Goal: Task Accomplishment & Management: Use online tool/utility

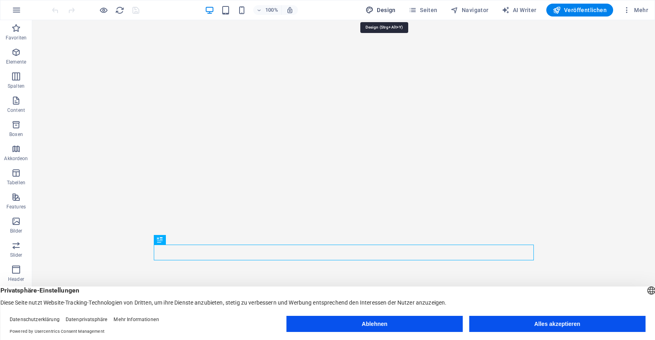
click at [382, 7] on span "Design" at bounding box center [380, 10] width 30 height 8
select select "px"
select select "200"
select select "px"
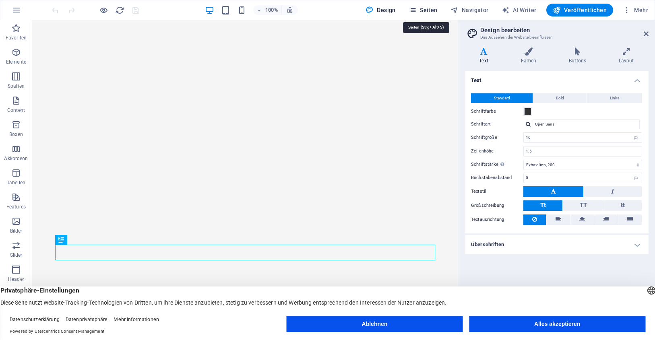
click at [429, 9] on span "Seiten" at bounding box center [423, 10] width 29 height 8
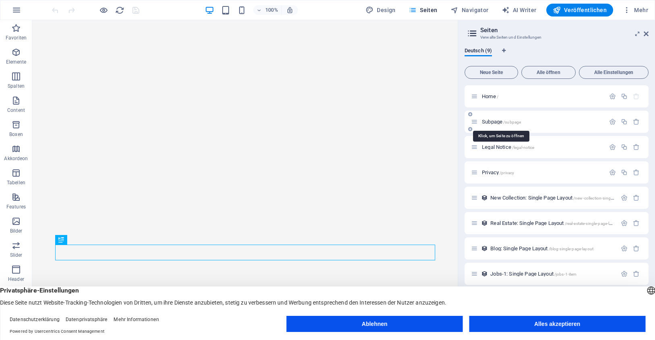
click at [519, 120] on span "/subpage" at bounding box center [512, 122] width 18 height 4
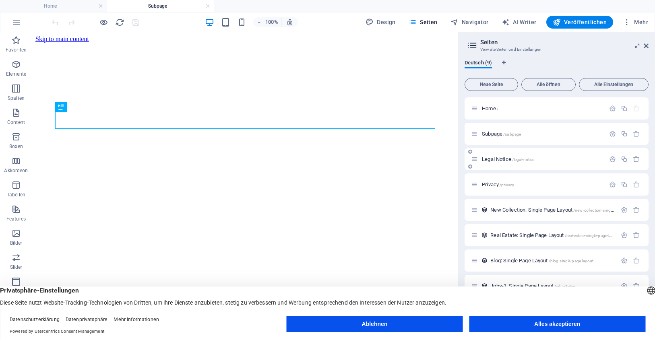
click at [530, 159] on span "/legal-notice" at bounding box center [523, 159] width 23 height 4
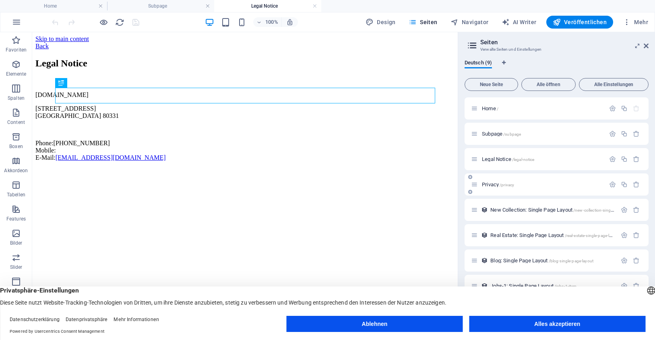
click at [544, 187] on p "Privacy /privacy" at bounding box center [542, 184] width 121 height 5
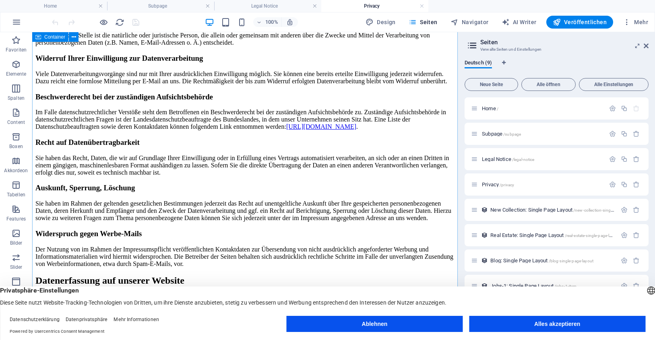
scroll to position [505, 0]
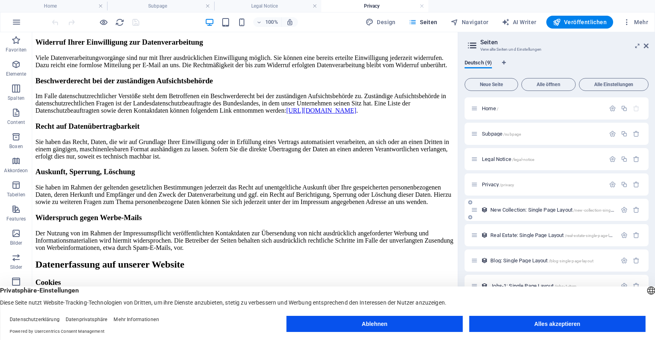
click at [579, 208] on span "/new-collection-single-page-layout" at bounding box center [604, 210] width 63 height 4
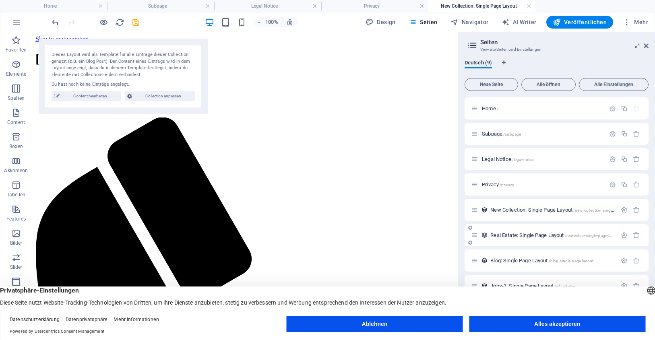
scroll to position [0, 0]
click at [557, 235] on span "Real Estate: Single Page Layout /real-estate-single-page-layout" at bounding box center [554, 235] width 129 height 6
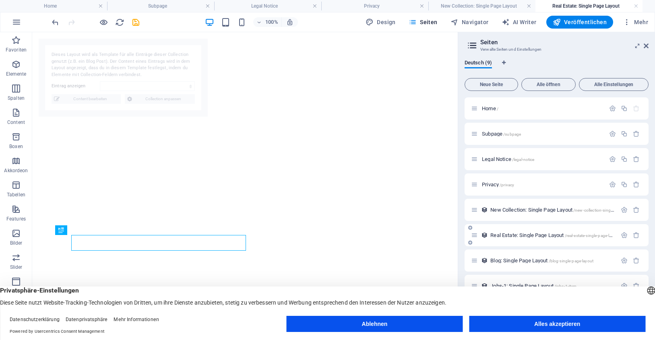
select select "68dd5880c1ef1c85380942cf"
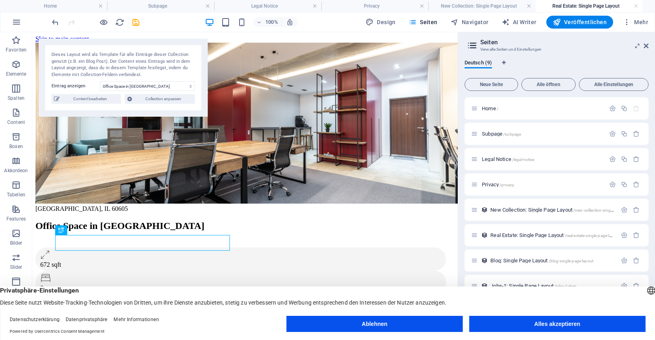
click at [568, 322] on button "Alles akzeptieren" at bounding box center [557, 324] width 176 height 16
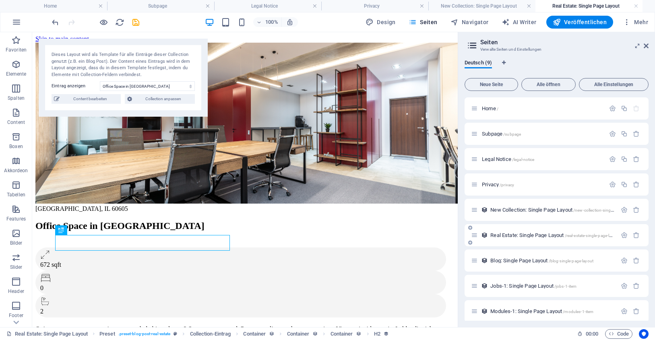
scroll to position [5, 0]
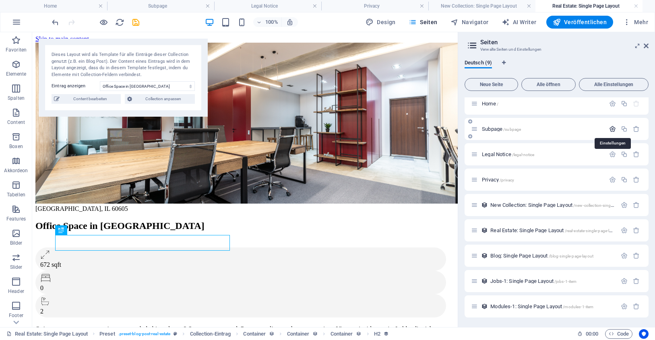
click at [613, 127] on icon "button" at bounding box center [612, 129] width 7 height 7
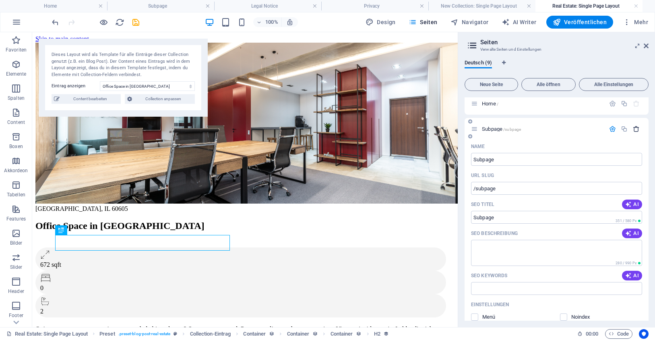
click at [634, 128] on icon "button" at bounding box center [636, 129] width 7 height 7
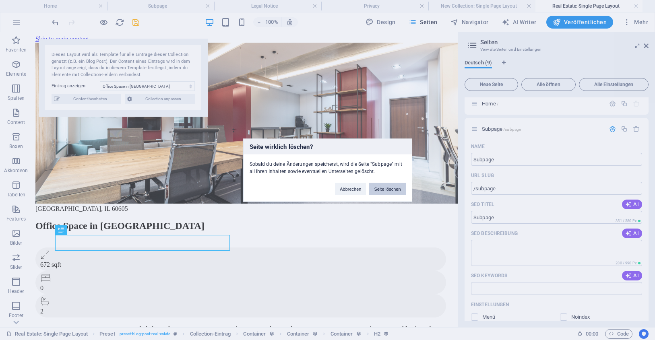
click at [384, 187] on button "Seite löschen" at bounding box center [387, 189] width 36 height 12
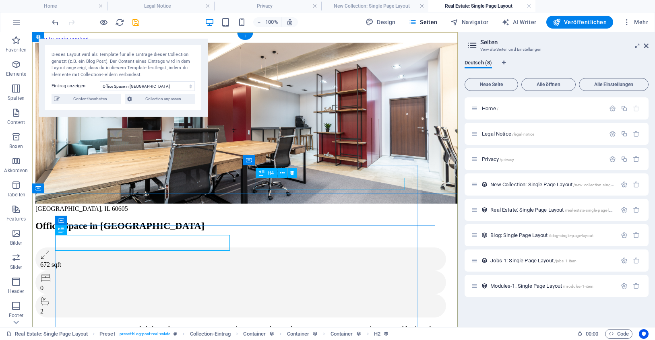
scroll to position [0, 0]
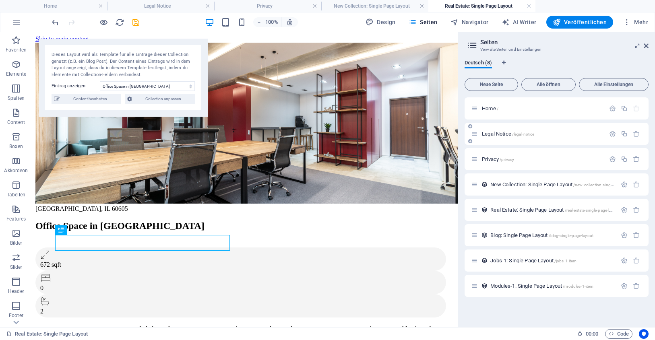
click at [558, 133] on p "Legal Notice /legal-notice" at bounding box center [542, 133] width 121 height 5
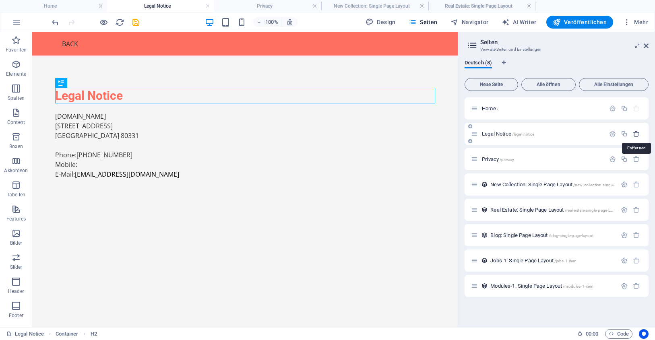
click at [637, 132] on icon "button" at bounding box center [636, 133] width 7 height 7
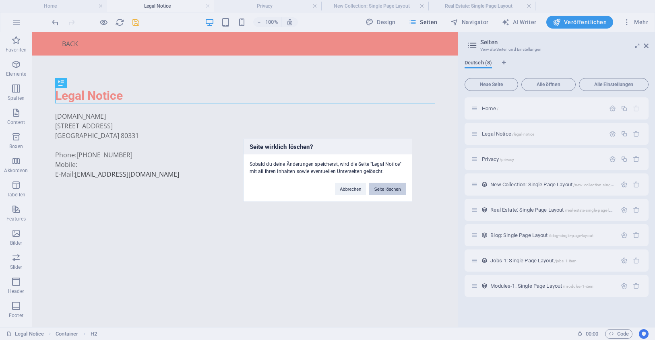
click at [388, 186] on button "Seite löschen" at bounding box center [387, 189] width 36 height 12
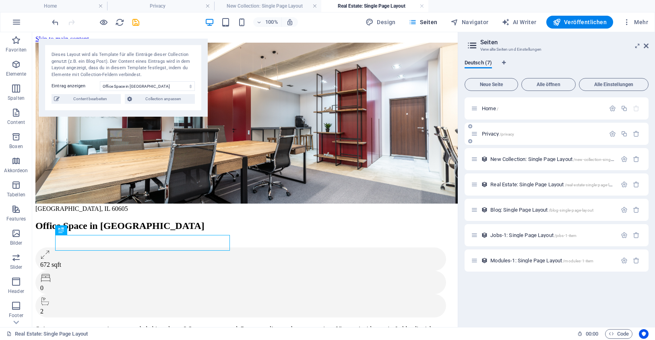
click at [565, 132] on p "Privacy /privacy" at bounding box center [542, 133] width 121 height 5
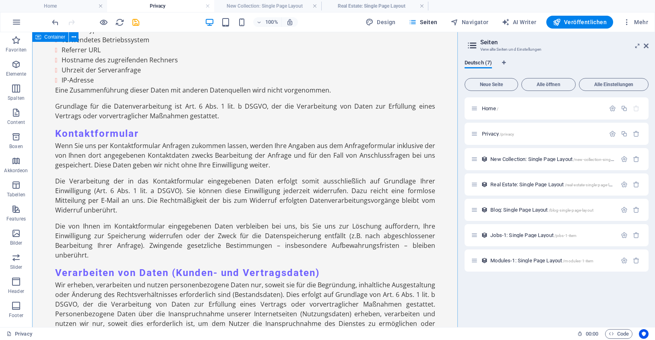
scroll to position [1239, 0]
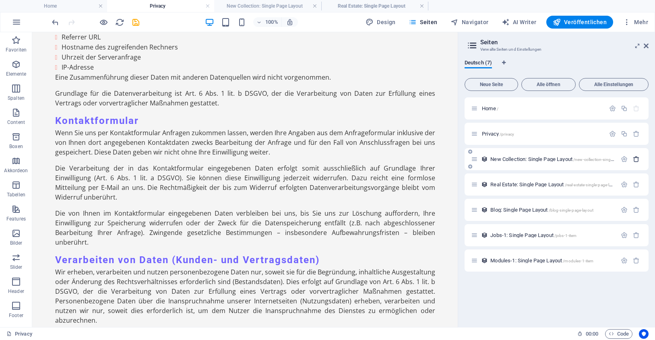
click at [637, 158] on icon "button" at bounding box center [636, 159] width 7 height 7
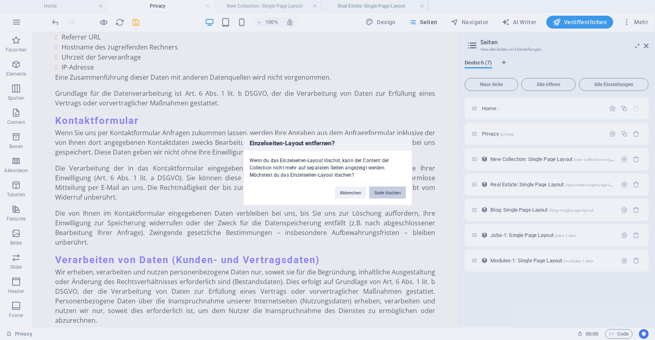
click at [389, 187] on button "Seite löschen" at bounding box center [387, 192] width 36 height 12
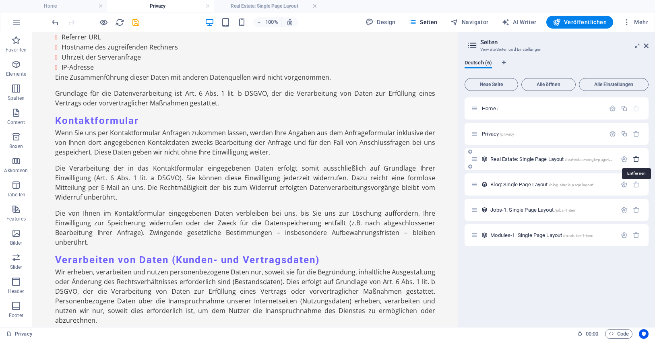
click at [636, 160] on icon "button" at bounding box center [636, 159] width 7 height 7
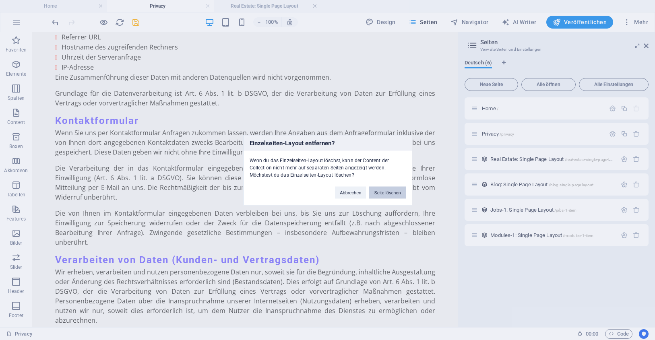
click at [400, 189] on button "Seite löschen" at bounding box center [387, 192] width 36 height 12
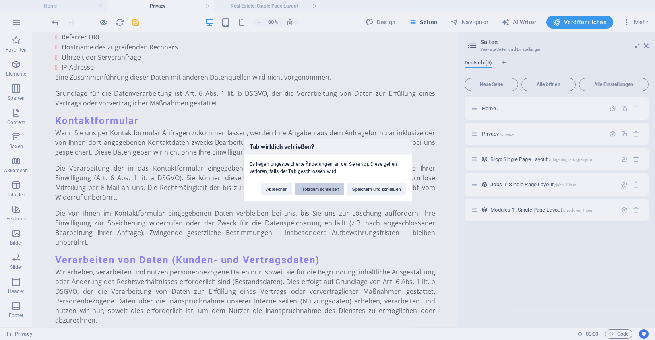
click at [331, 187] on button "Trotzdem schließen" at bounding box center [319, 189] width 48 height 12
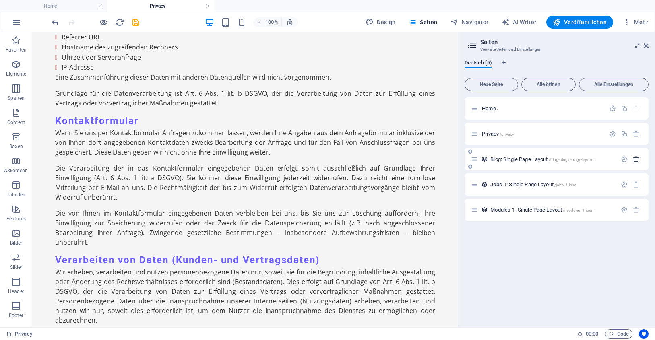
click at [636, 157] on icon "button" at bounding box center [636, 159] width 7 height 7
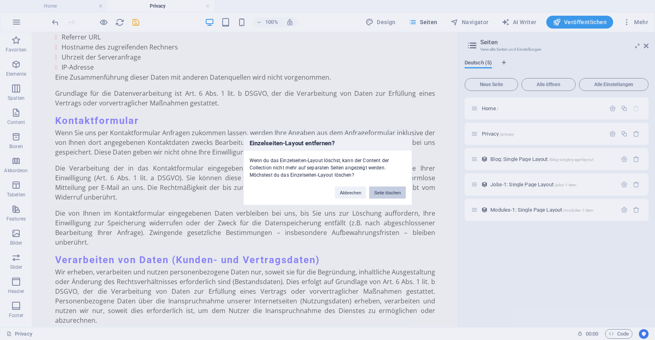
click at [396, 190] on button "Seite löschen" at bounding box center [387, 192] width 36 height 12
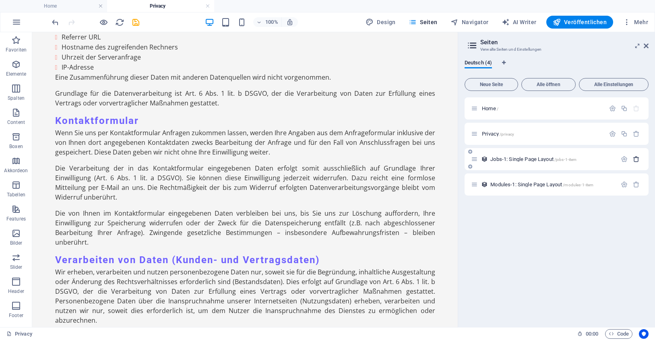
click at [636, 159] on icon "button" at bounding box center [636, 159] width 7 height 7
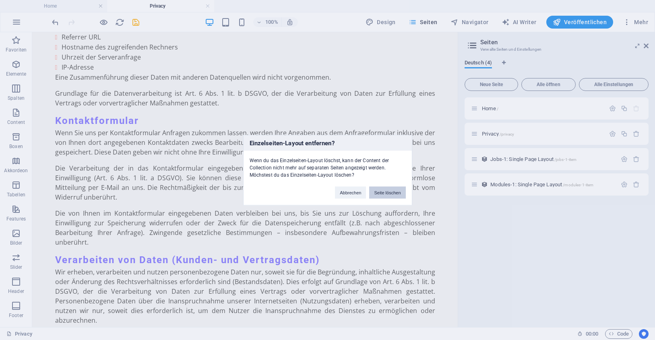
click at [392, 190] on button "Seite löschen" at bounding box center [387, 192] width 36 height 12
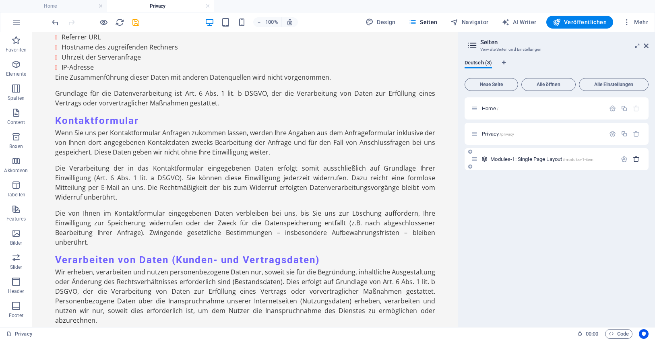
click at [636, 157] on icon "button" at bounding box center [636, 159] width 7 height 7
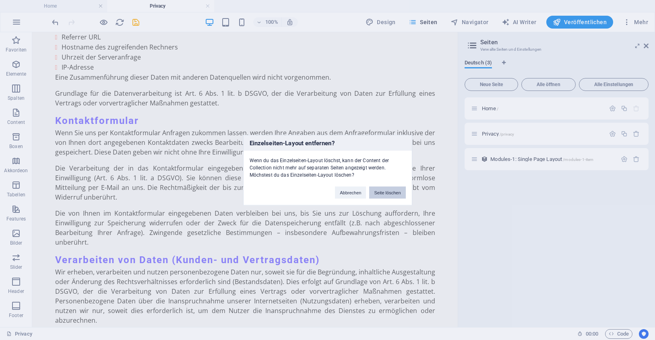
click at [400, 189] on button "Seite löschen" at bounding box center [387, 192] width 36 height 12
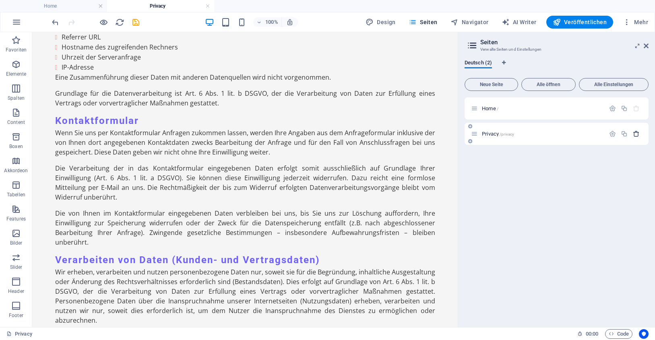
click at [636, 133] on icon "button" at bounding box center [636, 133] width 7 height 7
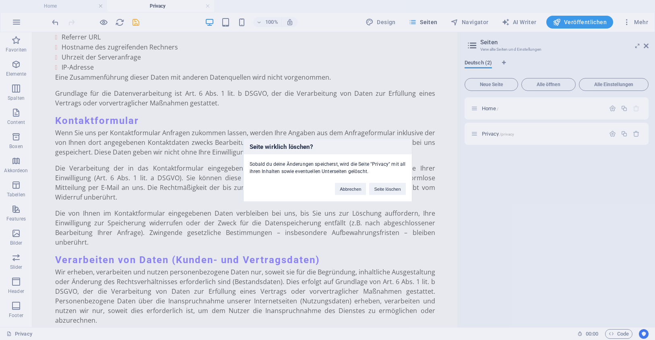
click at [503, 202] on div "Seite wirklich löschen? Sobald du deine Änderungen speicherst, wird die Seite "…" at bounding box center [327, 170] width 655 height 340
click at [351, 187] on button "Abbrechen" at bounding box center [350, 189] width 31 height 12
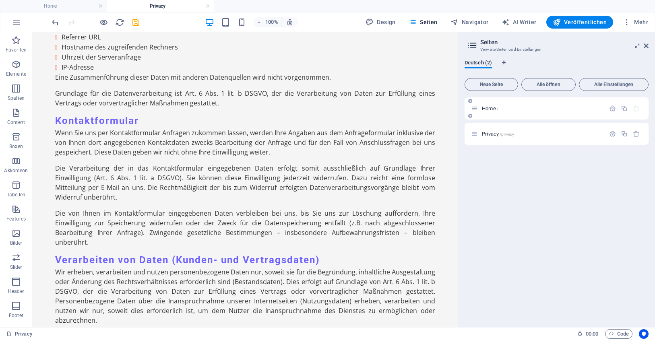
click at [556, 108] on p "Home /" at bounding box center [542, 108] width 121 height 5
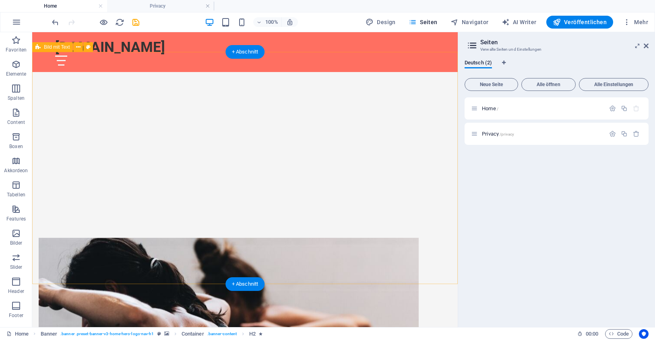
scroll to position [275, 0]
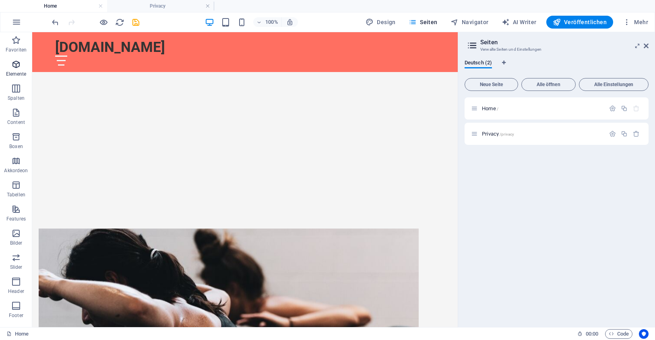
click at [16, 65] on icon "button" at bounding box center [16, 65] width 10 height 10
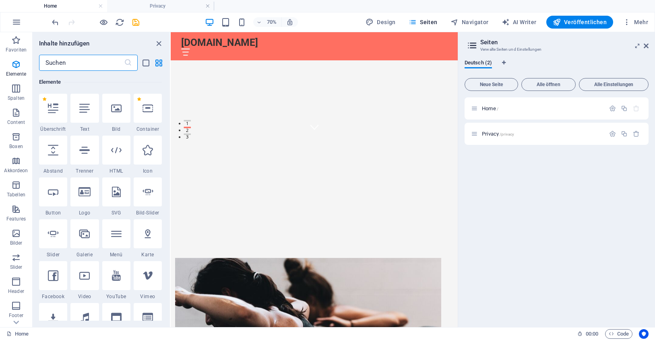
scroll to position [86, 0]
click at [53, 111] on icon at bounding box center [53, 108] width 10 height 10
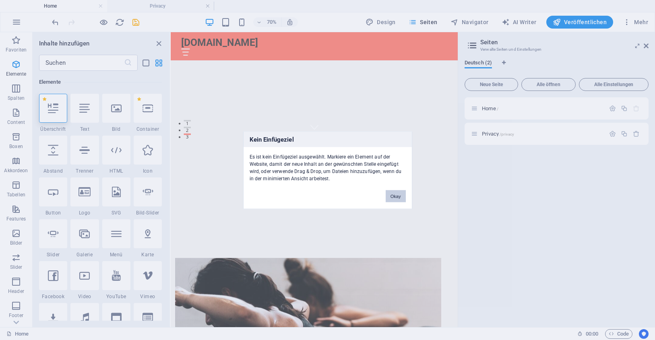
click at [397, 193] on button "Okay" at bounding box center [396, 196] width 20 height 12
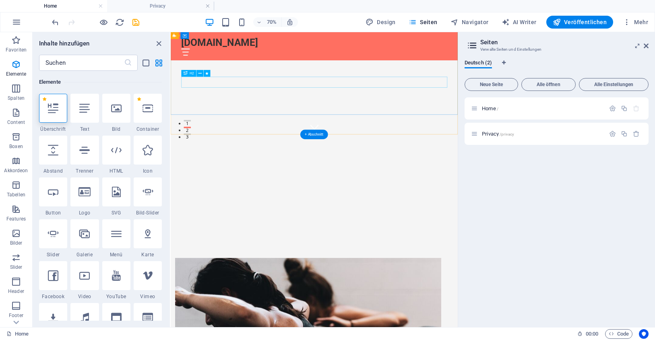
click at [312, 240] on div "Willkommen bei peschanel.eu - Ihr Fitnesspartner!" at bounding box center [376, 248] width 380 height 16
click at [525, 240] on div "Willkommen bei peschanel.eu - Ihr Fitnesspartner!" at bounding box center [376, 248] width 380 height 16
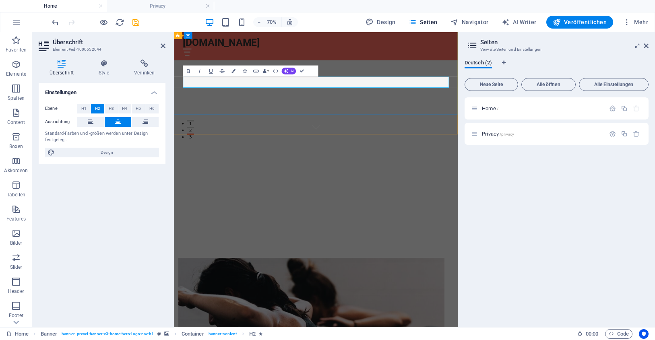
click at [525, 240] on h2 "Willkommen bei peschanel.eu - Ihr Fitnesspartner!" at bounding box center [377, 248] width 380 height 16
click at [522, 177] on div "Home / Privacy /privacy" at bounding box center [556, 208] width 184 height 223
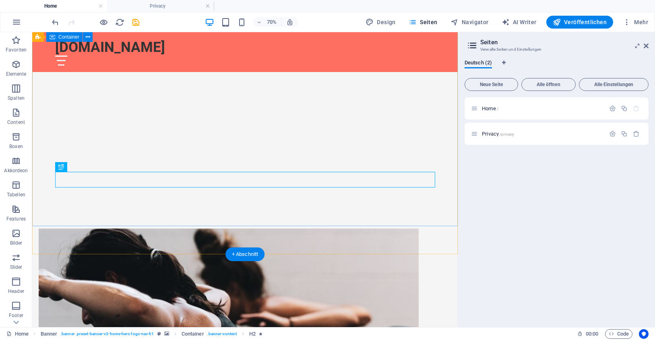
scroll to position [73, 0]
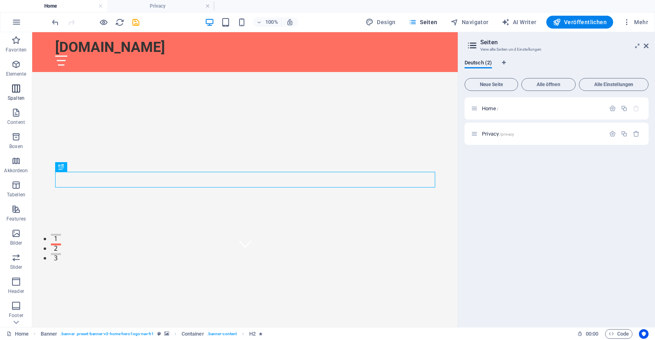
click at [15, 89] on icon "button" at bounding box center [16, 89] width 10 height 10
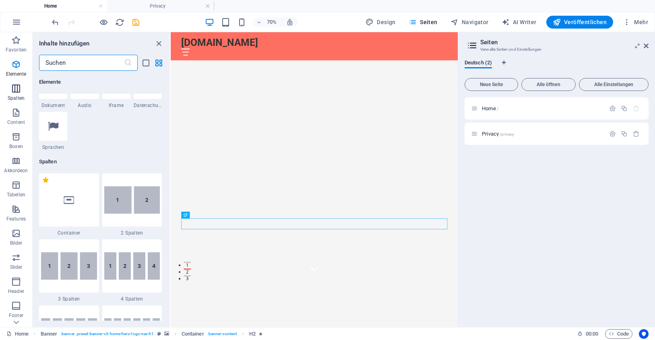
scroll to position [398, 0]
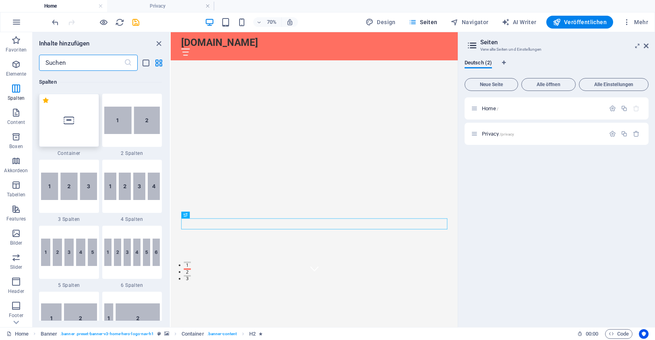
click at [85, 127] on div at bounding box center [69, 120] width 60 height 53
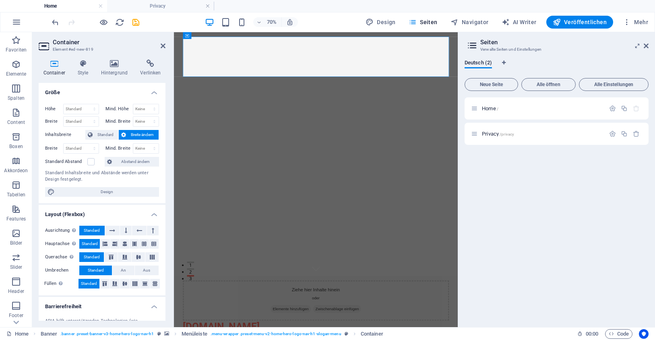
scroll to position [0, 0]
click at [82, 60] on icon at bounding box center [83, 64] width 20 height 8
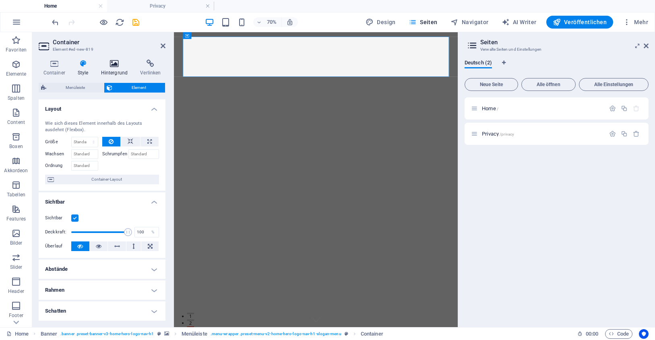
click at [112, 64] on icon at bounding box center [114, 64] width 36 height 8
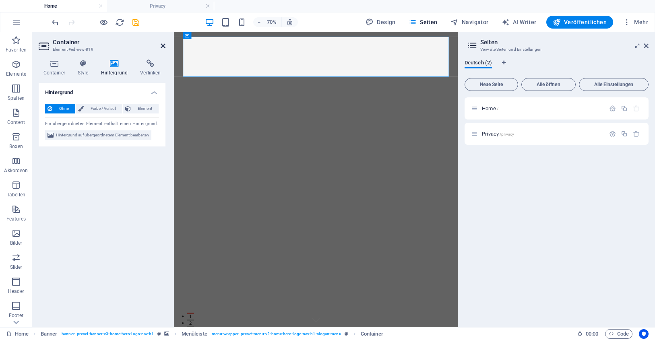
click at [163, 43] on icon at bounding box center [163, 46] width 5 height 6
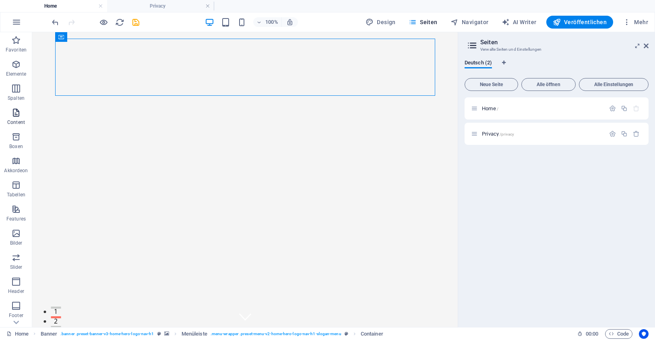
click at [14, 114] on icon "button" at bounding box center [16, 113] width 10 height 10
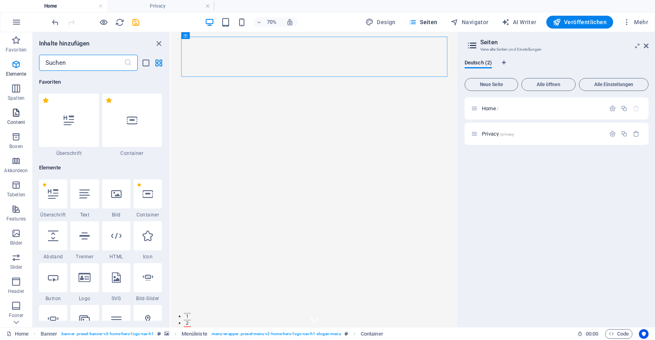
scroll to position [1408, 0]
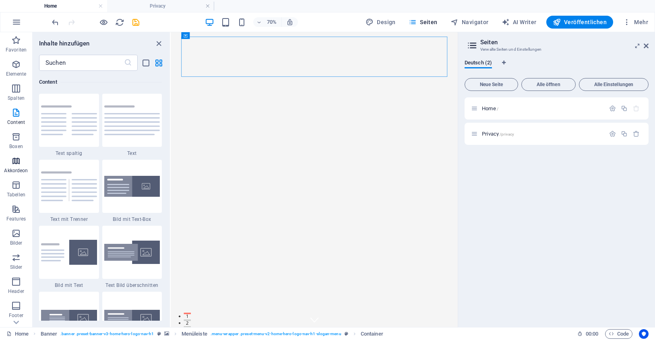
click at [17, 162] on icon "button" at bounding box center [16, 161] width 10 height 10
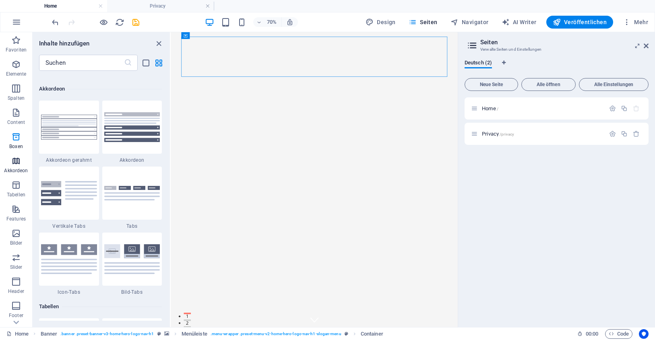
scroll to position [2570, 0]
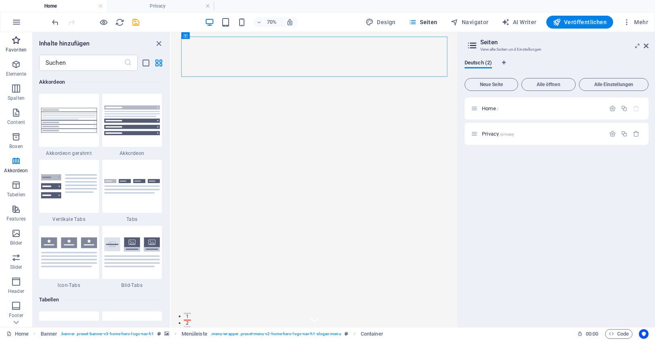
click at [15, 41] on icon "button" at bounding box center [16, 40] width 10 height 10
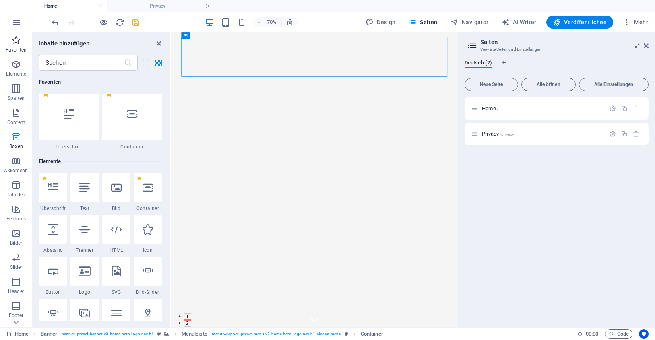
scroll to position [0, 0]
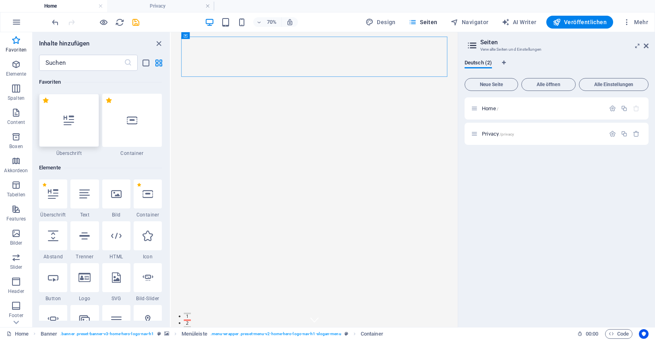
click at [65, 118] on icon at bounding box center [69, 120] width 10 height 10
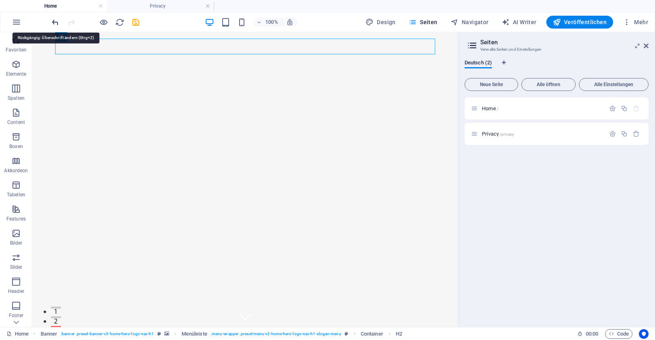
click at [56, 19] on icon "undo" at bounding box center [55, 22] width 9 height 9
click at [507, 204] on div "Home / Privacy /privacy" at bounding box center [556, 208] width 184 height 223
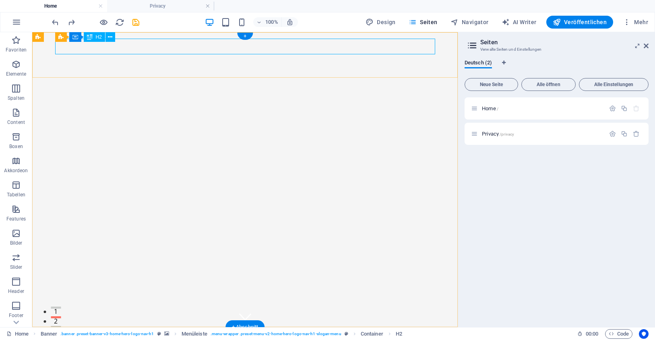
click at [267, 334] on div "Neue Überschrift" at bounding box center [245, 342] width 380 height 16
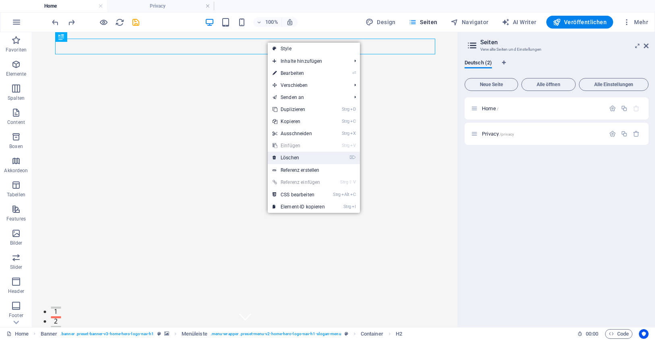
drag, startPoint x: 293, startPoint y: 155, endPoint x: 261, endPoint y: 123, distance: 45.8
click at [293, 155] on link "⌦ Löschen" at bounding box center [299, 158] width 62 height 12
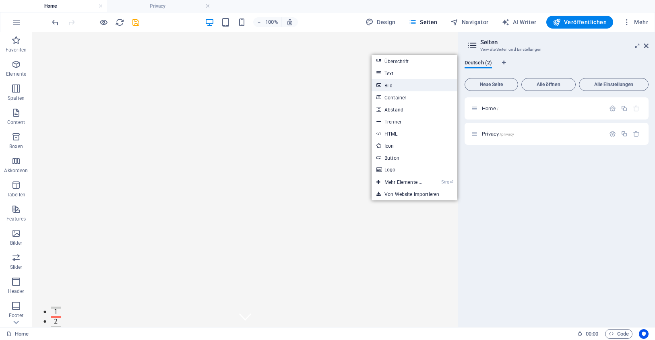
click at [389, 83] on link "Bild" at bounding box center [415, 85] width 86 height 12
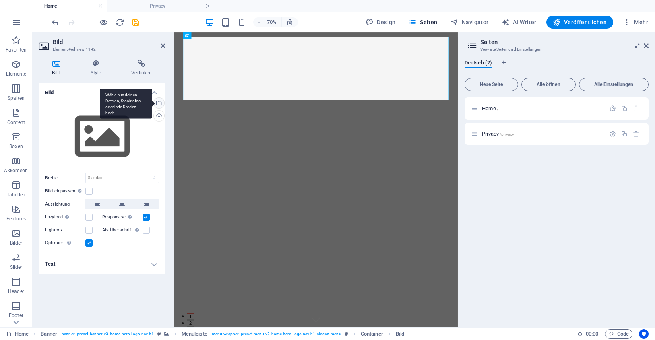
click at [158, 101] on div "Wähle aus deinen Dateien, Stockfotos oder lade Dateien hoch" at bounding box center [158, 104] width 12 height 12
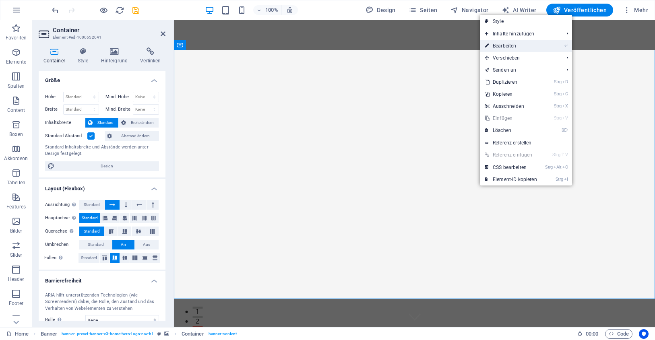
click at [509, 42] on link "⏎ Bearbeiten" at bounding box center [511, 46] width 62 height 12
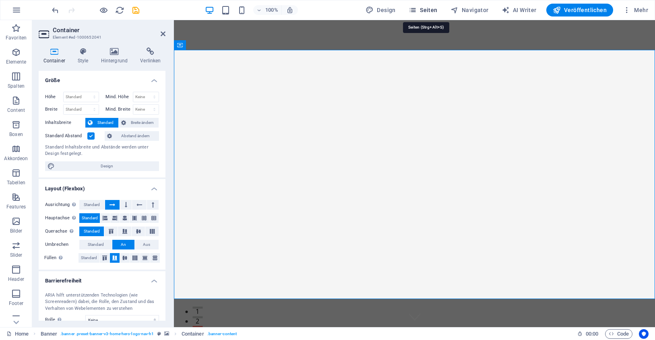
click at [420, 6] on span "Seiten" at bounding box center [423, 10] width 29 height 8
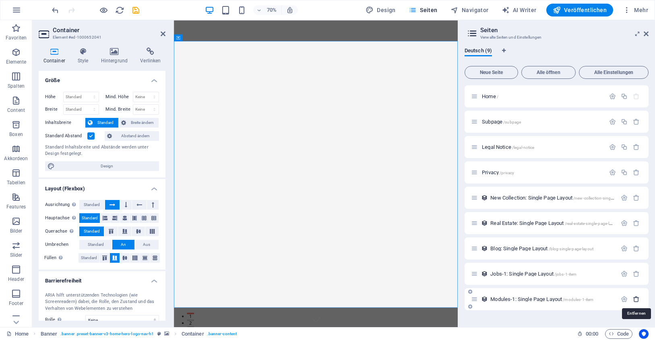
click at [637, 299] on icon "button" at bounding box center [636, 299] width 7 height 7
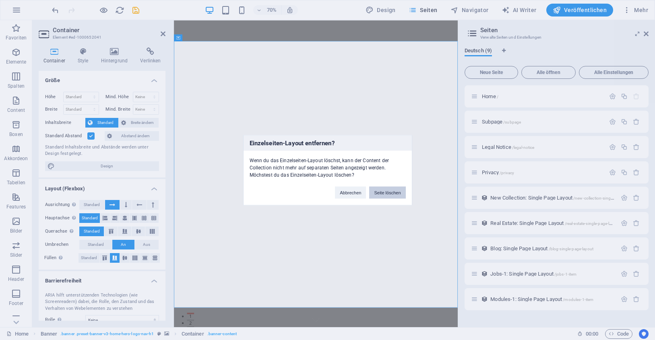
click at [382, 190] on button "Seite löschen" at bounding box center [387, 192] width 36 height 12
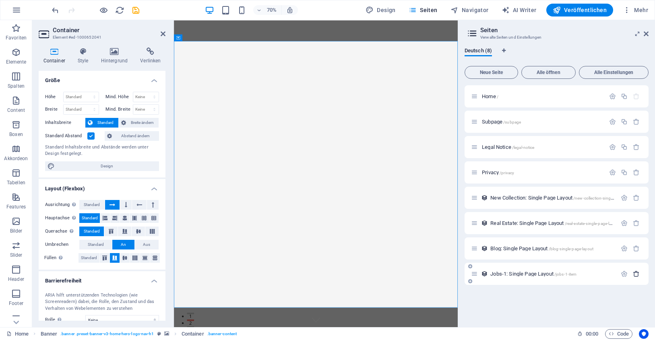
click at [636, 271] on icon "button" at bounding box center [636, 273] width 7 height 7
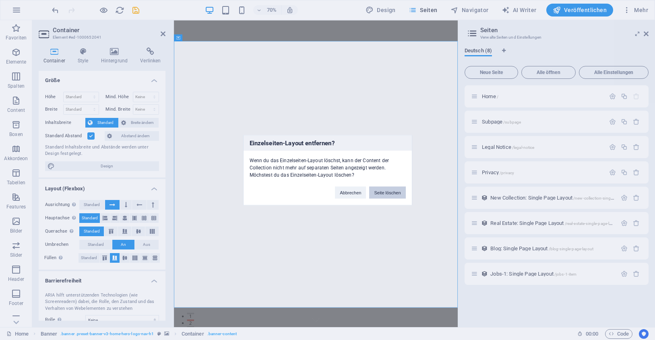
click at [390, 189] on button "Seite löschen" at bounding box center [387, 192] width 36 height 12
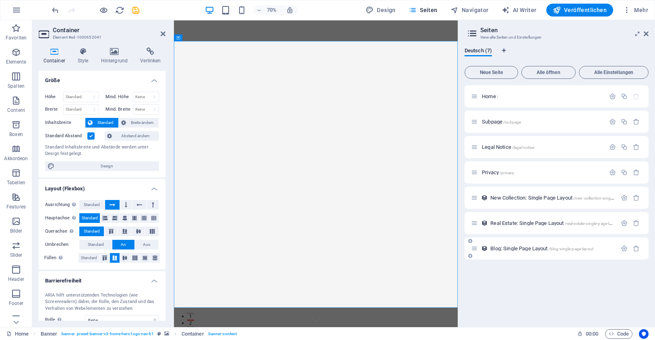
click at [634, 245] on div at bounding box center [630, 248] width 24 height 9
click at [636, 249] on icon "button" at bounding box center [636, 248] width 7 height 7
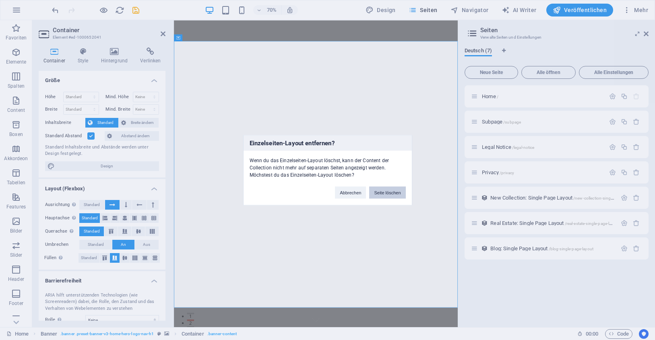
click at [399, 188] on button "Seite löschen" at bounding box center [387, 192] width 36 height 12
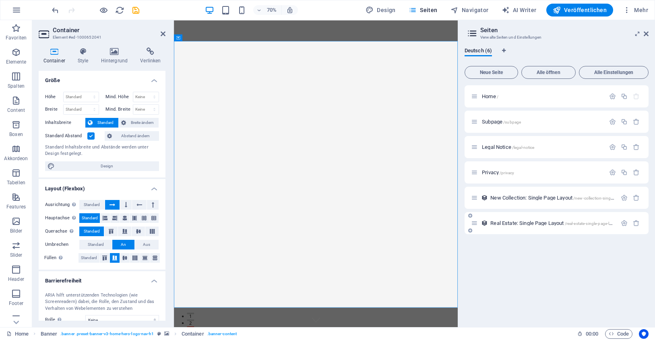
click at [636, 219] on div at bounding box center [630, 223] width 24 height 9
click at [636, 222] on icon "button" at bounding box center [636, 223] width 7 height 7
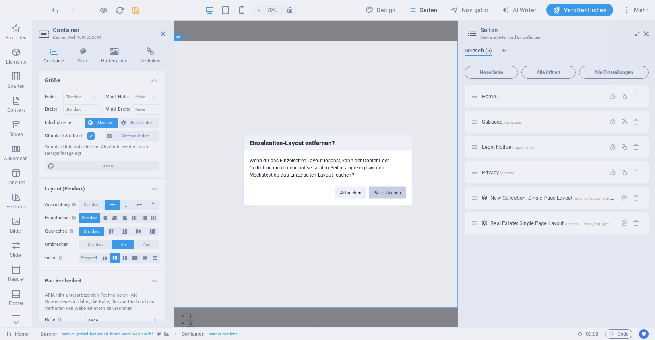
click at [387, 188] on button "Seite löschen" at bounding box center [387, 192] width 36 height 12
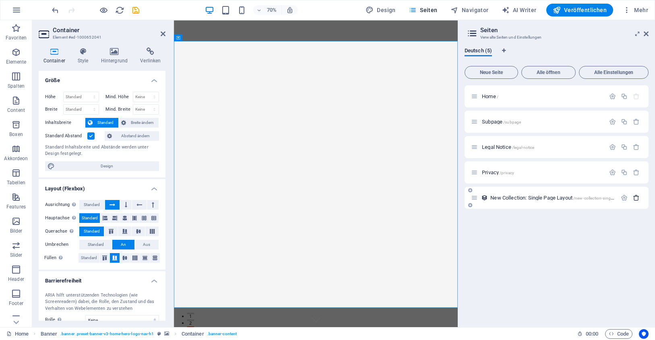
click at [636, 197] on icon "button" at bounding box center [636, 197] width 7 height 7
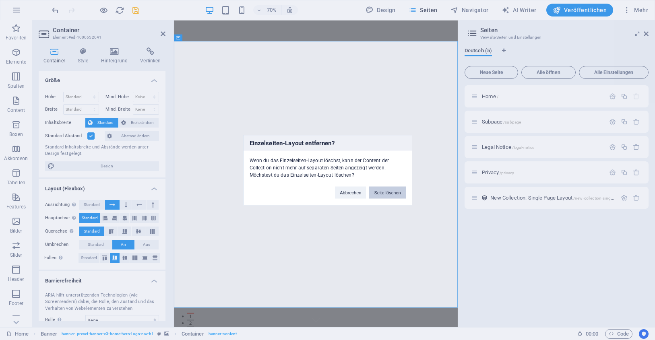
click at [386, 190] on button "Seite löschen" at bounding box center [387, 192] width 36 height 12
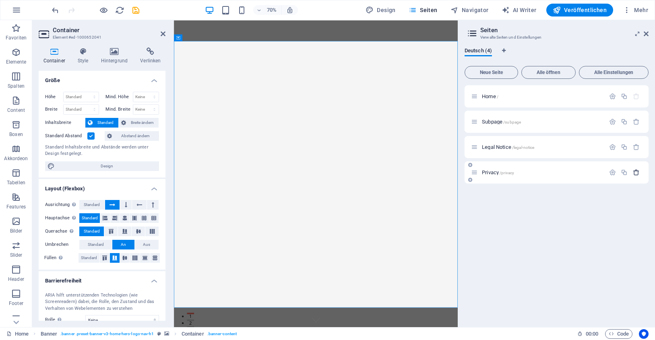
click at [636, 171] on icon "button" at bounding box center [636, 172] width 7 height 7
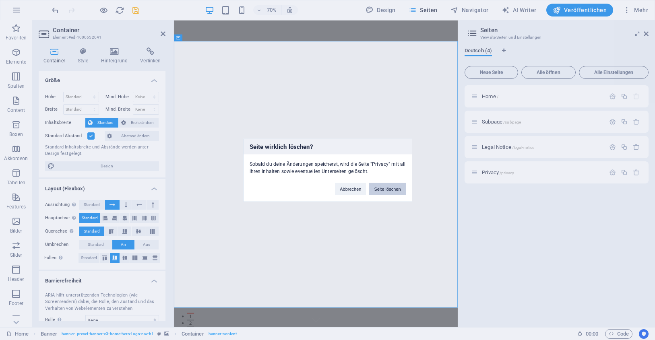
click at [384, 184] on button "Seite löschen" at bounding box center [387, 189] width 36 height 12
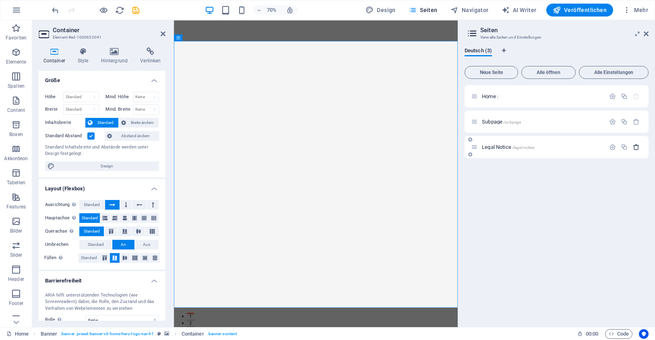
click at [636, 146] on icon "button" at bounding box center [636, 147] width 7 height 7
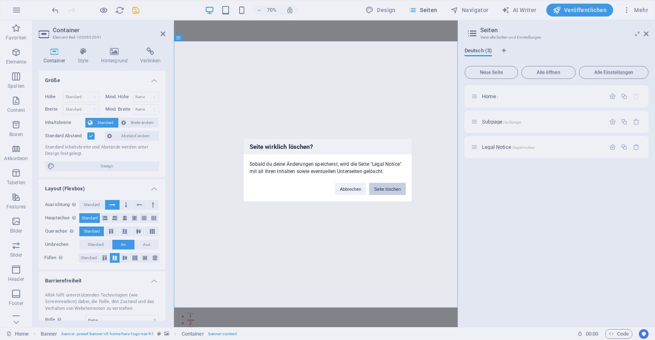
click at [381, 186] on button "Seite löschen" at bounding box center [387, 189] width 36 height 12
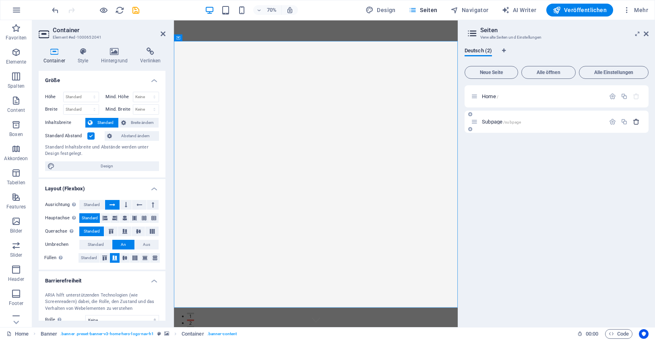
click at [637, 118] on icon "button" at bounding box center [636, 121] width 7 height 7
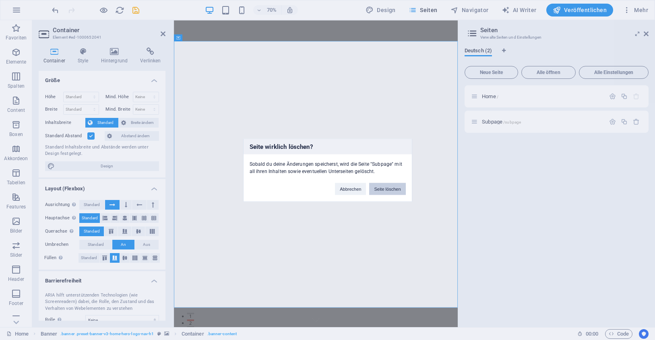
drag, startPoint x: 385, startPoint y: 187, endPoint x: 334, endPoint y: 252, distance: 82.4
click at [385, 187] on button "Seite löschen" at bounding box center [387, 189] width 36 height 12
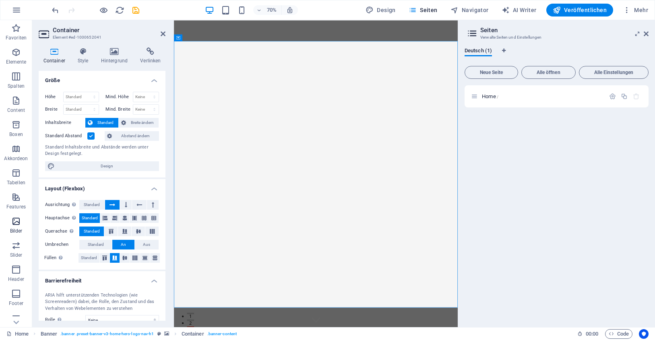
click at [14, 223] on icon "button" at bounding box center [16, 222] width 10 height 10
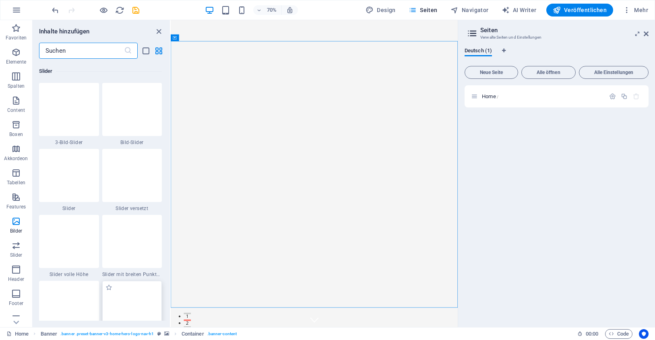
scroll to position [4533, 0]
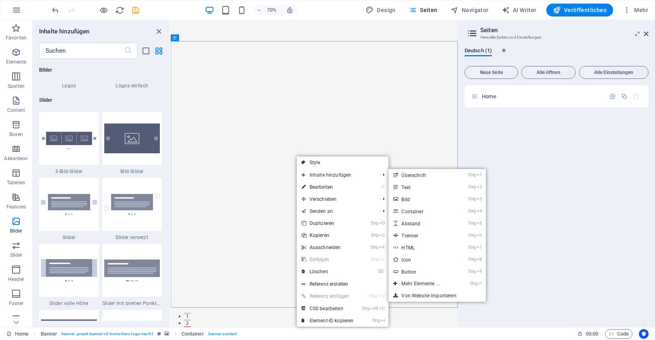
click at [533, 170] on div "Home /" at bounding box center [556, 202] width 184 height 235
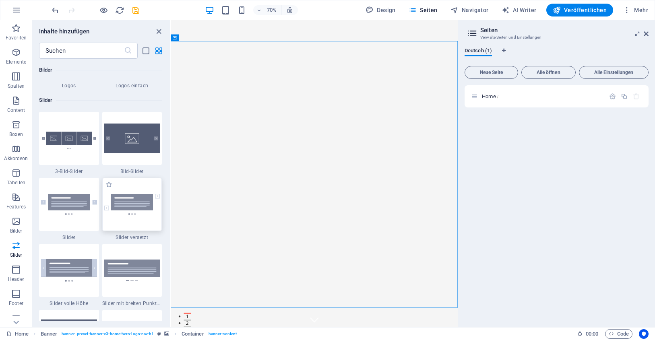
scroll to position [4574, 0]
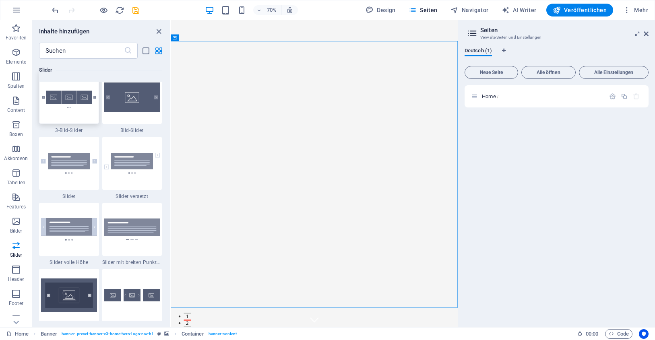
click at [60, 103] on img at bounding box center [69, 97] width 56 height 37
click at [171, 99] on div "Ziehe hier rein, um den vorhandenen Inhalt zu ersetzen. Drücke "Strg", wenn du …" at bounding box center [314, 173] width 287 height 307
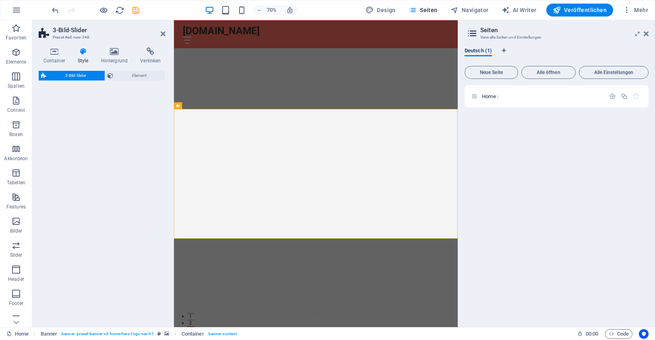
scroll to position [312, 0]
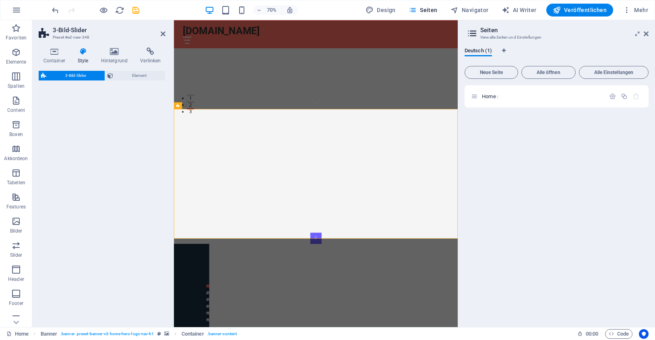
select select "rem"
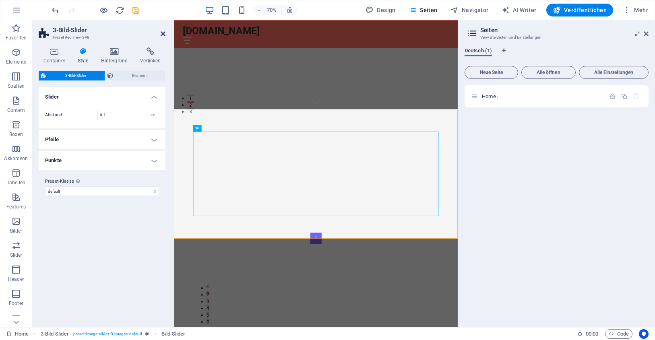
click at [163, 33] on icon at bounding box center [163, 34] width 5 height 6
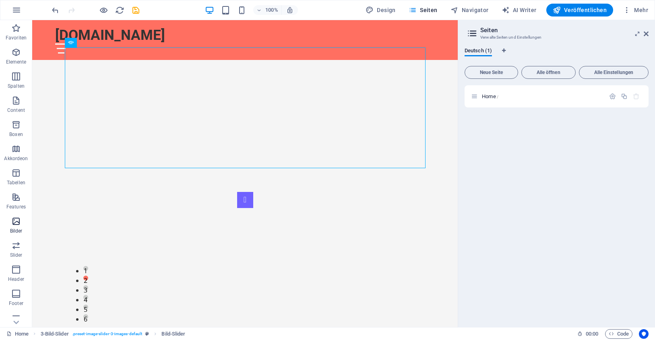
click at [14, 222] on icon "button" at bounding box center [16, 222] width 10 height 10
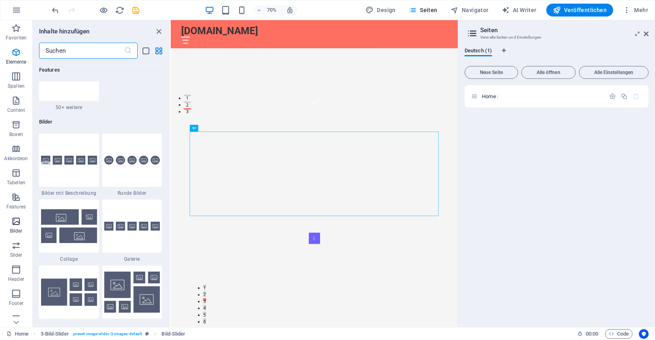
scroll to position [4081, 0]
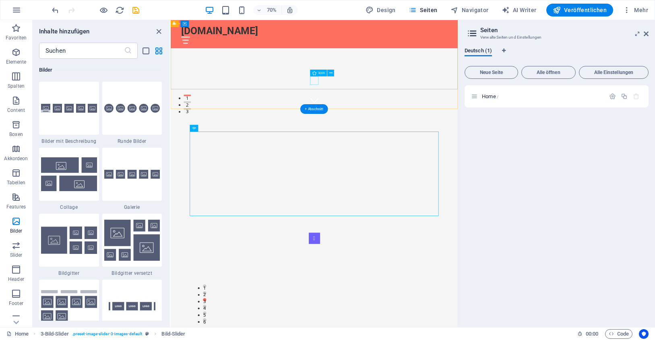
click at [375, 128] on figure at bounding box center [376, 134] width 12 height 12
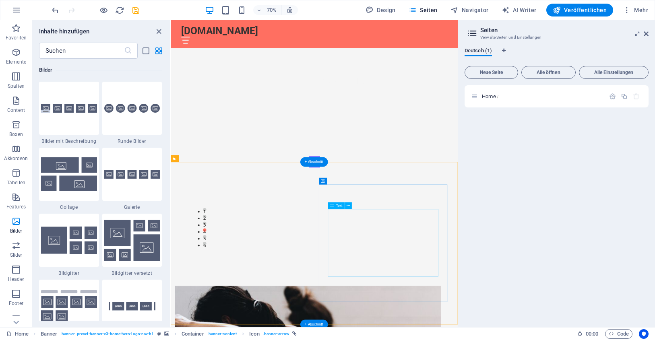
scroll to position [449, 0]
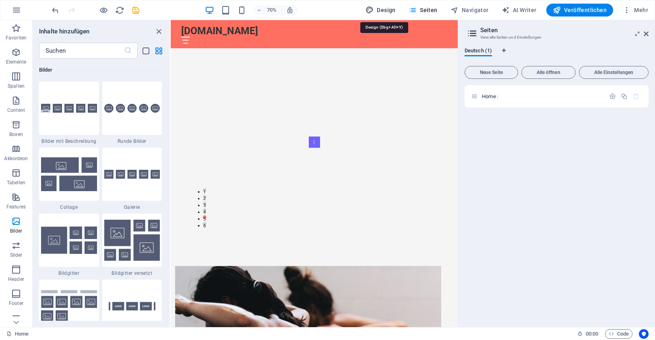
click at [389, 10] on span "Design" at bounding box center [380, 10] width 30 height 8
select select "px"
select select "200"
select select "px"
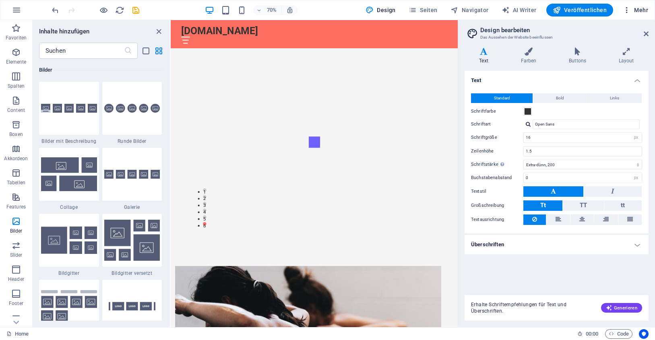
click at [636, 8] on span "Mehr" at bounding box center [635, 10] width 25 height 8
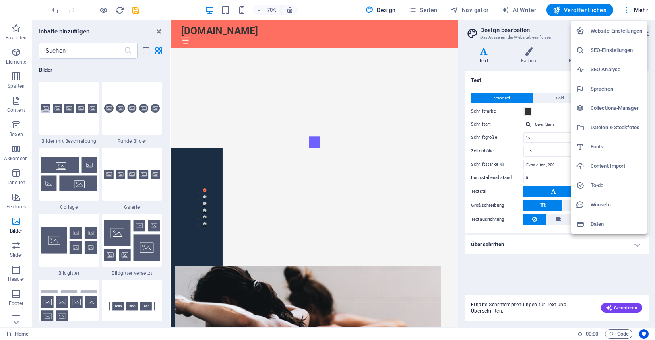
click at [330, 6] on div at bounding box center [327, 170] width 655 height 340
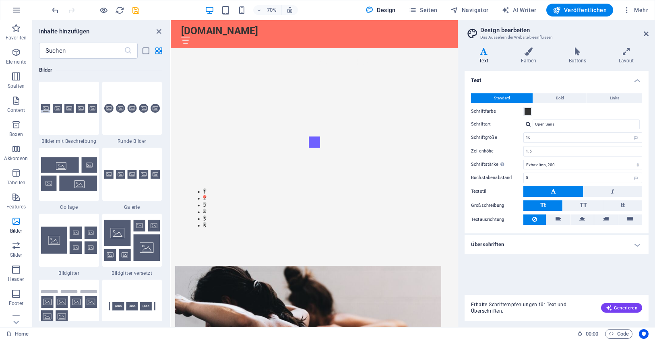
click at [17, 7] on icon "button" at bounding box center [17, 10] width 10 height 10
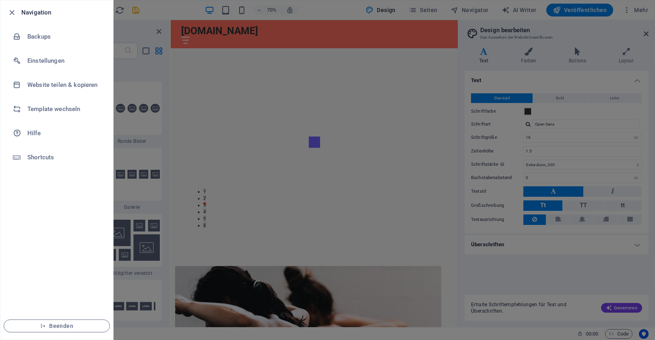
click at [432, 159] on div at bounding box center [327, 170] width 655 height 340
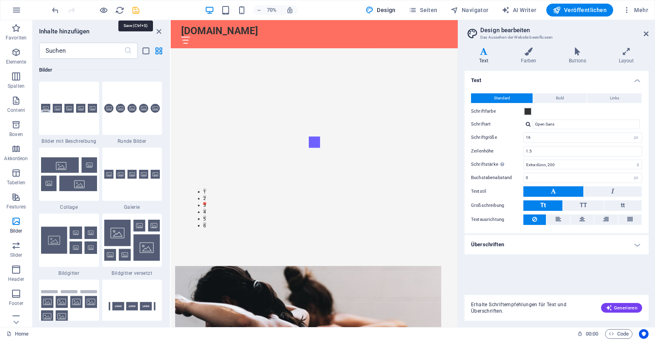
click at [136, 10] on icon "save" at bounding box center [135, 10] width 9 height 9
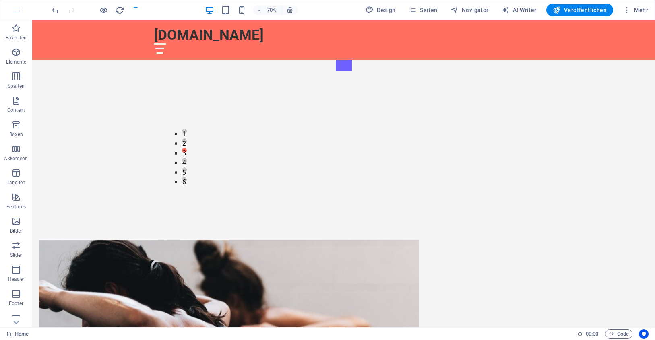
checkbox input "false"
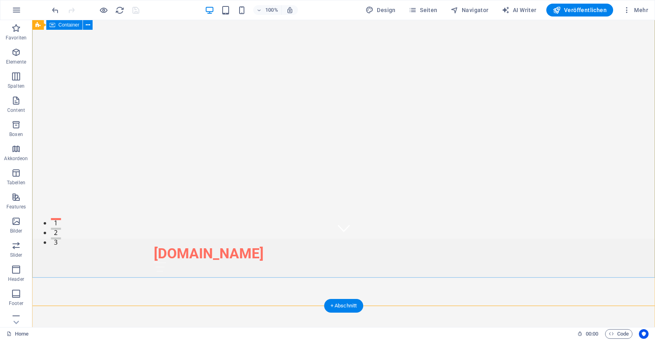
scroll to position [0, 0]
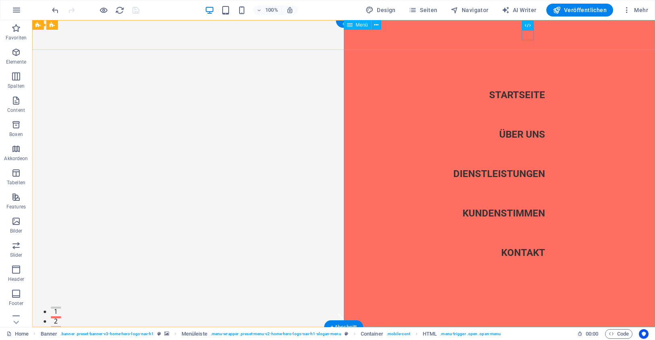
click at [514, 130] on nav "Startseite Über uns Dienstleistungen Kundenstimmen Kontakt" at bounding box center [500, 173] width 312 height 307
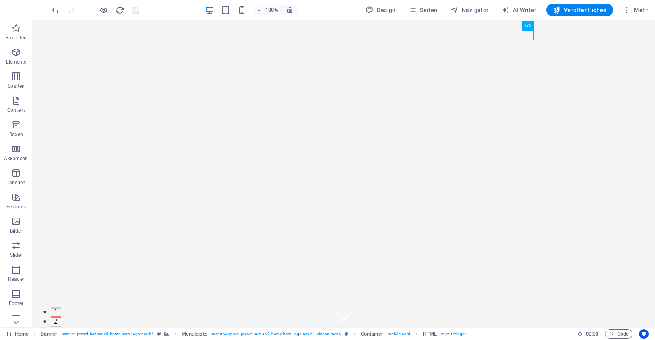
click at [19, 2] on button "button" at bounding box center [16, 9] width 19 height 19
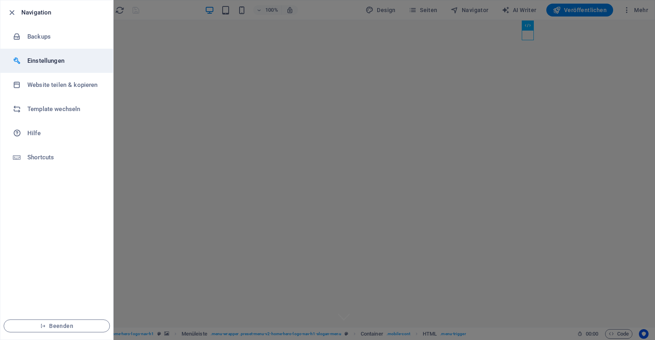
click at [51, 58] on h6 "Einstellungen" at bounding box center [64, 61] width 74 height 10
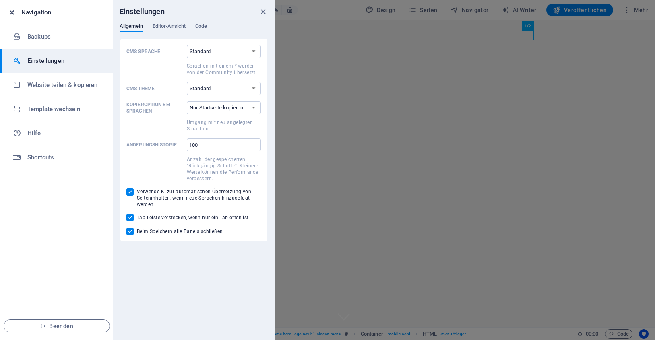
click at [13, 12] on icon "button" at bounding box center [11, 12] width 9 height 9
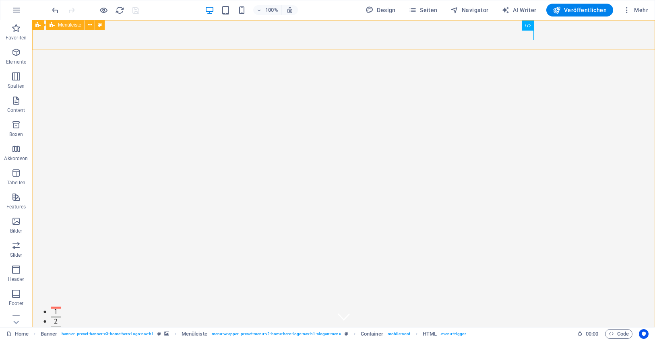
click at [63, 26] on span "Menüleiste" at bounding box center [69, 25] width 23 height 5
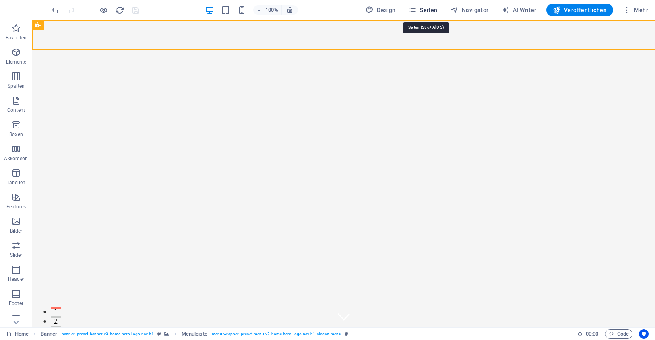
click at [428, 6] on span "Seiten" at bounding box center [423, 10] width 29 height 8
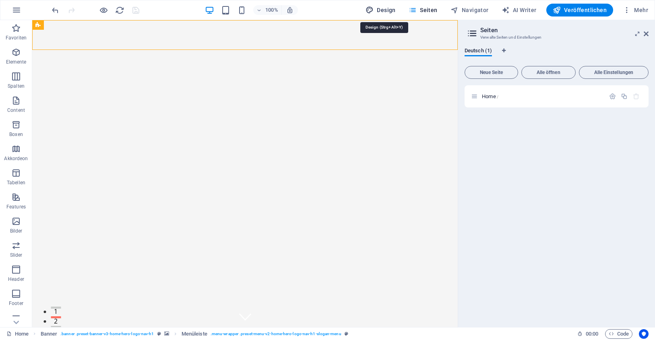
click at [390, 7] on span "Design" at bounding box center [380, 10] width 30 height 8
select select "px"
select select "200"
select select "px"
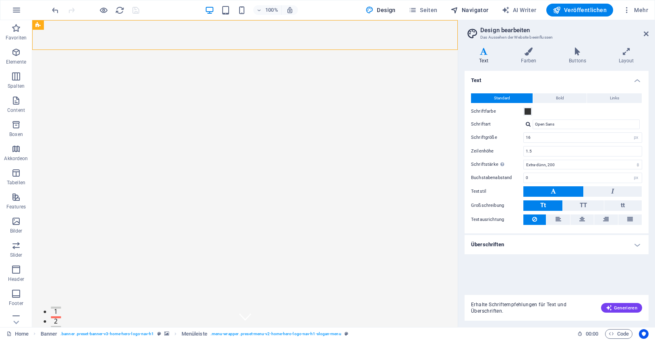
click at [470, 7] on span "Navigator" at bounding box center [469, 10] width 38 height 8
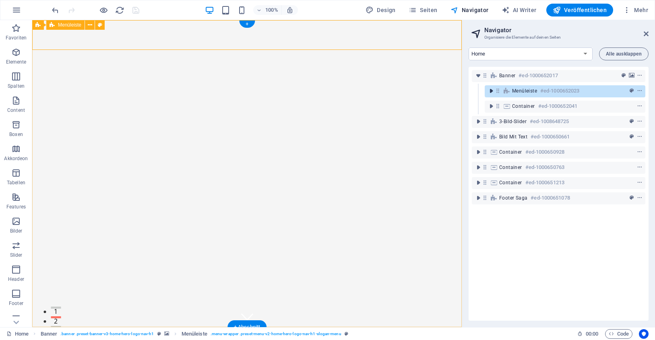
click at [492, 89] on icon "toggle-expand" at bounding box center [491, 91] width 8 height 8
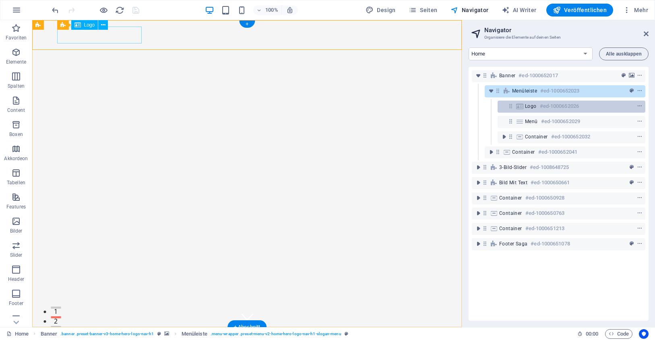
click at [528, 106] on span "Logo" at bounding box center [531, 106] width 12 height 6
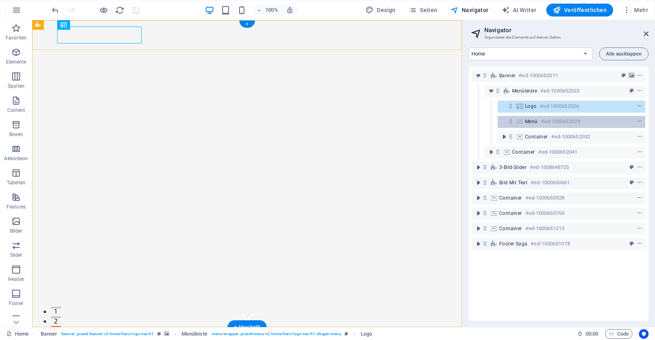
click at [531, 118] on div "Menü #ed-1000652029" at bounding box center [565, 122] width 80 height 10
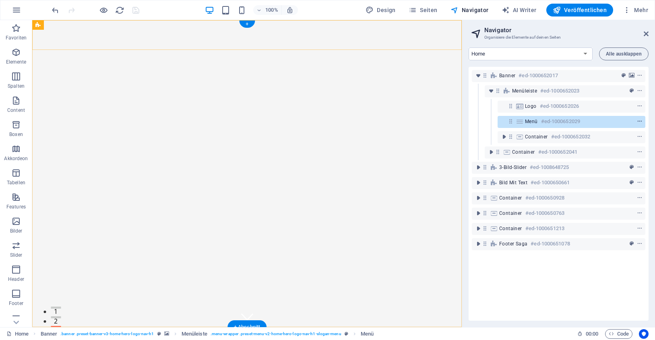
click at [640, 120] on icon "context-menu" at bounding box center [640, 122] width 6 height 6
click at [523, 120] on icon at bounding box center [519, 121] width 9 height 6
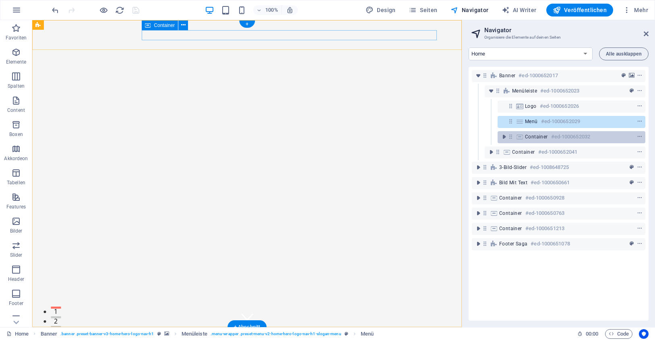
click at [538, 136] on span "Container" at bounding box center [536, 137] width 23 height 6
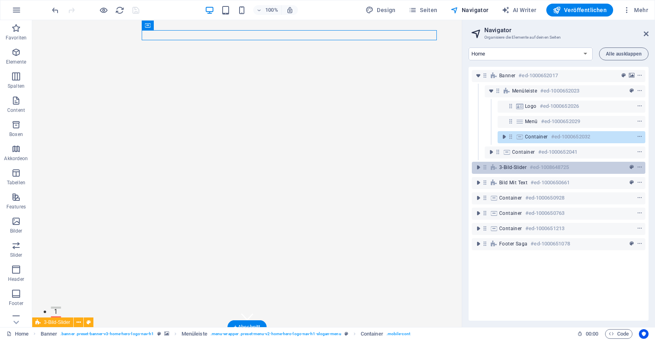
click at [543, 165] on h6 "#ed-1008648725" at bounding box center [549, 168] width 39 height 10
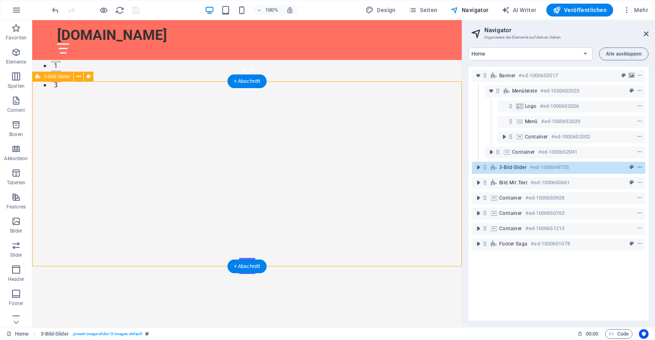
click at [639, 165] on icon "context-menu" at bounding box center [640, 168] width 6 height 6
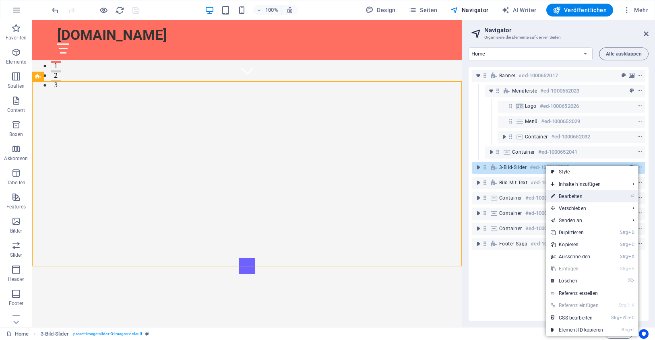
click at [571, 196] on link "⏎ Bearbeiten" at bounding box center [577, 196] width 62 height 12
select select "rem"
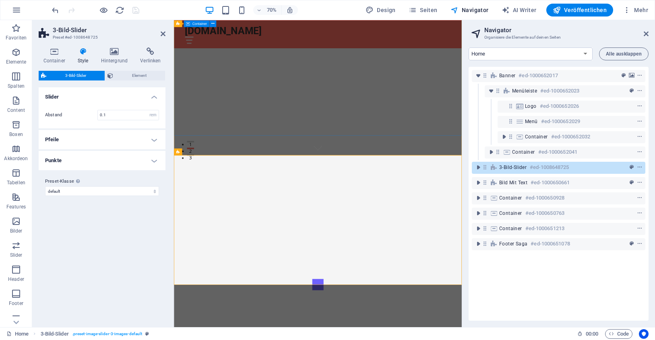
click at [418, 213] on div "Willkommen bei [DOMAIN_NAME]" at bounding box center [379, 271] width 411 height 116
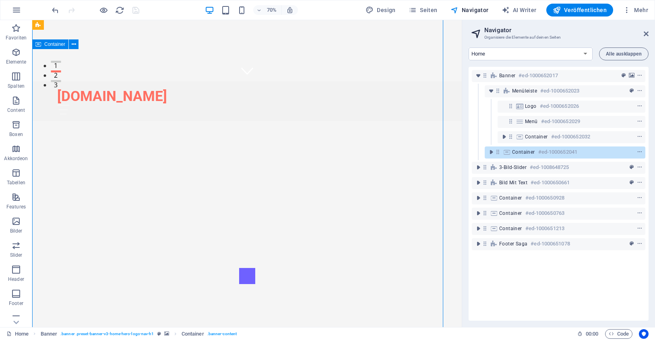
scroll to position [1, 0]
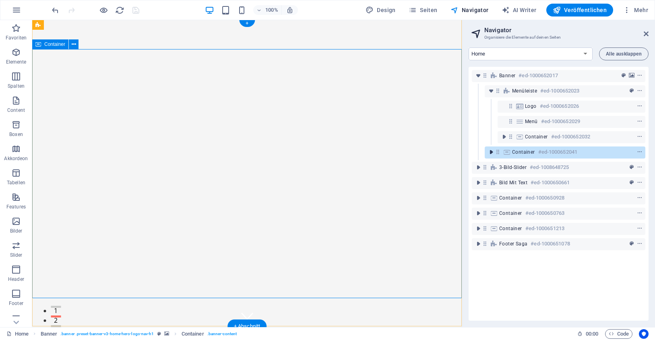
click at [489, 150] on icon "toggle-expand" at bounding box center [491, 152] width 8 height 8
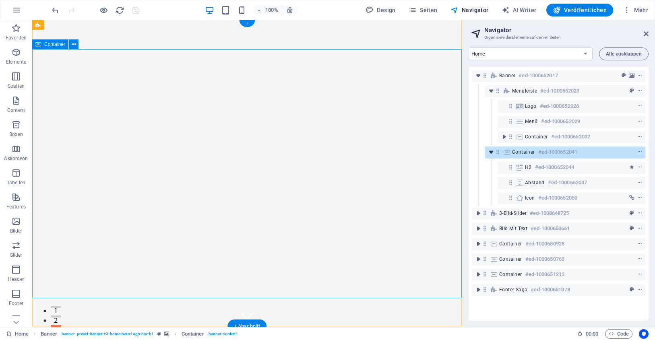
click at [492, 150] on icon "toggle-expand" at bounding box center [491, 152] width 8 height 8
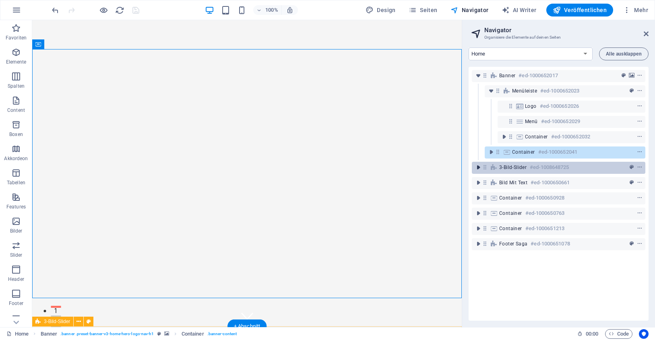
click at [478, 167] on icon "toggle-expand" at bounding box center [478, 167] width 8 height 8
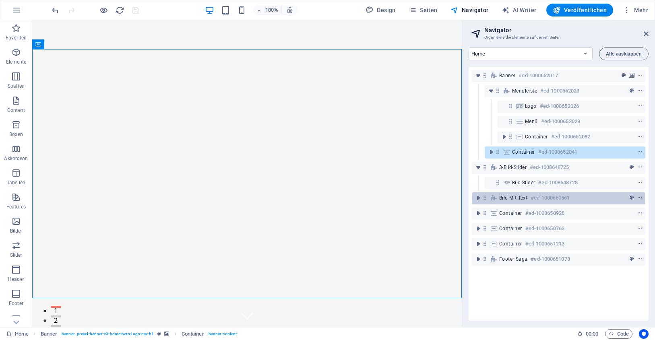
click at [509, 198] on span "Bild mit Text" at bounding box center [513, 198] width 28 height 6
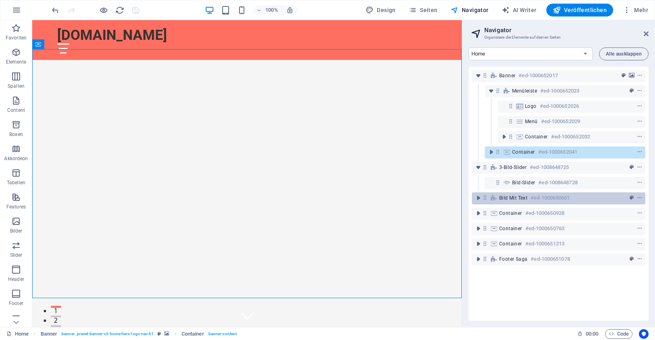
scroll to position [455, 0]
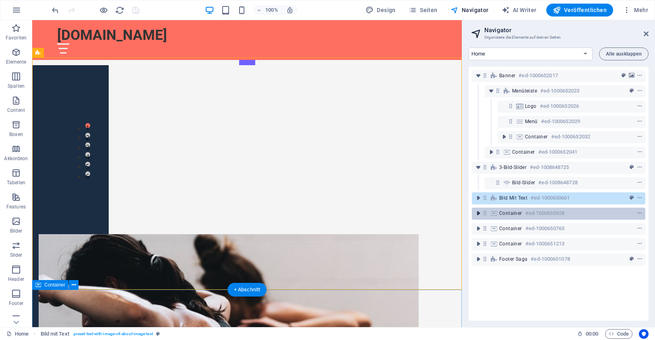
click at [482, 212] on icon "toggle-expand" at bounding box center [478, 213] width 8 height 8
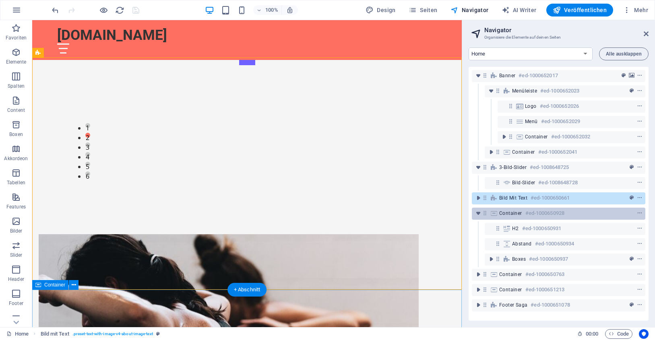
click at [507, 210] on span "Container" at bounding box center [510, 213] width 23 height 6
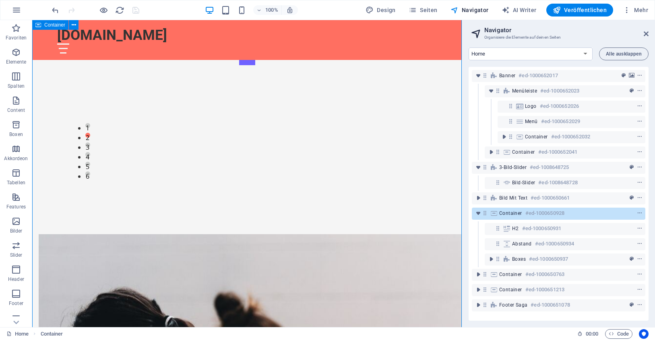
scroll to position [774, 0]
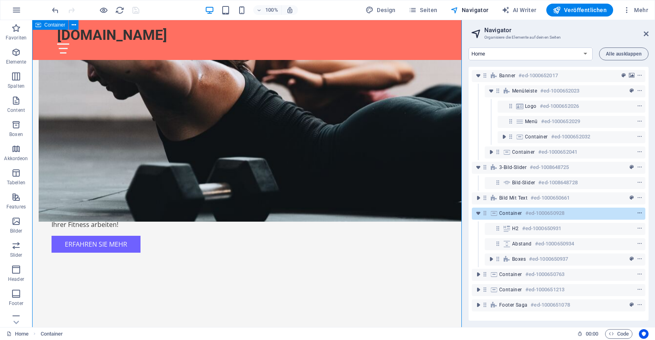
click at [640, 211] on icon "context-menu" at bounding box center [640, 214] width 6 height 6
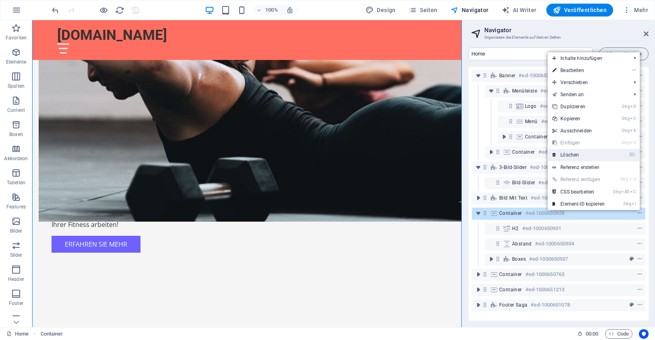
click at [582, 154] on link "⌦ Löschen" at bounding box center [578, 155] width 62 height 12
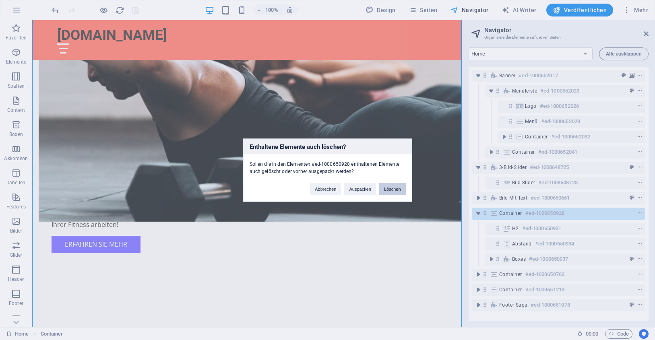
drag, startPoint x: 392, startPoint y: 185, endPoint x: 360, endPoint y: 164, distance: 37.5
click at [392, 185] on button "Löschen" at bounding box center [392, 189] width 27 height 12
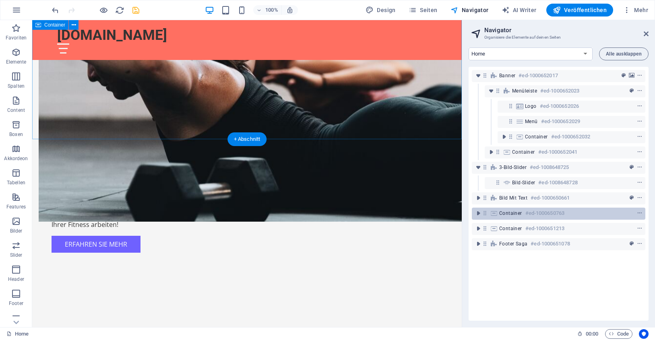
click at [510, 211] on span "Container" at bounding box center [510, 213] width 23 height 6
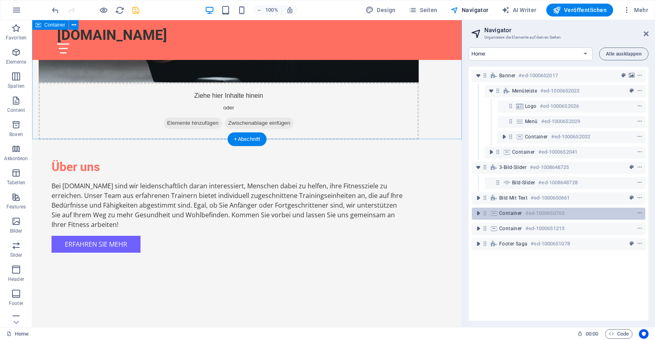
scroll to position [656, 0]
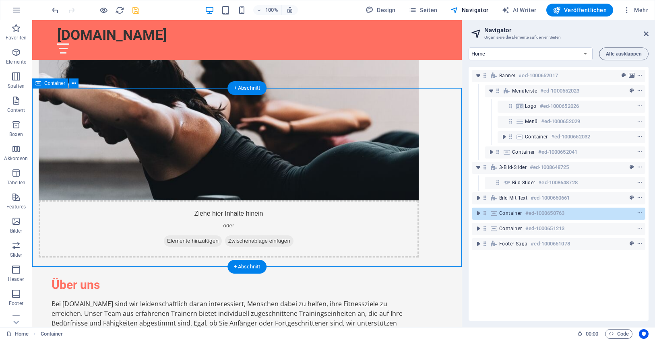
click at [640, 211] on icon "context-menu" at bounding box center [640, 214] width 6 height 6
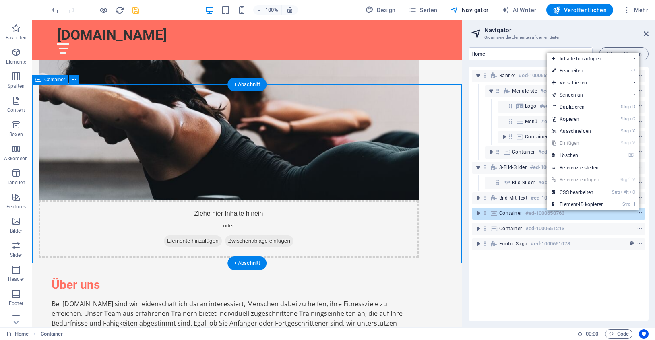
scroll to position [660, 0]
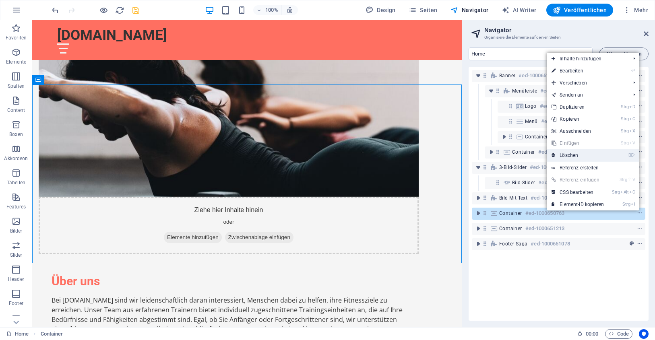
click at [571, 153] on link "⌦ Löschen" at bounding box center [578, 155] width 62 height 12
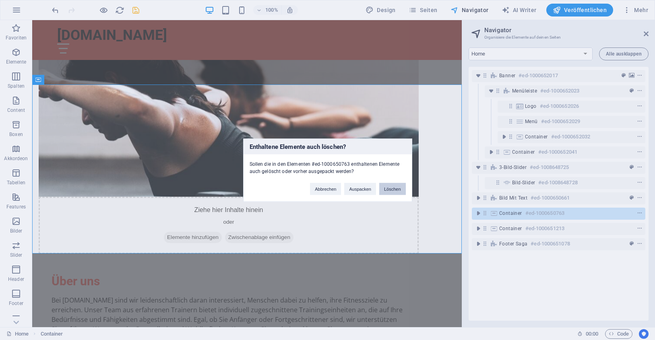
click at [396, 185] on button "Löschen" at bounding box center [392, 189] width 27 height 12
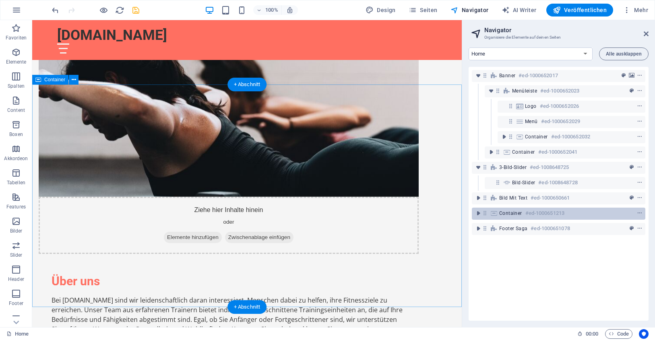
click at [510, 211] on span "Container" at bounding box center [510, 213] width 23 height 6
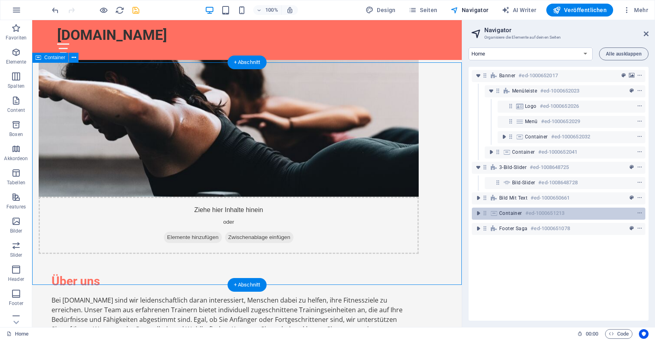
scroll to position [682, 0]
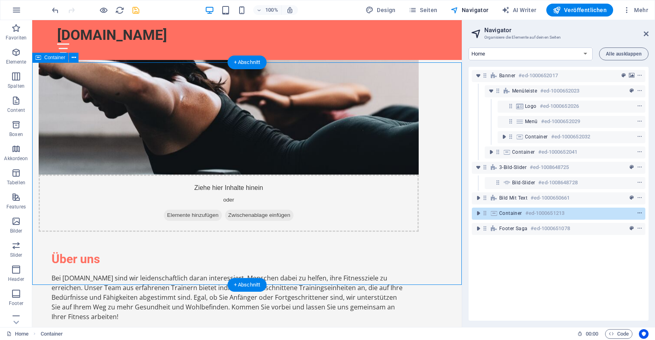
click at [641, 212] on icon "context-menu" at bounding box center [640, 214] width 6 height 6
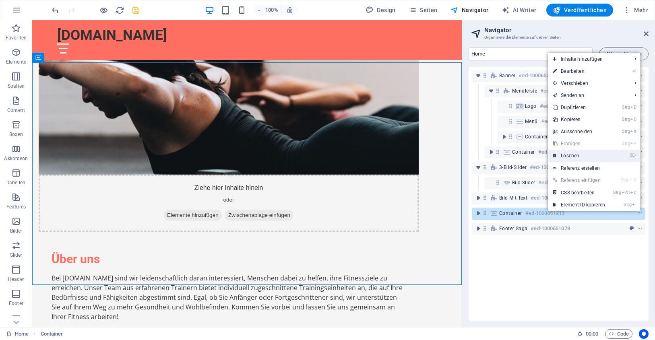
click at [580, 155] on link "⌦ Löschen" at bounding box center [579, 156] width 62 height 12
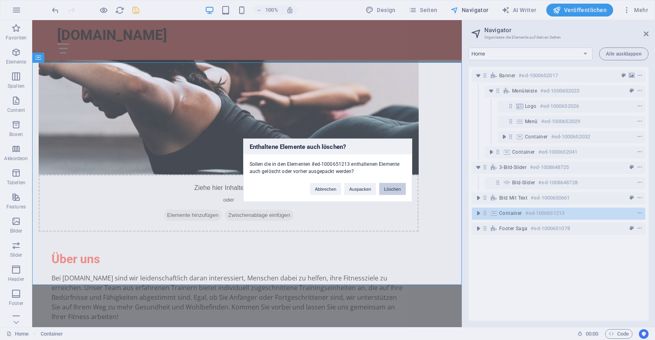
click at [391, 186] on button "Löschen" at bounding box center [392, 189] width 27 height 12
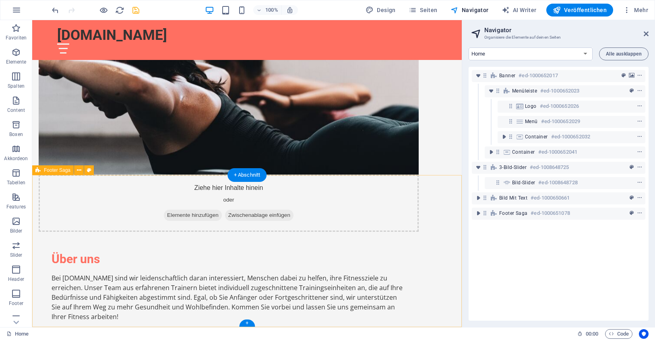
scroll to position [570, 0]
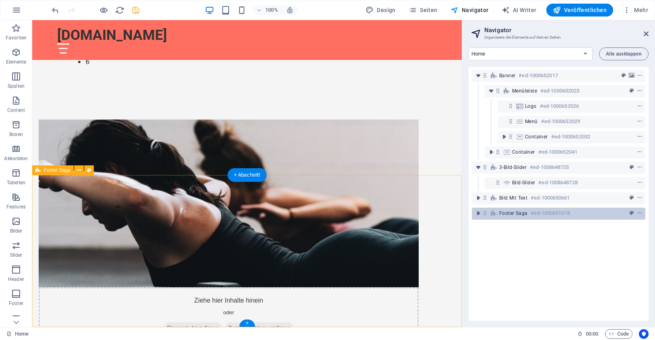
click at [524, 213] on span "Footer Saga" at bounding box center [513, 213] width 28 height 6
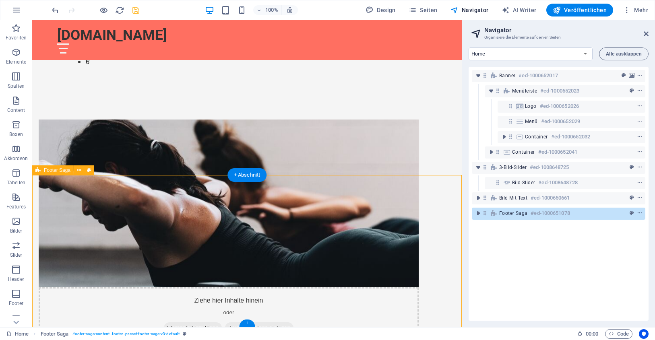
click at [638, 211] on icon "context-menu" at bounding box center [640, 214] width 6 height 6
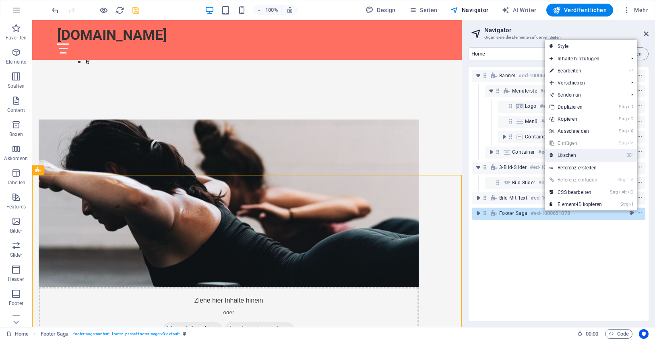
click at [562, 153] on link "⌦ Löschen" at bounding box center [576, 155] width 62 height 12
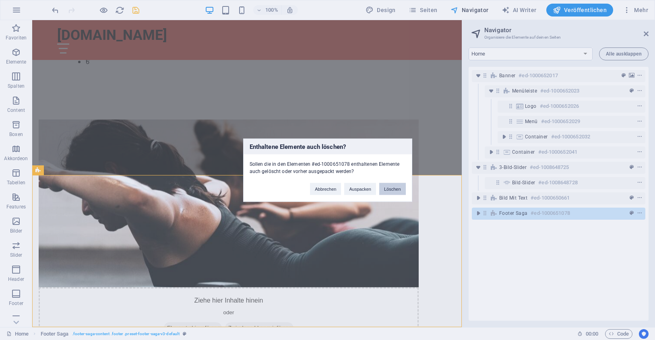
drag, startPoint x: 395, startPoint y: 190, endPoint x: 368, endPoint y: 170, distance: 33.5
click at [395, 190] on button "Löschen" at bounding box center [392, 189] width 27 height 12
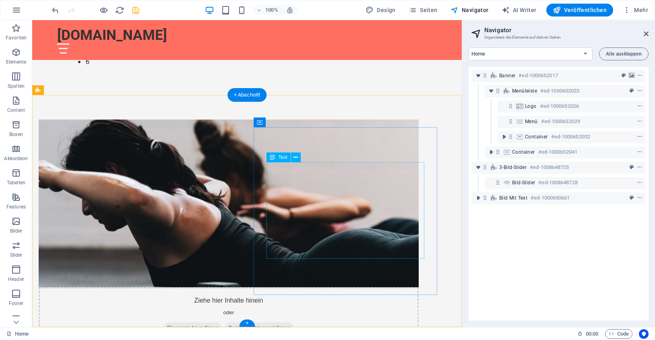
scroll to position [417, 0]
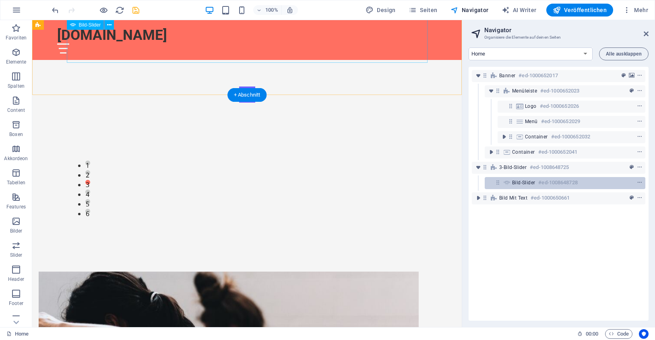
click at [555, 182] on h6 "#ed-1008648728" at bounding box center [557, 183] width 39 height 10
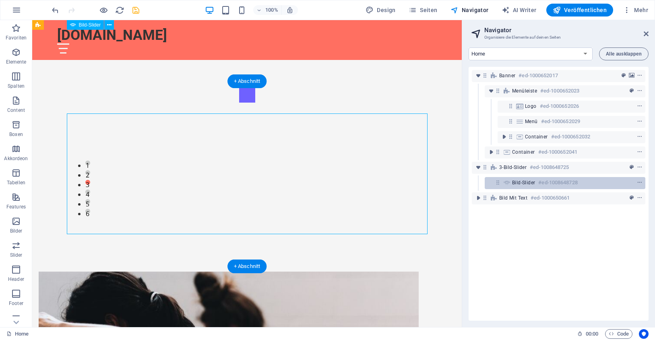
scroll to position [246, 0]
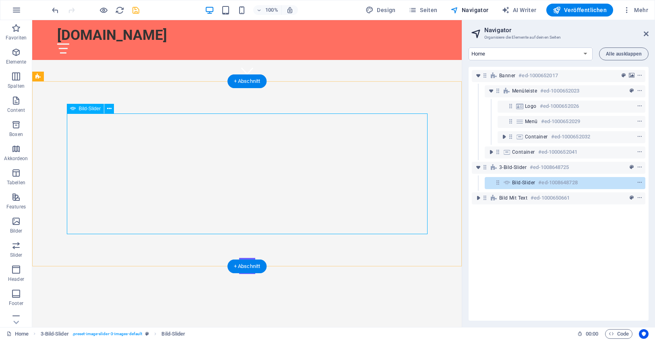
select select "px"
select select "ms"
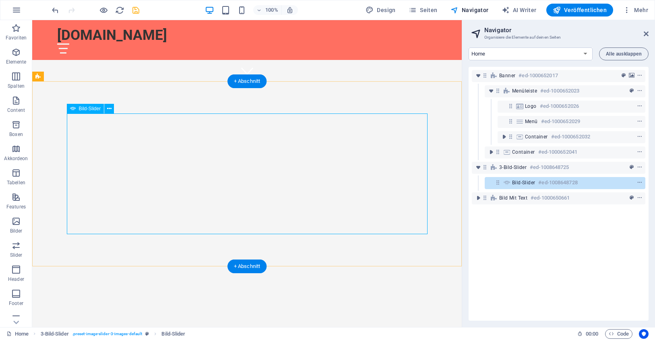
select select "s"
select select "progressive"
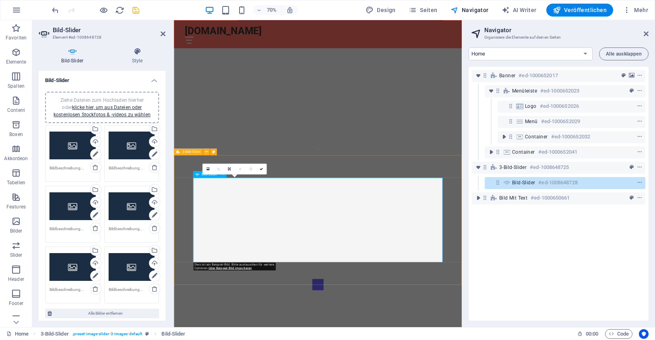
click at [208, 169] on icon at bounding box center [207, 169] width 3 height 4
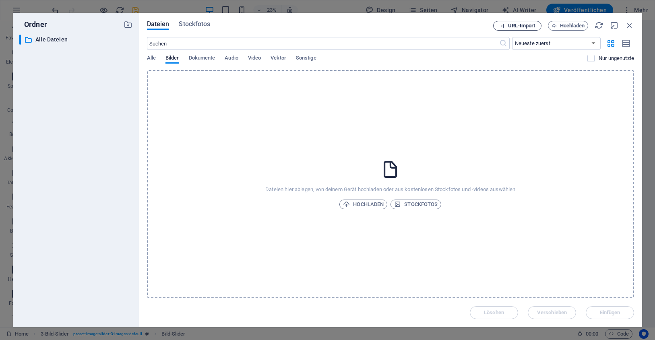
click at [525, 22] on button "URL-Import" at bounding box center [517, 26] width 48 height 10
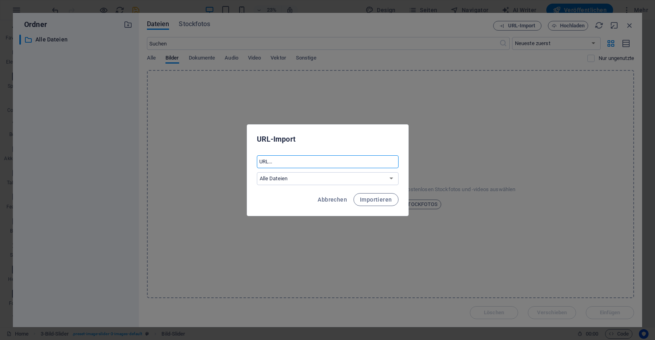
paste input "https://photos.google.com/album/AF1QipPh3hNNtmdKnKP_F5WPTC-Yxl--38WiinTlmXTC/ph…"
type input "https://photos.google.com/album/AF1QipPh3hNNtmdKnKP_F5WPTC-Yxl--38WiinTlmXTC/ph…"
click at [367, 198] on span "Importieren" at bounding box center [376, 199] width 32 height 6
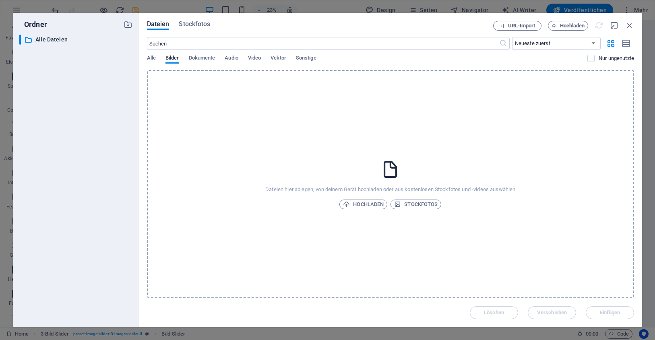
scroll to position [0, 0]
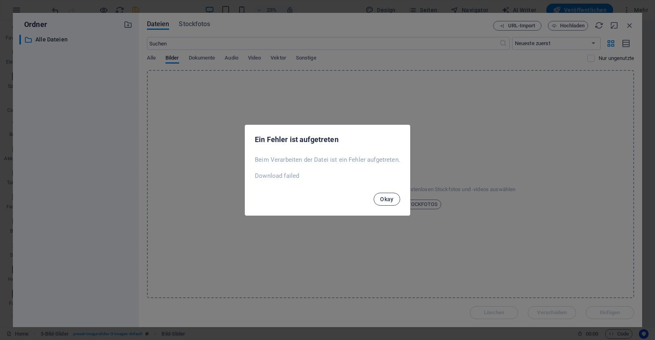
click at [379, 198] on button "Okay" at bounding box center [387, 199] width 27 height 13
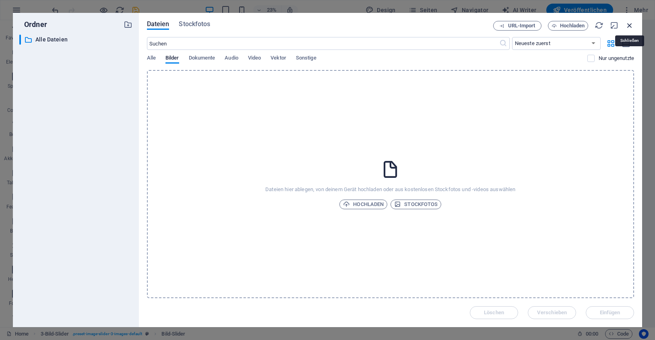
click at [628, 24] on icon "button" at bounding box center [629, 25] width 9 height 9
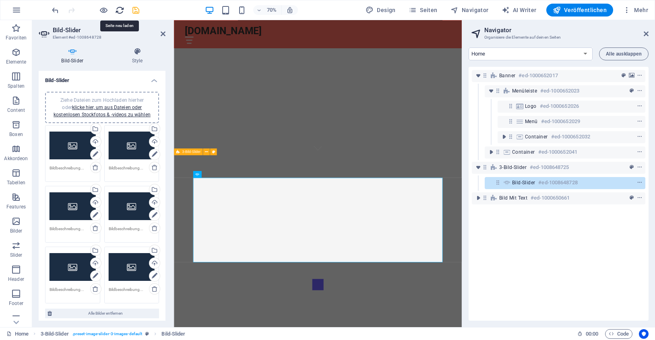
click at [118, 8] on icon "reload" at bounding box center [119, 10] width 9 height 9
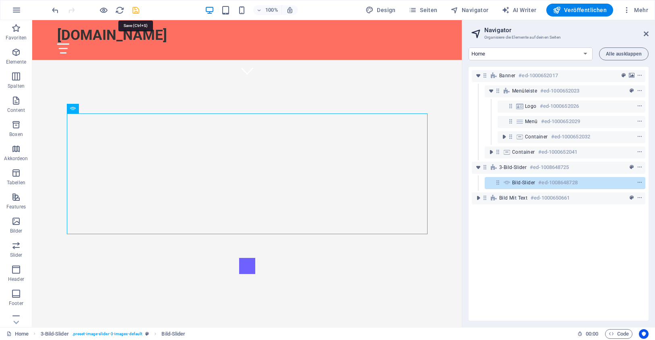
click at [135, 8] on icon "save" at bounding box center [135, 10] width 9 height 9
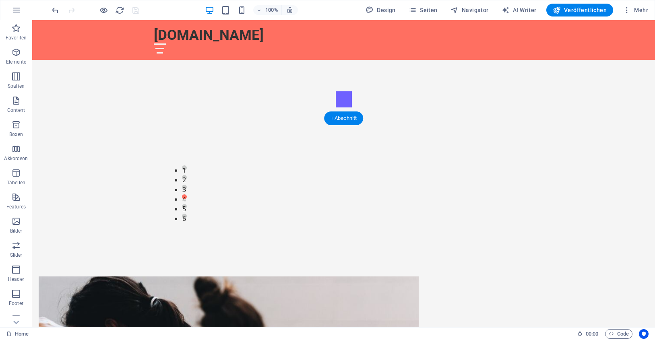
scroll to position [417, 0]
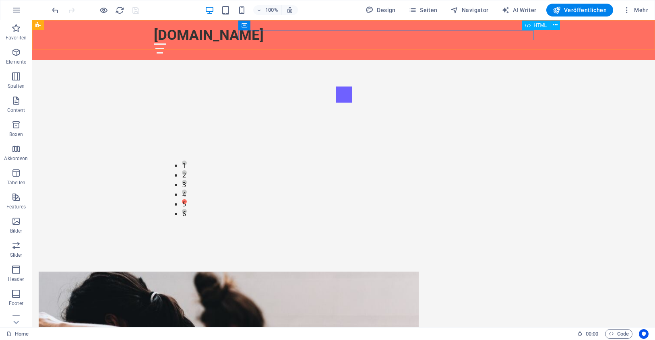
click at [524, 43] on div at bounding box center [344, 48] width 380 height 10
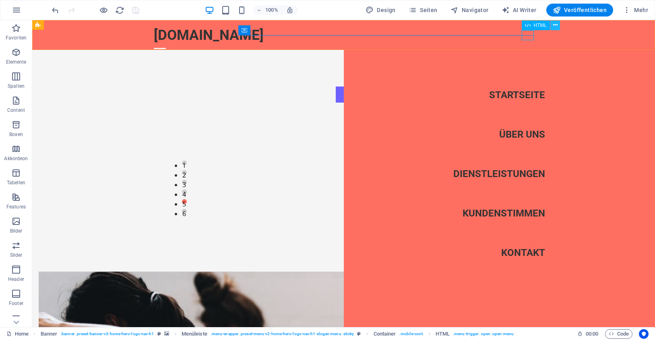
click at [557, 24] on icon at bounding box center [555, 25] width 4 height 8
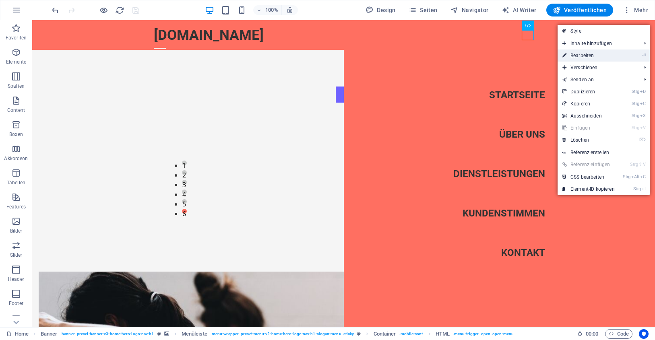
click at [568, 54] on link "⏎ Bearbeiten" at bounding box center [588, 56] width 62 height 12
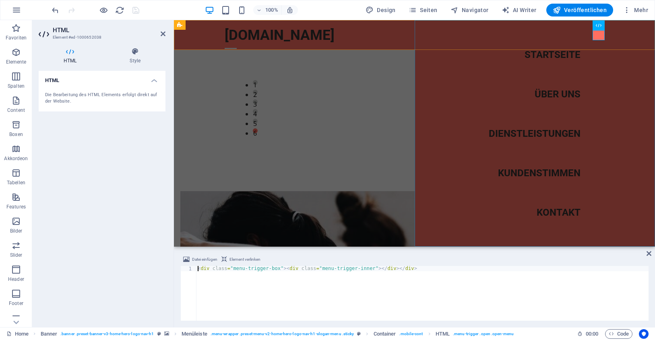
scroll to position [337, 0]
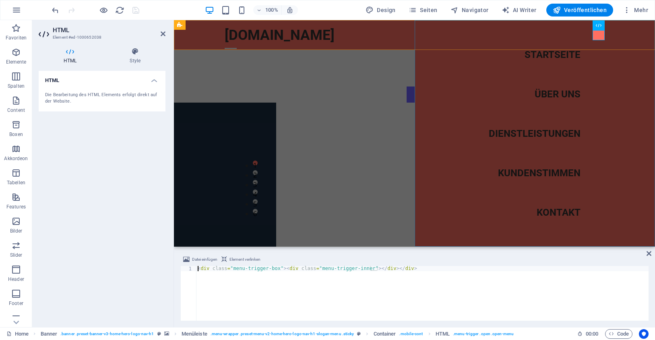
click at [559, 217] on nav "Startseite Über uns Dienstleistungen Kundenstimmen Kontakt" at bounding box center [535, 133] width 241 height 227
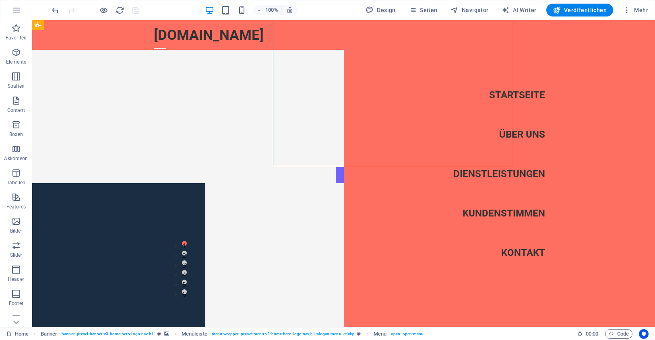
scroll to position [417, 0]
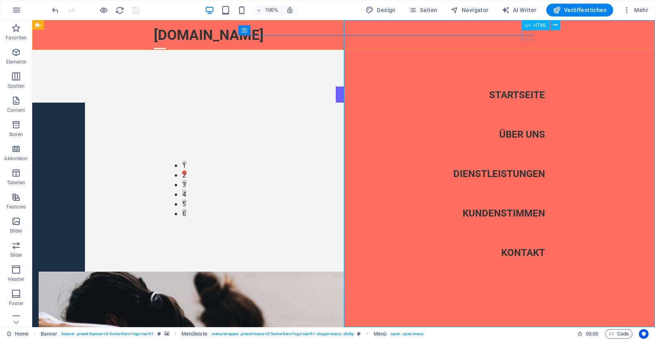
click at [166, 43] on div at bounding box center [160, 48] width 12 height 10
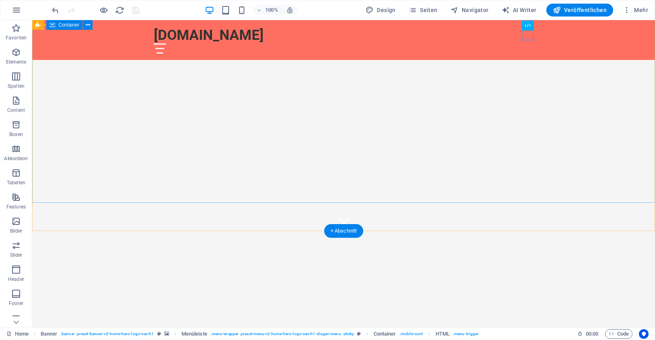
scroll to position [0, 0]
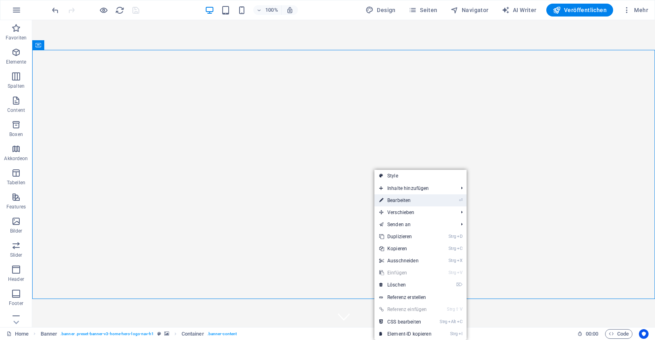
click at [392, 198] on link "⏎ Bearbeiten" at bounding box center [405, 200] width 62 height 12
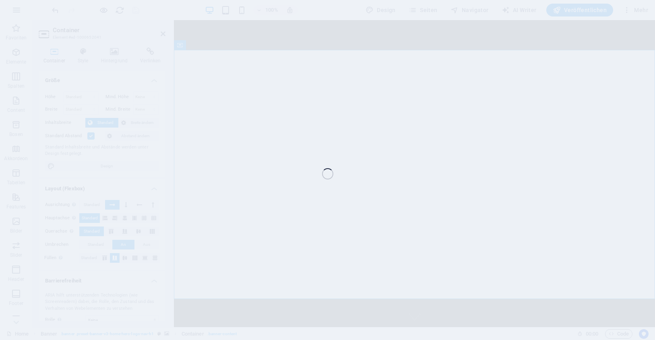
select select "px"
select select "ms"
select select "s"
select select "progressive"
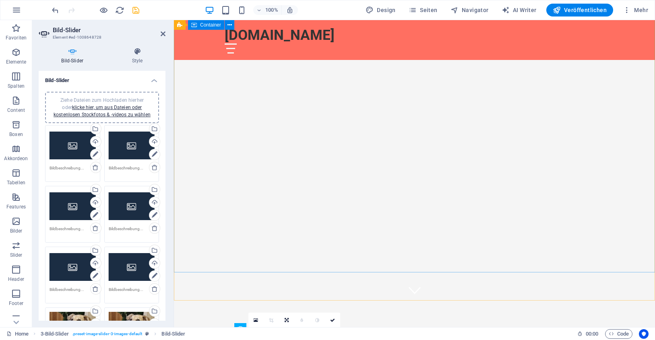
scroll to position [17, 0]
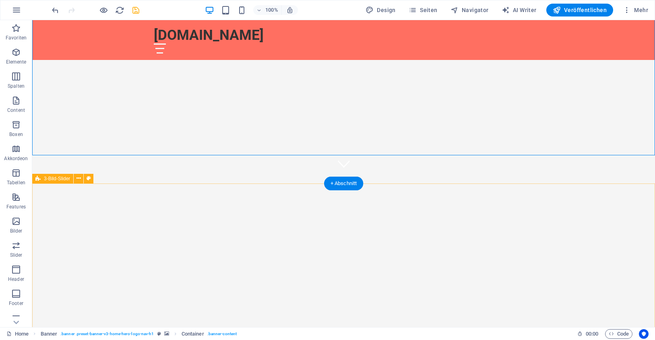
scroll to position [154, 0]
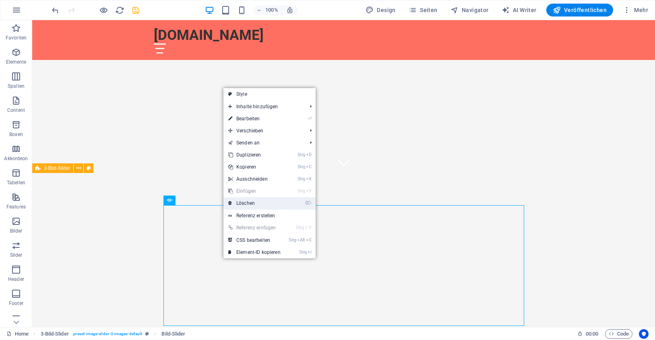
click at [258, 203] on link "⌦ Löschen" at bounding box center [254, 203] width 62 height 12
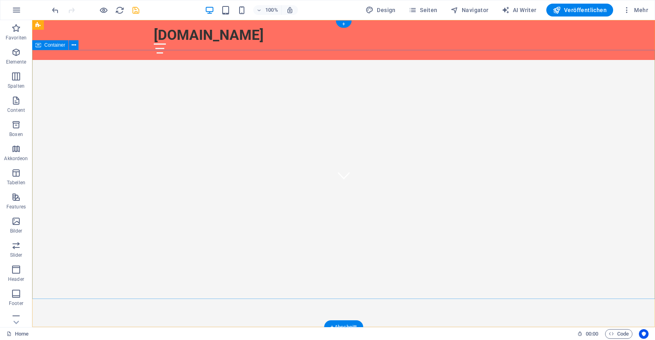
scroll to position [0, 0]
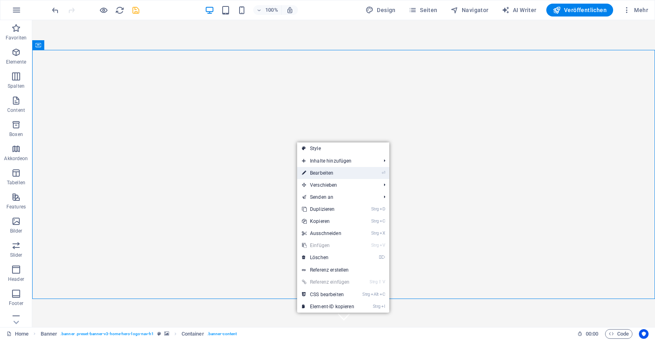
click at [321, 173] on link "⏎ Bearbeiten" at bounding box center [328, 173] width 62 height 12
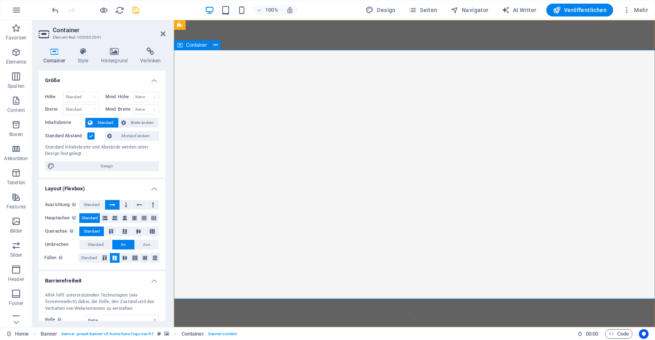
click at [193, 46] on span "Container" at bounding box center [196, 45] width 21 height 5
click at [215, 45] on icon at bounding box center [215, 45] width 4 height 8
click at [113, 56] on h4 "Hintergrund" at bounding box center [115, 55] width 39 height 17
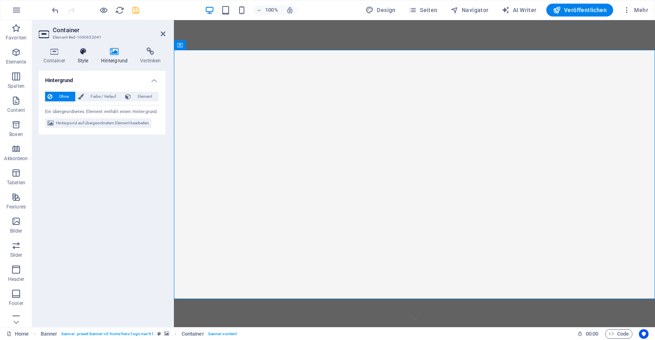
click at [85, 53] on icon at bounding box center [83, 51] width 20 height 8
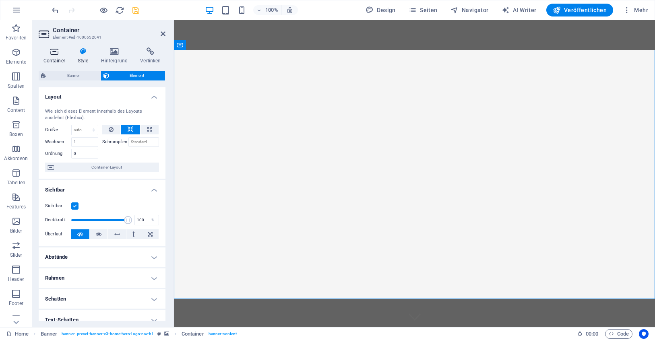
click at [52, 52] on icon at bounding box center [54, 51] width 31 height 8
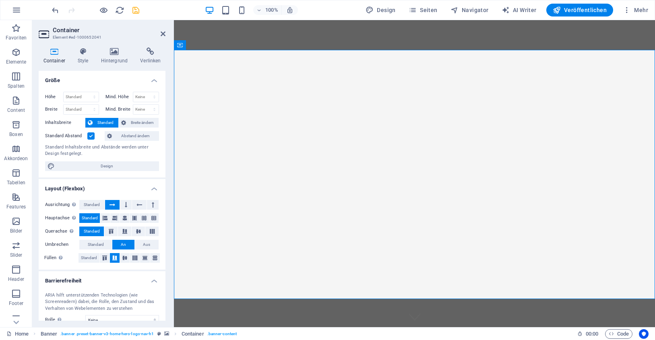
click at [70, 38] on h3 "Element #ed-1000652041" at bounding box center [101, 37] width 97 height 7
click at [68, 30] on h2 "Container" at bounding box center [109, 30] width 113 height 7
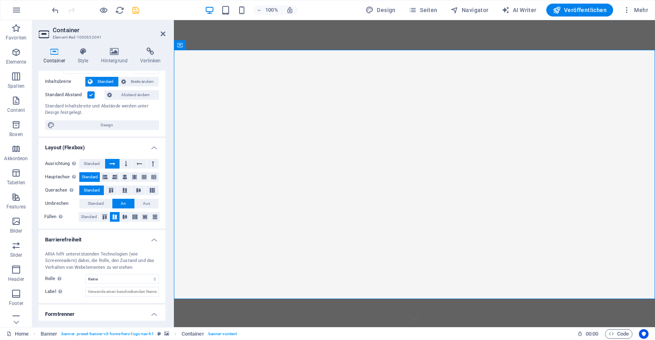
scroll to position [62, 0]
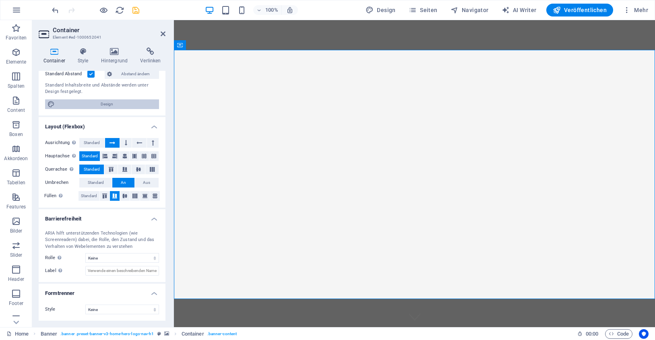
click at [107, 103] on span "Design" at bounding box center [106, 104] width 99 height 10
select select "rem"
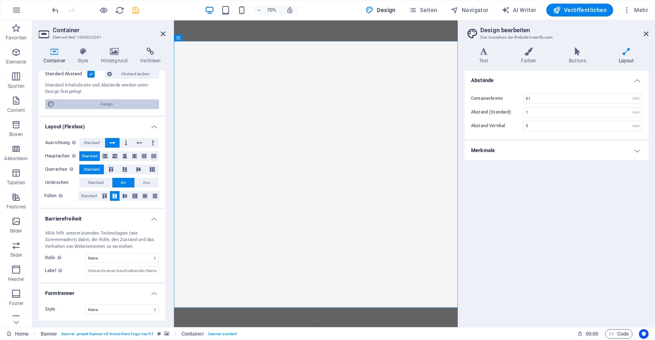
click at [107, 103] on span "Design" at bounding box center [106, 104] width 99 height 10
click at [647, 35] on icon at bounding box center [646, 34] width 5 height 6
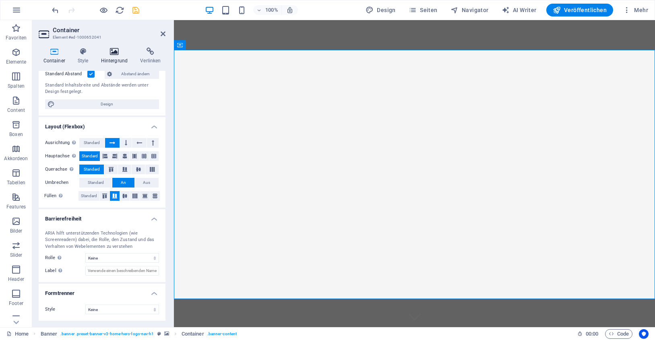
click at [112, 56] on icon at bounding box center [114, 51] width 36 height 8
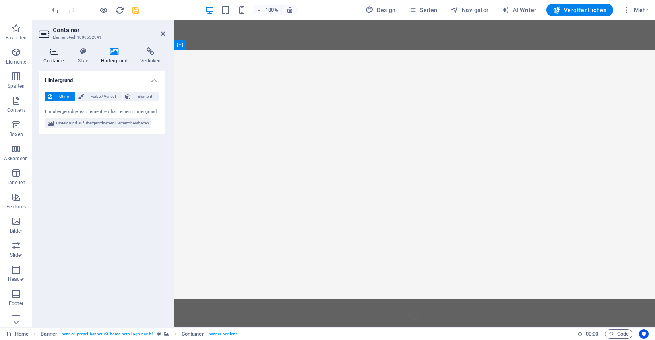
click at [51, 52] on icon at bounding box center [54, 51] width 31 height 8
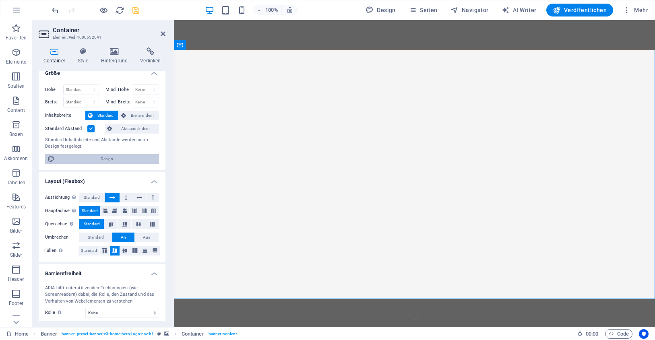
scroll to position [0, 0]
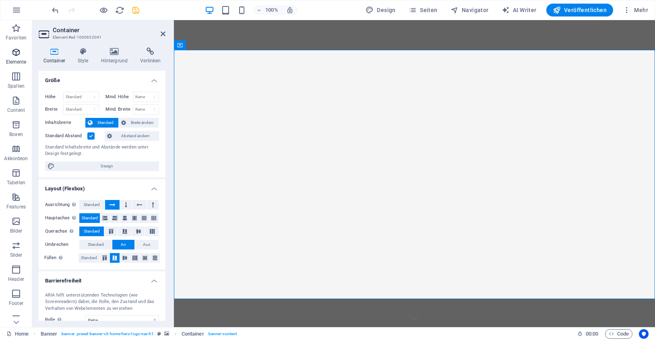
click at [17, 53] on icon "button" at bounding box center [16, 52] width 10 height 10
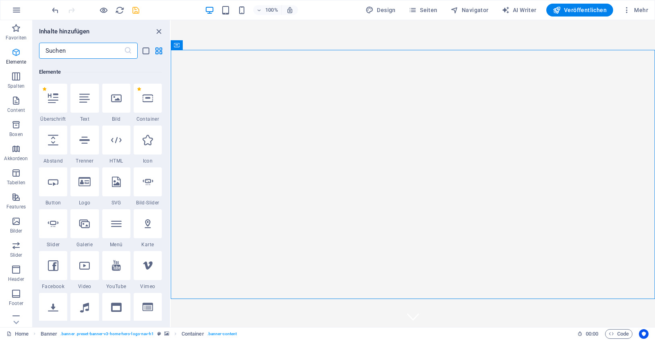
scroll to position [86, 0]
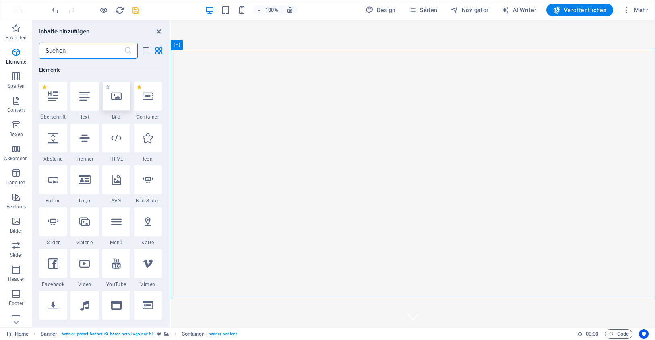
click at [122, 98] on icon at bounding box center [116, 96] width 10 height 10
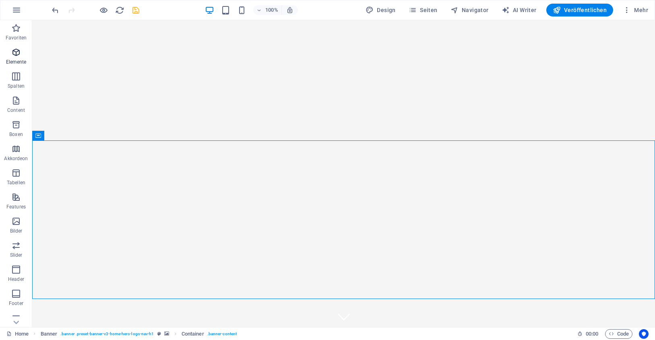
click at [15, 57] on span "Elemente" at bounding box center [16, 56] width 32 height 19
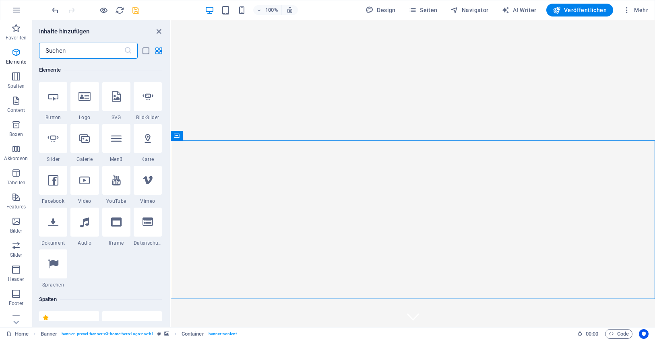
scroll to position [168, 0]
click at [117, 144] on icon at bounding box center [116, 139] width 10 height 10
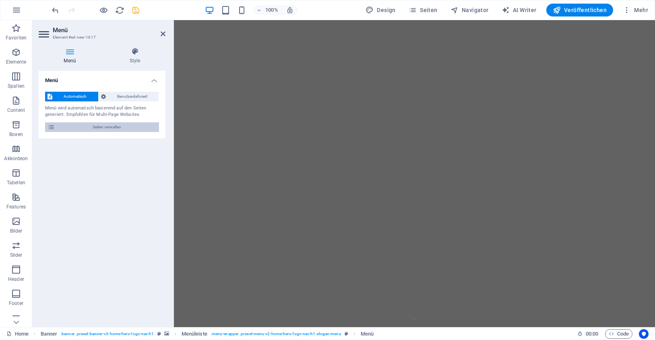
click at [107, 127] on span "Seiten verwalten" at bounding box center [106, 127] width 99 height 10
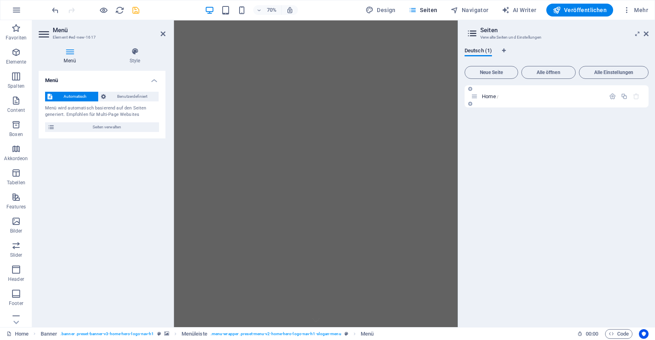
click at [476, 96] on icon at bounding box center [474, 96] width 7 height 7
click at [502, 96] on p "Home /" at bounding box center [542, 96] width 121 height 5
click at [545, 70] on span "Alle öffnen" at bounding box center [548, 72] width 47 height 5
click at [475, 97] on icon at bounding box center [474, 96] width 7 height 7
click at [647, 31] on icon at bounding box center [646, 34] width 5 height 6
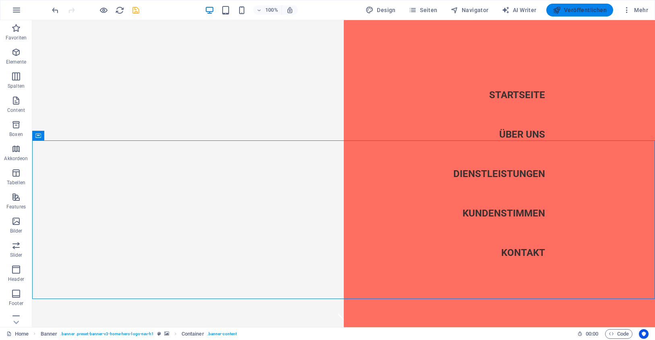
click at [564, 13] on span "Veröffentlichen" at bounding box center [580, 10] width 54 height 8
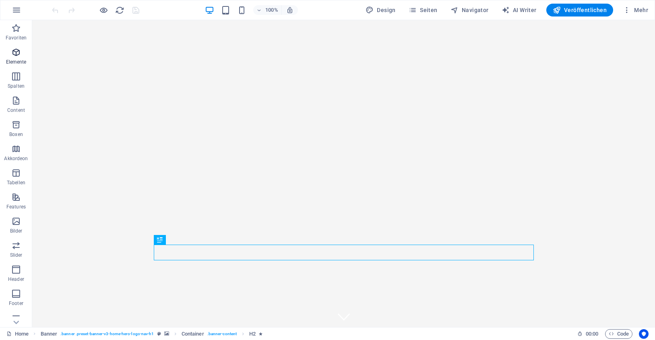
click at [21, 50] on icon "button" at bounding box center [16, 52] width 10 height 10
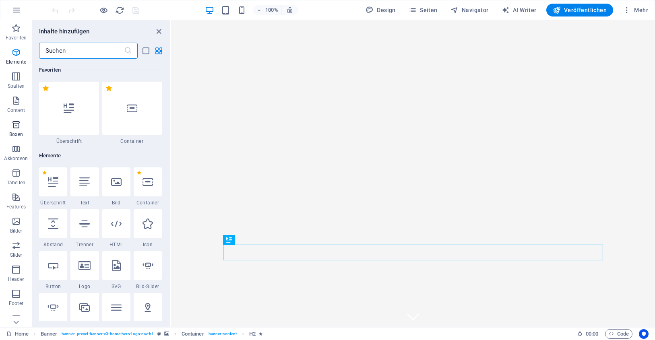
scroll to position [86, 0]
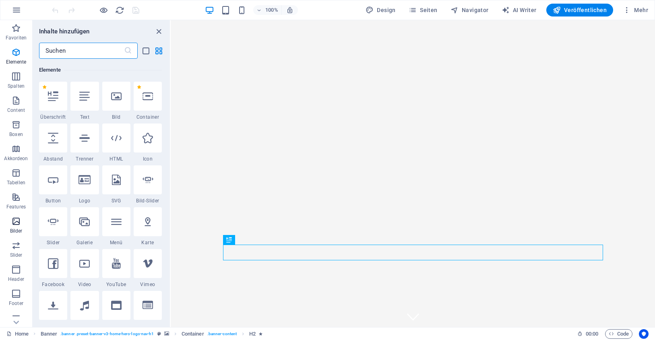
click at [17, 222] on icon "button" at bounding box center [16, 222] width 10 height 10
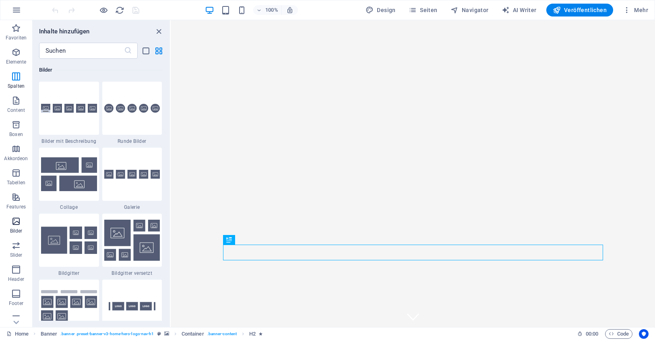
scroll to position [4081, 0]
click at [17, 245] on icon "button" at bounding box center [16, 246] width 10 height 10
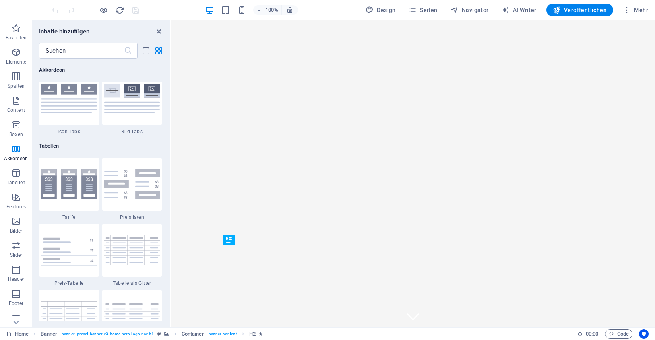
scroll to position [2839, 0]
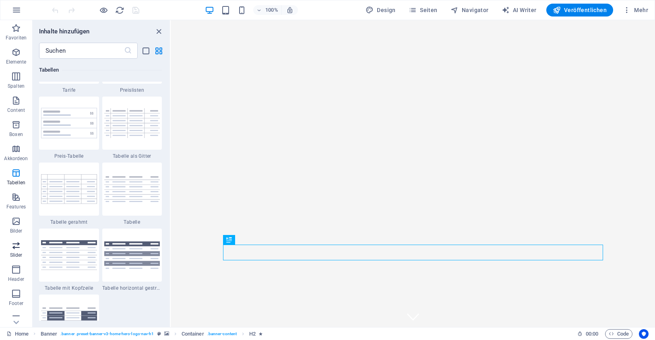
click at [15, 251] on span "Slider" at bounding box center [16, 250] width 32 height 19
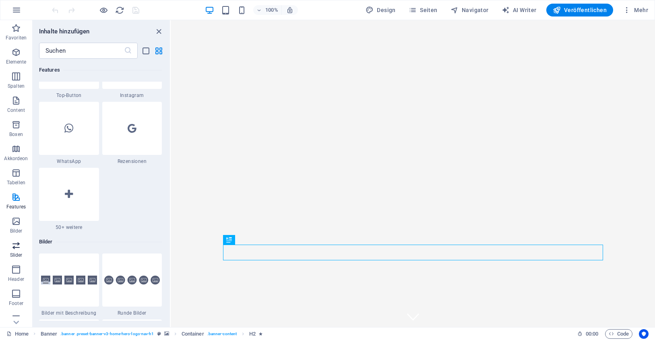
scroll to position [4563, 0]
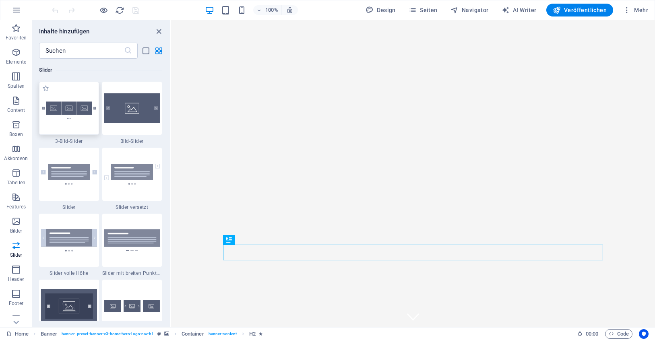
click at [71, 108] on img at bounding box center [69, 108] width 56 height 37
click at [171, 110] on div "Ziehe hier rein, um den vorhandenen Inhalt zu ersetzen. Drücke "Strg", wenn du …" at bounding box center [413, 173] width 484 height 307
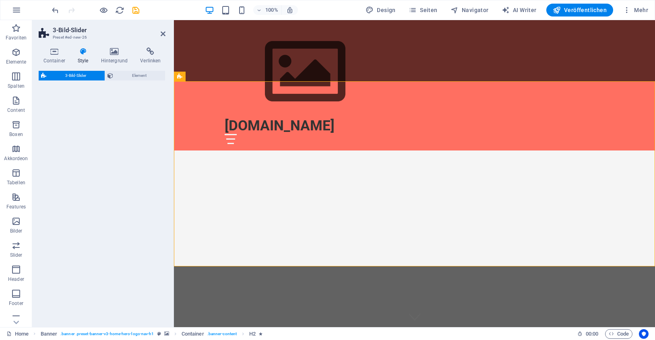
scroll to position [246, 0]
select select "rem"
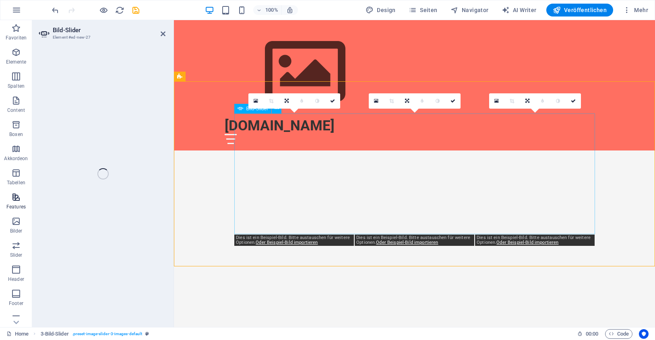
select select "px"
select select "ms"
select select "s"
select select "progressive"
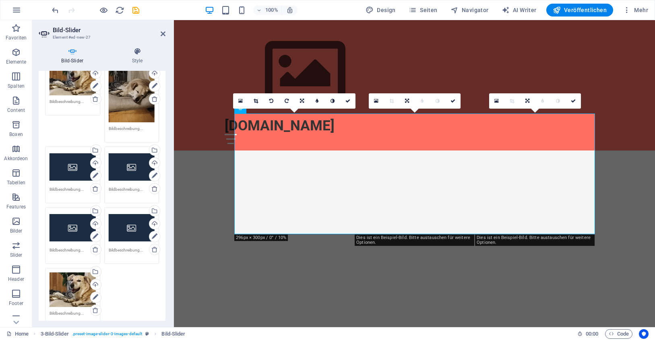
scroll to position [82, 0]
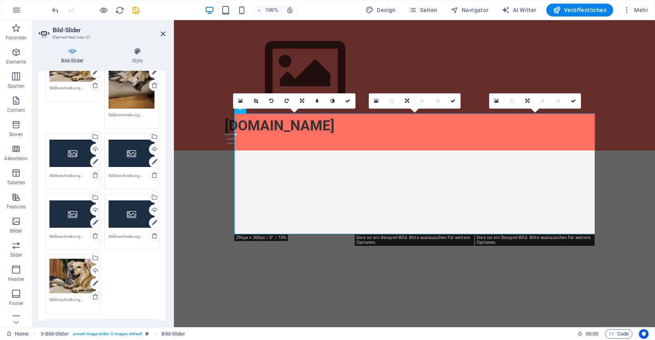
click at [94, 295] on div "Ziehe Dateien zum Hochladen hierher oder klicke hier, um aus Dateien oder koste…" at bounding box center [102, 178] width 118 height 275
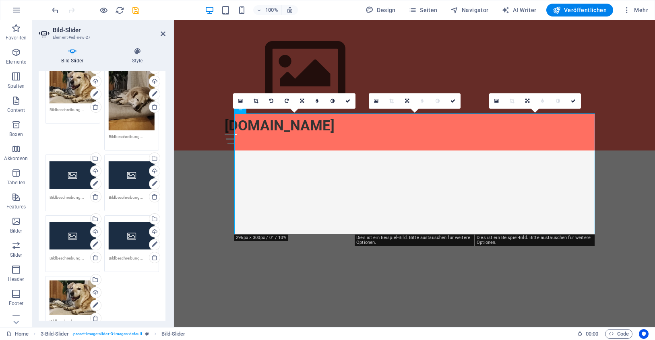
scroll to position [72, 0]
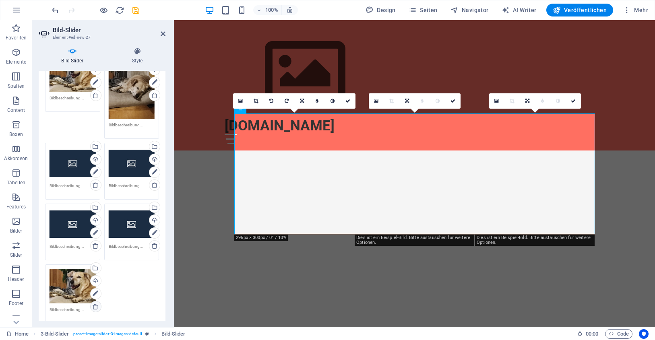
click at [95, 305] on icon at bounding box center [95, 306] width 6 height 6
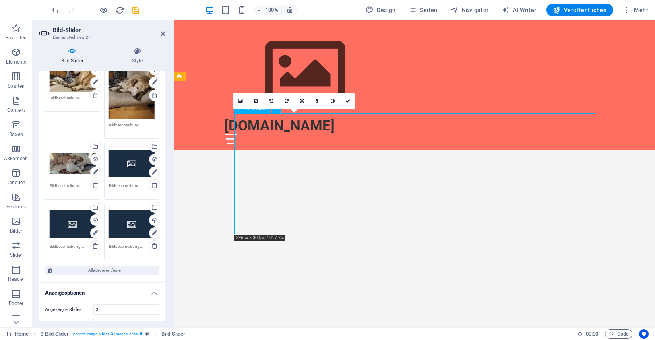
drag, startPoint x: 289, startPoint y: 163, endPoint x: 288, endPoint y: 184, distance: 20.5
drag, startPoint x: 287, startPoint y: 175, endPoint x: 285, endPoint y: 199, distance: 23.9
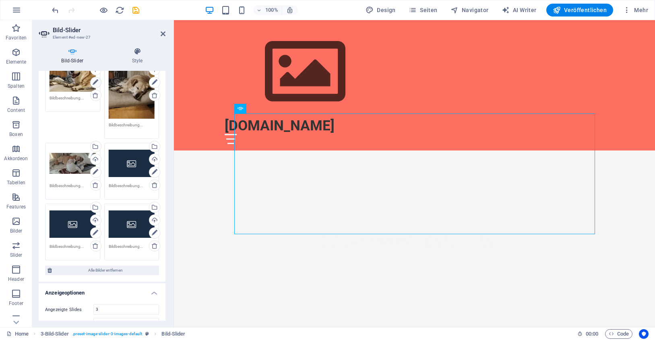
click at [96, 79] on icon at bounding box center [96, 83] width 6 height 10
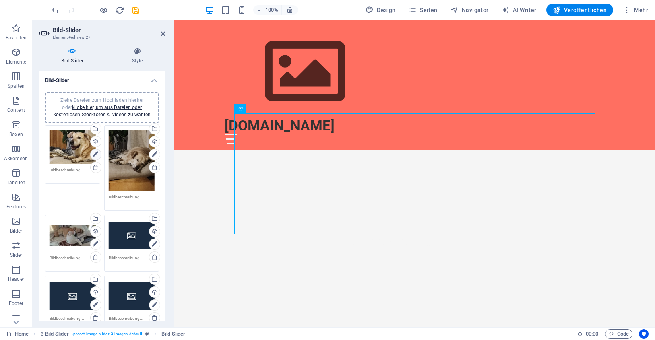
click at [97, 152] on icon at bounding box center [96, 155] width 6 height 10
click at [76, 146] on div "Ziehe Dateien zum Hochladen hierher oder klicke hier, um aus Dateien oder koste…" at bounding box center [73, 147] width 46 height 35
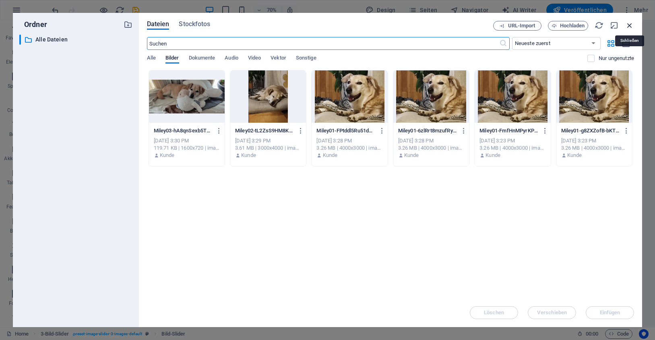
click at [629, 21] on icon "button" at bounding box center [629, 25] width 9 height 9
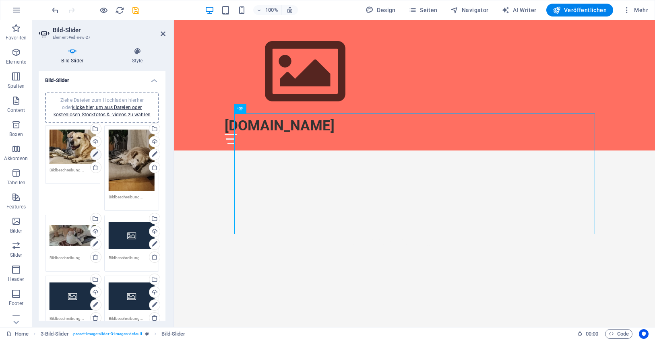
click at [95, 153] on icon at bounding box center [96, 155] width 6 height 10
drag, startPoint x: 76, startPoint y: 139, endPoint x: 76, endPoint y: 151, distance: 12.1
click at [76, 151] on div "Ziehe Dateien zum Hochladen hierher oder klicke hier, um aus Dateien oder koste…" at bounding box center [102, 228] width 118 height 211
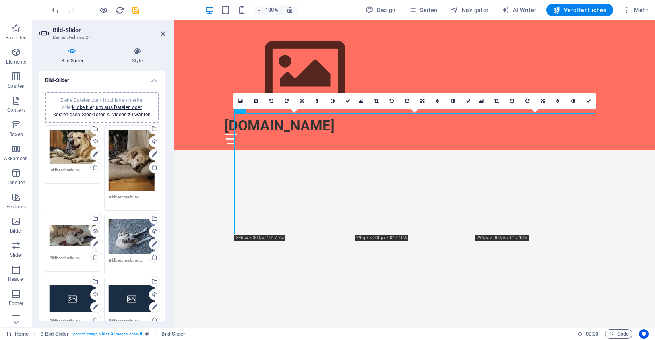
click at [152, 242] on icon at bounding box center [155, 244] width 6 height 10
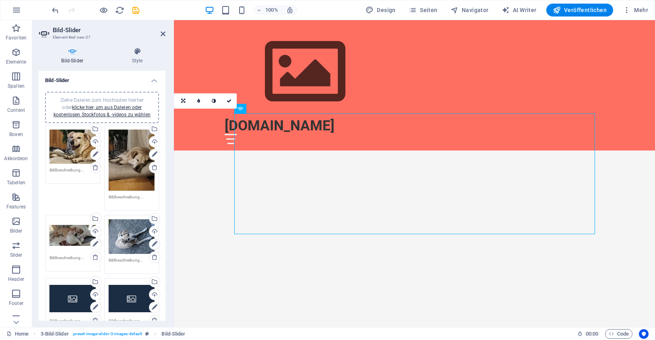
click at [152, 242] on icon at bounding box center [155, 244] width 6 height 10
click at [129, 233] on div "Ziehe Dateien zum Hochladen hierher oder klicke hier, um aus Dateien oder koste…" at bounding box center [132, 236] width 46 height 35
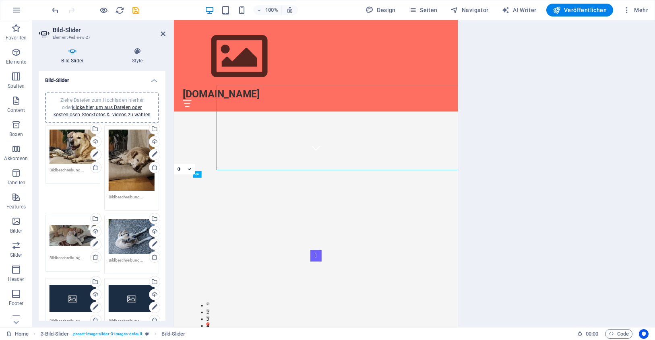
click at [129, 233] on body "peschanel.eu Home Favoriten Elemente Spalten Content Boxen Akkordeon Tabellen F…" at bounding box center [327, 170] width 655 height 340
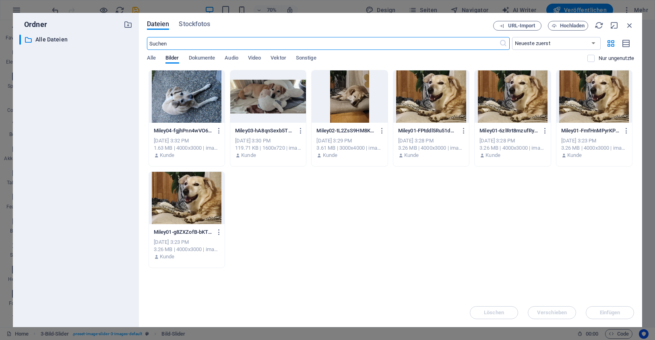
click at [181, 92] on div at bounding box center [187, 96] width 76 height 52
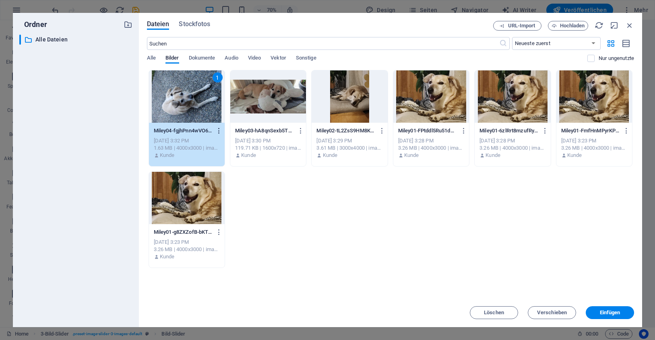
click at [215, 130] on icon "button" at bounding box center [219, 130] width 8 height 7
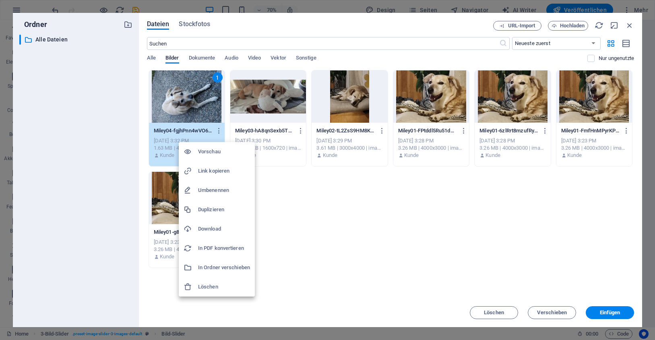
click at [186, 96] on div at bounding box center [327, 170] width 655 height 340
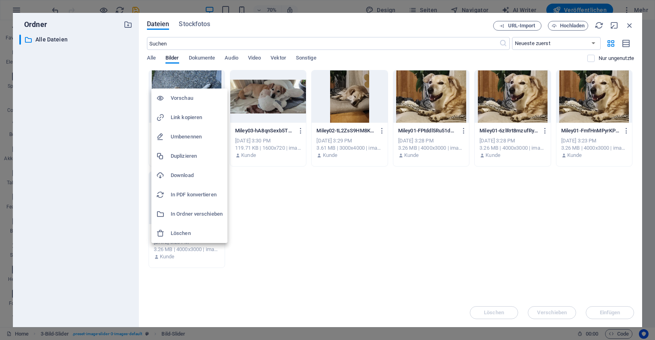
click at [186, 76] on div at bounding box center [327, 170] width 655 height 340
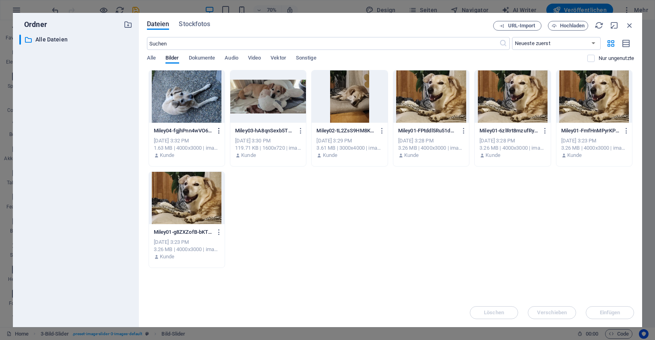
click at [216, 130] on icon "button" at bounding box center [219, 130] width 8 height 7
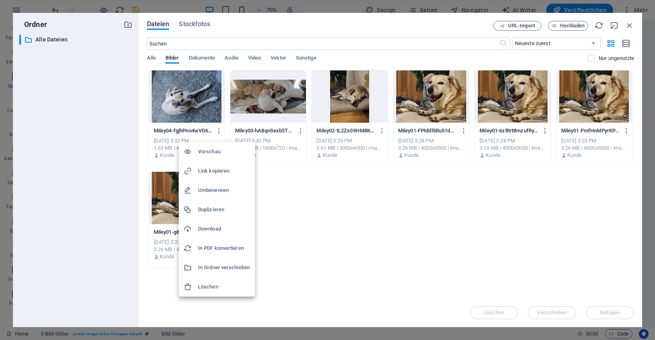
click at [190, 104] on div at bounding box center [327, 170] width 655 height 340
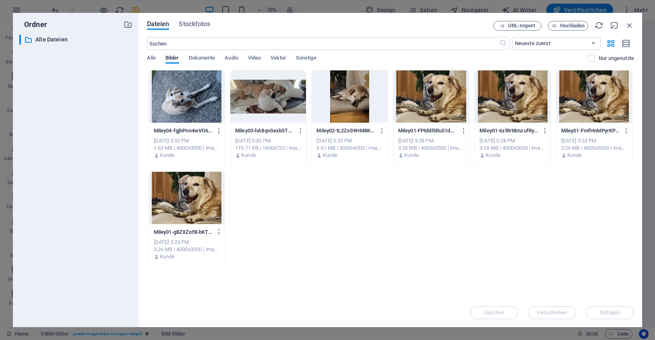
click at [181, 99] on div at bounding box center [187, 96] width 76 height 52
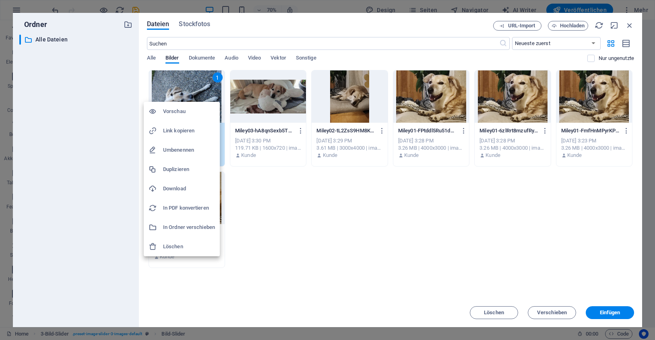
click at [190, 79] on div at bounding box center [327, 170] width 655 height 340
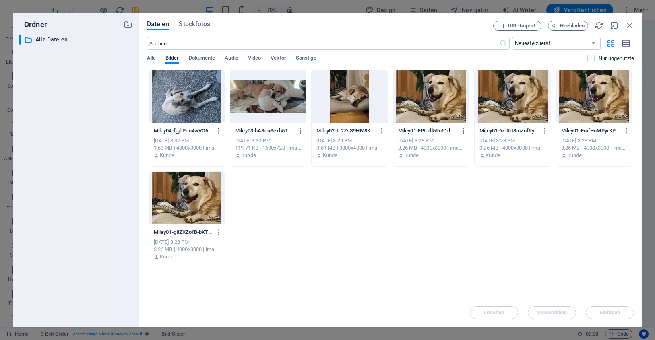
click at [218, 130] on icon "button" at bounding box center [219, 130] width 8 height 7
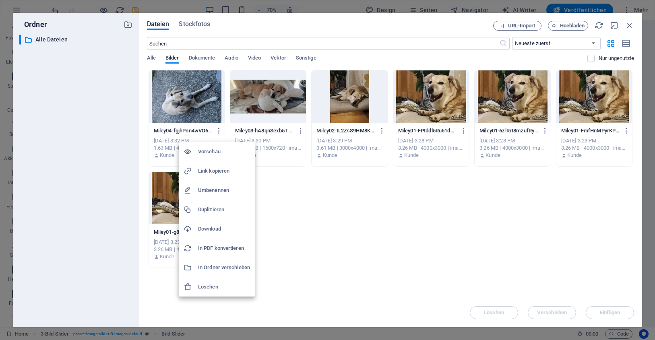
click at [338, 251] on div at bounding box center [327, 170] width 655 height 340
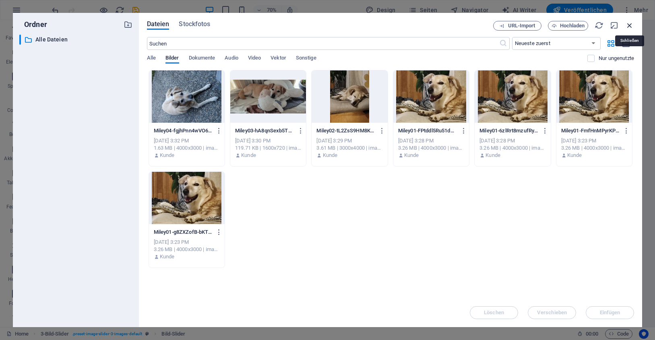
click at [628, 22] on icon "button" at bounding box center [629, 25] width 9 height 9
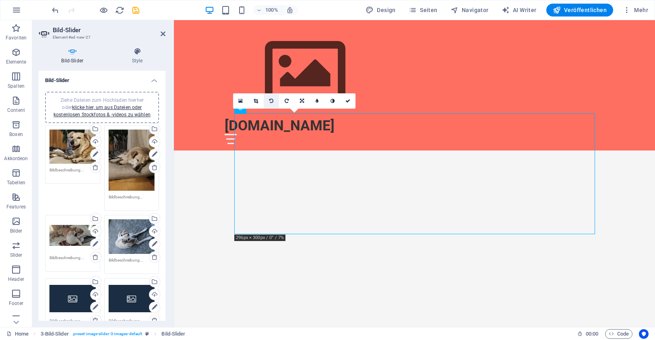
click at [270, 98] on link at bounding box center [271, 100] width 15 height 15
type input "296"
click at [272, 99] on icon at bounding box center [271, 101] width 4 height 5
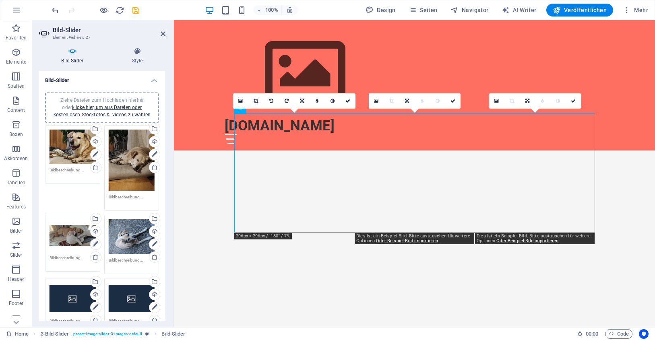
click at [272, 99] on icon at bounding box center [271, 101] width 4 height 5
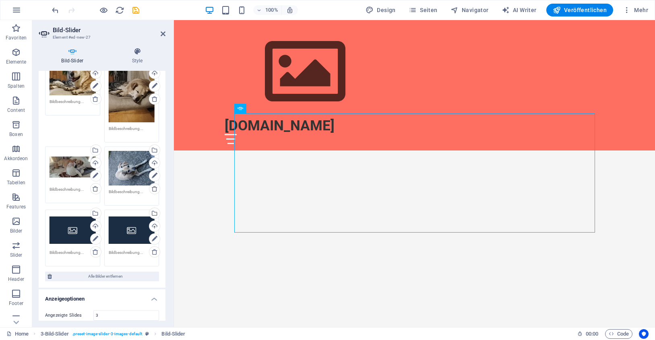
scroll to position [117, 0]
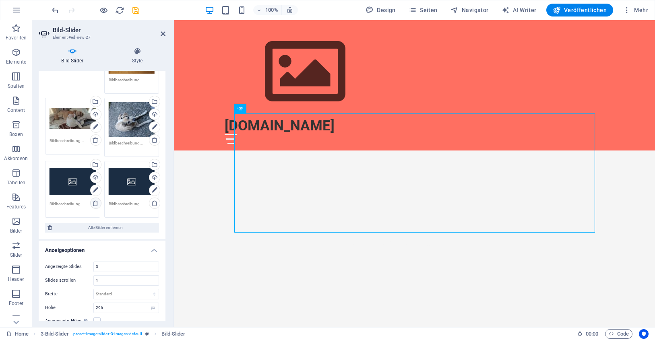
click at [96, 201] on icon at bounding box center [95, 203] width 6 height 6
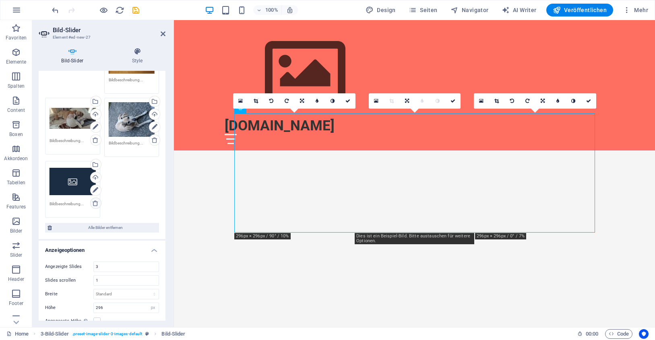
click at [96, 201] on icon at bounding box center [95, 203] width 6 height 6
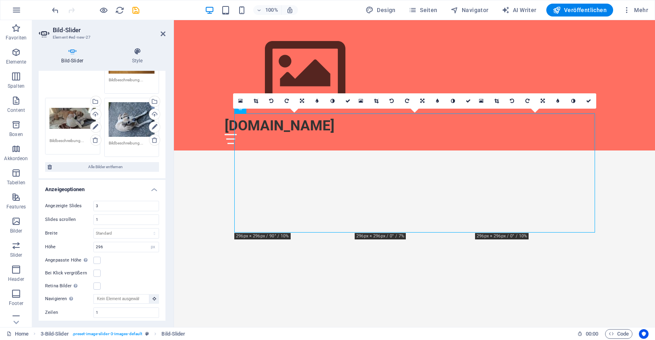
scroll to position [56, 0]
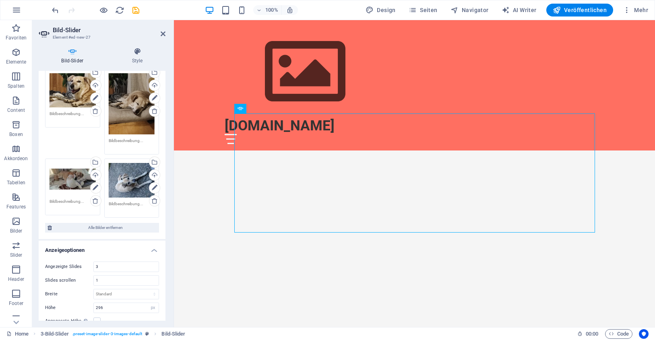
click at [135, 5] on div at bounding box center [95, 10] width 90 height 13
click at [135, 7] on icon "save" at bounding box center [135, 10] width 9 height 9
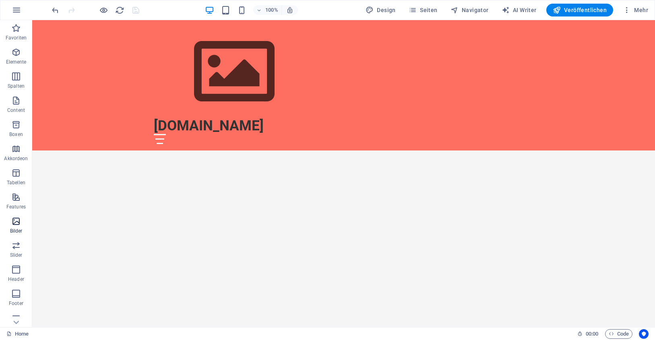
click at [17, 222] on icon "button" at bounding box center [16, 222] width 10 height 10
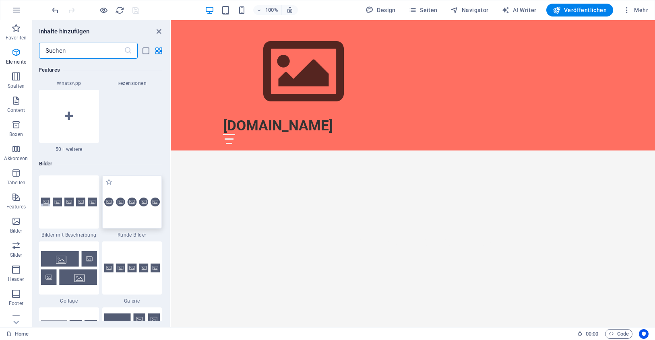
scroll to position [4081, 0]
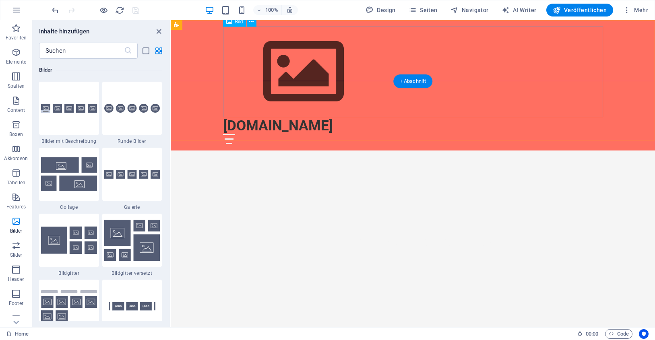
click at [375, 64] on figure at bounding box center [413, 72] width 380 height 91
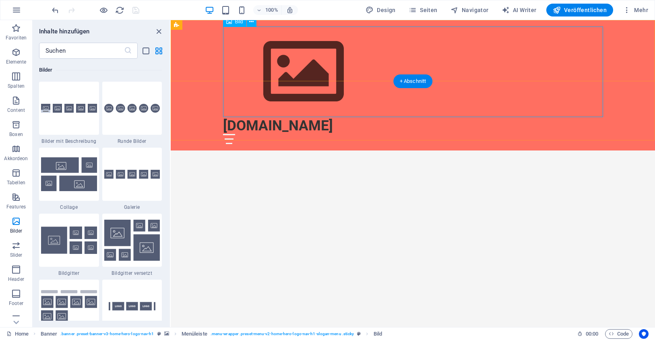
click at [311, 64] on figure at bounding box center [413, 72] width 380 height 91
click at [251, 22] on icon at bounding box center [251, 22] width 4 height 8
click at [242, 70] on figure at bounding box center [413, 72] width 380 height 91
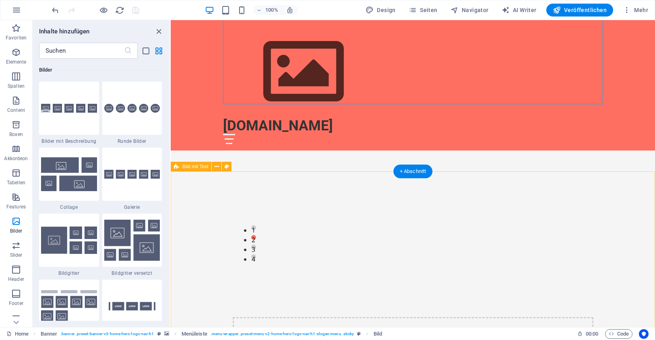
scroll to position [475, 0]
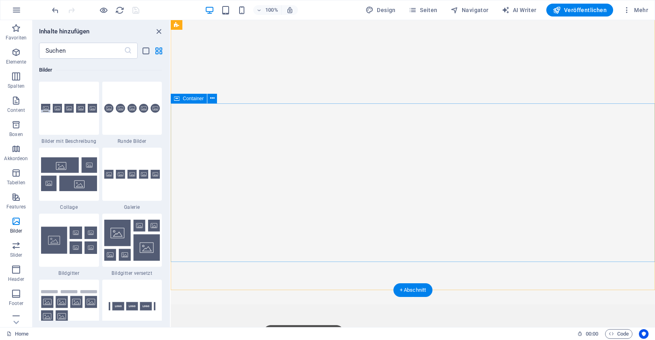
scroll to position [0, 0]
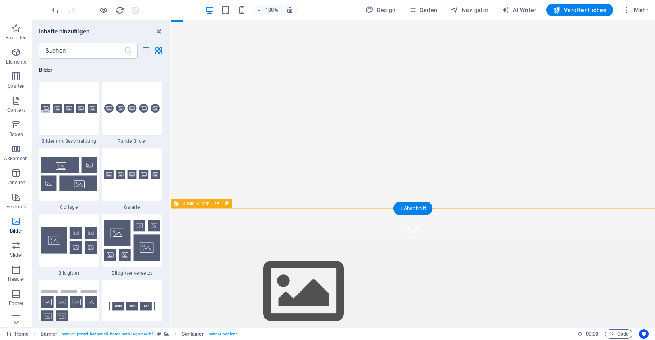
scroll to position [138, 0]
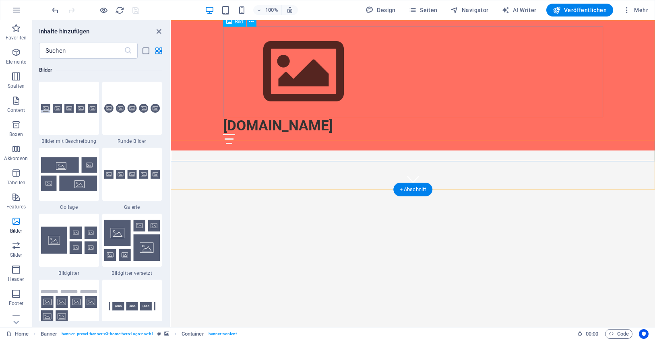
click at [294, 67] on figure at bounding box center [413, 72] width 380 height 91
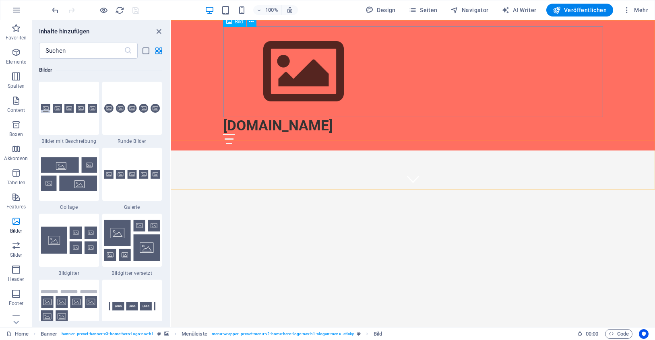
click at [233, 22] on div "Bild" at bounding box center [234, 22] width 23 height 10
click at [249, 24] on button at bounding box center [252, 22] width 10 height 10
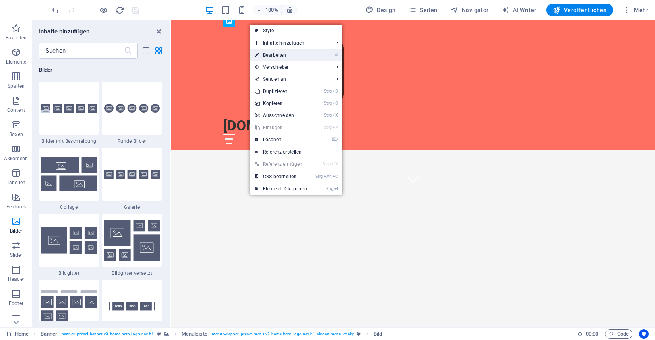
click at [273, 52] on link "⏎ Bearbeiten" at bounding box center [281, 55] width 62 height 12
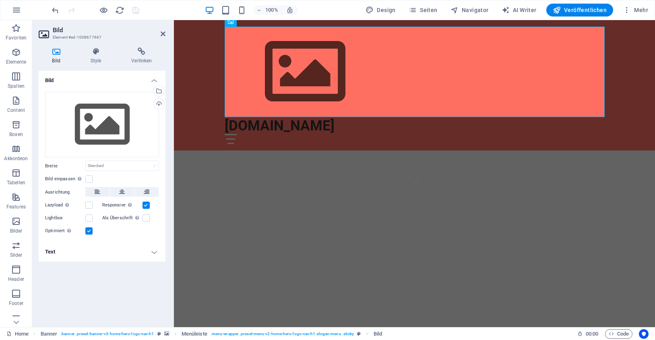
click at [159, 35] on header "Bild Element #ed-1008677667" at bounding box center [102, 30] width 127 height 21
click at [162, 32] on icon at bounding box center [163, 34] width 5 height 6
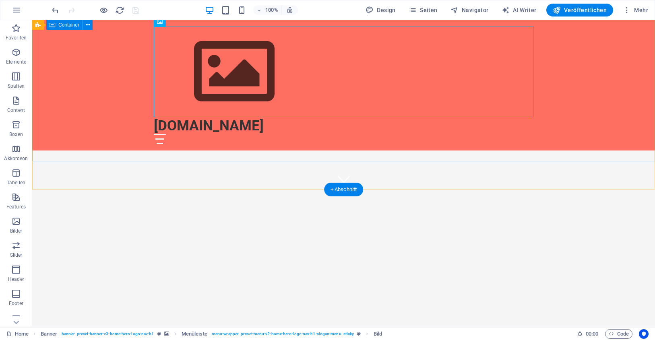
click at [296, 190] on div "Willkommen bei [DOMAIN_NAME]" at bounding box center [343, 293] width 623 height 207
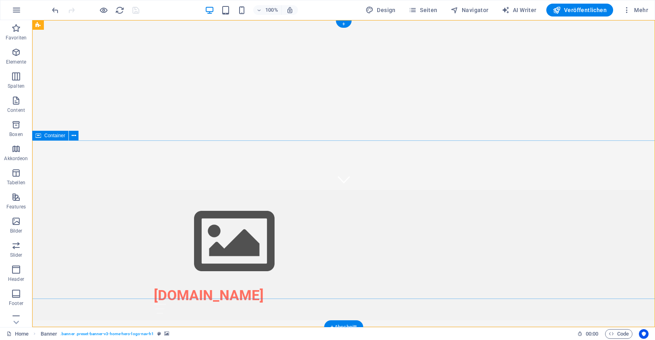
scroll to position [0, 0]
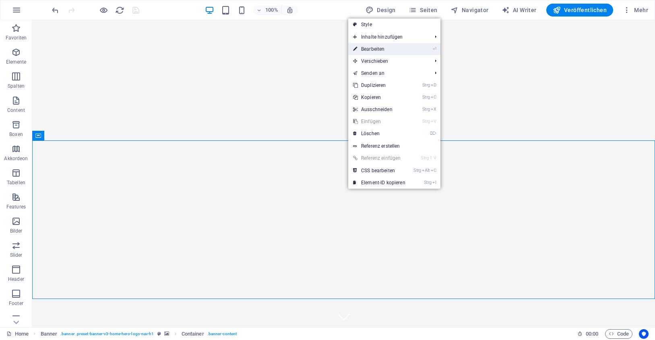
drag, startPoint x: 377, startPoint y: 49, endPoint x: 203, endPoint y: 29, distance: 175.0
click at [377, 49] on link "⏎ Bearbeiten" at bounding box center [379, 49] width 62 height 12
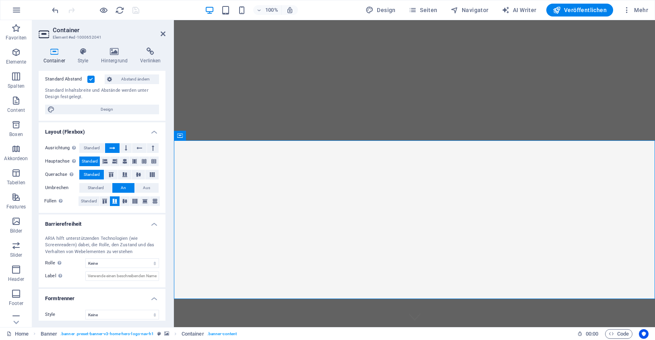
scroll to position [62, 0]
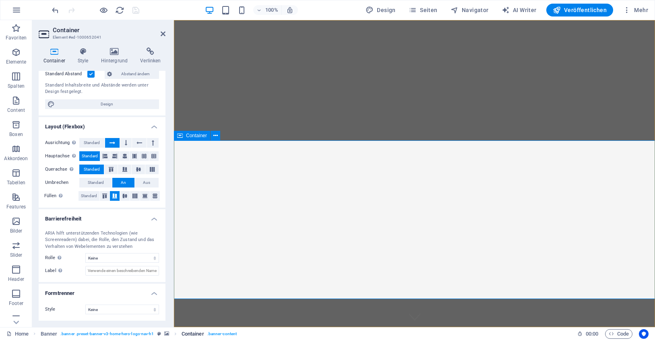
click at [228, 331] on span ". banner-content" at bounding box center [221, 334] width 29 height 10
click at [196, 132] on div "Container" at bounding box center [192, 136] width 36 height 10
click at [196, 138] on span "Container" at bounding box center [196, 135] width 21 height 5
click at [217, 133] on icon at bounding box center [215, 136] width 4 height 8
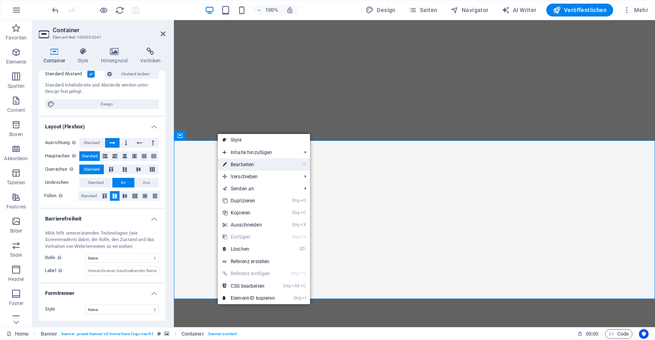
click at [240, 165] on link "⏎ Bearbeiten" at bounding box center [249, 165] width 62 height 12
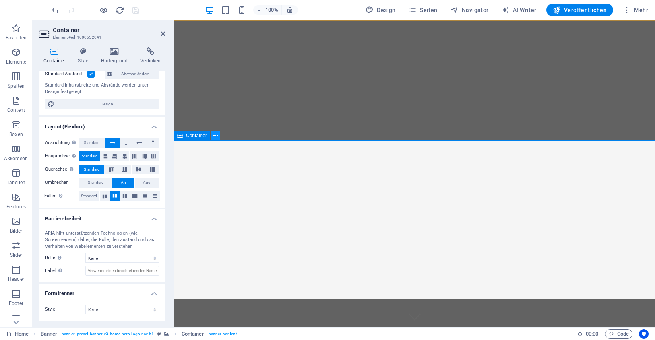
click at [216, 135] on icon at bounding box center [215, 136] width 4 height 8
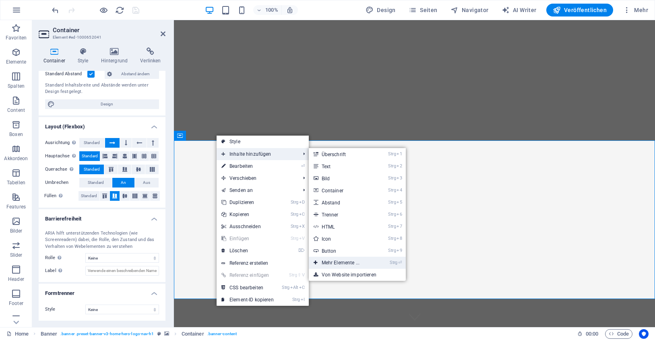
click at [343, 259] on link "Strg ⏎ Mehr Elemente ..." at bounding box center [342, 263] width 67 height 12
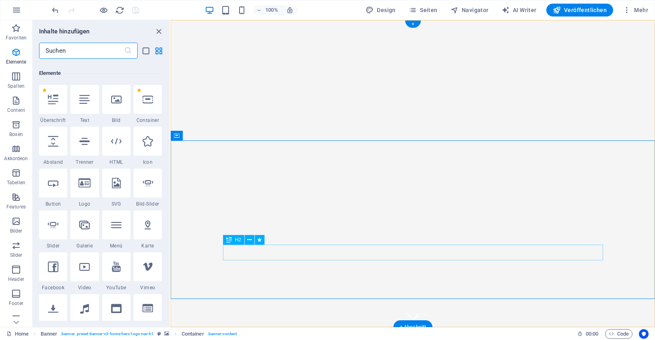
scroll to position [86, 0]
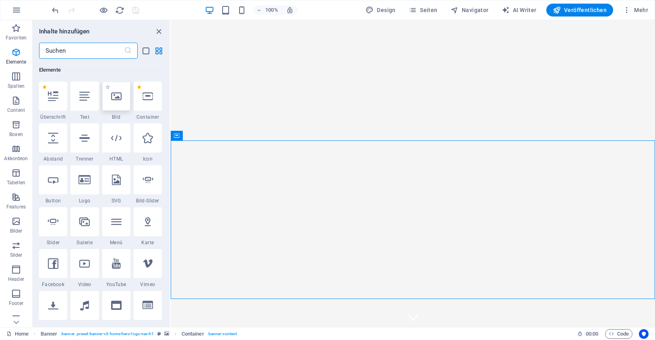
click at [120, 94] on icon at bounding box center [116, 96] width 10 height 10
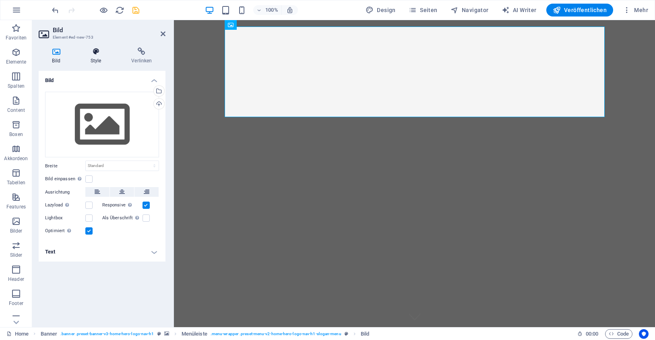
click at [95, 53] on icon at bounding box center [96, 51] width 38 height 8
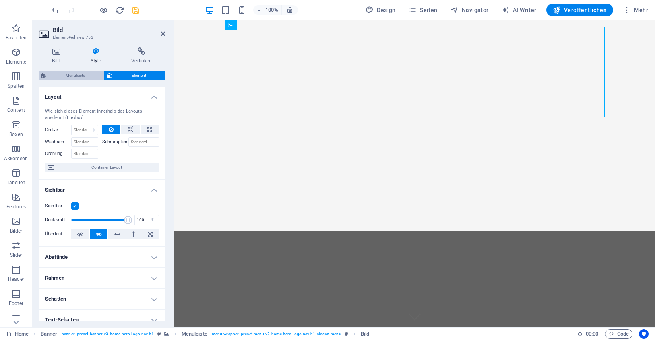
click at [82, 74] on span "Menüleiste" at bounding box center [75, 76] width 53 height 10
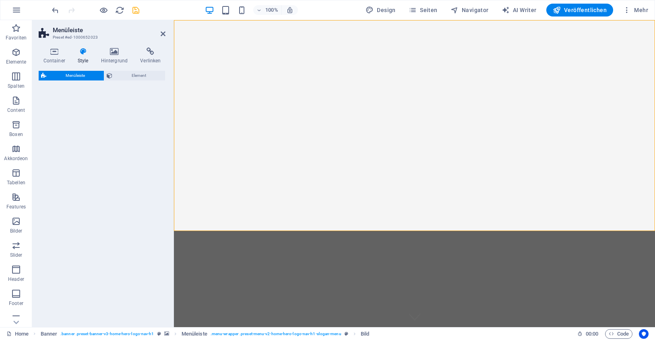
select select "rem"
select select "preset-menu-v2-home-hero-logo-nav-h1-slogan-menu"
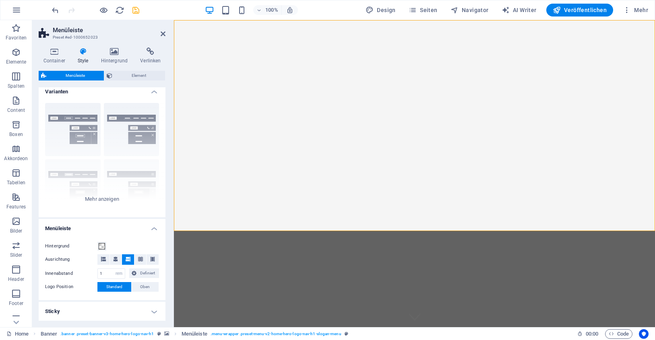
scroll to position [0, 0]
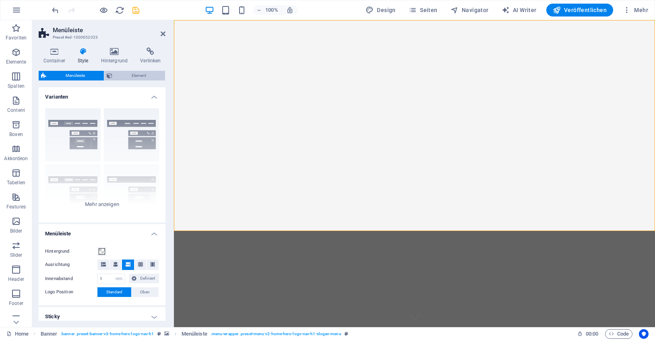
click at [137, 72] on span "Element" at bounding box center [139, 76] width 48 height 10
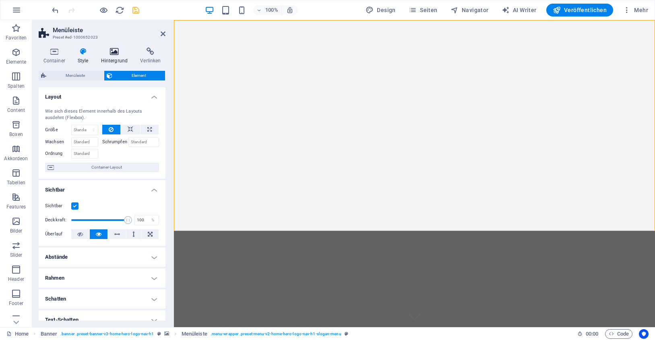
click at [112, 54] on icon at bounding box center [114, 51] width 36 height 8
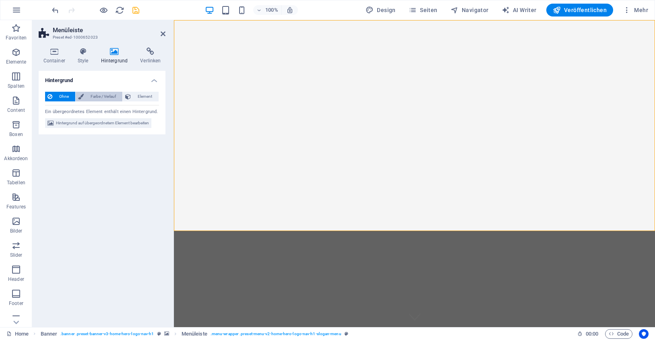
click at [96, 95] on span "Farbe / Verlauf" at bounding box center [103, 97] width 34 height 10
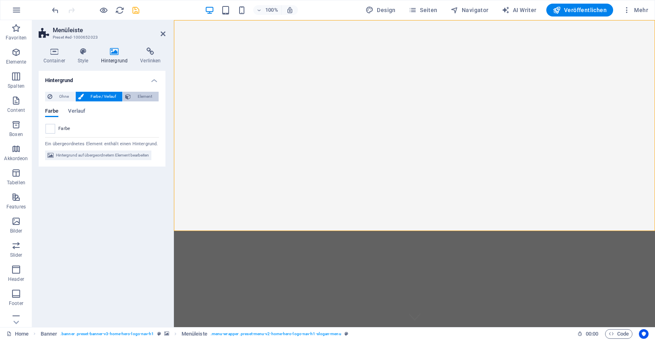
click at [144, 93] on span "Element" at bounding box center [144, 97] width 23 height 10
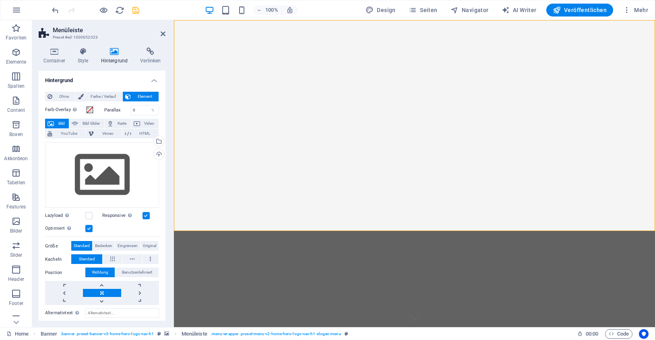
click at [54, 121] on button "Bild" at bounding box center [57, 124] width 24 height 10
click at [86, 120] on span "Bild-Slider" at bounding box center [90, 124] width 21 height 10
select select "ms"
select select "s"
select select "progressive"
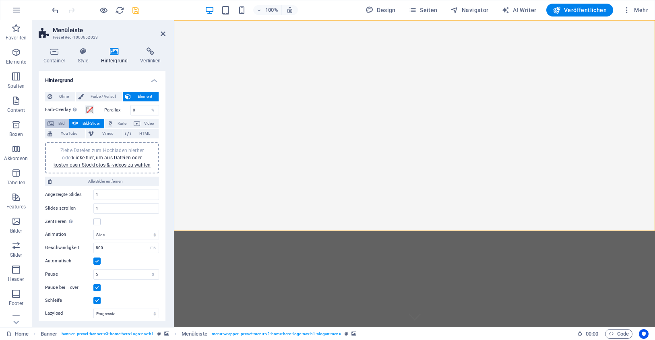
click at [61, 121] on span "Bild" at bounding box center [61, 124] width 10 height 10
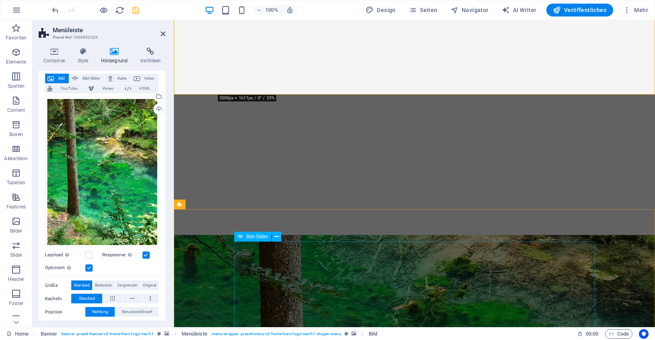
scroll to position [138, 0]
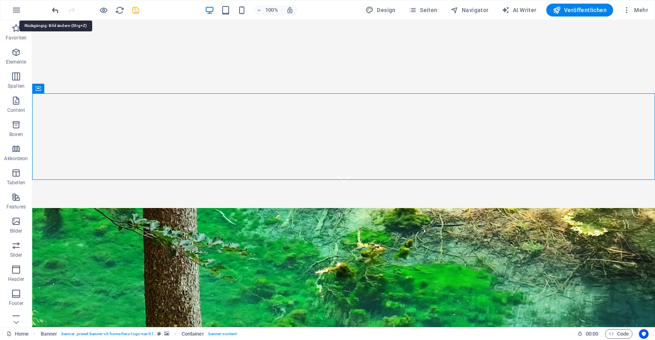
click at [54, 8] on icon "undo" at bounding box center [55, 10] width 9 height 9
click at [55, 10] on icon "undo" at bounding box center [55, 10] width 9 height 9
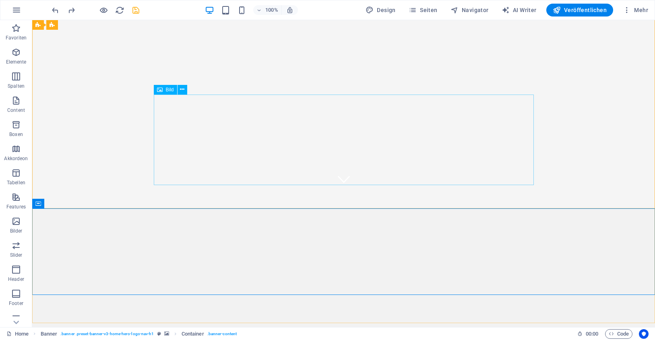
scroll to position [0, 0]
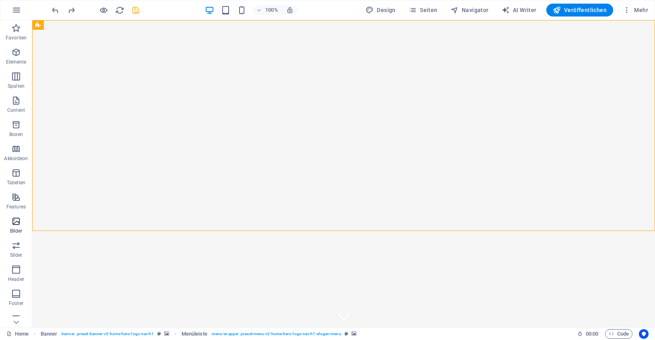
click at [17, 221] on icon "button" at bounding box center [16, 222] width 10 height 10
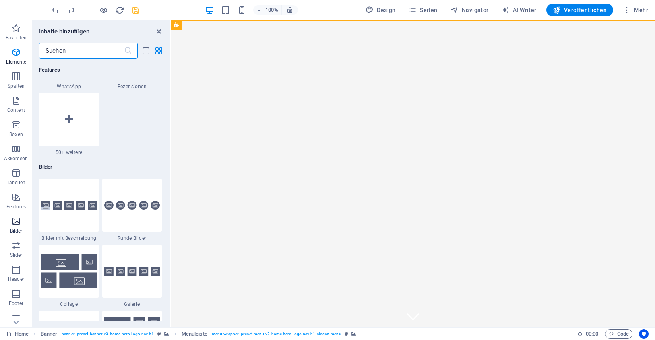
scroll to position [4081, 0]
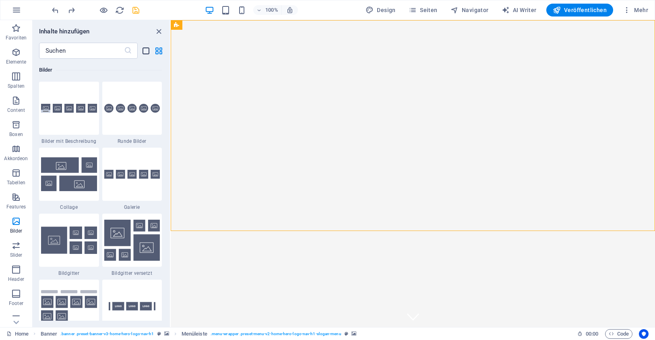
click at [147, 48] on icon "list-view" at bounding box center [145, 50] width 9 height 9
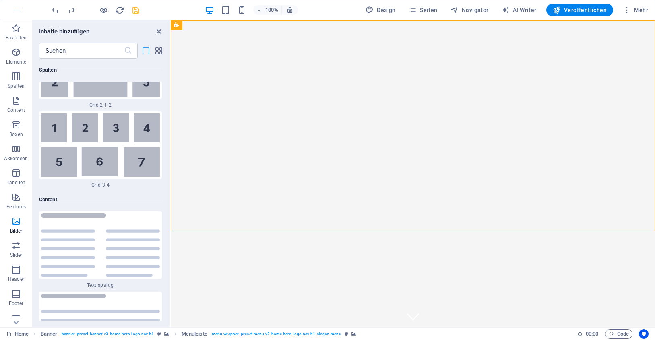
scroll to position [9746, 0]
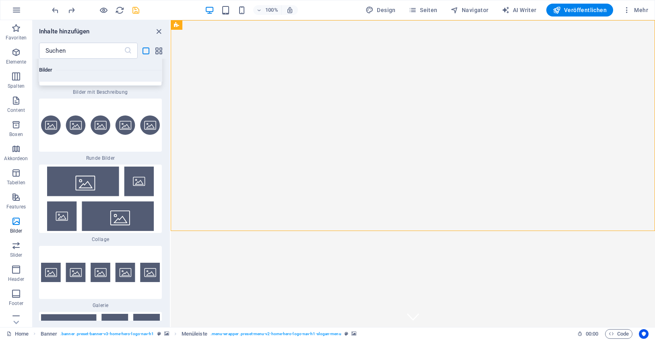
click at [51, 69] on img at bounding box center [100, 60] width 119 height 20
click at [171, 54] on div "Ziehe hier rein, um den vorhandenen Inhalt zu ersetzen. Drücke "Strg", wenn du …" at bounding box center [413, 173] width 484 height 307
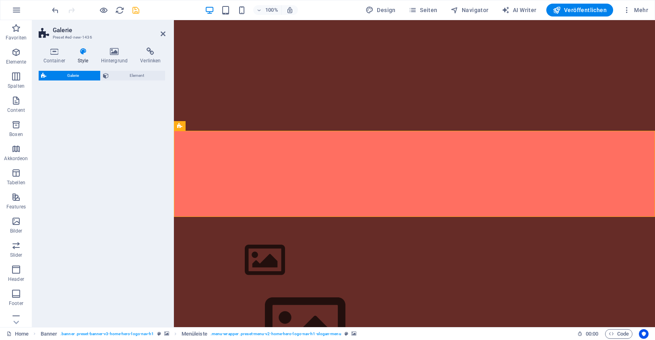
select select "rem"
select select "preset-gallery-v3-captions"
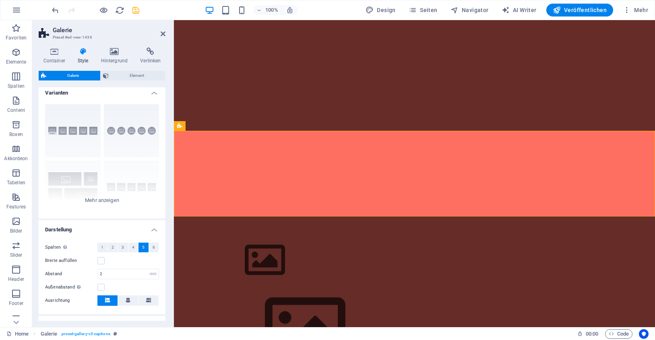
scroll to position [0, 0]
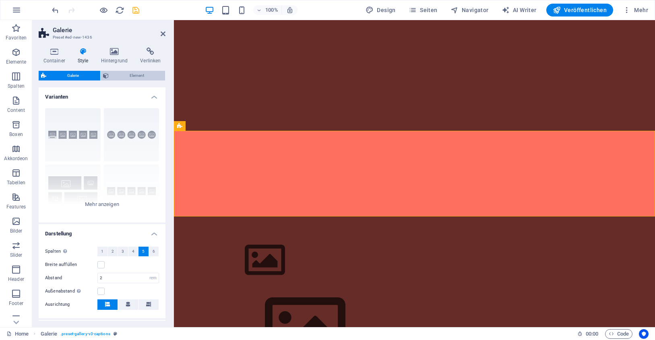
click at [130, 75] on span "Element" at bounding box center [137, 76] width 52 height 10
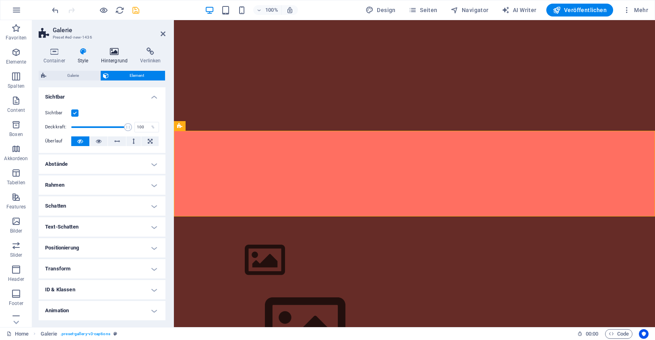
click at [113, 52] on icon at bounding box center [114, 51] width 36 height 8
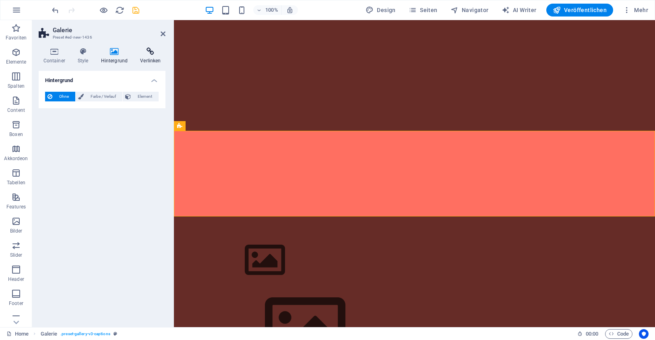
click at [149, 52] on icon at bounding box center [151, 51] width 30 height 8
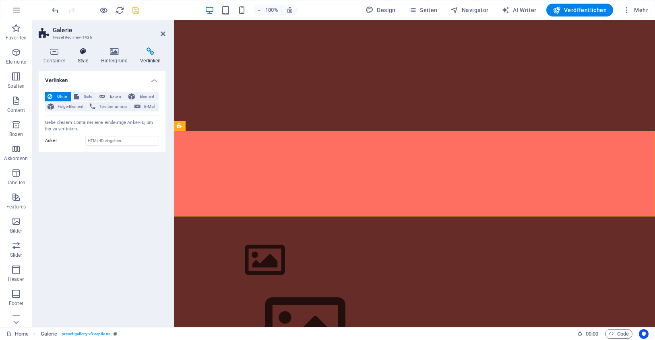
click at [80, 53] on icon at bounding box center [83, 51] width 20 height 8
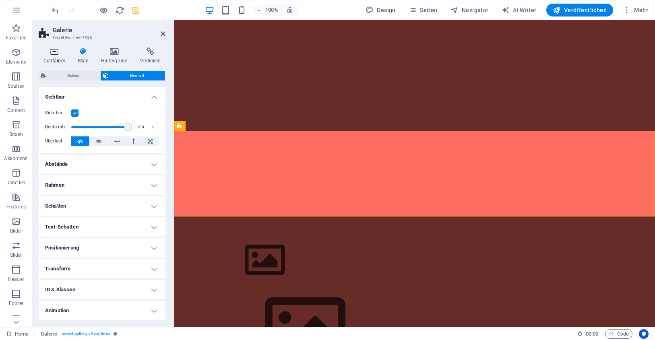
click at [57, 52] on icon at bounding box center [54, 51] width 31 height 8
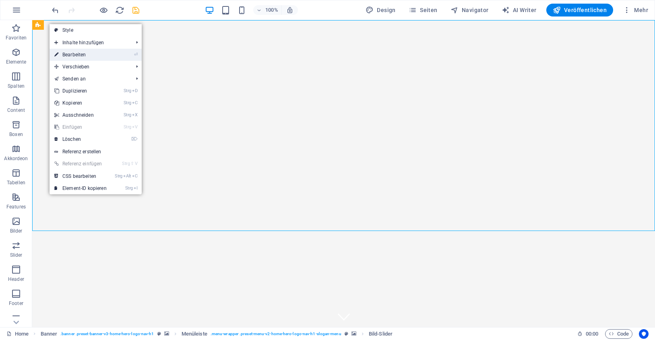
click at [83, 56] on link "⏎ Bearbeiten" at bounding box center [81, 55] width 62 height 12
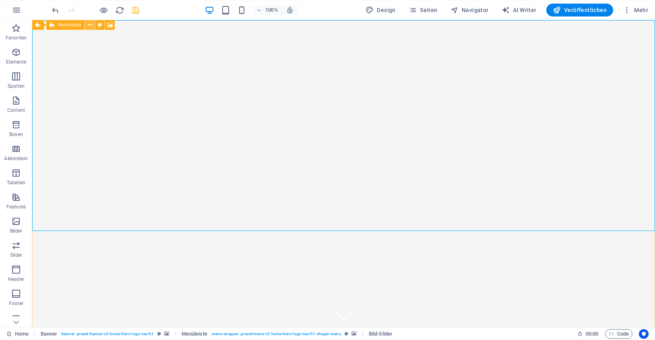
click at [90, 25] on icon at bounding box center [90, 25] width 4 height 8
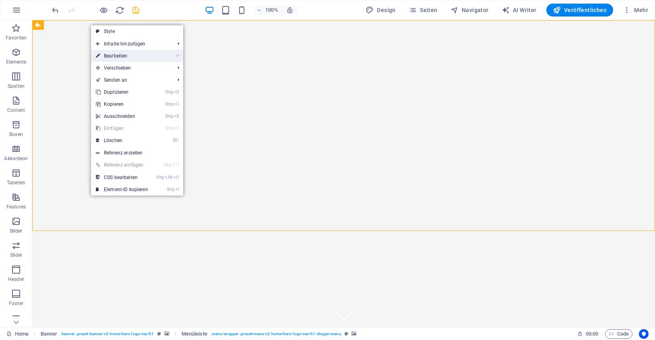
click at [110, 55] on link "⏎ Bearbeiten" at bounding box center [122, 56] width 62 height 12
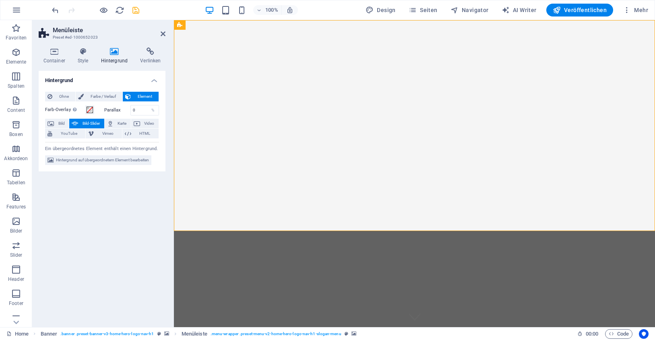
click at [145, 95] on span "Element" at bounding box center [144, 97] width 23 height 10
click at [88, 119] on span "Bild-Slider" at bounding box center [90, 124] width 21 height 10
click at [82, 157] on span "Hintergrund auf übergeordnetem Element bearbeiten" at bounding box center [102, 160] width 93 height 10
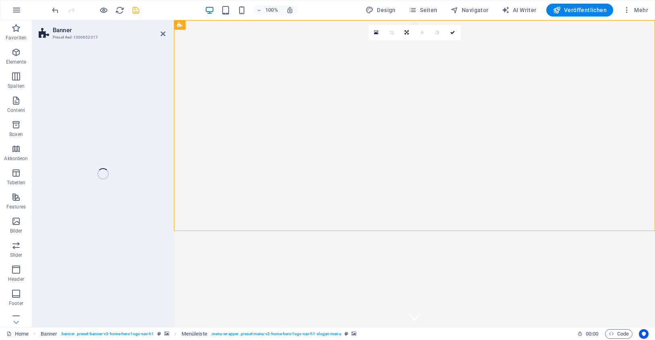
select select "ms"
select select "s"
select select "progressive"
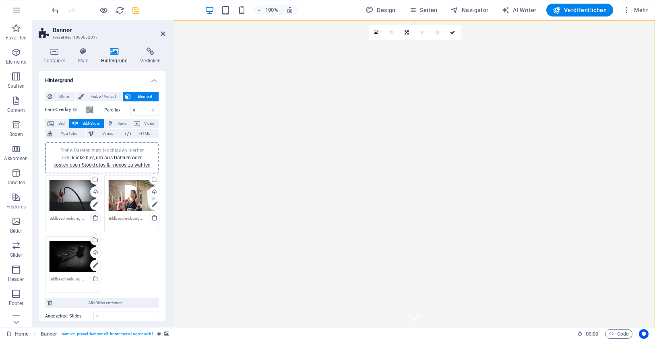
click at [96, 217] on icon at bounding box center [95, 218] width 6 height 6
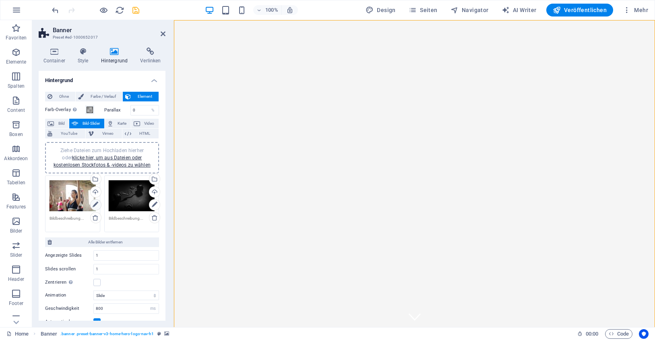
click at [95, 202] on icon at bounding box center [96, 205] width 6 height 10
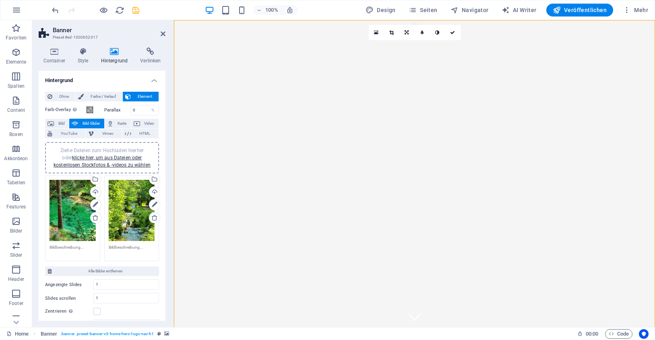
drag, startPoint x: 101, startPoint y: 252, endPoint x: 101, endPoint y: 264, distance: 12.5
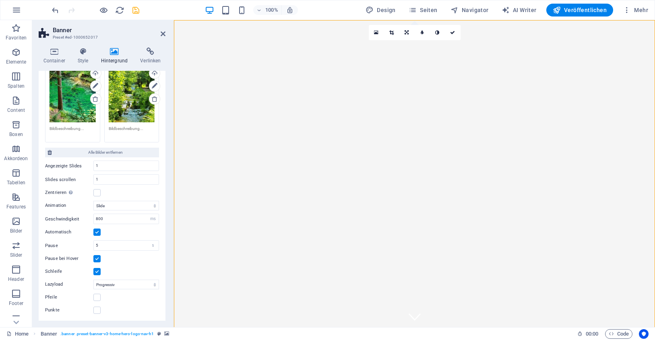
scroll to position [120, 0]
click at [104, 144] on div "Ziehe Dateien zum Hochladen hierher oder klicke hier, um aus Dateien oder koste…" at bounding box center [131, 99] width 59 height 90
drag, startPoint x: 116, startPoint y: 118, endPoint x: 117, endPoint y: 111, distance: 6.9
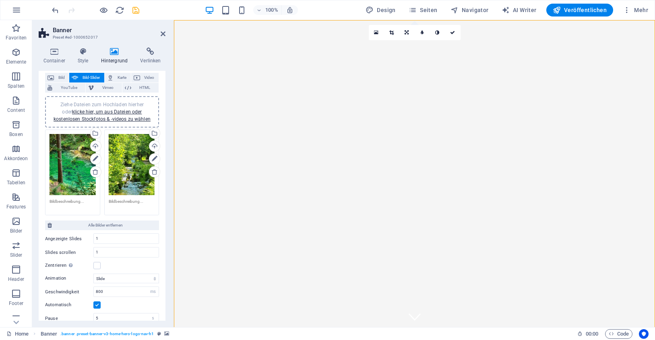
scroll to position [0, 0]
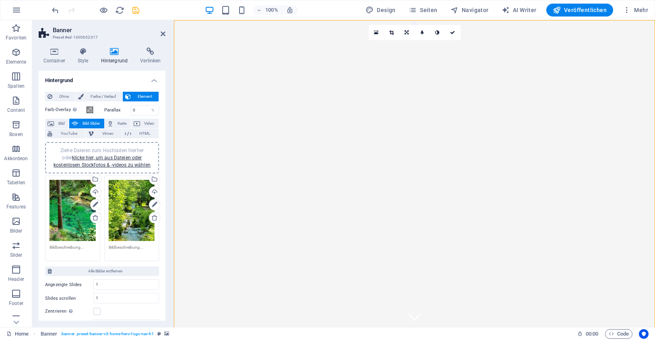
drag, startPoint x: 148, startPoint y: 95, endPoint x: 144, endPoint y: 94, distance: 4.4
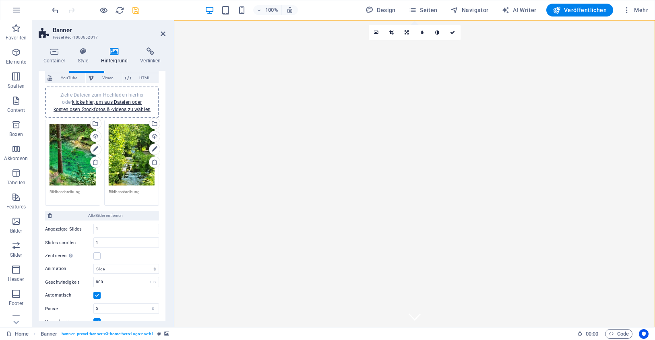
scroll to position [14, 0]
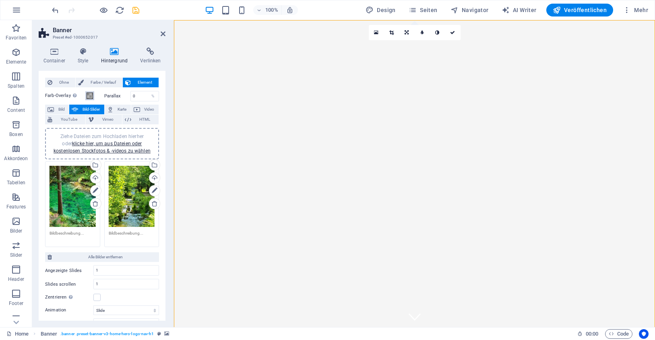
click at [88, 94] on span at bounding box center [90, 96] width 6 height 6
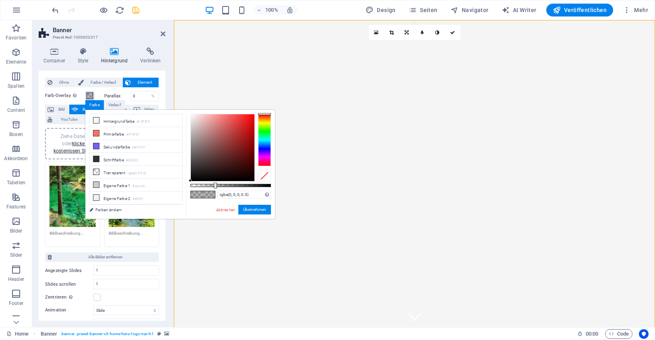
click at [88, 94] on span at bounding box center [90, 96] width 6 height 6
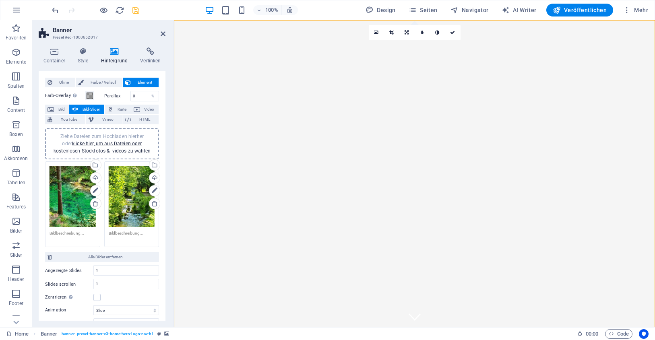
drag, startPoint x: 135, startPoint y: 83, endPoint x: 103, endPoint y: 250, distance: 170.4
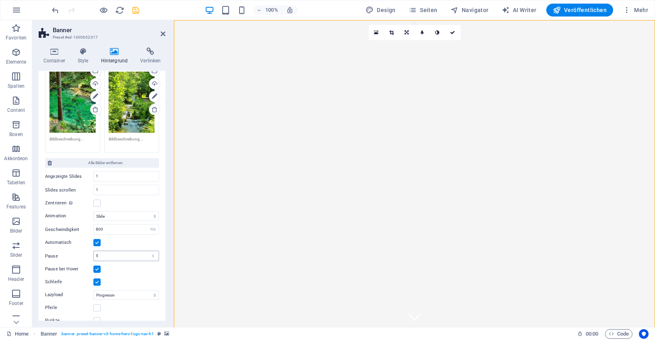
scroll to position [120, 0]
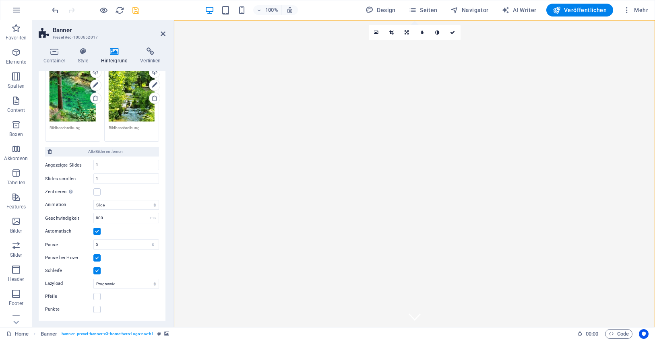
click at [102, 141] on div "Ziehe Dateien zum Hochladen hierher oder klicke hier, um aus Dateien oder koste…" at bounding box center [131, 99] width 59 height 90
drag, startPoint x: 116, startPoint y: 48, endPoint x: 111, endPoint y: 49, distance: 5.2
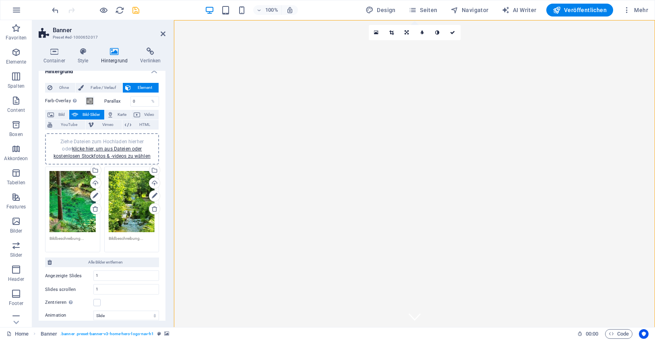
scroll to position [0, 0]
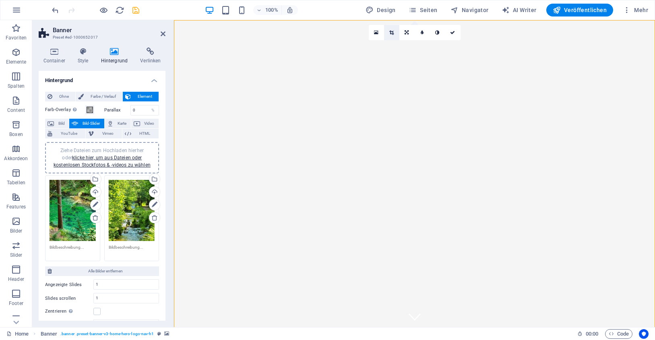
click at [391, 29] on link at bounding box center [391, 32] width 15 height 15
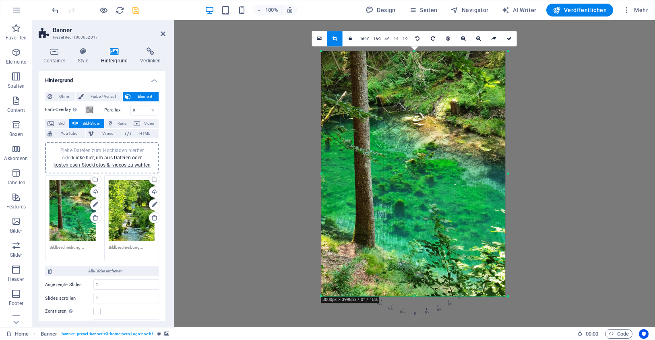
click at [508, 298] on div at bounding box center [508, 296] width 5 height 5
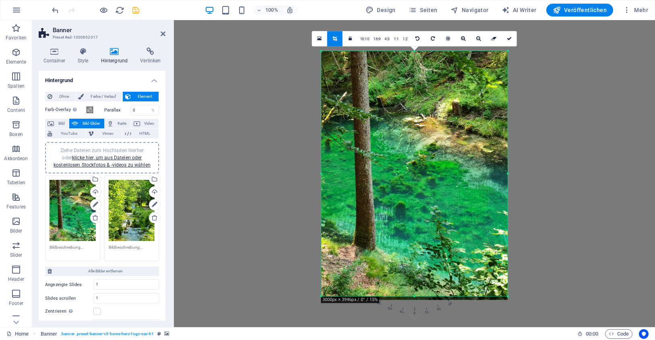
click at [507, 297] on div at bounding box center [508, 296] width 5 height 5
click at [321, 36] on icon at bounding box center [319, 39] width 4 height 6
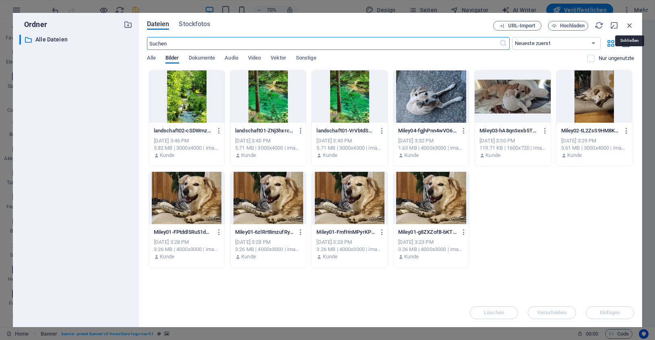
click at [632, 21] on div "Dateien Stockfotos URL-Import Hochladen ​ Neueste zuerst Älteste zuerst Name (A…" at bounding box center [390, 170] width 503 height 314
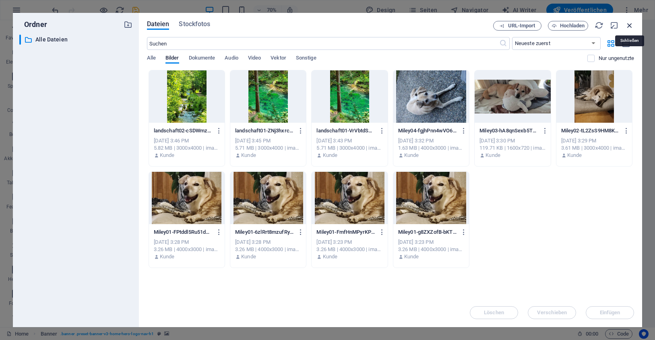
click at [628, 23] on icon "button" at bounding box center [629, 25] width 9 height 9
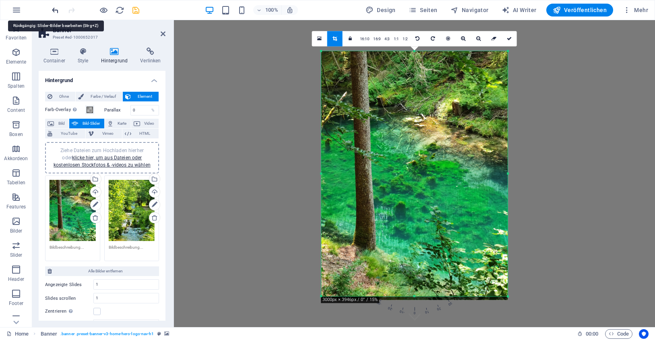
click at [54, 8] on icon "undo" at bounding box center [55, 10] width 9 height 9
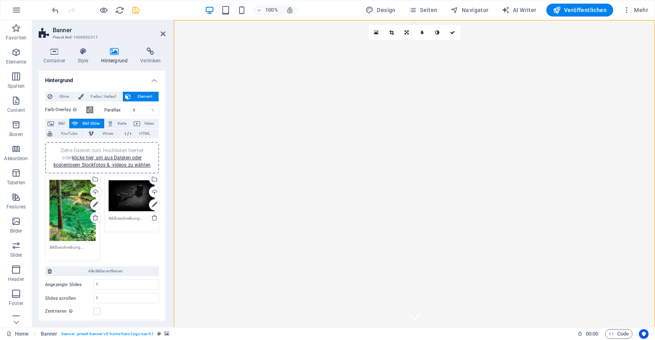
click at [68, 201] on div "Ziehe Dateien zum Hochladen hierher oder klicke hier, um aus Dateien oder koste…" at bounding box center [73, 210] width 46 height 61
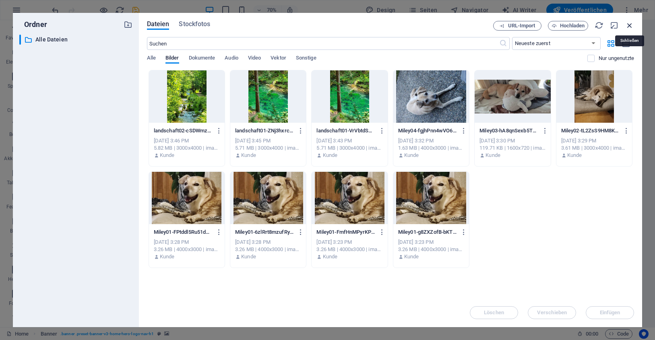
click at [628, 23] on icon "button" at bounding box center [629, 25] width 9 height 9
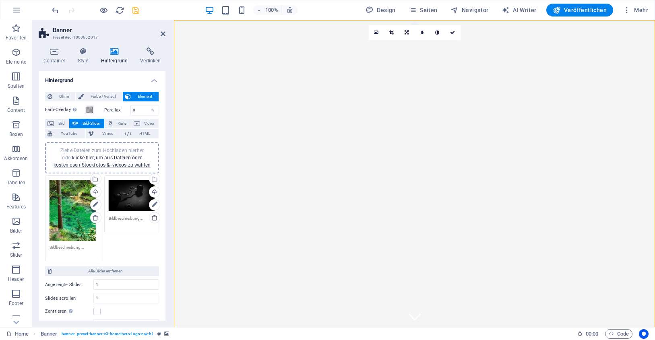
click at [132, 193] on div "Ziehe Dateien zum Hochladen hierher oder klicke hier, um aus Dateien oder koste…" at bounding box center [132, 196] width 46 height 32
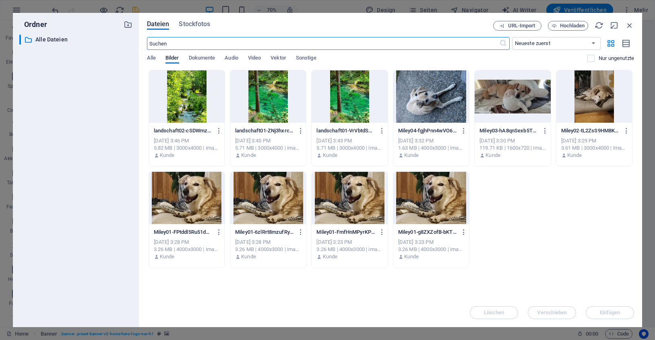
click at [170, 96] on div at bounding box center [187, 96] width 76 height 52
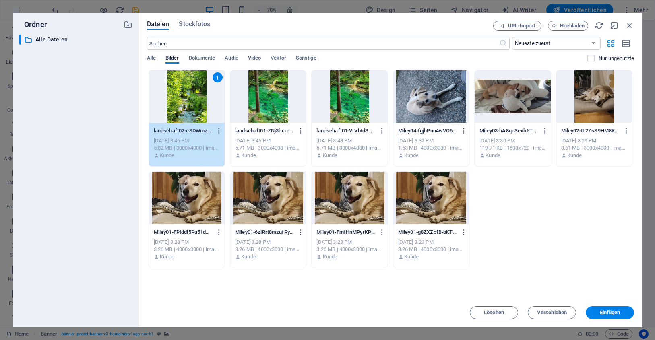
click at [179, 95] on div "1" at bounding box center [187, 96] width 76 height 52
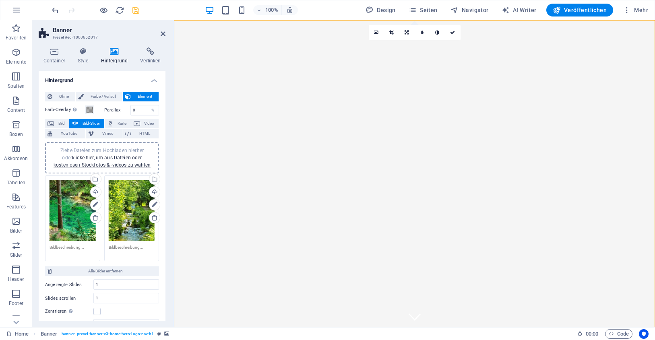
click at [126, 209] on div "Ziehe Dateien zum Hochladen hierher oder klicke hier, um aus Dateien oder koste…" at bounding box center [132, 210] width 46 height 61
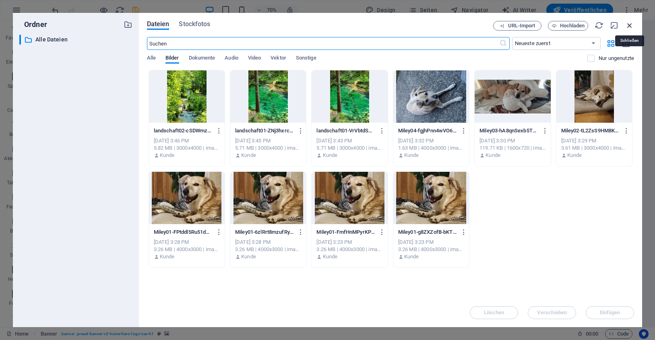
click at [629, 24] on icon "button" at bounding box center [629, 25] width 9 height 9
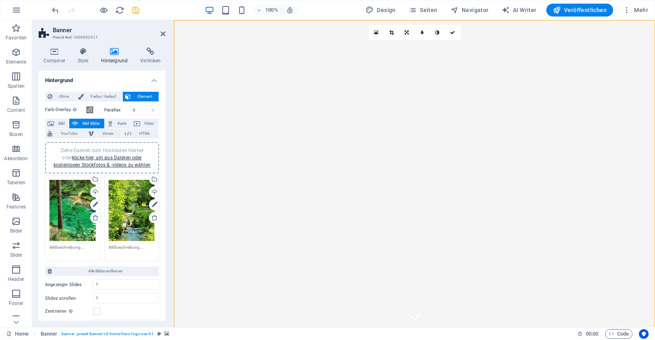
click at [157, 201] on icon at bounding box center [155, 205] width 6 height 10
click at [155, 177] on div "Wähle aus deinen Dateien, Stockfotos oder lade Dateien hoch" at bounding box center [154, 180] width 12 height 12
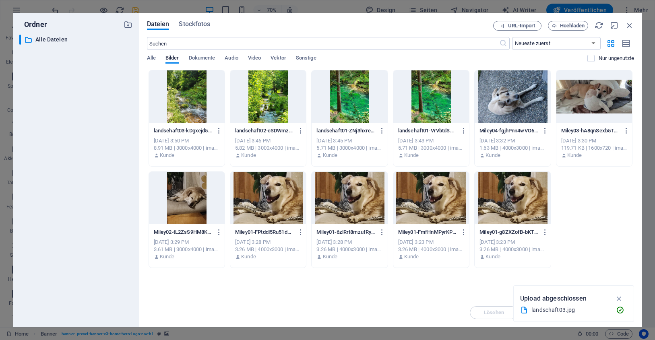
click at [191, 102] on div at bounding box center [187, 96] width 76 height 52
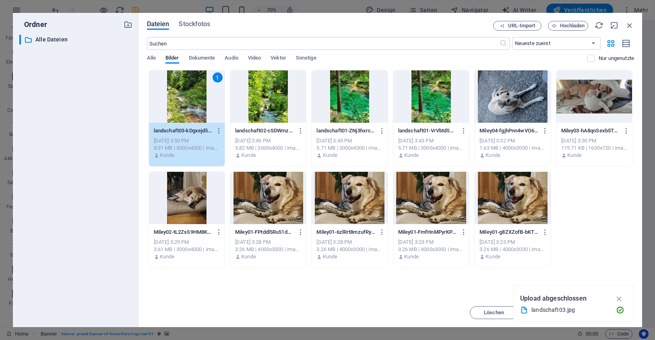
click at [191, 102] on div "1" at bounding box center [187, 96] width 76 height 52
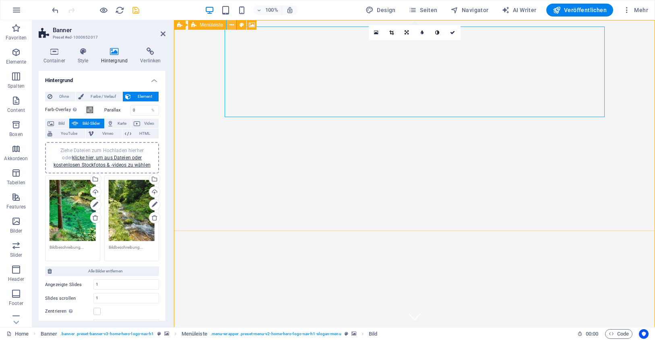
click at [233, 23] on icon at bounding box center [231, 25] width 4 height 8
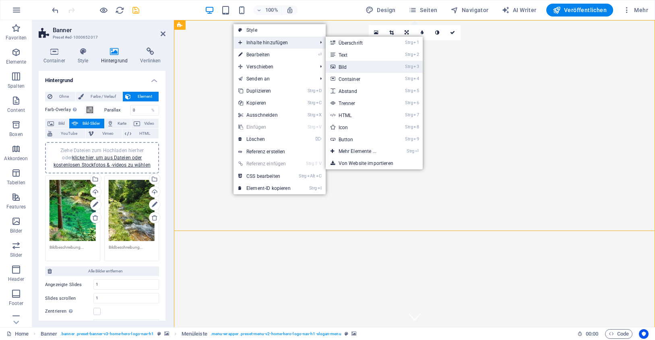
click at [346, 67] on link "Strg 3 Bild" at bounding box center [359, 67] width 67 height 12
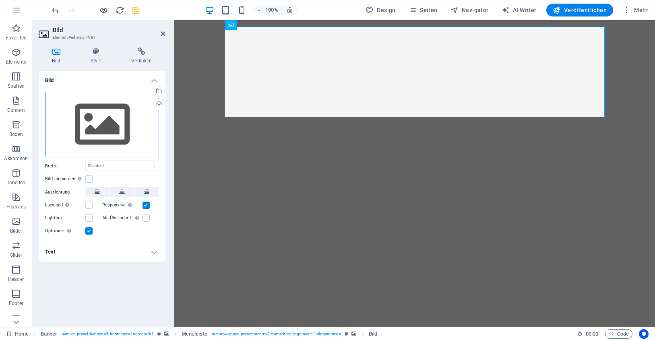
click at [109, 125] on div "Ziehe Dateien zum Hochladen hierher oder klicke hier, um aus Dateien oder koste…" at bounding box center [102, 125] width 114 height 66
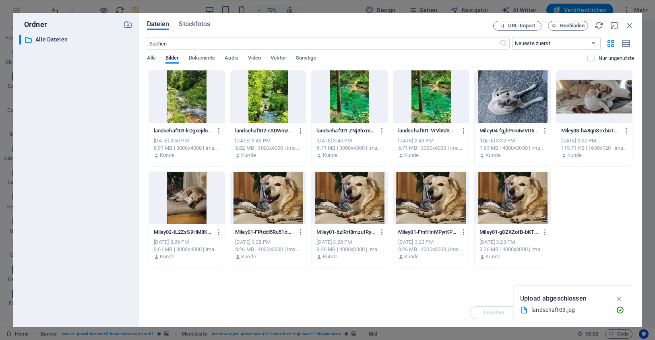
click at [265, 100] on div at bounding box center [268, 96] width 76 height 52
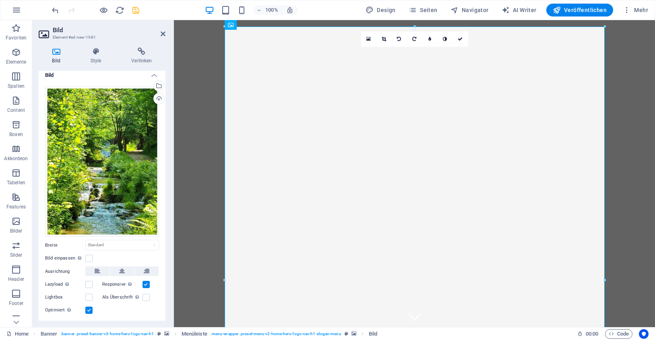
scroll to position [25, 0]
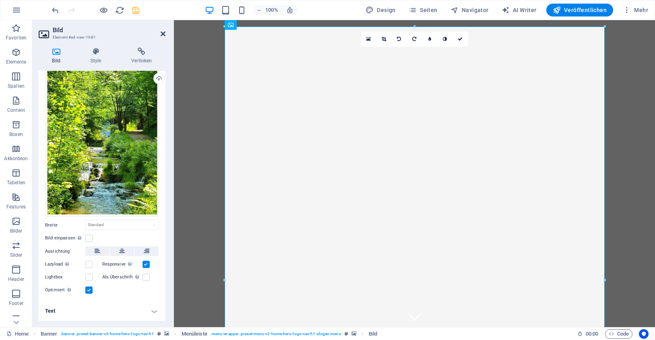
click at [163, 33] on icon at bounding box center [163, 34] width 5 height 6
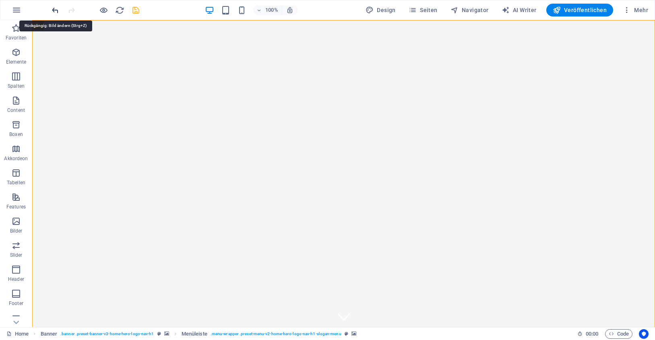
click at [56, 8] on icon "undo" at bounding box center [55, 10] width 9 height 9
click at [54, 9] on icon "undo" at bounding box center [55, 10] width 9 height 9
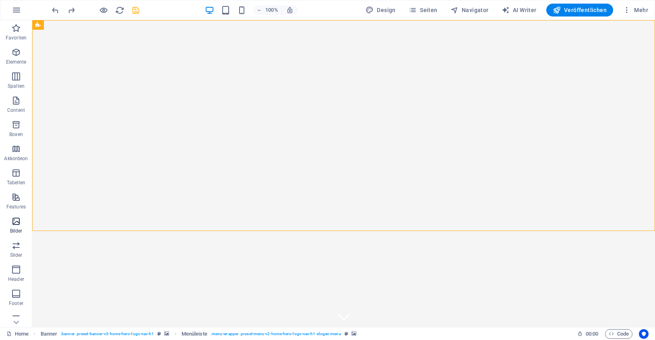
click at [18, 223] on icon "button" at bounding box center [16, 222] width 10 height 10
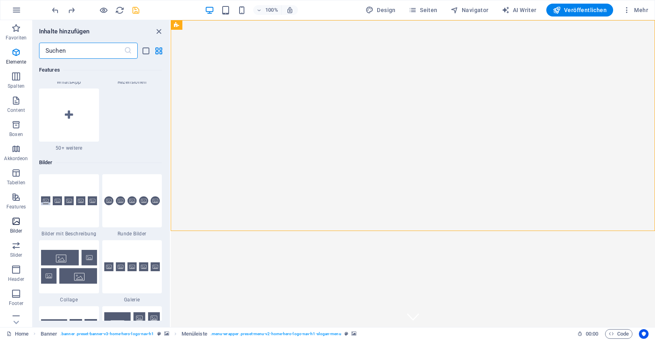
scroll to position [4081, 0]
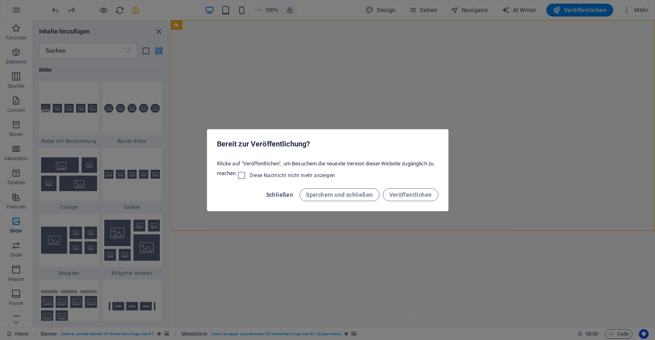
click at [288, 192] on span "Schließen" at bounding box center [279, 195] width 27 height 6
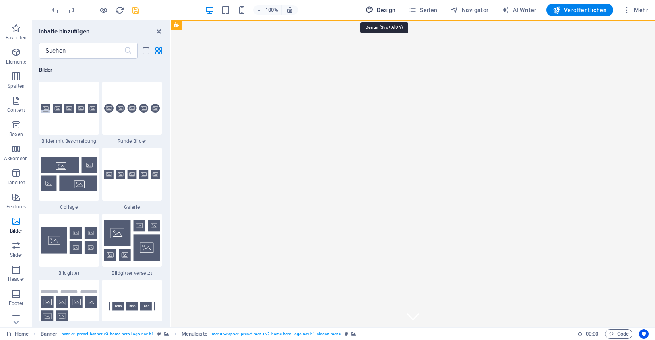
click at [388, 8] on span "Design" at bounding box center [380, 10] width 30 height 8
click at [429, 6] on button "Seiten" at bounding box center [422, 10] width 35 height 13
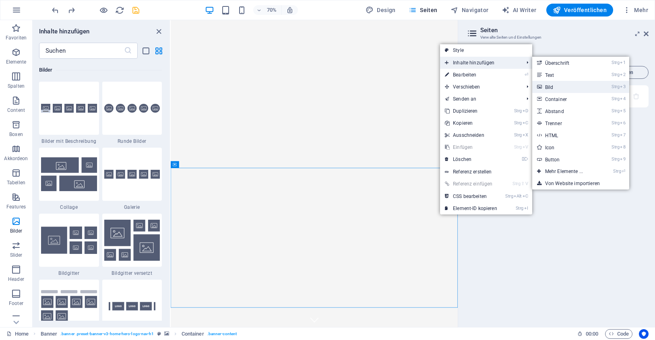
click at [550, 85] on link "Strg 3 Bild" at bounding box center [565, 87] width 67 height 12
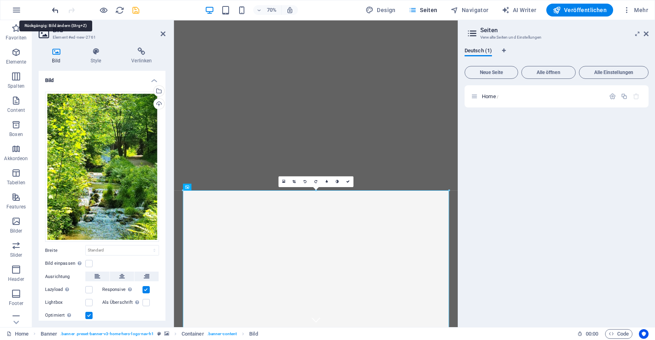
click at [55, 8] on icon "undo" at bounding box center [55, 10] width 9 height 9
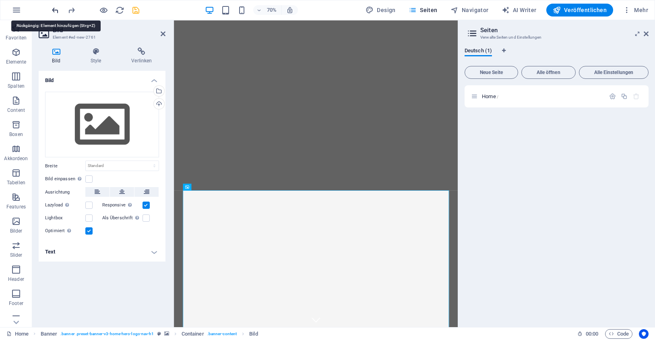
click at [55, 8] on icon "undo" at bounding box center [55, 10] width 9 height 9
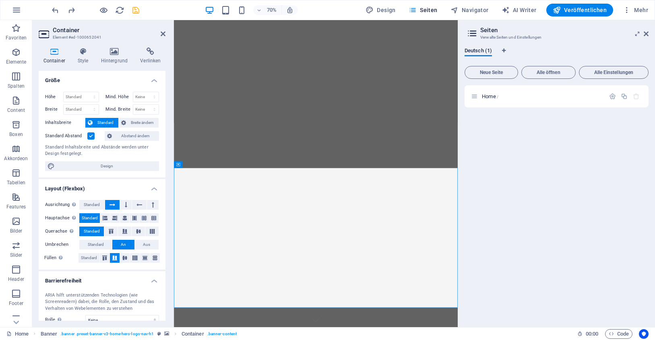
click at [74, 31] on h2 "Container" at bounding box center [109, 30] width 113 height 7
click at [101, 49] on icon at bounding box center [114, 51] width 36 height 8
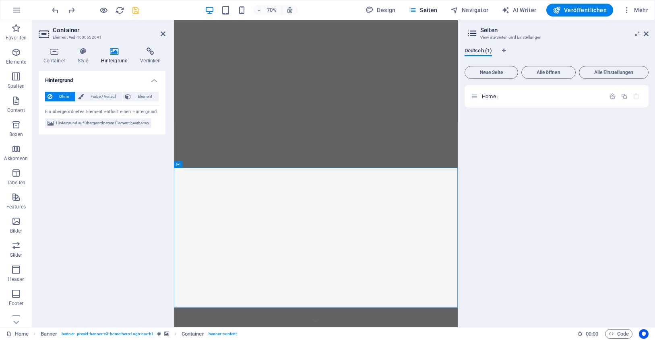
click at [115, 51] on icon at bounding box center [114, 51] width 36 height 8
click at [54, 49] on icon at bounding box center [54, 51] width 31 height 8
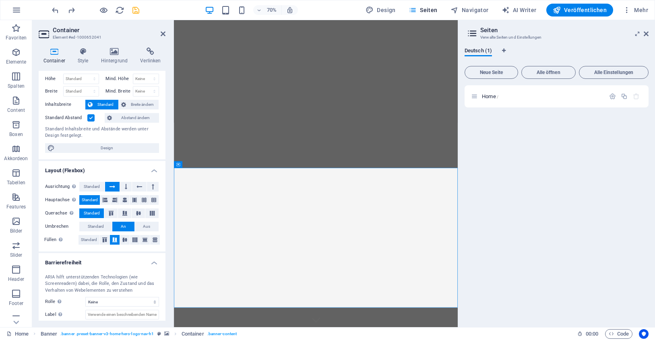
scroll to position [0, 0]
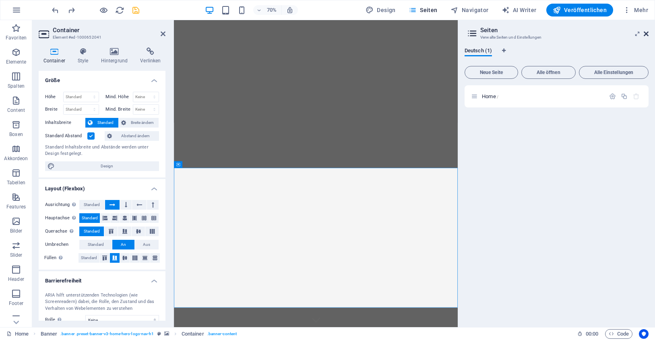
click at [646, 31] on icon at bounding box center [646, 34] width 5 height 6
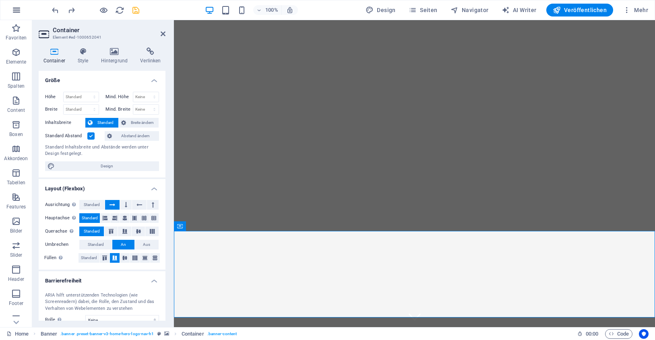
click at [15, 7] on icon "button" at bounding box center [17, 10] width 10 height 10
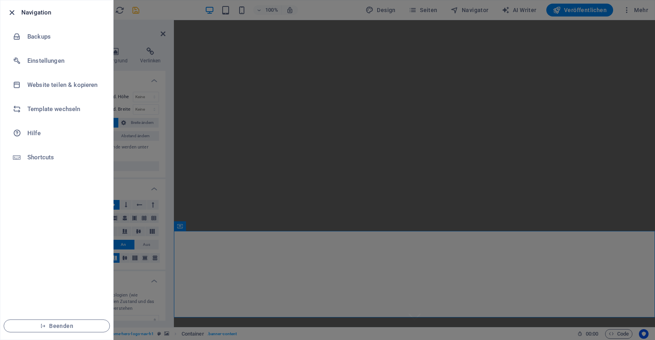
click at [10, 12] on icon "button" at bounding box center [11, 12] width 9 height 9
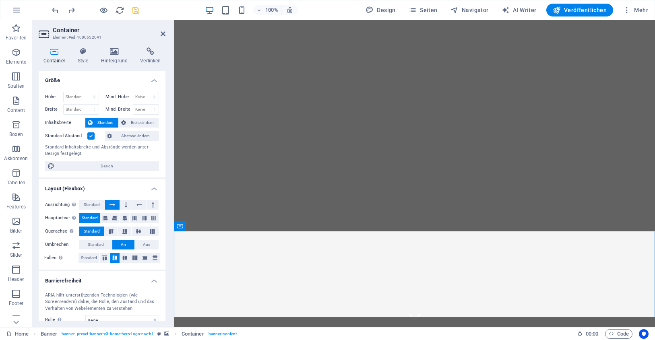
click at [338, 9] on div "100% Design Seiten Navigator AI Writer Veröffentlichen Mehr" at bounding box center [350, 10] width 601 height 13
click at [639, 8] on span "Mehr" at bounding box center [635, 10] width 25 height 8
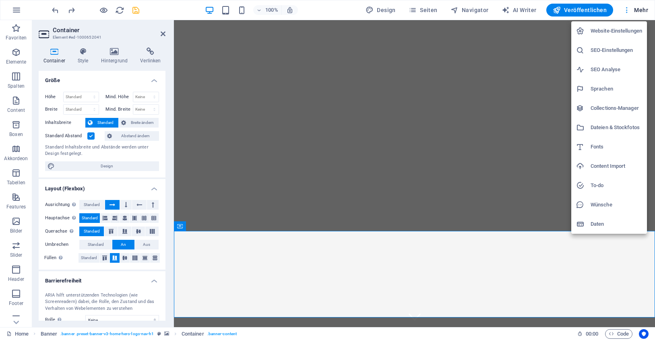
click at [639, 8] on div at bounding box center [327, 170] width 655 height 340
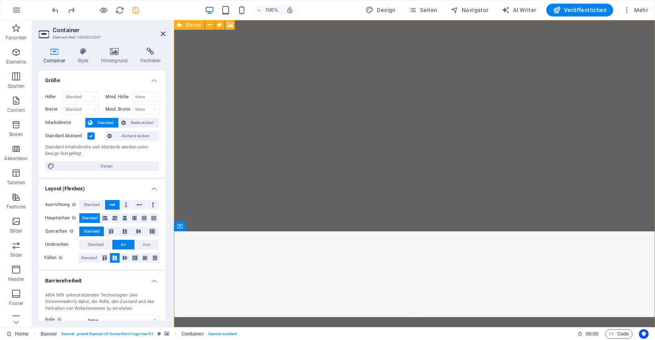
click at [183, 24] on div "Banner" at bounding box center [189, 25] width 31 height 10
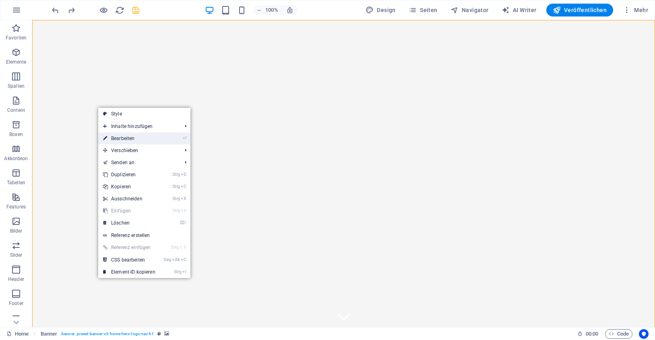
click at [151, 136] on link "⏎ Bearbeiten" at bounding box center [129, 138] width 62 height 12
select select "ms"
select select "s"
select select "progressive"
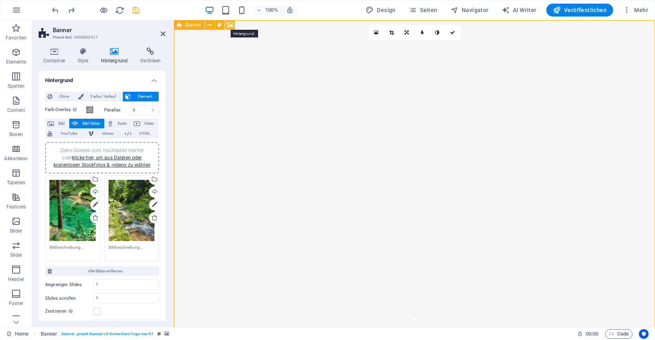
click at [230, 22] on icon at bounding box center [230, 25] width 6 height 8
click at [155, 78] on h4 "Hintergrund" at bounding box center [102, 78] width 127 height 14
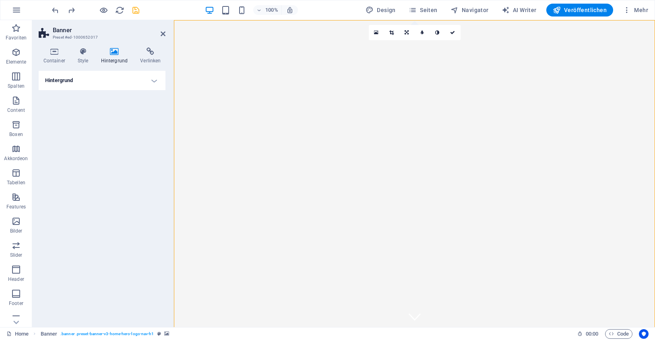
click at [155, 78] on h4 "Hintergrund" at bounding box center [102, 80] width 127 height 19
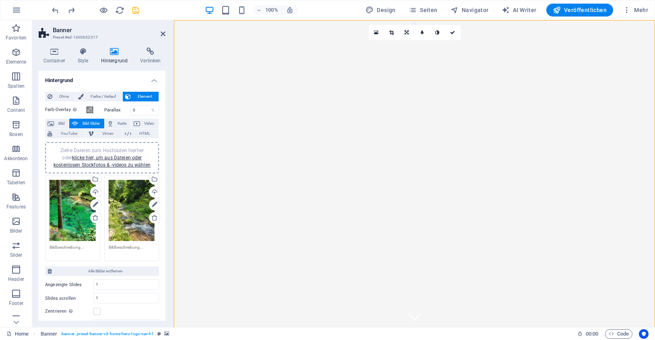
click at [89, 122] on span "Bild-Slider" at bounding box center [90, 124] width 21 height 10
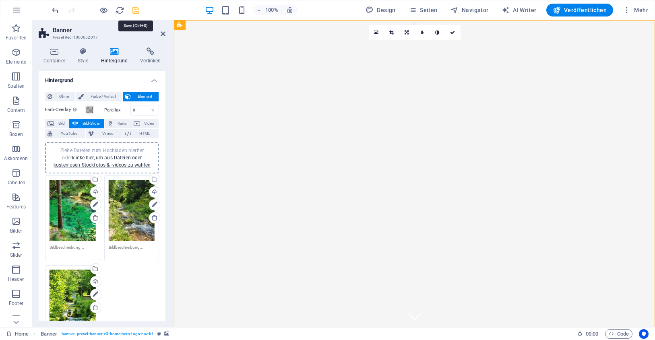
click at [136, 6] on icon "save" at bounding box center [135, 10] width 9 height 9
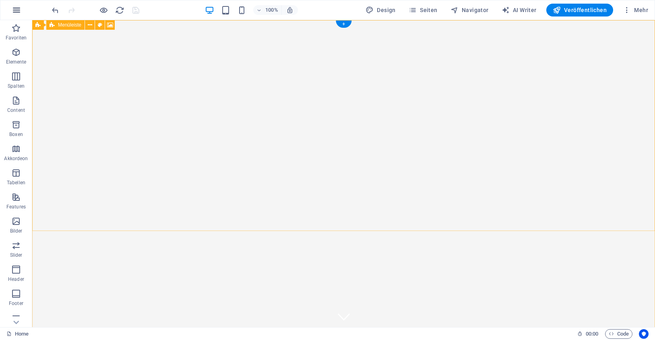
click at [13, 8] on icon "button" at bounding box center [17, 10] width 10 height 10
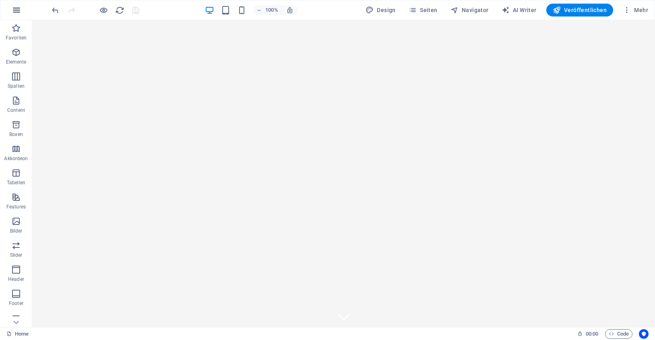
click at [17, 9] on icon "button" at bounding box center [17, 10] width 10 height 10
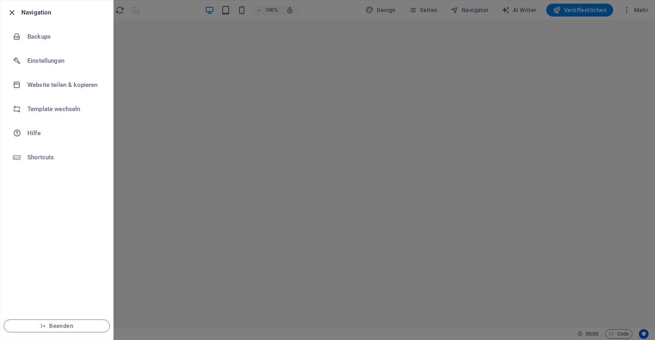
click at [9, 13] on icon "button" at bounding box center [11, 12] width 9 height 9
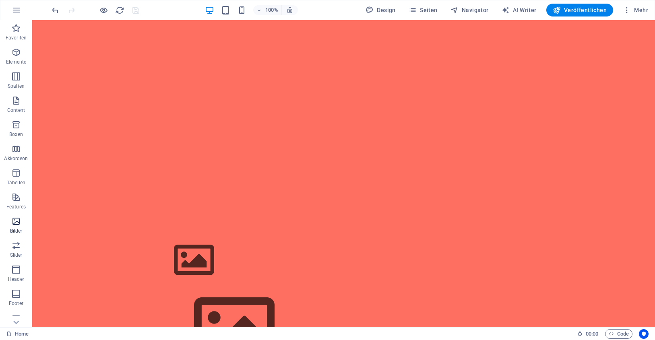
click at [17, 219] on icon "button" at bounding box center [16, 222] width 10 height 10
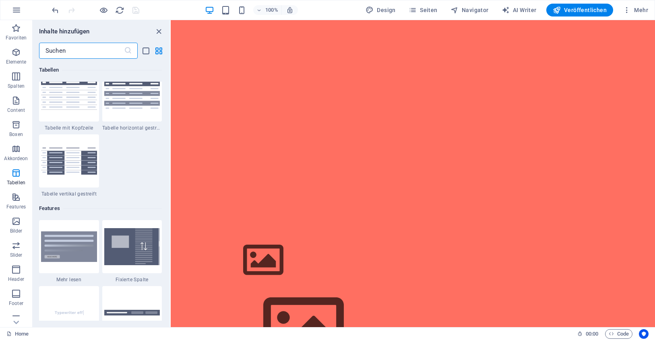
scroll to position [2973, 0]
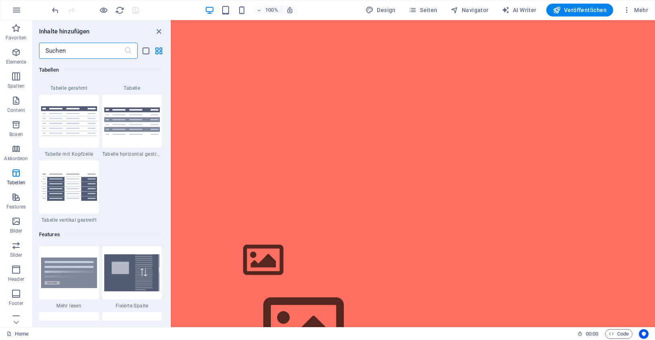
click at [67, 49] on input "text" at bounding box center [81, 51] width 85 height 16
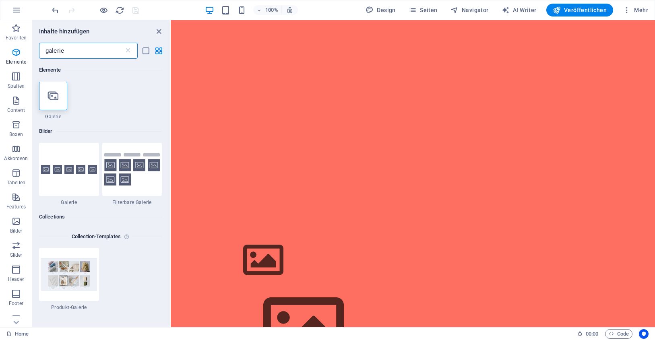
scroll to position [0, 0]
type input "galerie"
click at [49, 97] on icon at bounding box center [53, 96] width 10 height 10
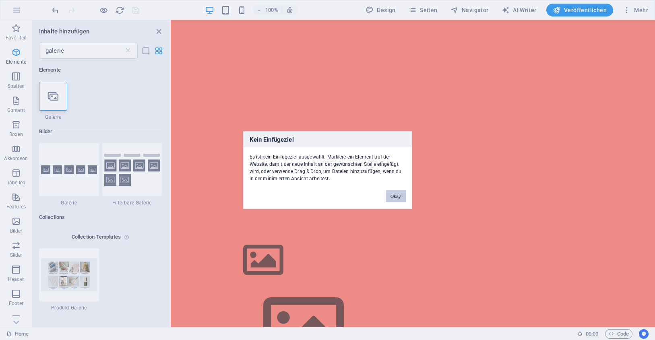
click at [395, 194] on button "Okay" at bounding box center [396, 196] width 20 height 12
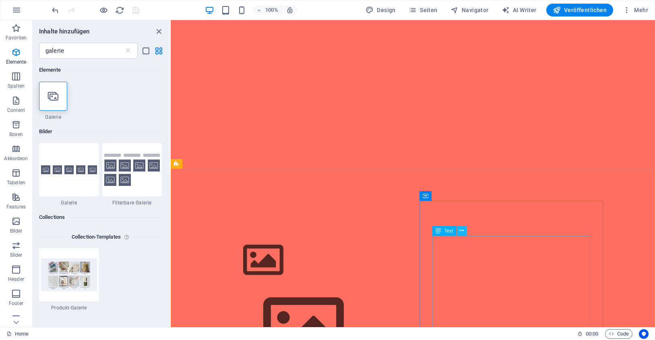
click at [462, 232] on icon at bounding box center [461, 231] width 4 height 8
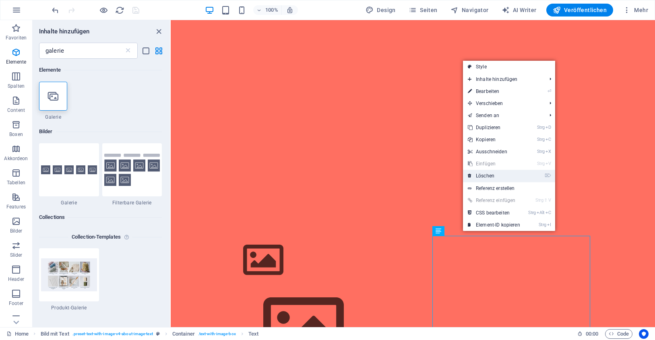
click at [493, 172] on link "⌦ Löschen" at bounding box center [494, 176] width 62 height 12
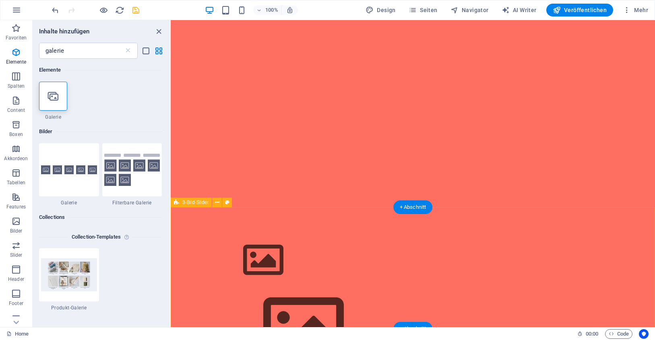
scroll to position [363, 0]
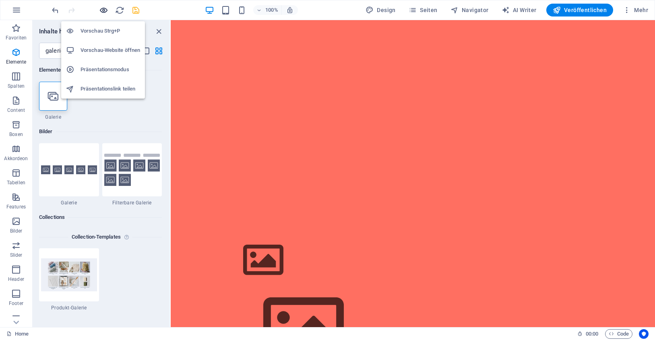
click at [105, 9] on icon "button" at bounding box center [103, 10] width 9 height 9
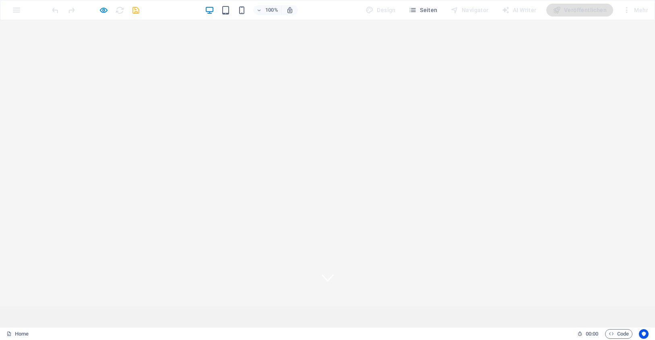
scroll to position [0, 0]
click at [104, 49] on h6 "Vorschau-Website öffnen" at bounding box center [110, 50] width 60 height 10
drag, startPoint x: 227, startPoint y: 70, endPoint x: 219, endPoint y: 70, distance: 8.0
drag, startPoint x: 219, startPoint y: 49, endPoint x: 437, endPoint y: 8, distance: 222.0
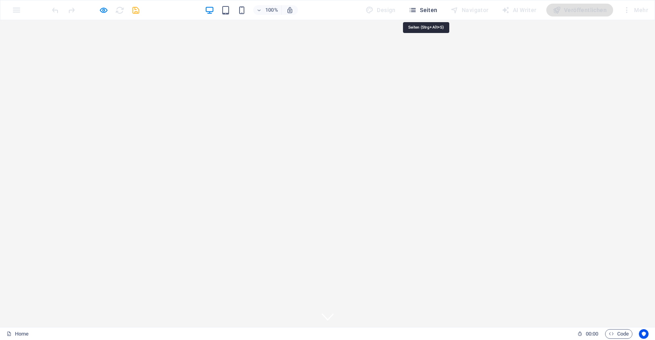
click at [424, 8] on span "Seiten" at bounding box center [423, 10] width 29 height 8
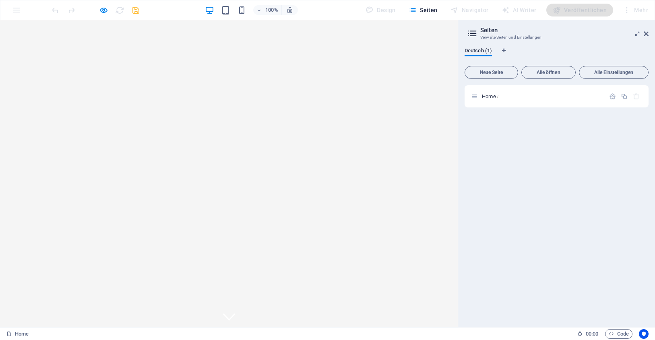
click at [15, 6] on div "100% Design Seiten Navigator AI Writer Veröffentlichen Mehr" at bounding box center [327, 9] width 654 height 19
click at [611, 94] on icon "button" at bounding box center [612, 96] width 7 height 7
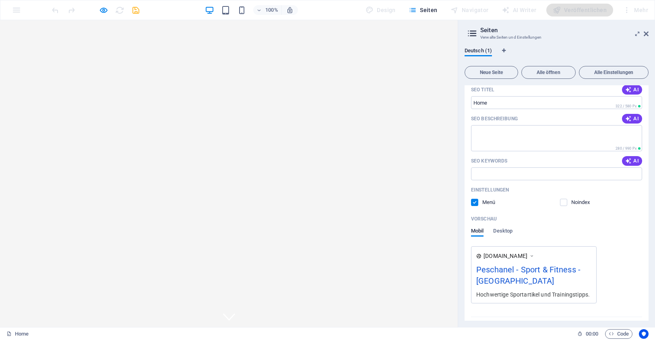
scroll to position [101, 0]
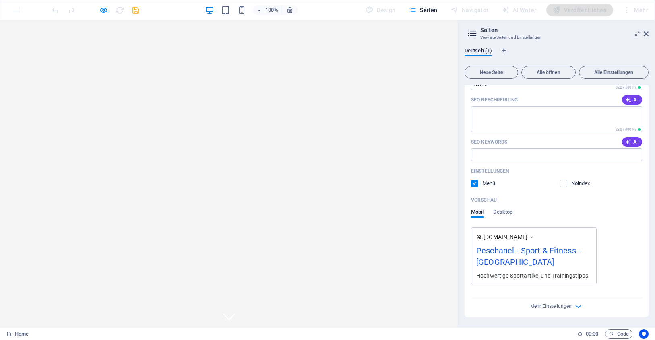
click at [504, 260] on div "Peschanel - Sport & Fitness - [GEOGRAPHIC_DATA]" at bounding box center [533, 258] width 115 height 27
click at [493, 260] on div "Peschanel - Sport & Fitness - [GEOGRAPHIC_DATA]" at bounding box center [533, 258] width 115 height 27
click at [504, 210] on span "Desktop" at bounding box center [502, 212] width 19 height 11
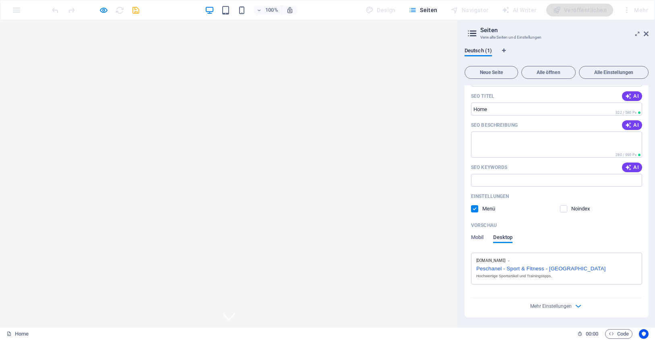
scroll to position [76, 0]
click at [566, 268] on div "Peschanel - Sport & Fitness - [GEOGRAPHIC_DATA]" at bounding box center [556, 268] width 161 height 8
click at [558, 266] on div "Peschanel - Sport & Fitness - [GEOGRAPHIC_DATA]" at bounding box center [556, 268] width 161 height 8
click at [576, 305] on icon "button" at bounding box center [578, 305] width 9 height 9
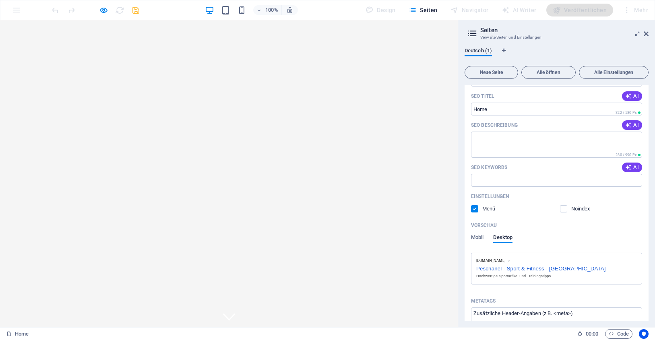
click at [495, 268] on div "Peschanel - Sport & Fitness - [GEOGRAPHIC_DATA]" at bounding box center [556, 268] width 161 height 8
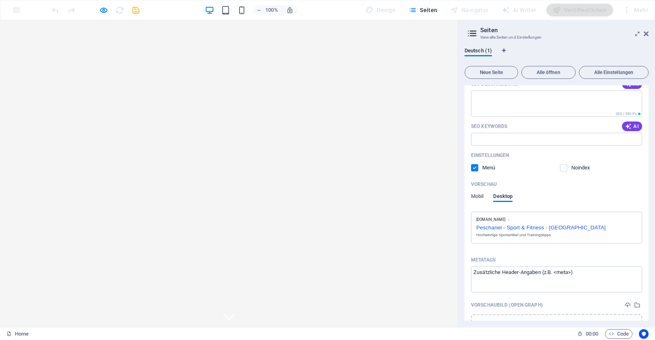
scroll to position [109, 0]
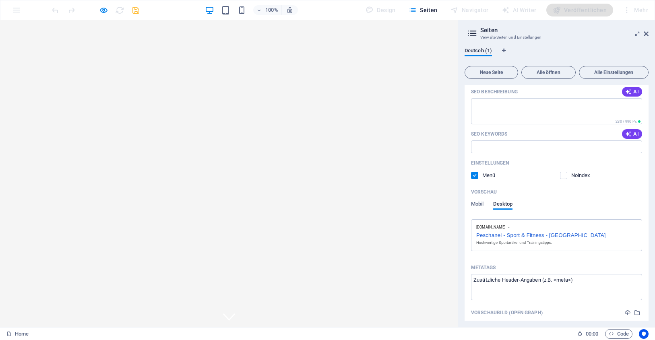
drag, startPoint x: 510, startPoint y: 231, endPoint x: 490, endPoint y: 234, distance: 20.3
click at [490, 234] on div "Peschanel - Sport & Fitness - [GEOGRAPHIC_DATA]" at bounding box center [556, 234] width 161 height 8
click at [477, 202] on span "Mobil" at bounding box center [477, 204] width 12 height 11
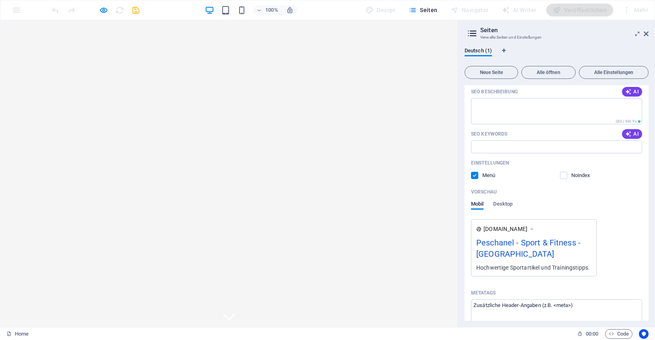
scroll to position [68, 0]
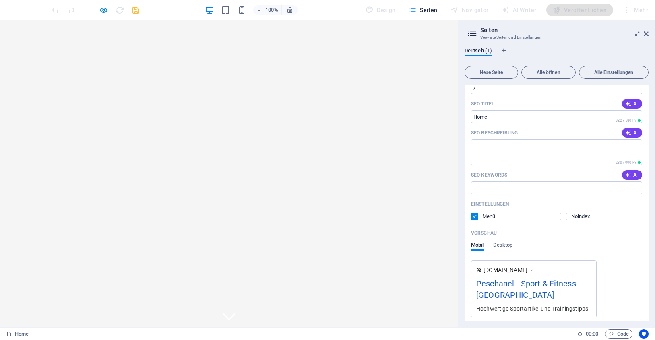
click at [475, 215] on label at bounding box center [474, 216] width 7 height 7
click at [0, 0] on input "checkbox" at bounding box center [0, 0] width 0 height 0
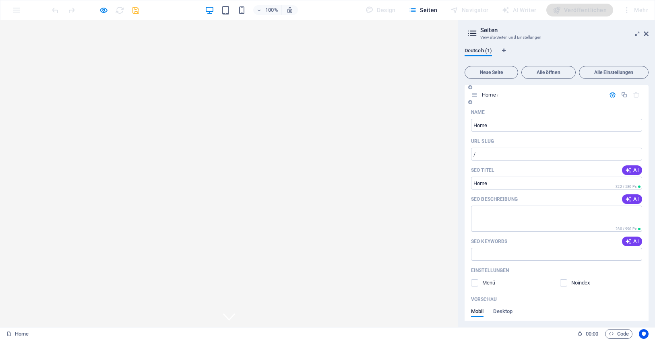
scroll to position [0, 0]
click at [611, 93] on icon "button" at bounding box center [612, 96] width 7 height 7
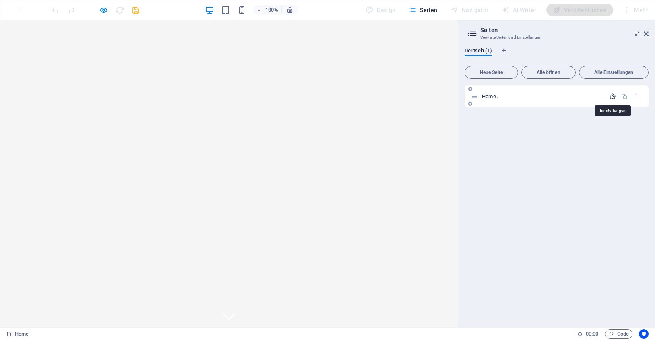
click at [611, 93] on icon "button" at bounding box center [612, 96] width 7 height 7
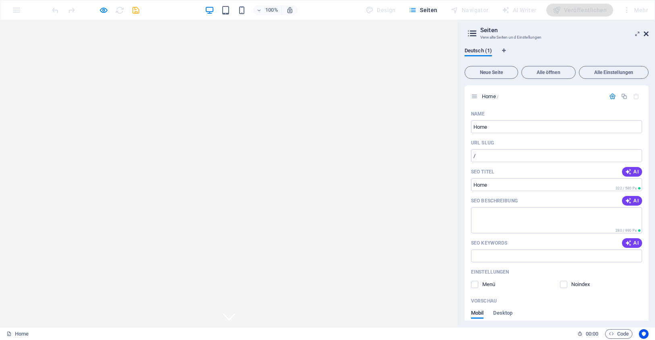
click at [646, 33] on icon at bounding box center [646, 34] width 5 height 6
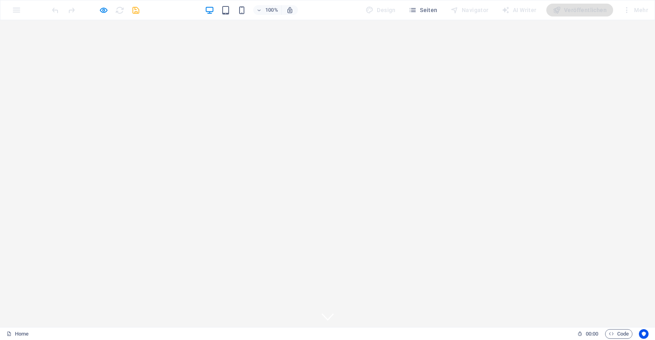
click at [68, 340] on div at bounding box center [327, 346] width 655 height 0
click at [326, 309] on icon at bounding box center [328, 315] width 12 height 12
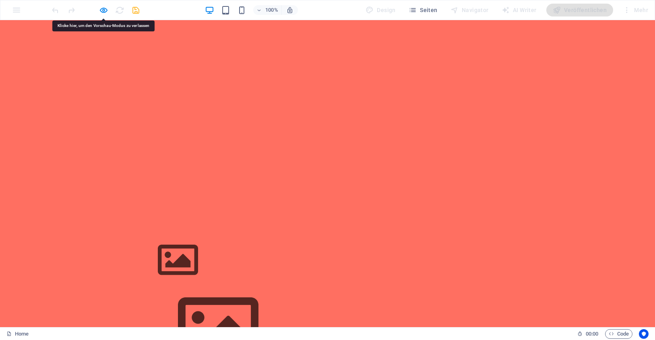
scroll to position [326, 0]
click at [327, 283] on figure at bounding box center [328, 328] width 380 height 91
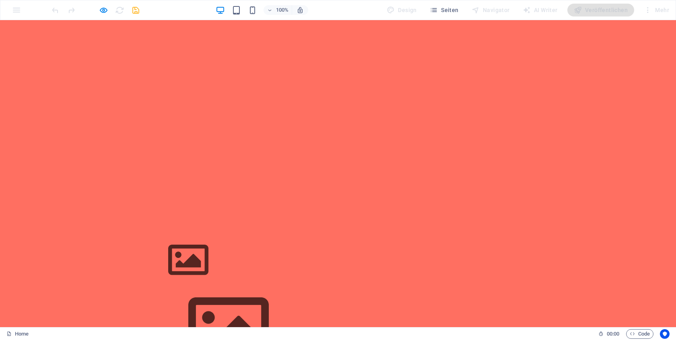
scroll to position [527, 0]
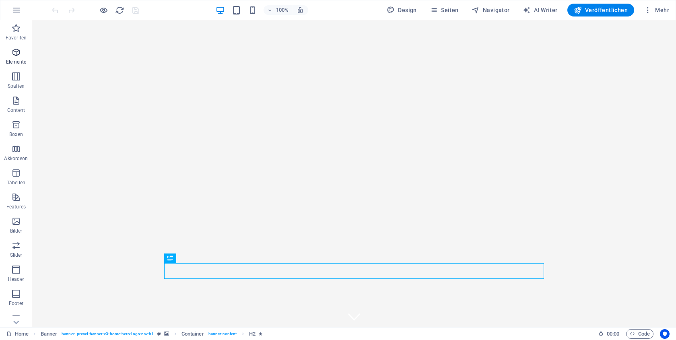
click at [17, 49] on icon "button" at bounding box center [16, 52] width 10 height 10
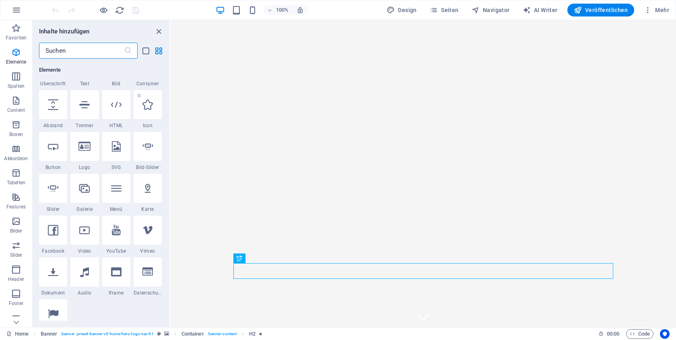
scroll to position [127, 0]
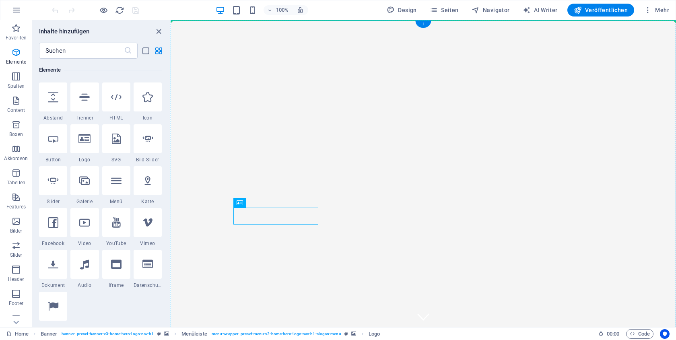
drag, startPoint x: 281, startPoint y: 216, endPoint x: 247, endPoint y: 24, distance: 194.5
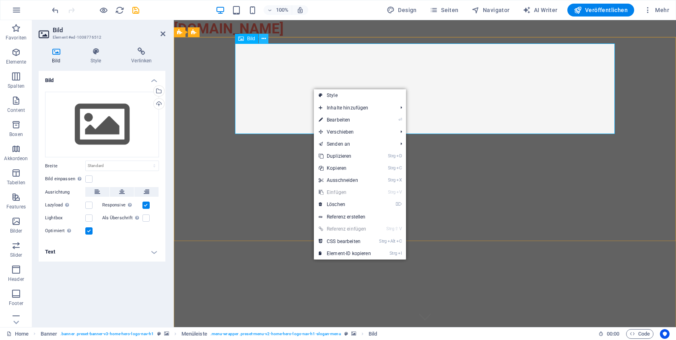
click at [263, 38] on icon at bounding box center [264, 39] width 4 height 8
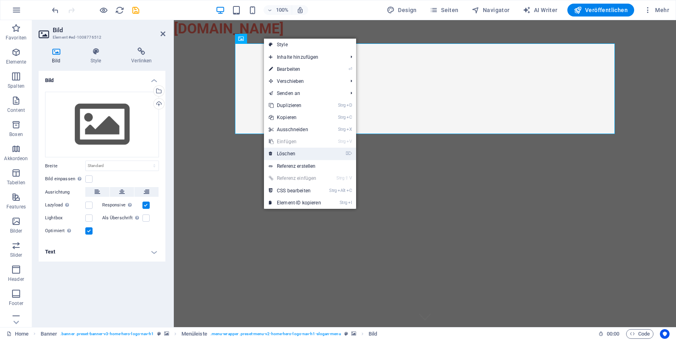
click at [291, 154] on link "⌦ Löschen" at bounding box center [295, 154] width 62 height 12
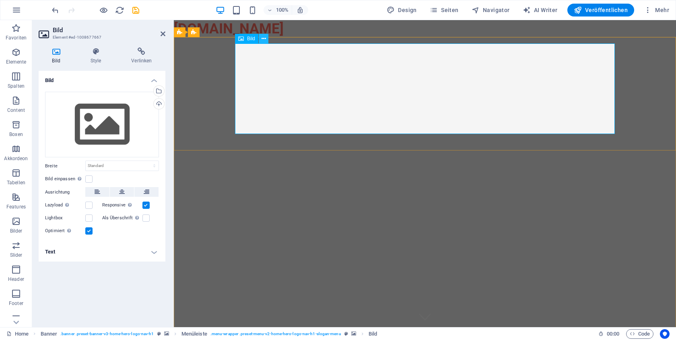
click at [262, 38] on icon at bounding box center [264, 39] width 4 height 8
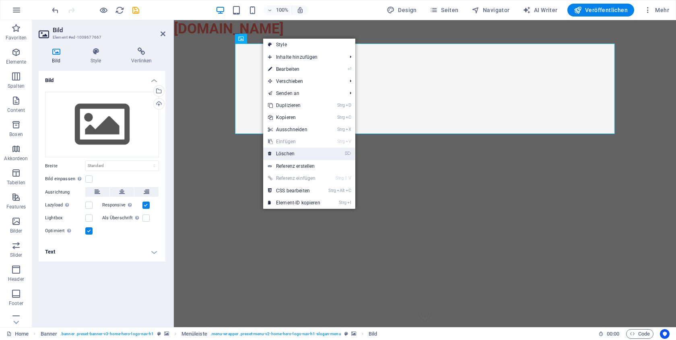
click at [292, 153] on link "⌦ Löschen" at bounding box center [294, 154] width 62 height 12
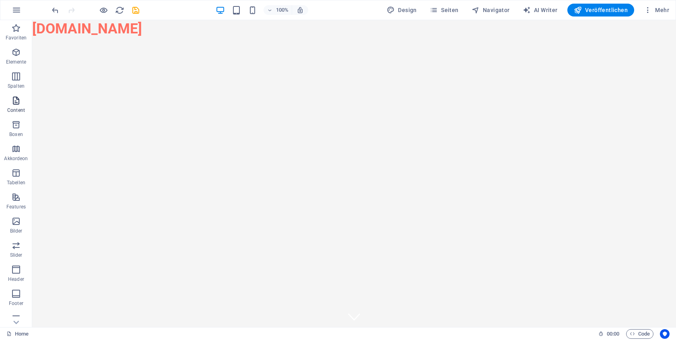
click at [16, 103] on icon "button" at bounding box center [16, 101] width 10 height 10
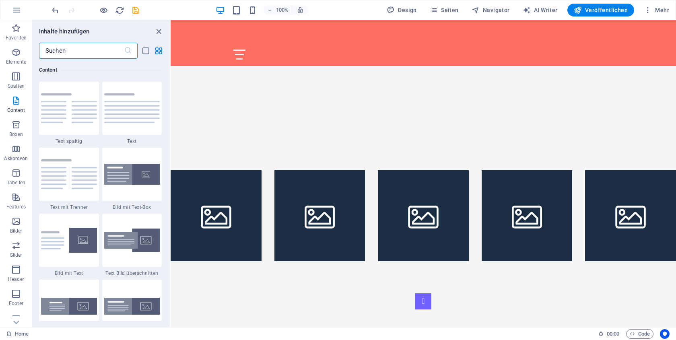
scroll to position [299, 0]
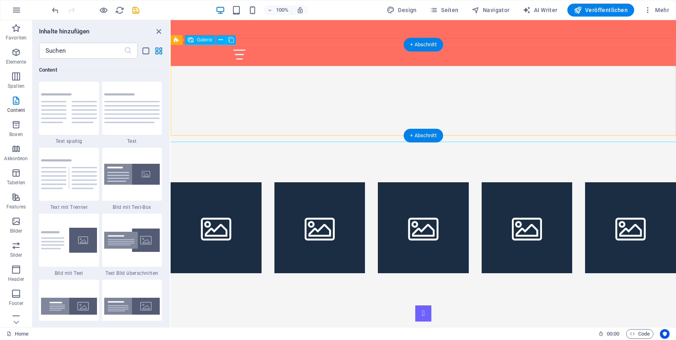
click at [206, 182] on li at bounding box center [216, 227] width 91 height 91
select select "4"
select select "px"
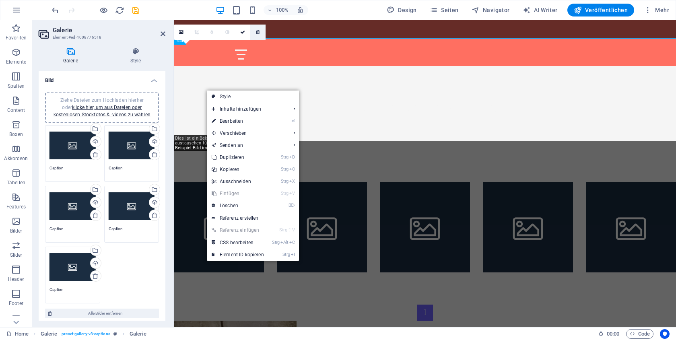
click at [256, 29] on link at bounding box center [257, 32] width 15 height 15
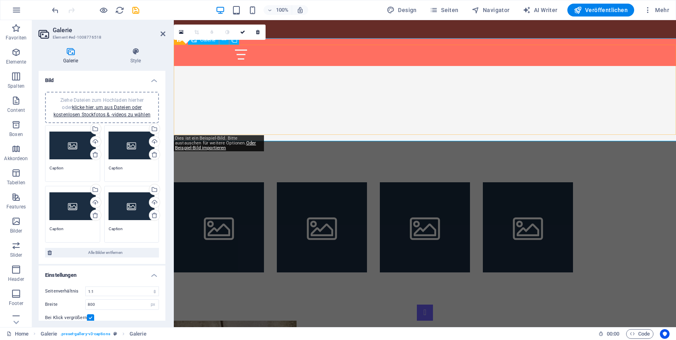
click at [229, 182] on li at bounding box center [219, 227] width 90 height 90
click at [260, 31] on icon at bounding box center [258, 32] width 4 height 5
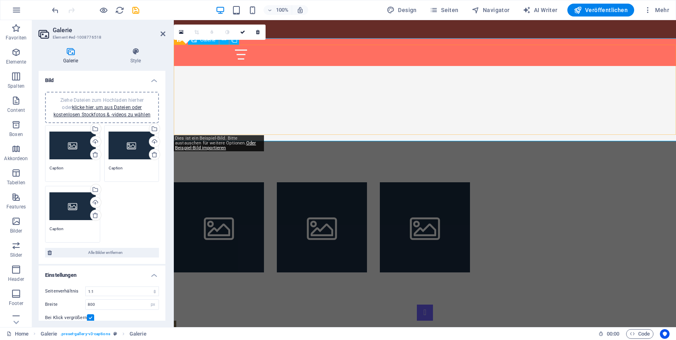
click at [242, 182] on li at bounding box center [219, 227] width 90 height 90
click at [260, 30] on icon at bounding box center [258, 32] width 4 height 5
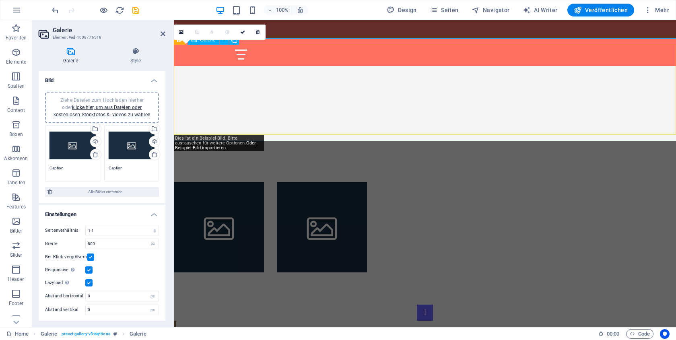
click at [238, 182] on li at bounding box center [219, 227] width 90 height 90
click at [259, 29] on link at bounding box center [257, 32] width 15 height 15
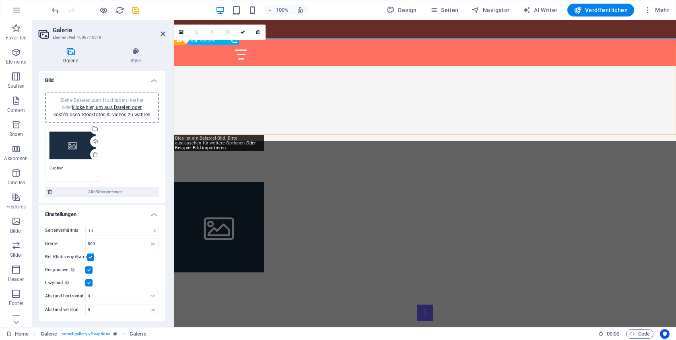
click at [242, 182] on li at bounding box center [219, 227] width 90 height 90
click at [257, 30] on icon at bounding box center [258, 32] width 4 height 5
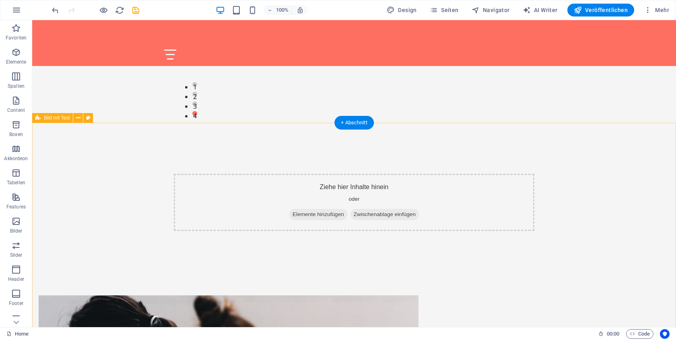
scroll to position [529, 0]
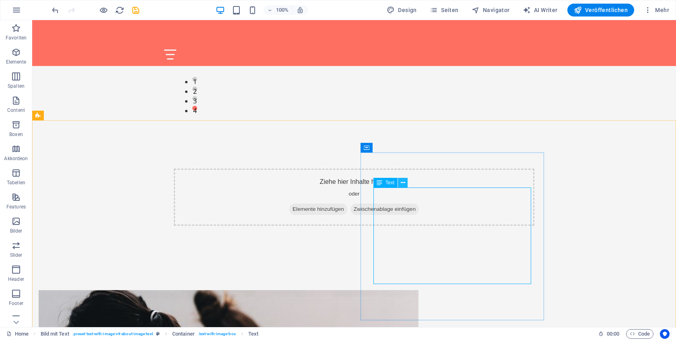
click at [401, 183] on icon at bounding box center [403, 183] width 4 height 8
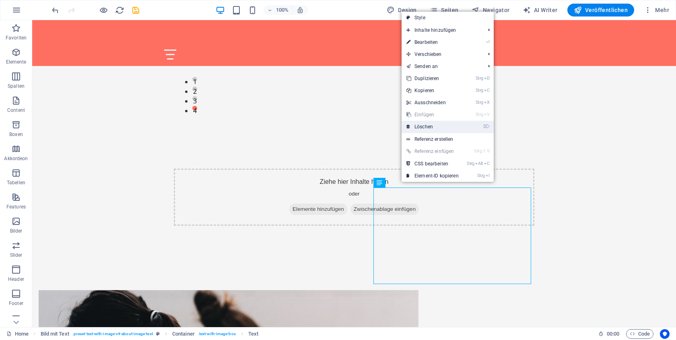
click at [432, 127] on link "⌦ Löschen" at bounding box center [433, 127] width 62 height 12
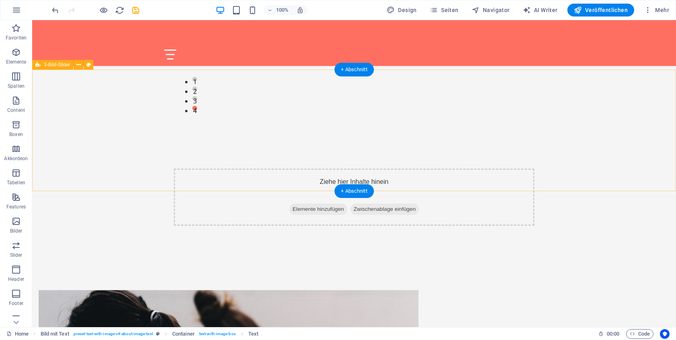
scroll to position [458, 0]
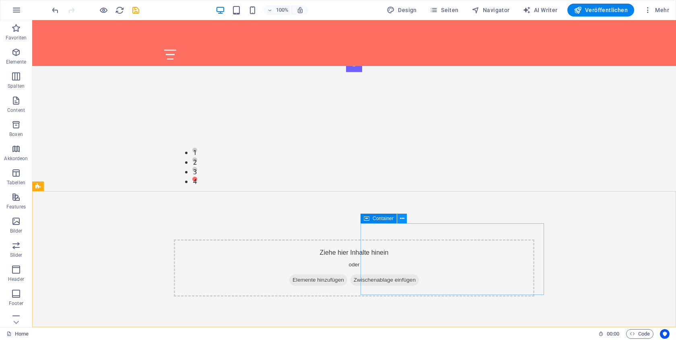
click at [402, 218] on icon at bounding box center [402, 219] width 4 height 8
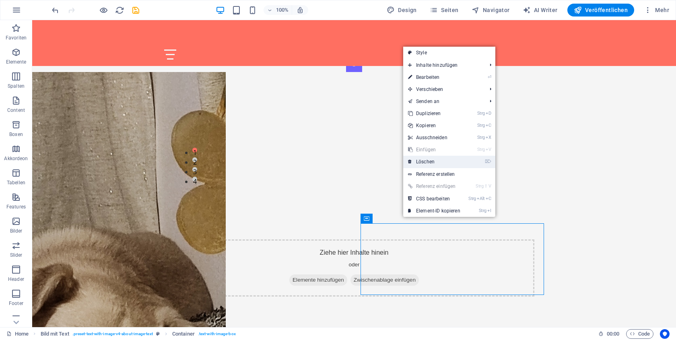
click at [417, 157] on link "⌦ Löschen" at bounding box center [434, 162] width 62 height 12
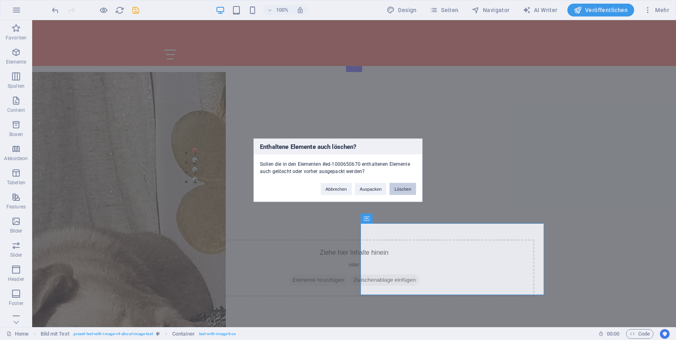
click at [407, 192] on button "Löschen" at bounding box center [403, 189] width 27 height 12
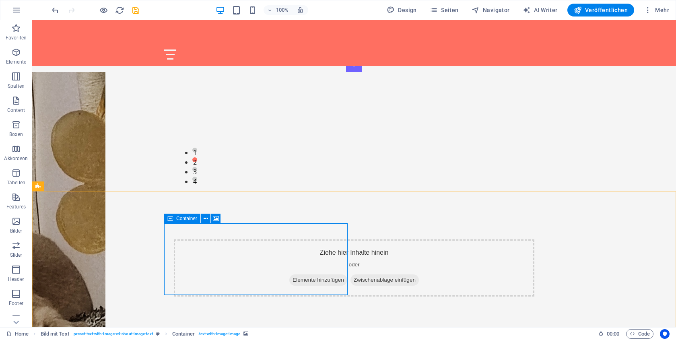
click at [177, 219] on span "Container" at bounding box center [186, 218] width 21 height 5
click at [205, 215] on icon at bounding box center [206, 219] width 4 height 8
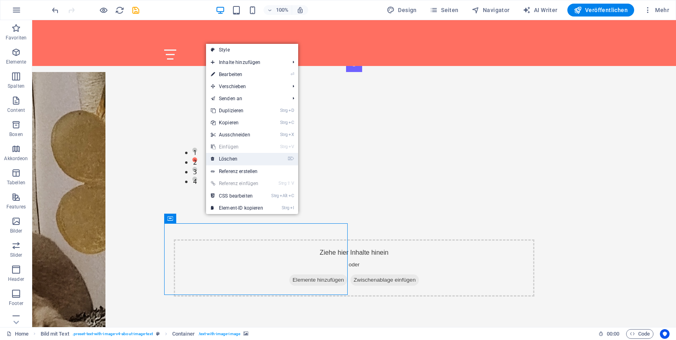
click at [228, 159] on link "⌦ Löschen" at bounding box center [237, 159] width 62 height 12
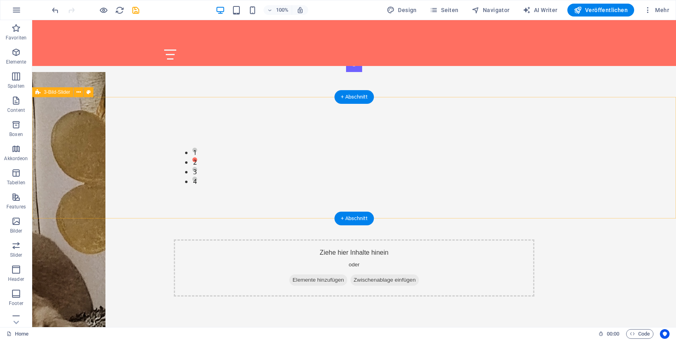
scroll to position [431, 0]
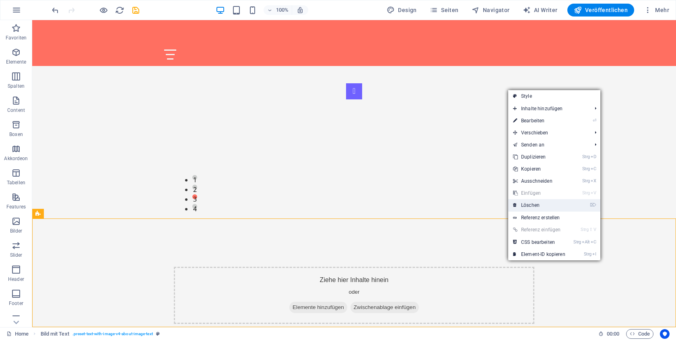
click at [530, 202] on link "⌦ Löschen" at bounding box center [539, 205] width 62 height 12
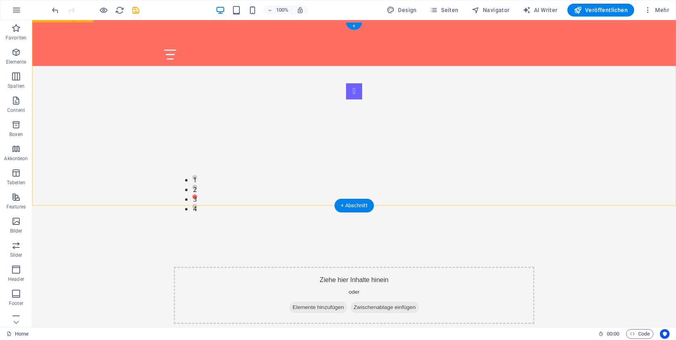
scroll to position [322, 0]
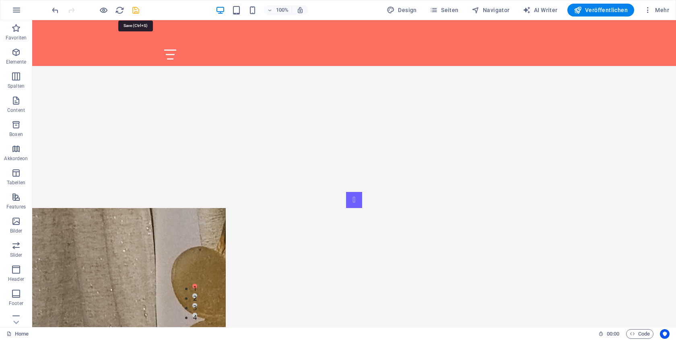
click at [136, 8] on icon "save" at bounding box center [135, 10] width 9 height 9
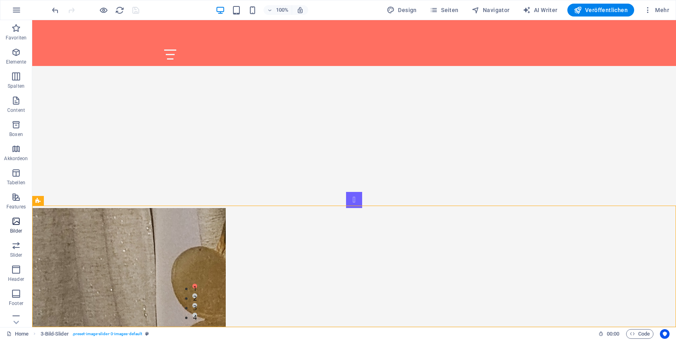
click at [17, 223] on icon "button" at bounding box center [16, 222] width 10 height 10
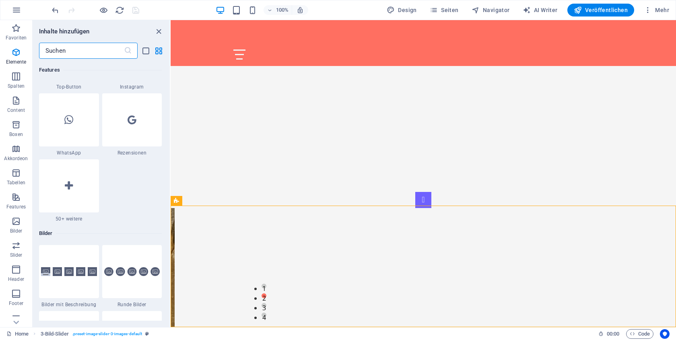
scroll to position [4081, 0]
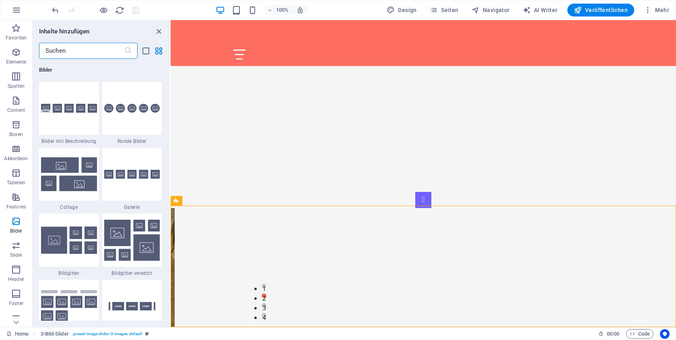
click at [90, 50] on input "text" at bounding box center [81, 51] width 85 height 16
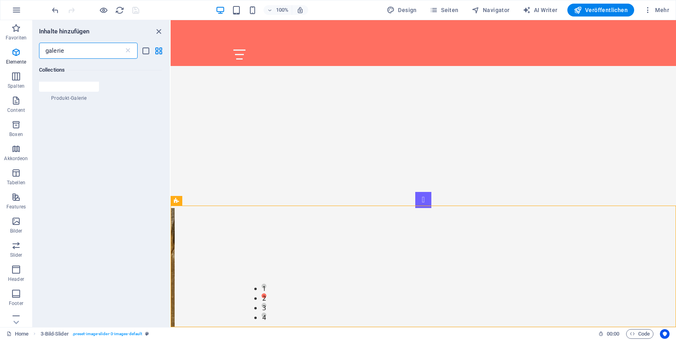
scroll to position [0, 0]
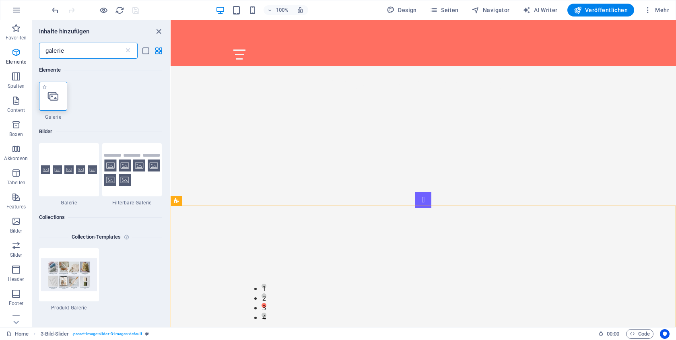
type input "galerie"
click at [56, 100] on icon at bounding box center [53, 96] width 10 height 10
select select "4"
select select "%"
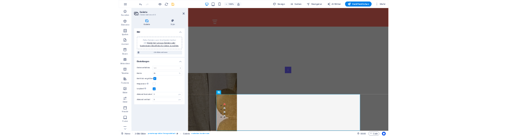
scroll to position [355, 0]
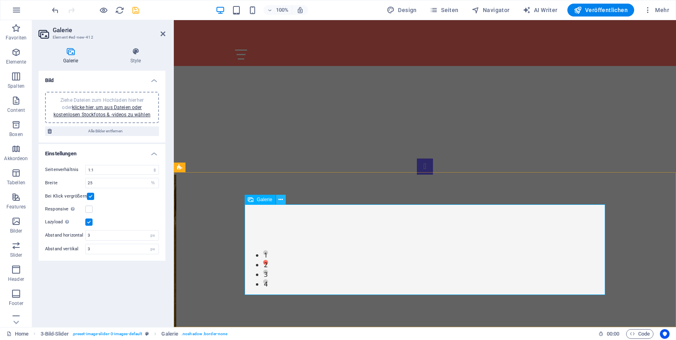
click at [281, 198] on icon at bounding box center [281, 200] width 4 height 8
click at [283, 200] on icon at bounding box center [281, 200] width 4 height 8
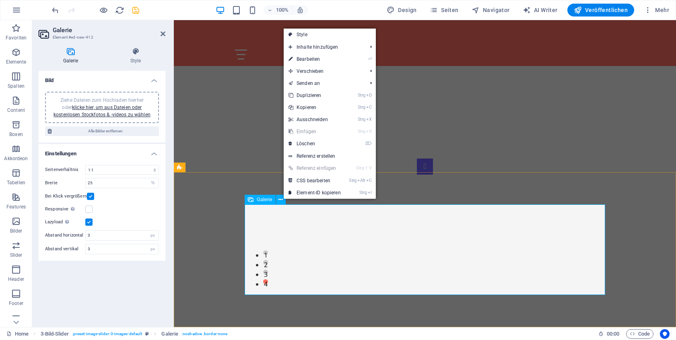
click at [257, 201] on span "Galerie" at bounding box center [265, 199] width 16 height 5
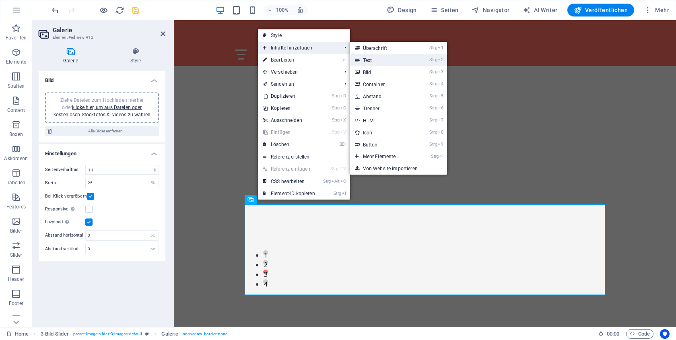
click at [375, 56] on link "Strg 2 Text" at bounding box center [383, 60] width 67 height 12
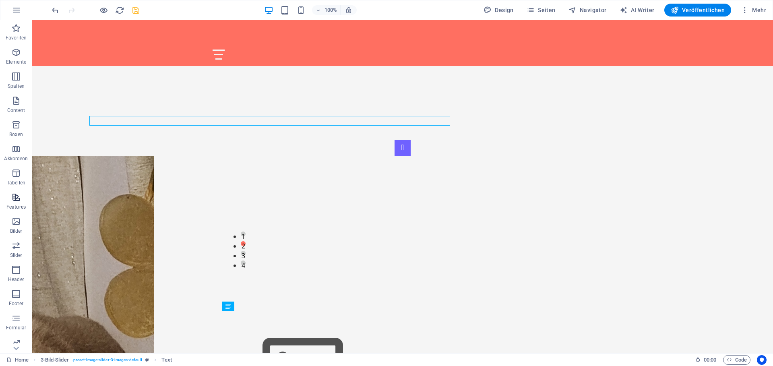
scroll to position [365, 0]
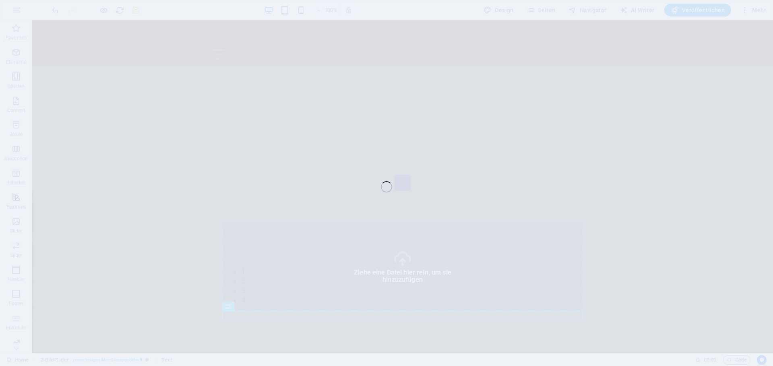
select select "4"
select select "%"
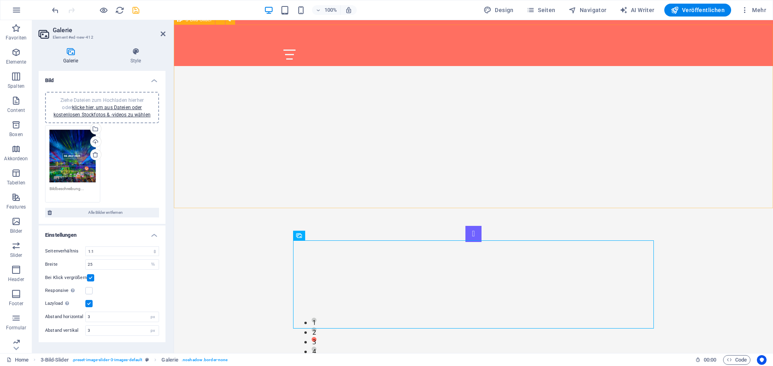
scroll to position [363, 0]
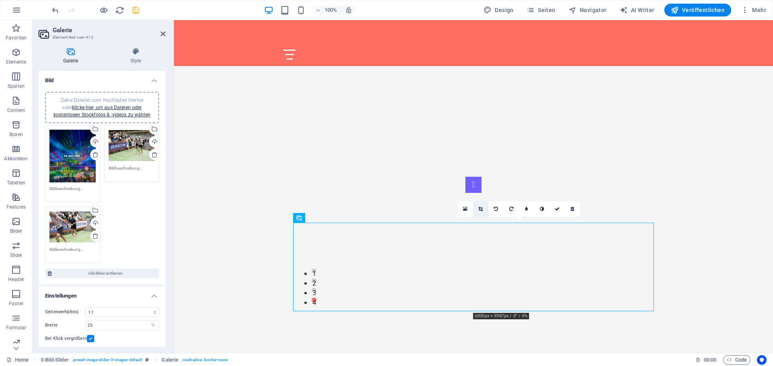
click at [480, 207] on icon at bounding box center [480, 208] width 4 height 5
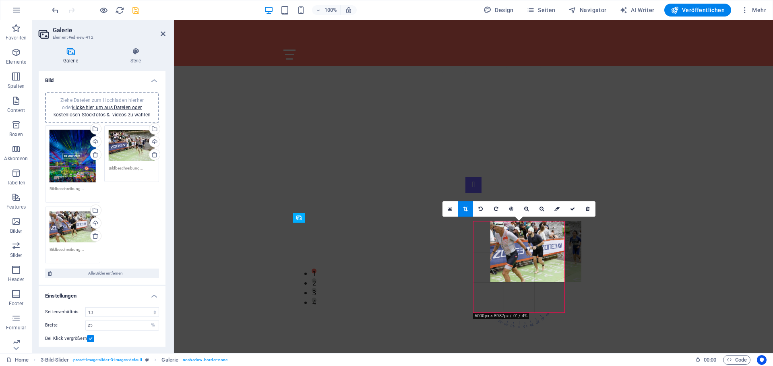
drag, startPoint x: 495, startPoint y: 250, endPoint x: 512, endPoint y: 251, distance: 17.0
click at [512, 251] on div at bounding box center [535, 251] width 91 height 61
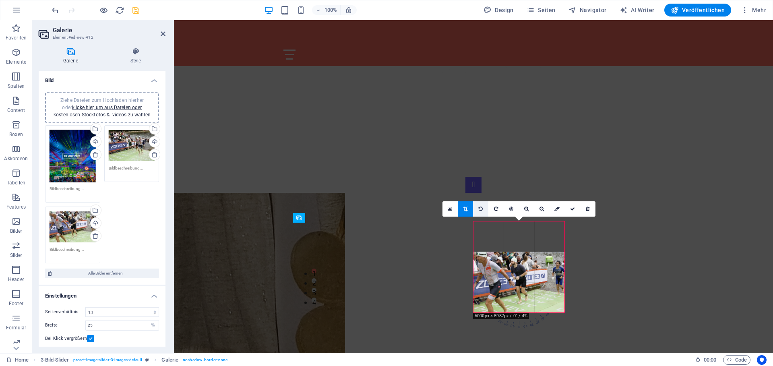
click at [481, 206] on icon at bounding box center [481, 208] width 4 height 5
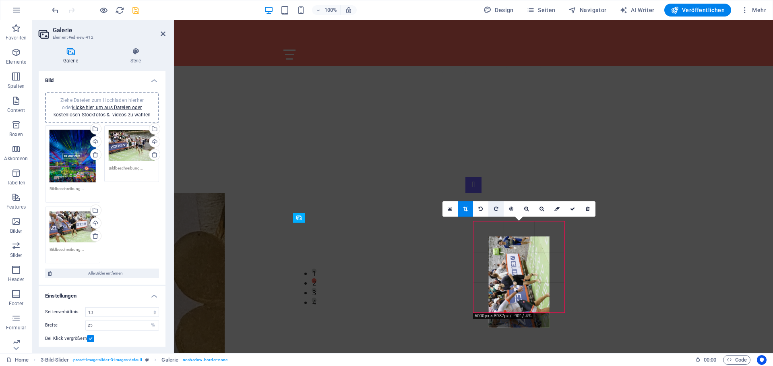
click at [497, 206] on icon at bounding box center [496, 208] width 4 height 5
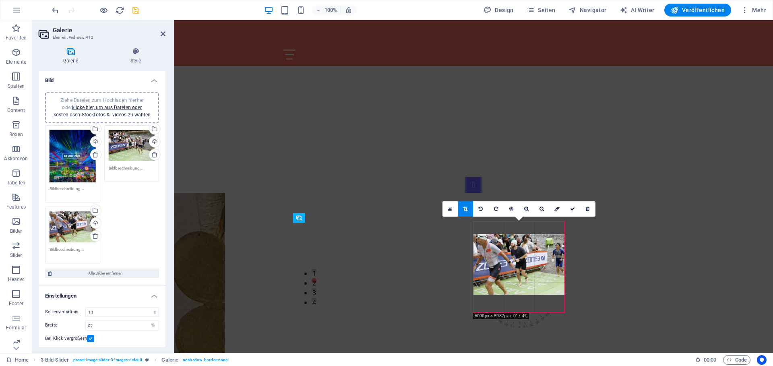
drag, startPoint x: 516, startPoint y: 266, endPoint x: 518, endPoint y: 248, distance: 17.8
click at [518, 248] on div at bounding box center [518, 264] width 91 height 61
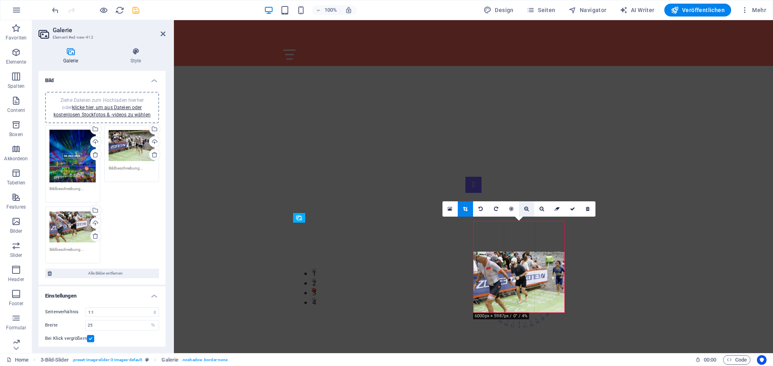
click at [527, 208] on icon at bounding box center [526, 208] width 4 height 5
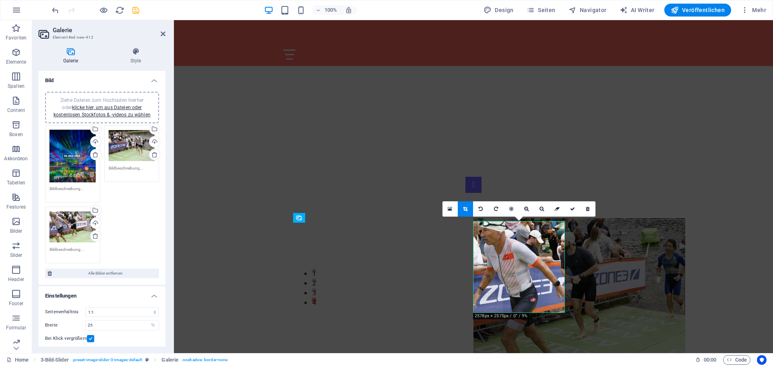
drag, startPoint x: 514, startPoint y: 251, endPoint x: 574, endPoint y: 258, distance: 60.8
click at [574, 258] on div at bounding box center [579, 288] width 212 height 141
click at [541, 207] on icon at bounding box center [541, 208] width 4 height 5
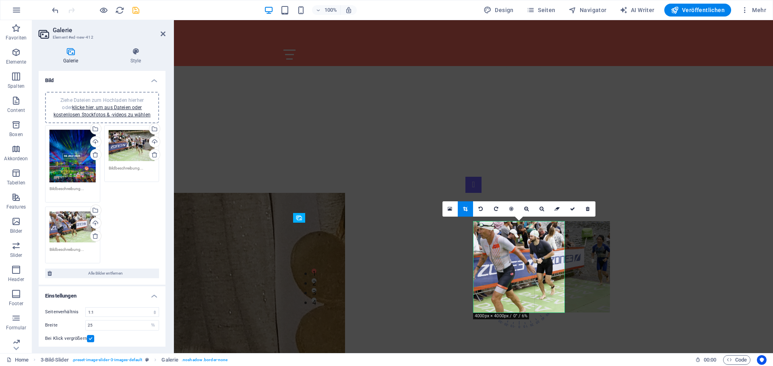
click at [506, 248] on div at bounding box center [541, 266] width 136 height 91
click at [572, 208] on icon at bounding box center [572, 208] width 5 height 5
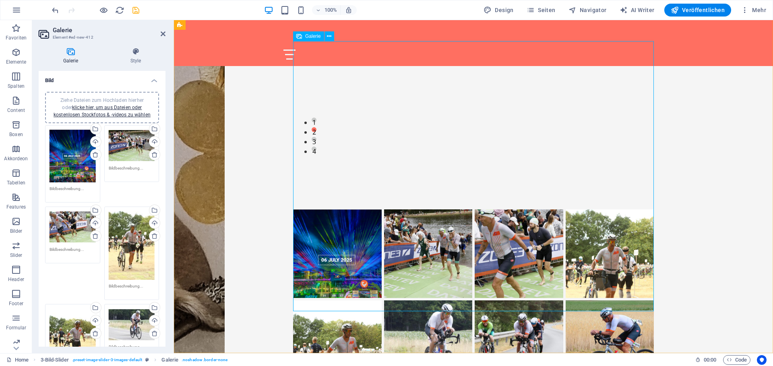
scroll to position [545, 0]
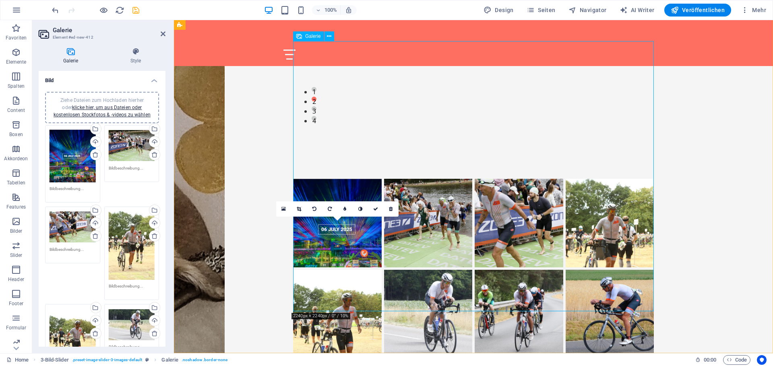
click at [300, 208] on icon at bounding box center [299, 208] width 4 height 5
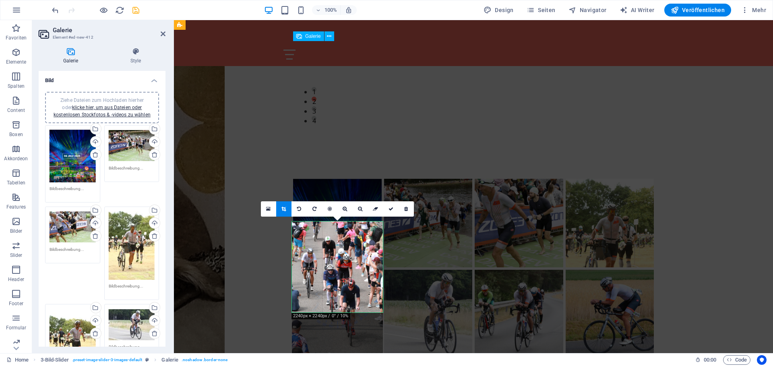
click at [640, 271] on div "Image Slider" at bounding box center [473, 314] width 361 height 272
click at [391, 208] on icon at bounding box center [390, 208] width 5 height 5
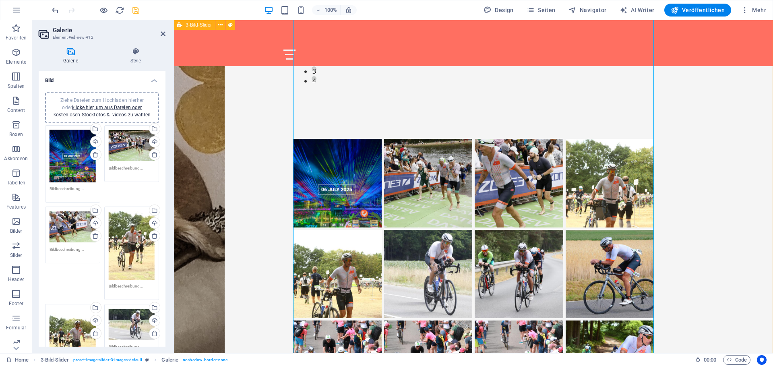
scroll to position [590, 0]
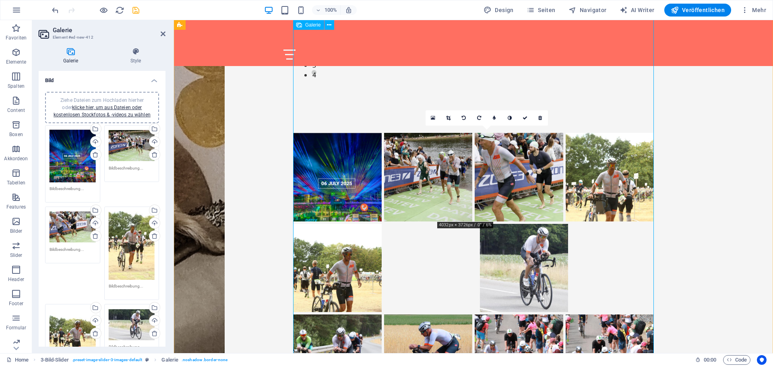
drag, startPoint x: 514, startPoint y: 331, endPoint x: 470, endPoint y: 142, distance: 193.8
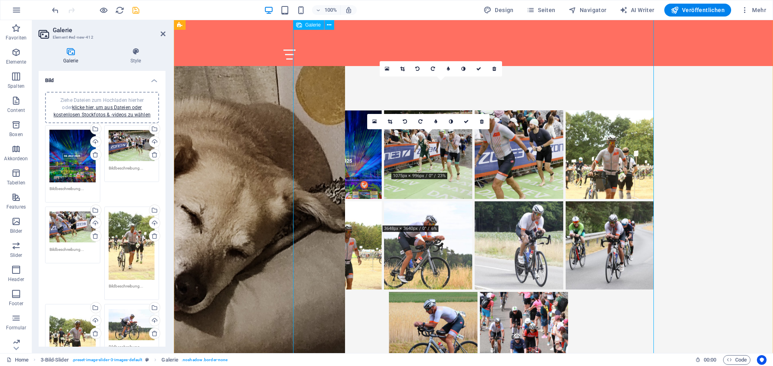
scroll to position [450, 0]
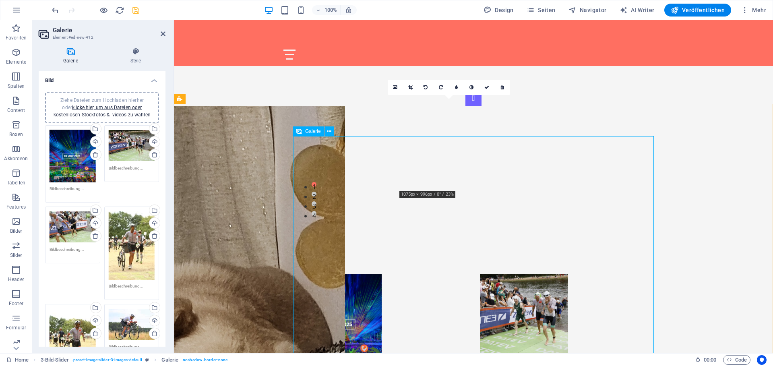
drag, startPoint x: 432, startPoint y: 272, endPoint x: 390, endPoint y: 175, distance: 105.2
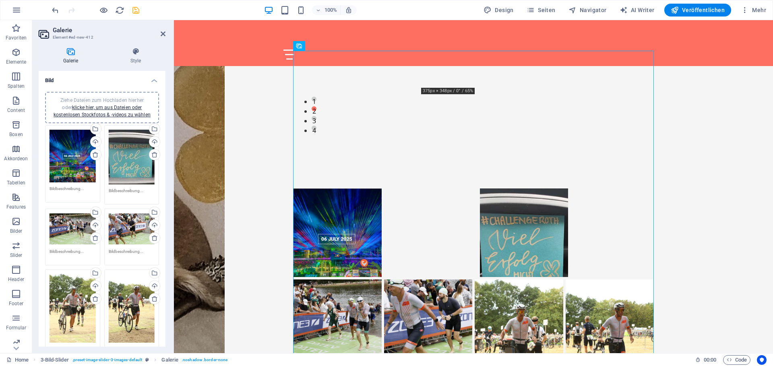
scroll to position [527, 0]
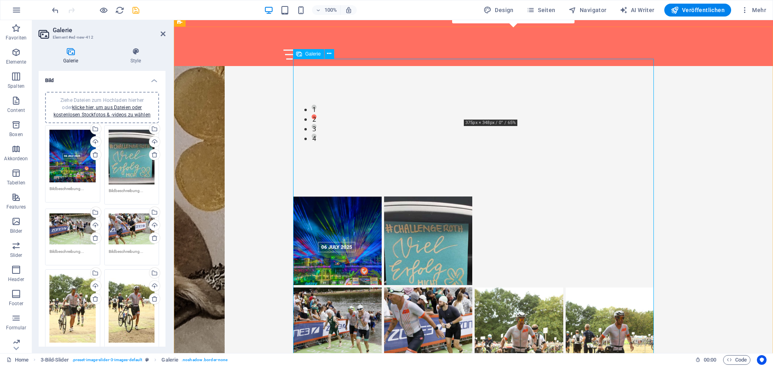
drag, startPoint x: 521, startPoint y: 186, endPoint x: 494, endPoint y: 108, distance: 82.6
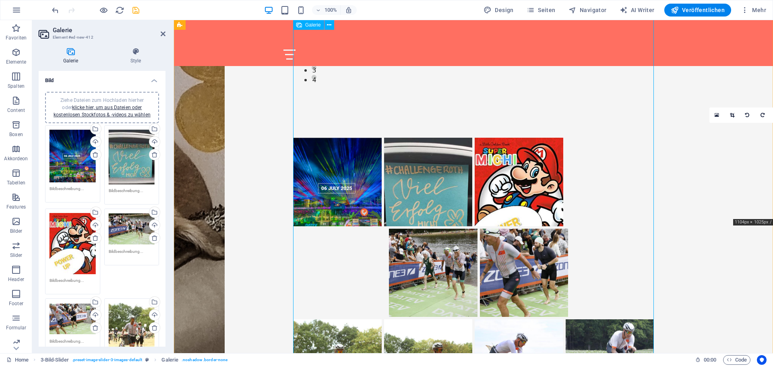
scroll to position [570, 0]
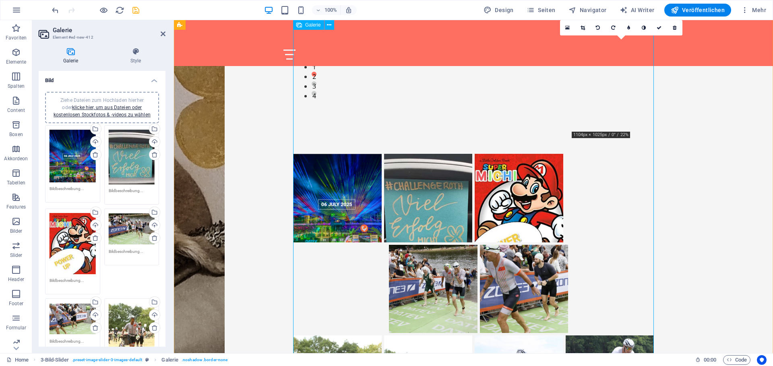
drag, startPoint x: 629, startPoint y: 202, endPoint x: 624, endPoint y: 97, distance: 106.0
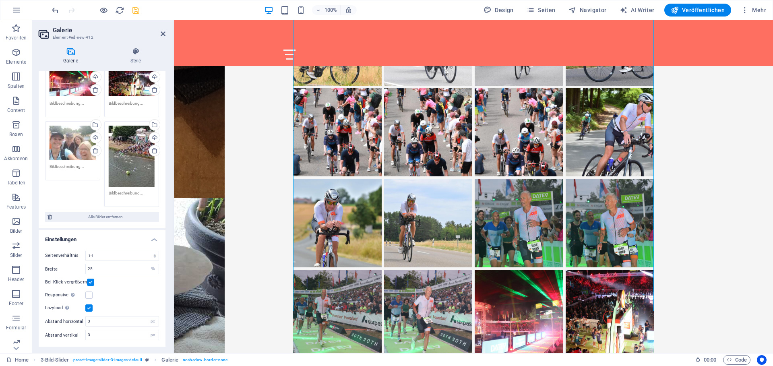
scroll to position [687, 0]
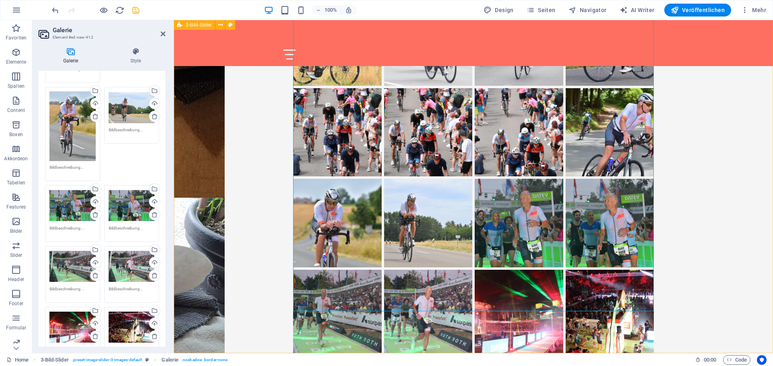
click at [427, 257] on div "[DATE] Challenge [PERSON_NAME]" at bounding box center [473, 136] width 599 height 707
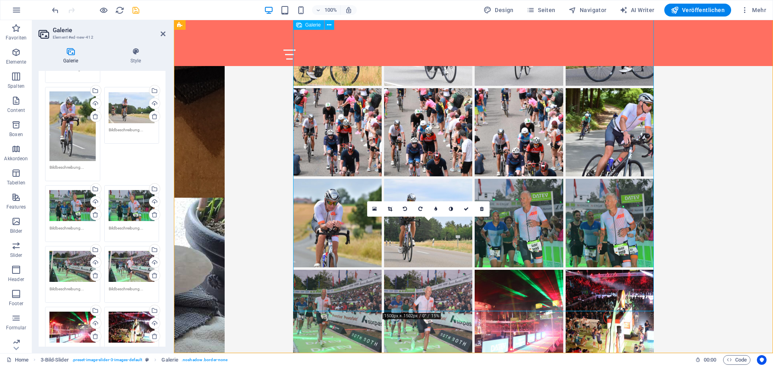
click at [554, 265] on div "Image Slider" at bounding box center [473, 132] width 361 height 636
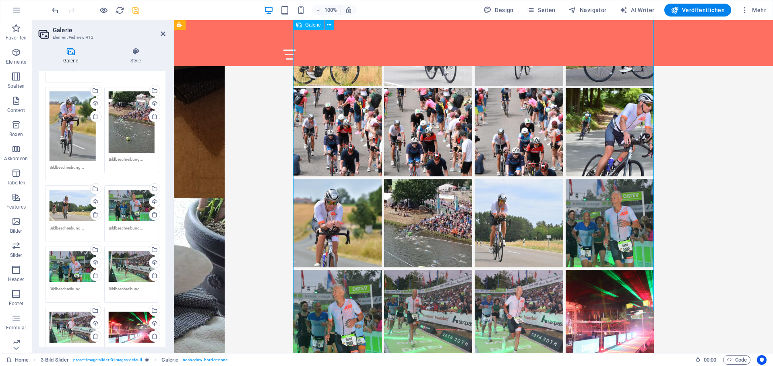
scroll to position [770, 0]
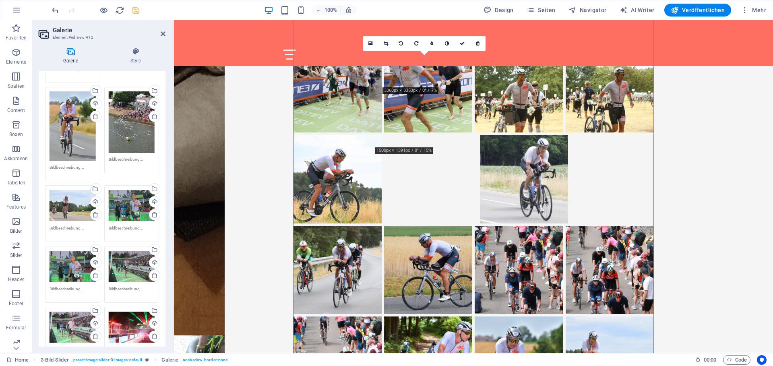
drag, startPoint x: 423, startPoint y: 243, endPoint x: 415, endPoint y: 39, distance: 204.6
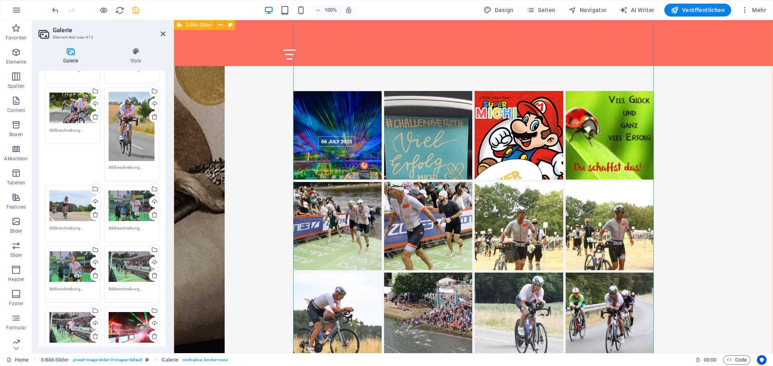
scroll to position [586, 0]
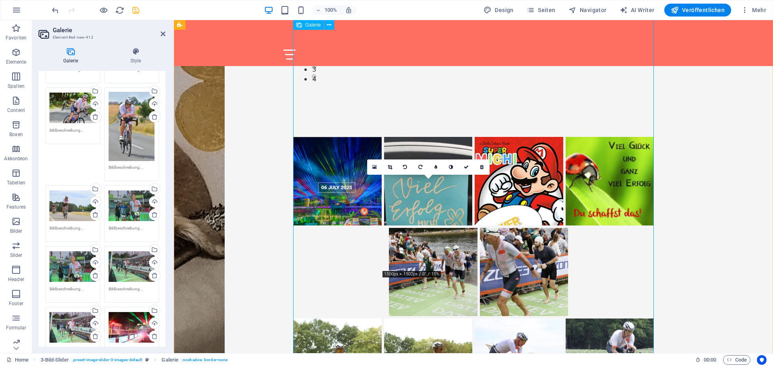
drag, startPoint x: 438, startPoint y: 245, endPoint x: 295, endPoint y: 146, distance: 173.3
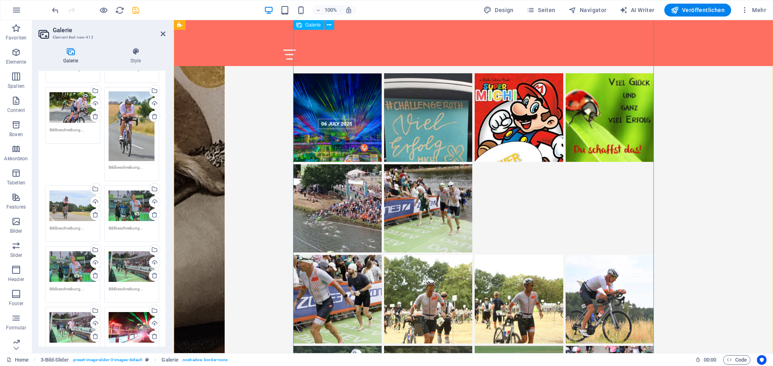
scroll to position [634, 0]
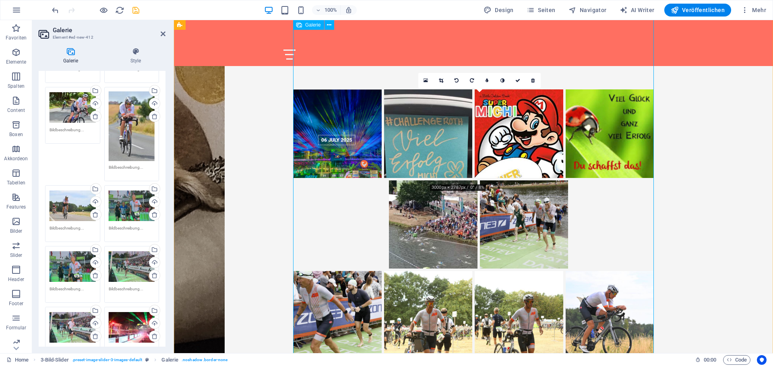
drag, startPoint x: 538, startPoint y: 289, endPoint x: 302, endPoint y: 108, distance: 297.4
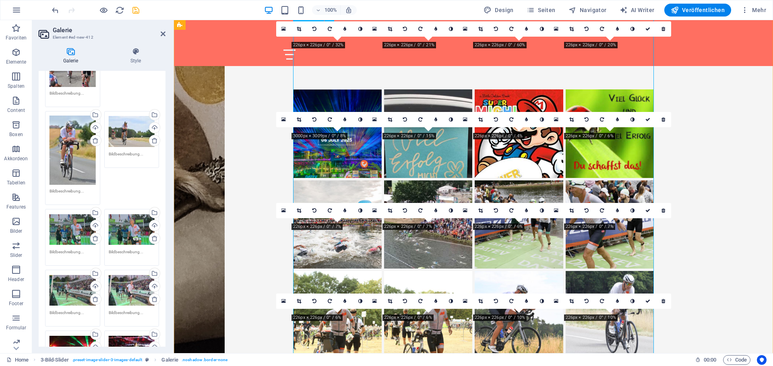
scroll to position [679, 0]
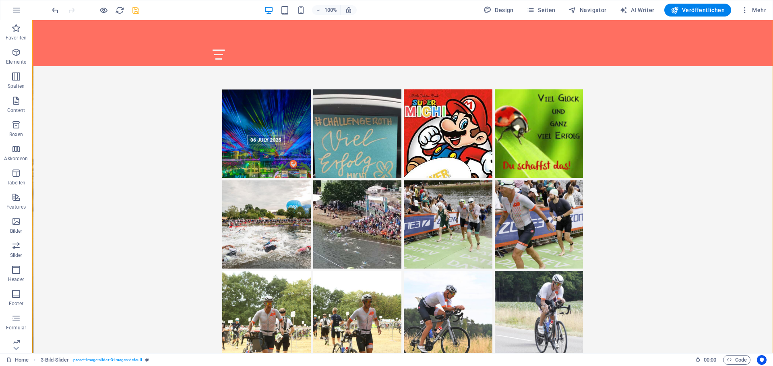
scroll to position [772, 0]
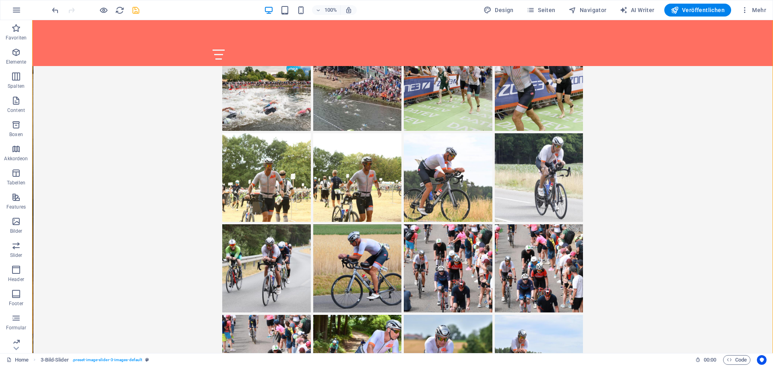
drag, startPoint x: 619, startPoint y: 164, endPoint x: 629, endPoint y: 159, distance: 11.0
click at [619, 164] on div "[DATE] Challenge [PERSON_NAME]" at bounding box center [402, 273] width 741 height 707
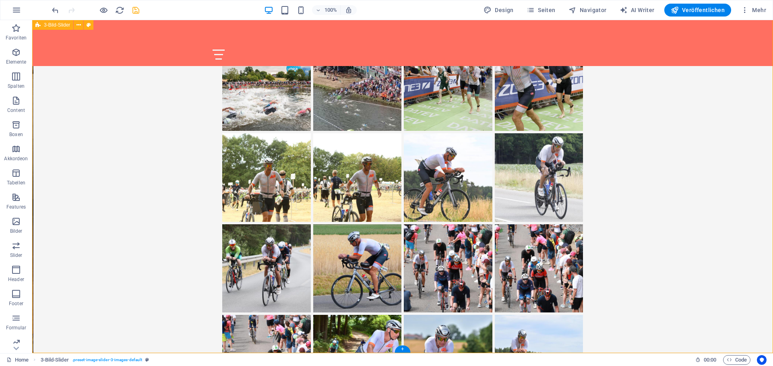
scroll to position [908, 0]
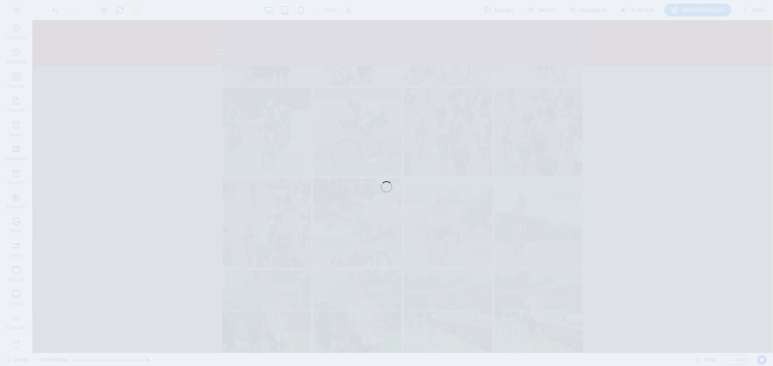
select select "4"
select select "%"
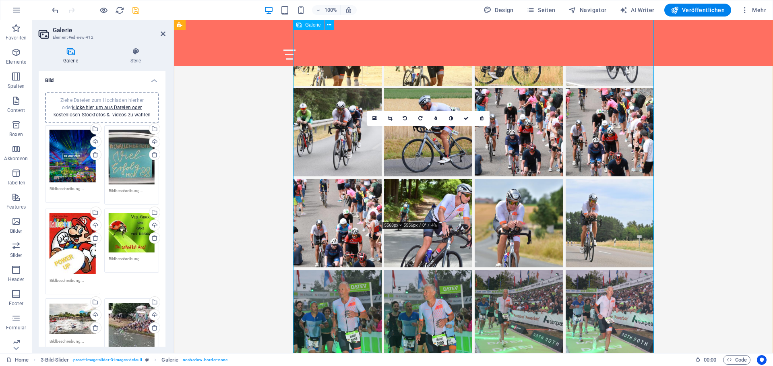
scroll to position [998, 0]
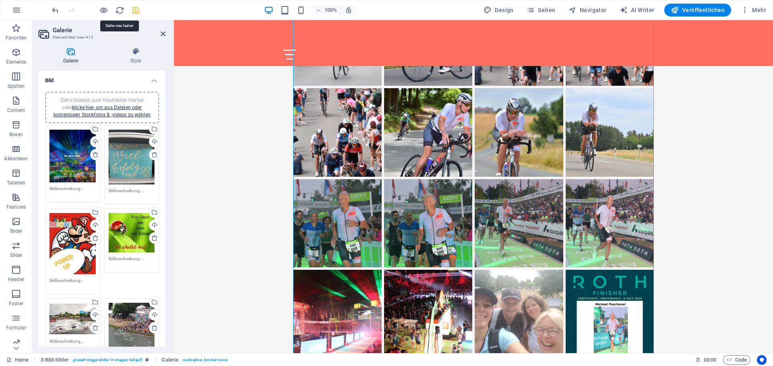
click at [135, 7] on icon "save" at bounding box center [135, 10] width 9 height 9
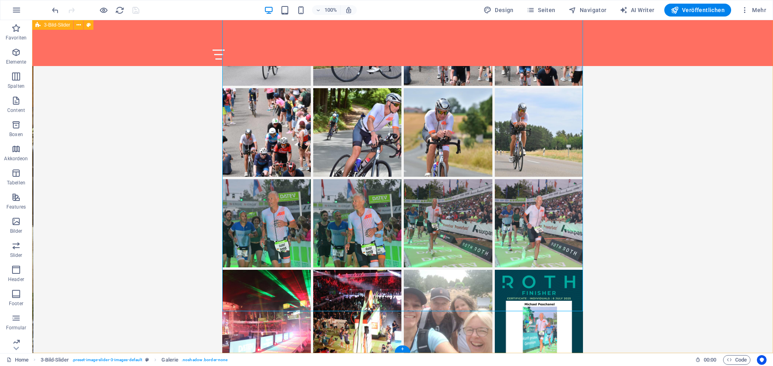
scroll to position [1089, 0]
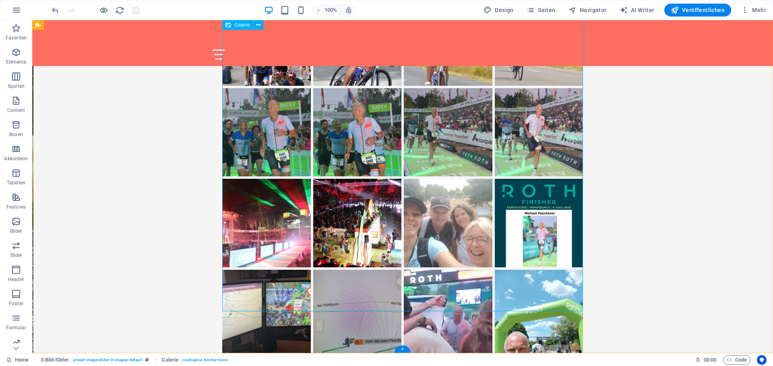
click at [452, 268] on li "Image Slider" at bounding box center [447, 313] width 91 height 91
drag, startPoint x: 452, startPoint y: 178, endPoint x: 403, endPoint y: 77, distance: 112.3
click at [403, 77] on ul "Image Slider" at bounding box center [402, 41] width 363 height 817
click at [648, 184] on div "[DATE] Challenge [PERSON_NAME]" at bounding box center [402, 46] width 741 height 889
click at [461, 268] on li "Image Slider" at bounding box center [447, 313] width 91 height 91
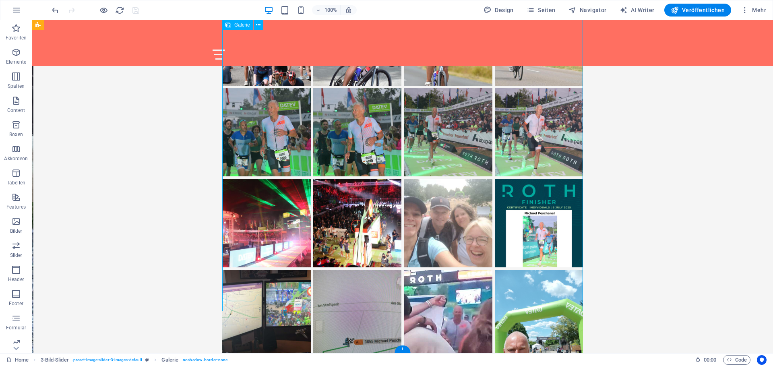
click at [433, 268] on li "Image Slider" at bounding box center [447, 313] width 91 height 91
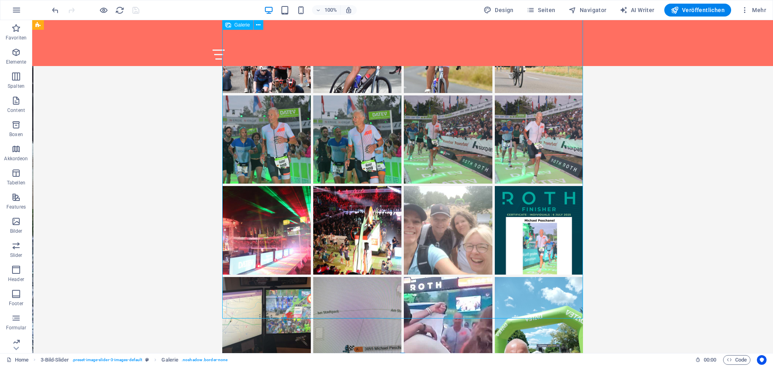
scroll to position [1078, 0]
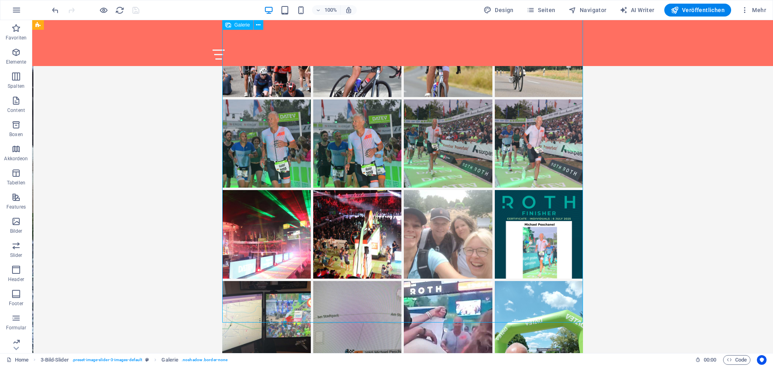
drag, startPoint x: 438, startPoint y: 188, endPoint x: 402, endPoint y: 85, distance: 109.4
click at [402, 85] on ul "Image Slider" at bounding box center [402, 52] width 363 height 817
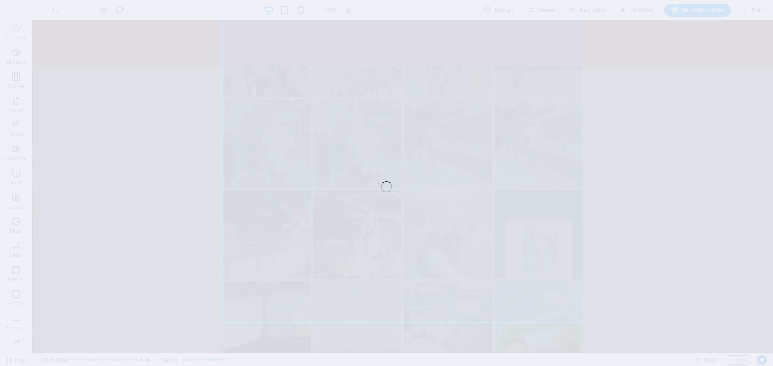
select select "4"
select select "%"
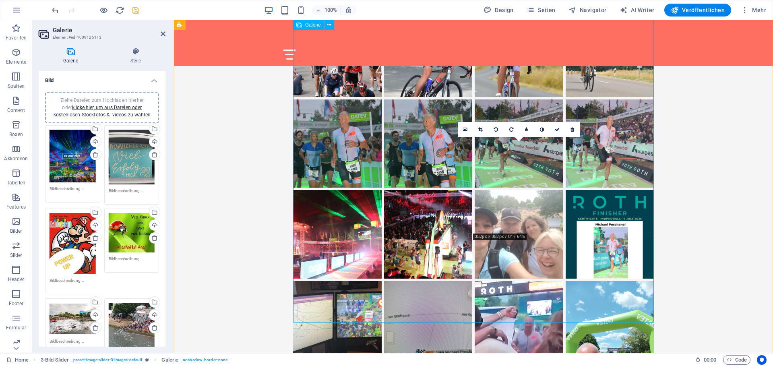
click at [514, 280] on li "Image Slider" at bounding box center [518, 325] width 91 height 91
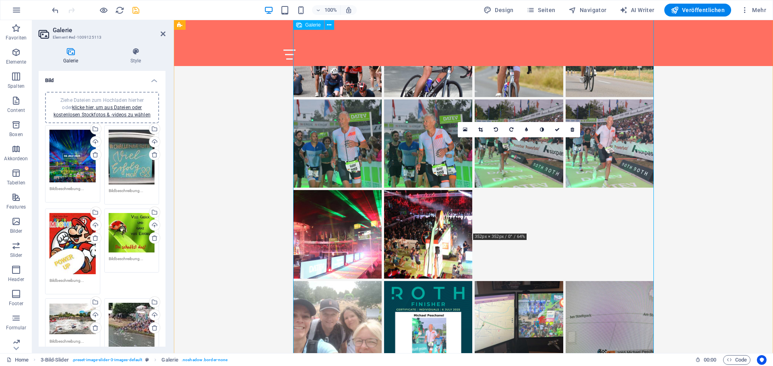
drag, startPoint x: 517, startPoint y: 200, endPoint x: 476, endPoint y: 109, distance: 100.0
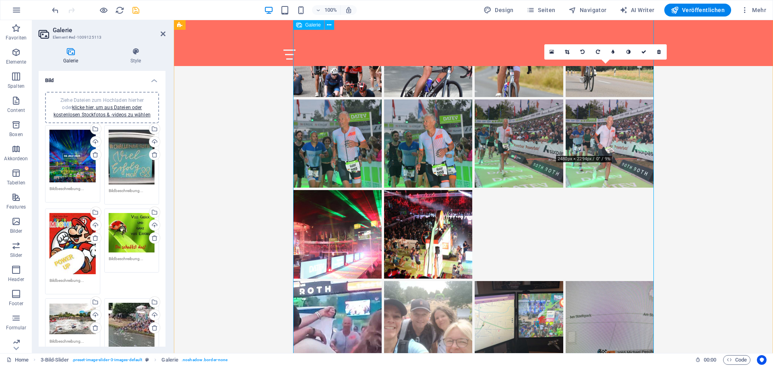
drag, startPoint x: 321, startPoint y: 195, endPoint x: 553, endPoint y: 102, distance: 249.8
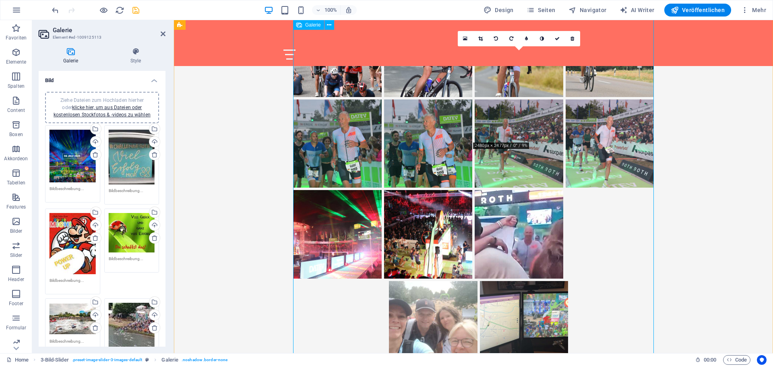
drag, startPoint x: 511, startPoint y: 94, endPoint x: 609, endPoint y: 97, distance: 97.8
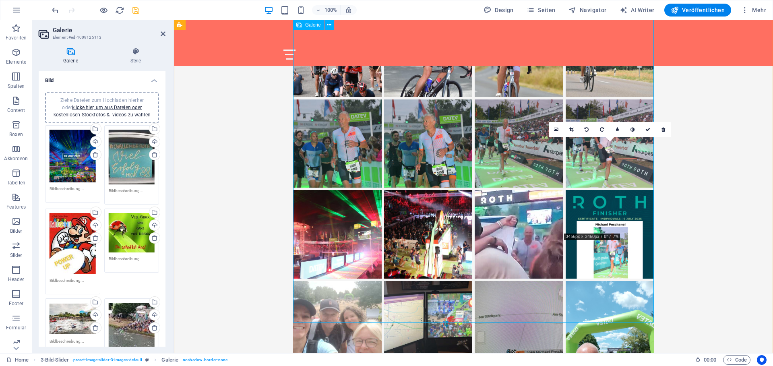
click at [603, 280] on li "Image Slider" at bounding box center [609, 325] width 91 height 91
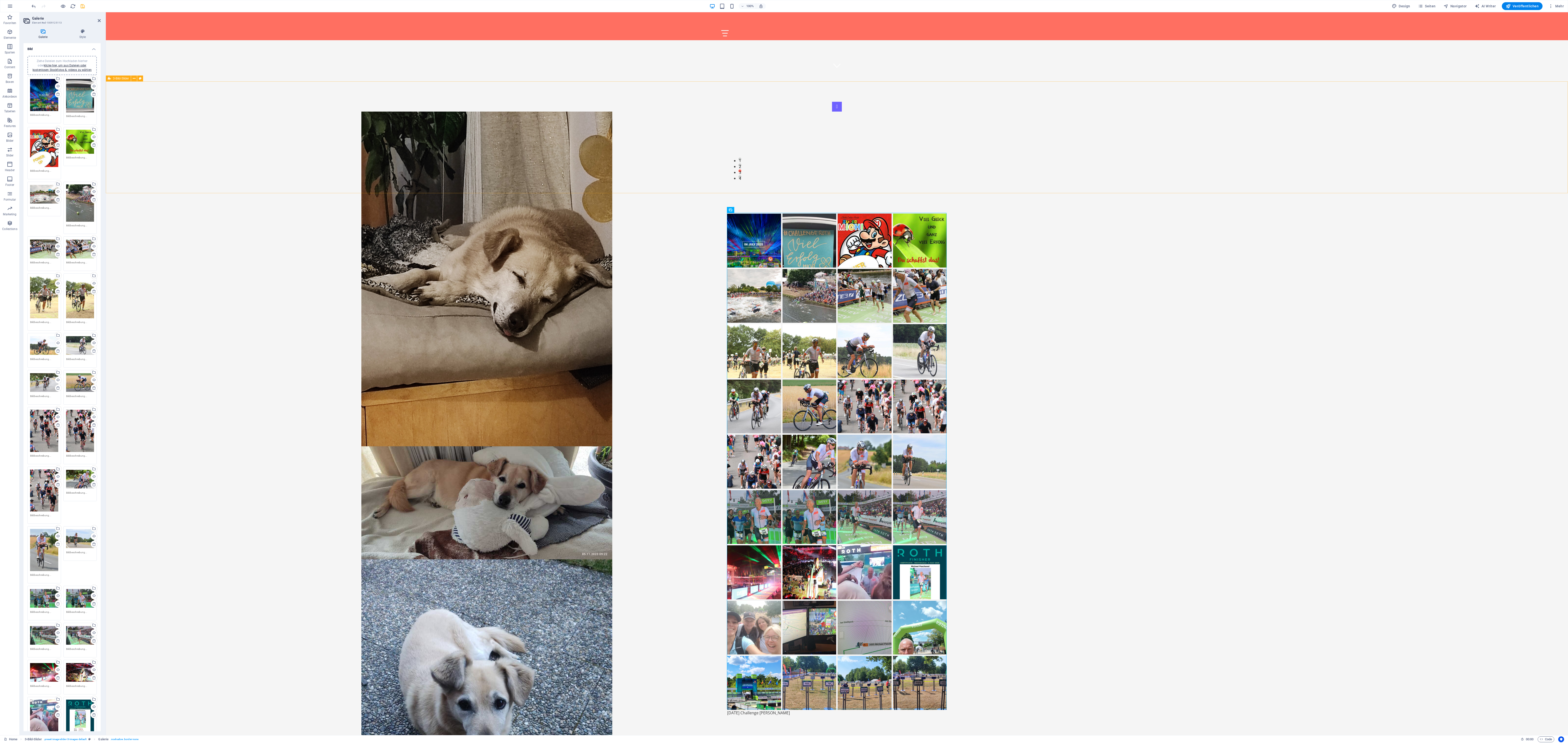
scroll to position [663, 0]
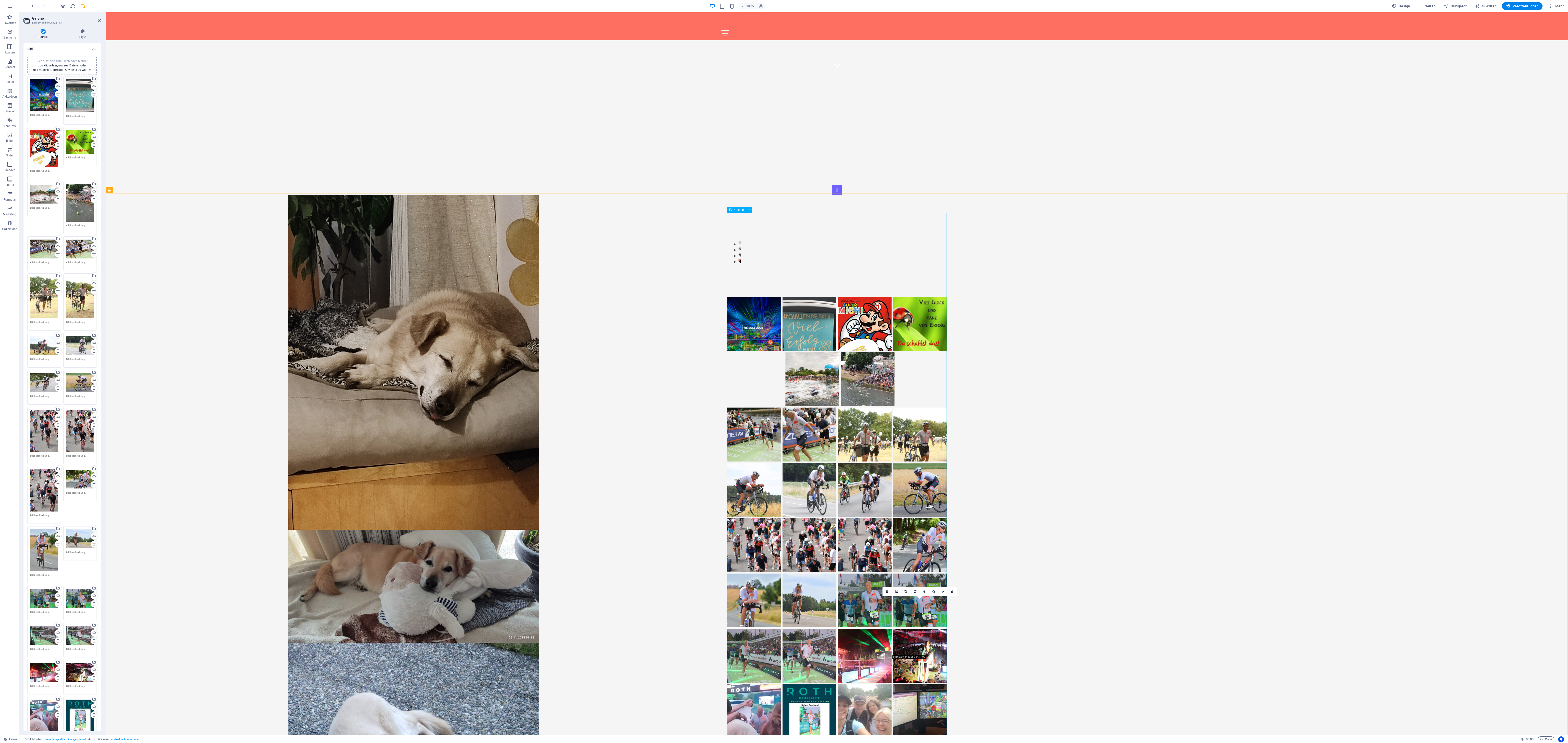
drag, startPoint x: 918, startPoint y: 629, endPoint x: 723, endPoint y: 287, distance: 393.7
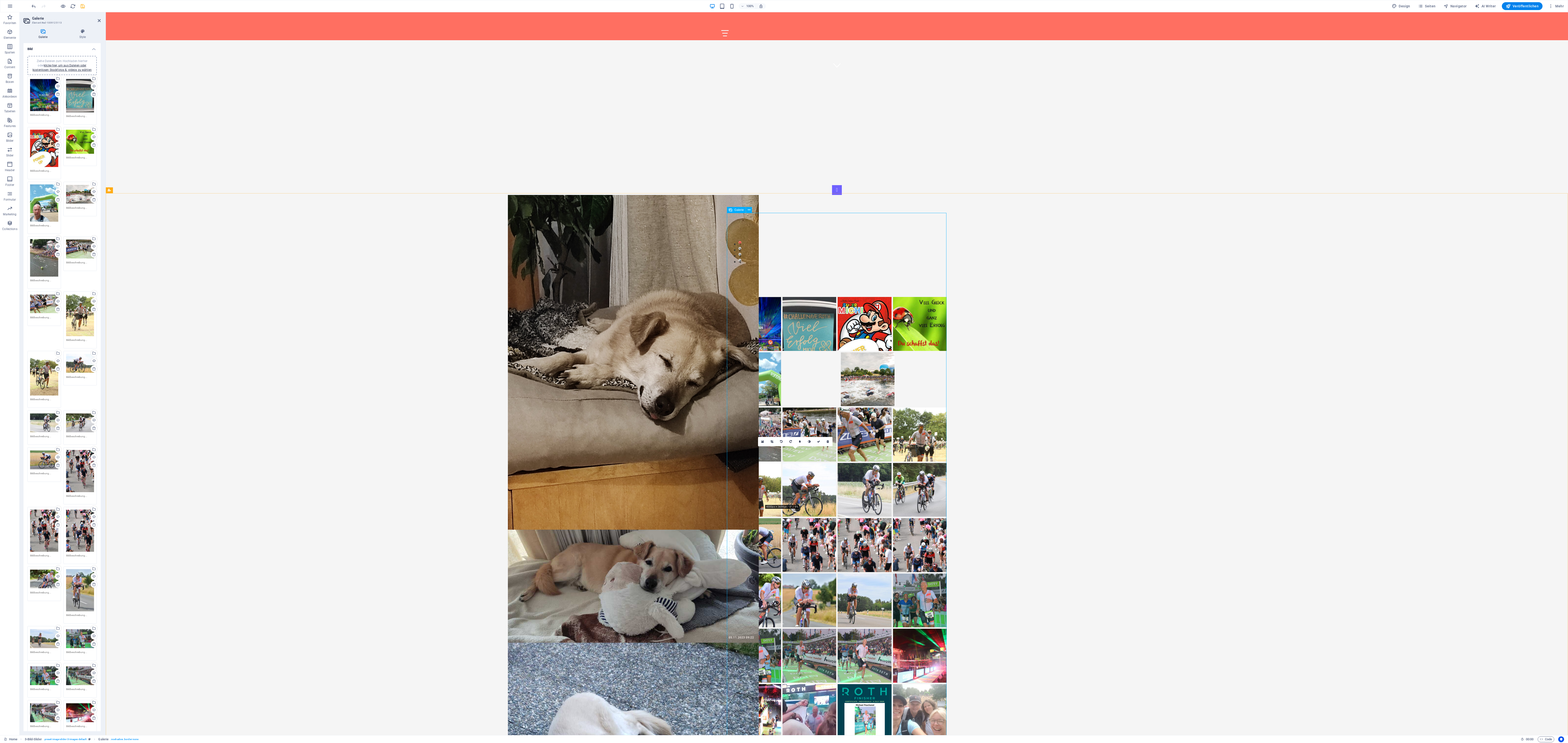
drag, startPoint x: 814, startPoint y: 687, endPoint x: 786, endPoint y: 307, distance: 381.0
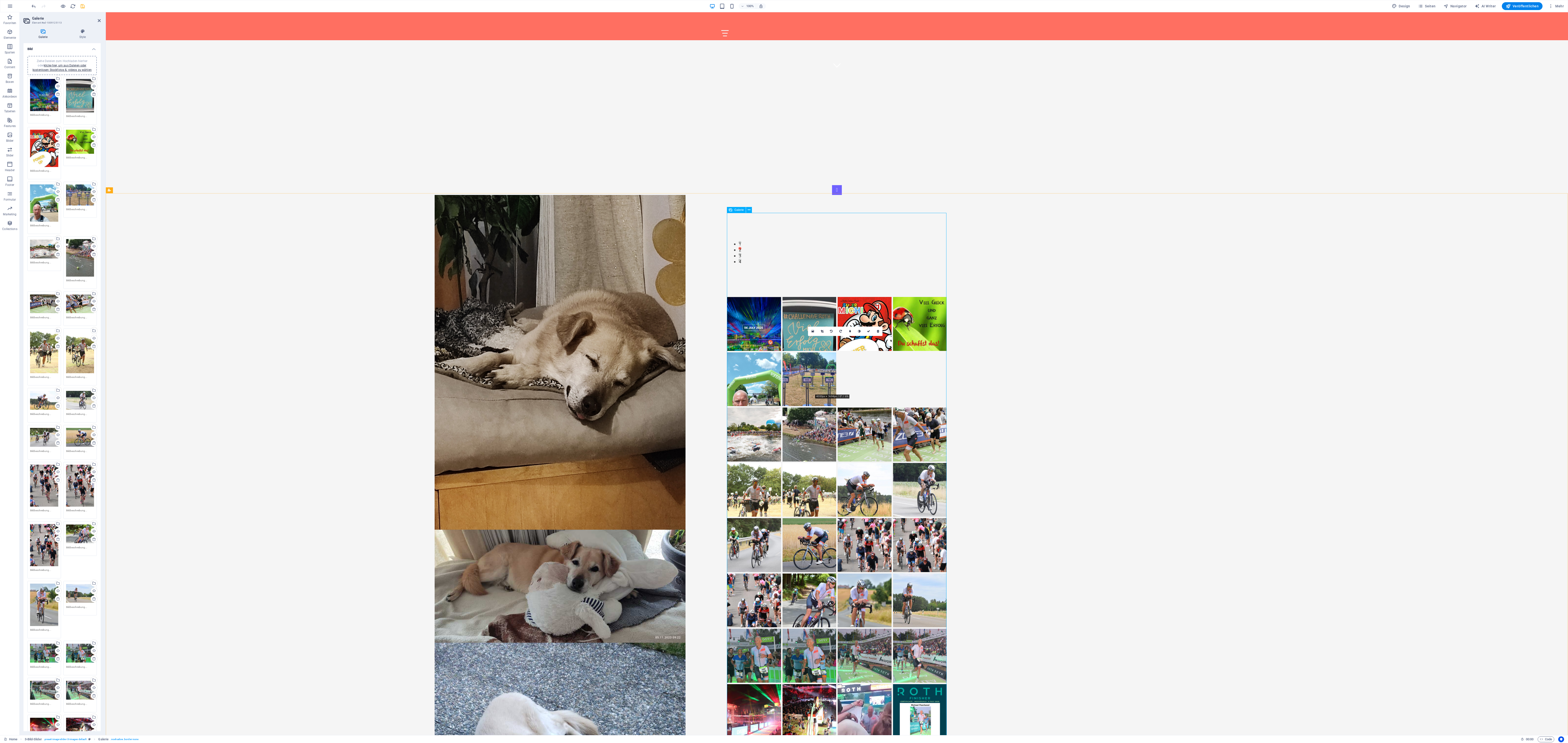
drag, startPoint x: 786, startPoint y: 307, endPoint x: 845, endPoint y: 285, distance: 63.0
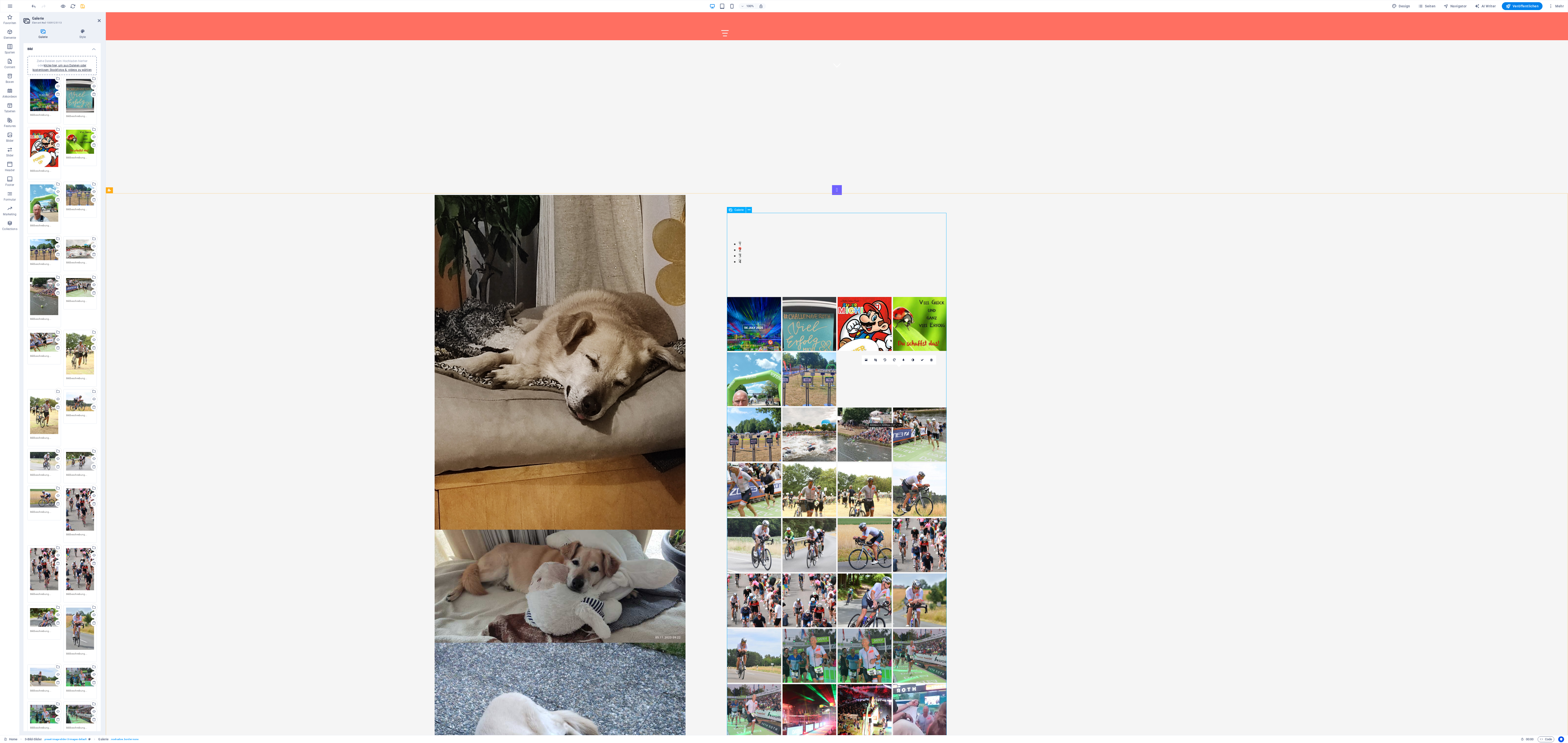
drag, startPoint x: 918, startPoint y: 693, endPoint x: 892, endPoint y: 303, distance: 390.9
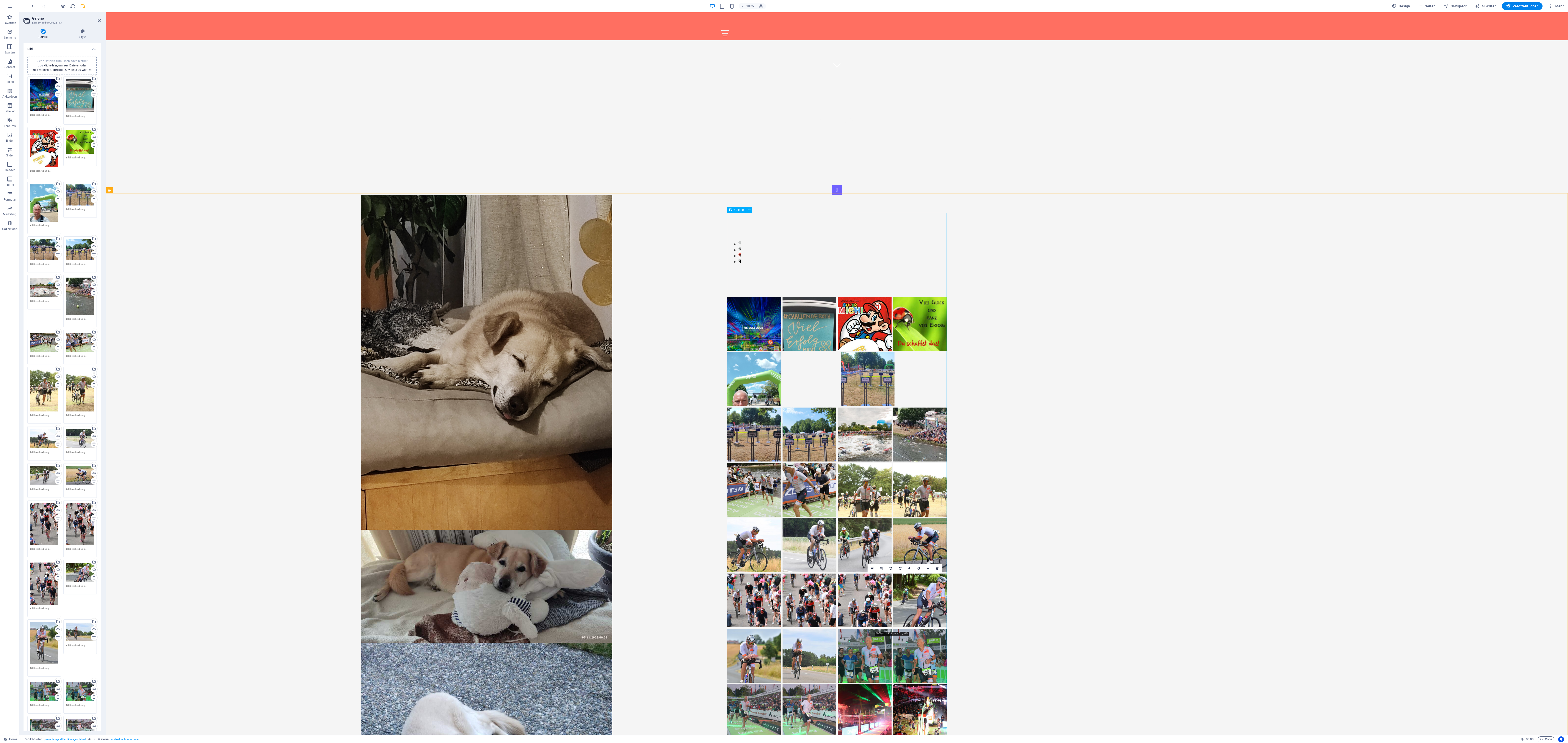
drag, startPoint x: 915, startPoint y: 689, endPoint x: 782, endPoint y: 292, distance: 418.7
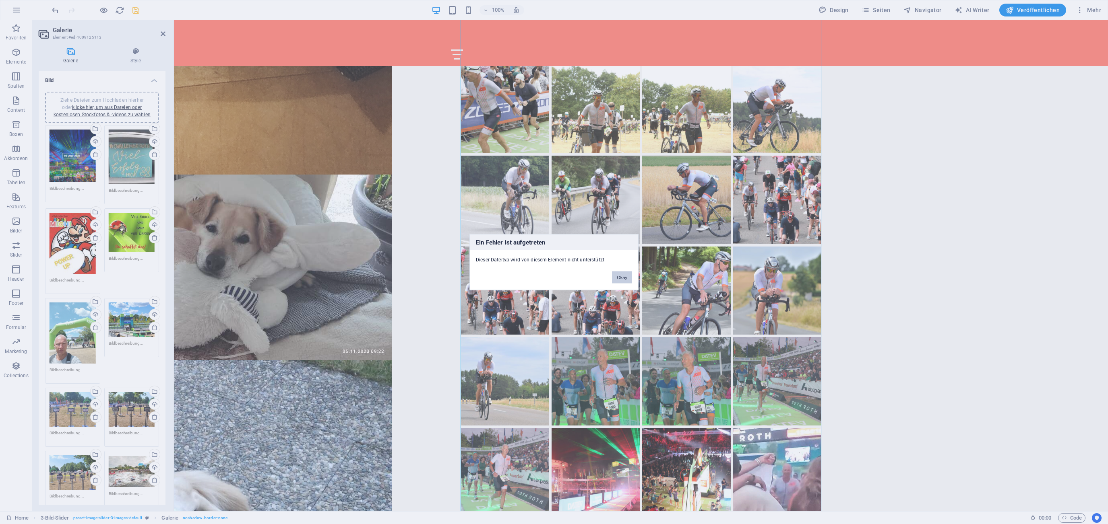
click at [676, 303] on div "Ein Fehler ist aufgetreten Dieser Dateityp wird von diesem Element nicht unters…" at bounding box center [554, 262] width 1108 height 524
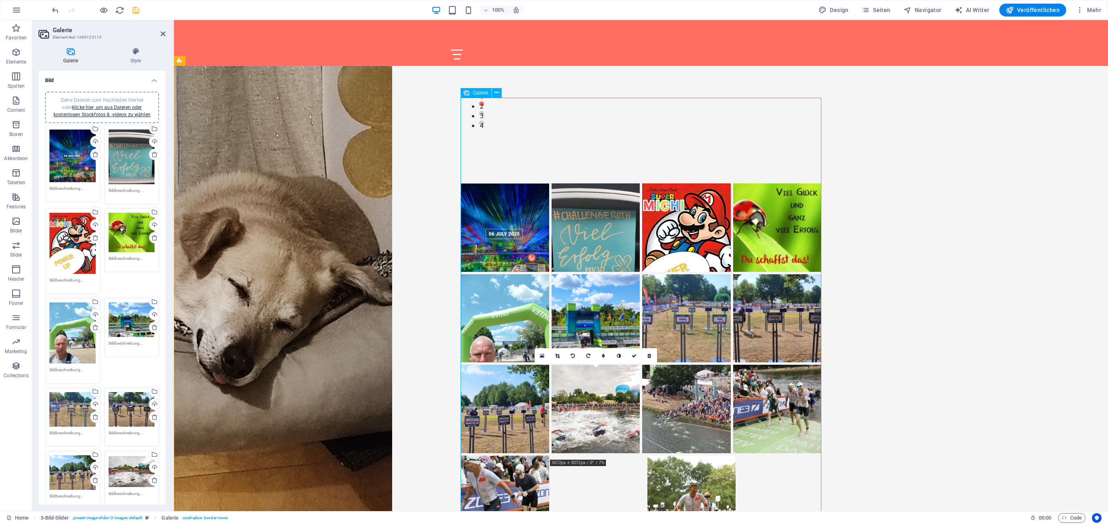
scroll to position [646, 0]
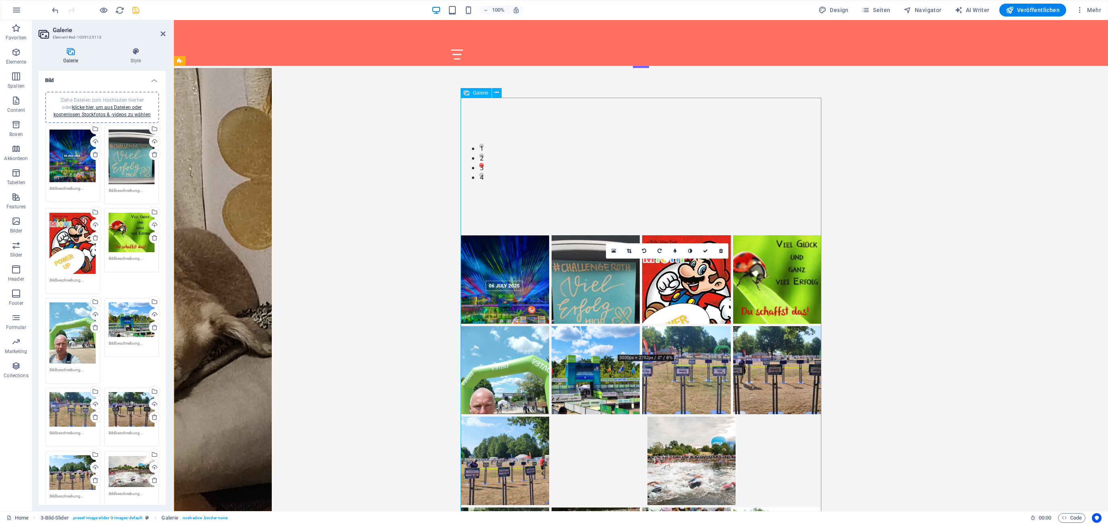
drag, startPoint x: 507, startPoint y: 339, endPoint x: 563, endPoint y: 329, distance: 56.9
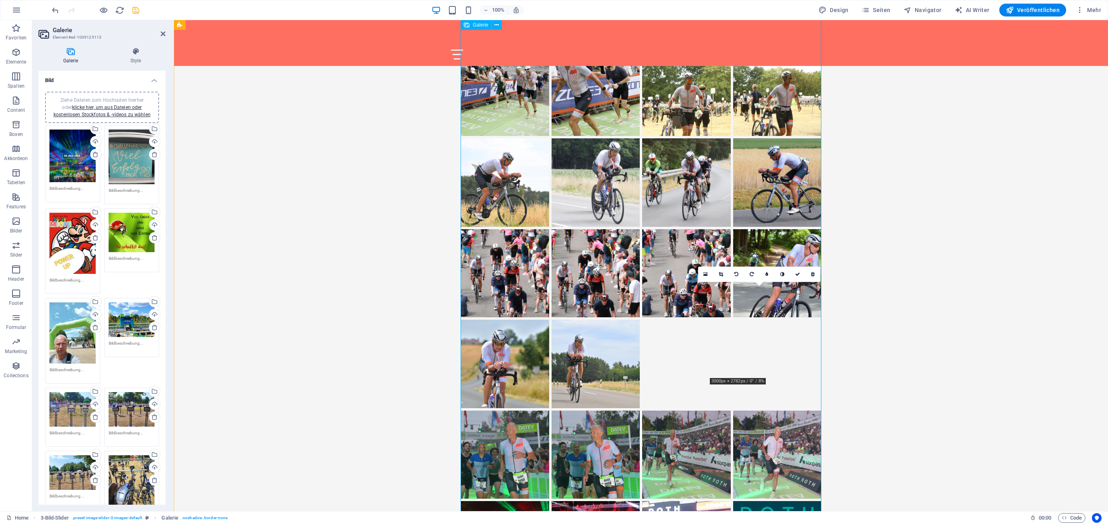
scroll to position [1034, 0]
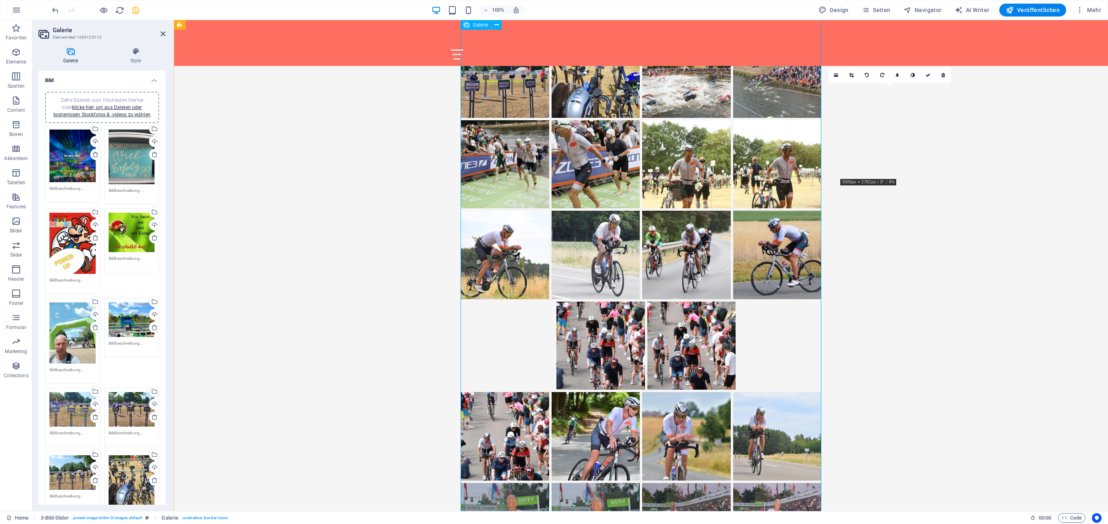
drag, startPoint x: 602, startPoint y: 345, endPoint x: 481, endPoint y: 217, distance: 176.0
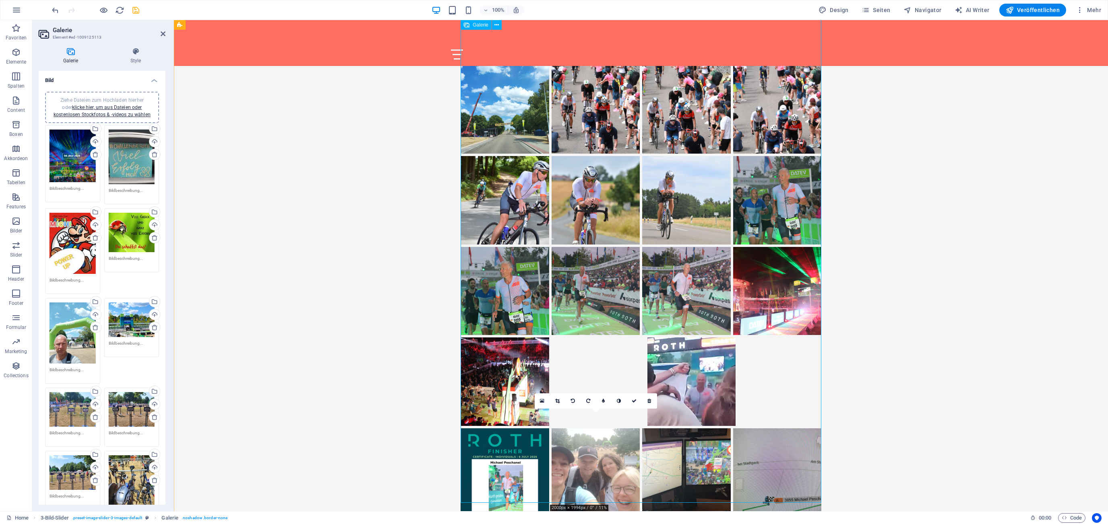
scroll to position [1076, 0]
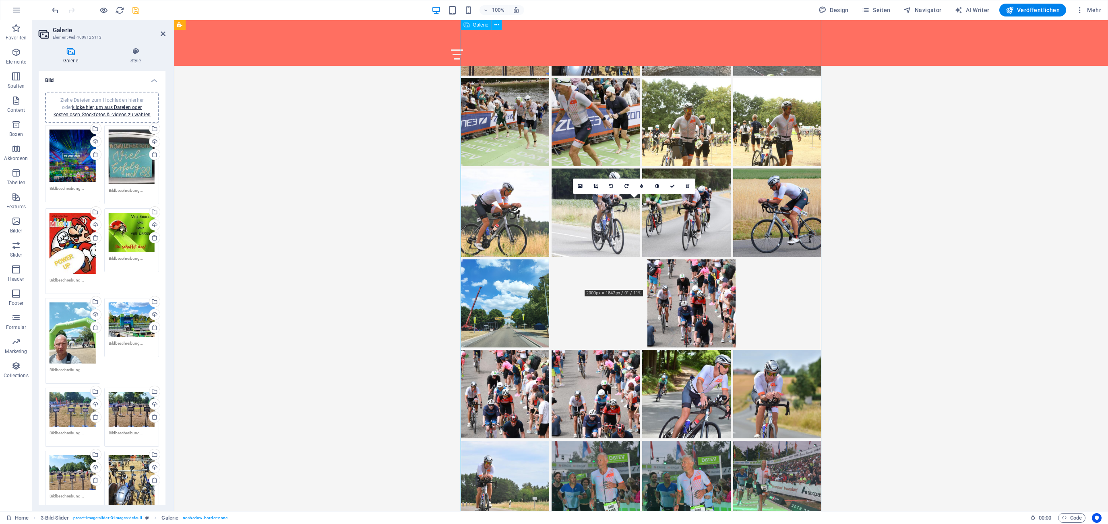
drag, startPoint x: 604, startPoint y: 437, endPoint x: 567, endPoint y: 173, distance: 266.3
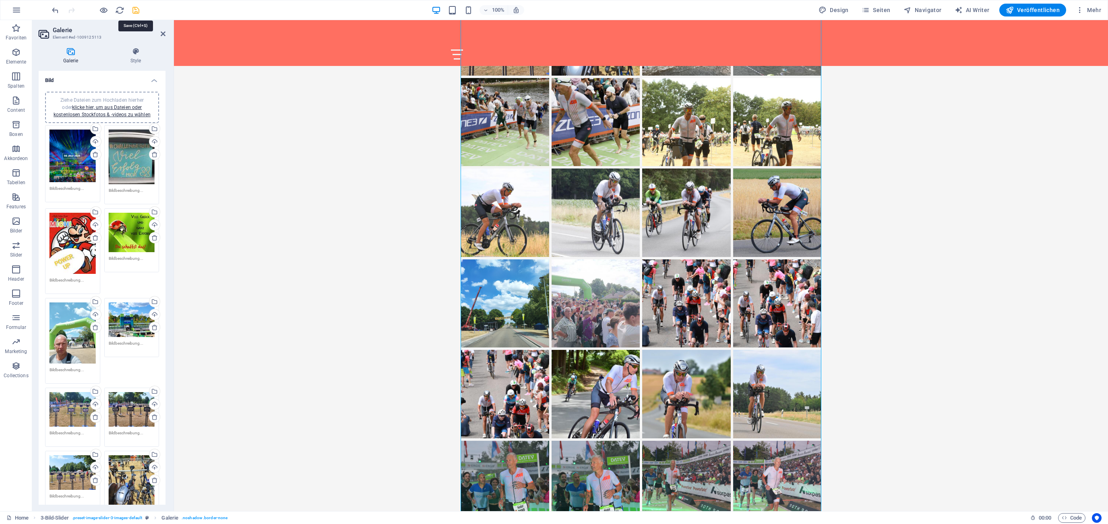
click at [134, 7] on icon "save" at bounding box center [135, 10] width 9 height 9
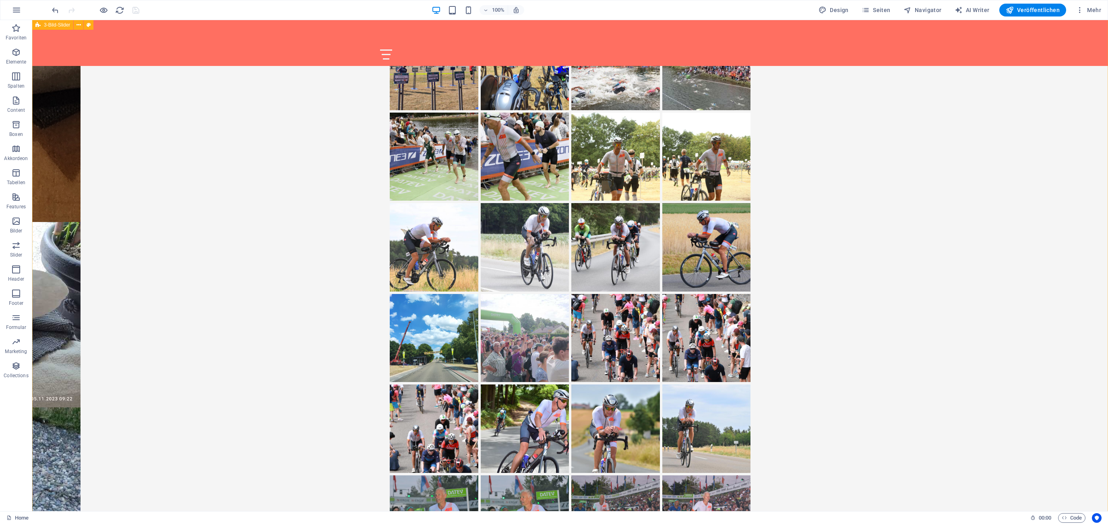
scroll to position [1028, 0]
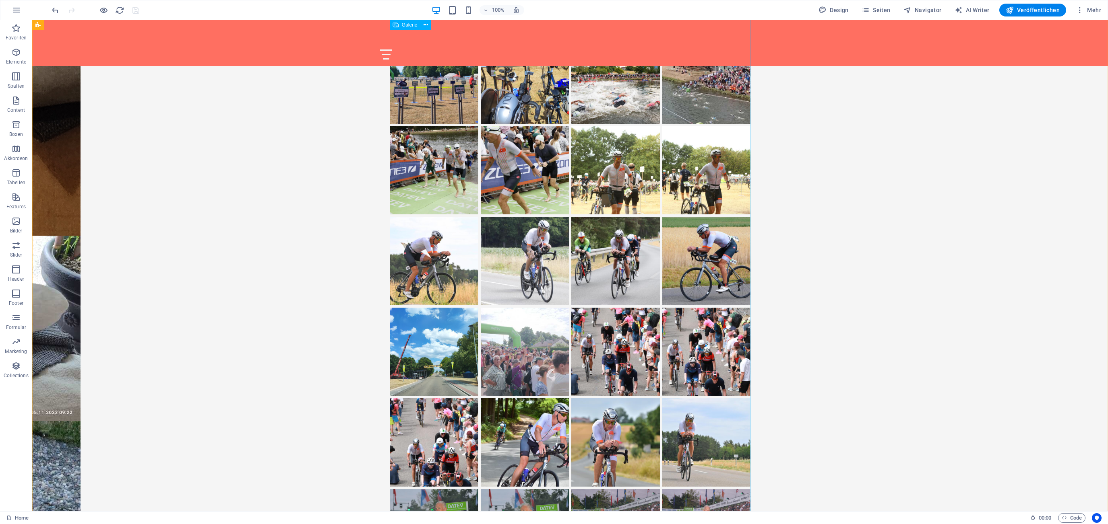
click at [426, 307] on li "Image Slider" at bounding box center [433, 352] width 91 height 91
click at [454, 307] on li "Image Slider" at bounding box center [433, 352] width 91 height 91
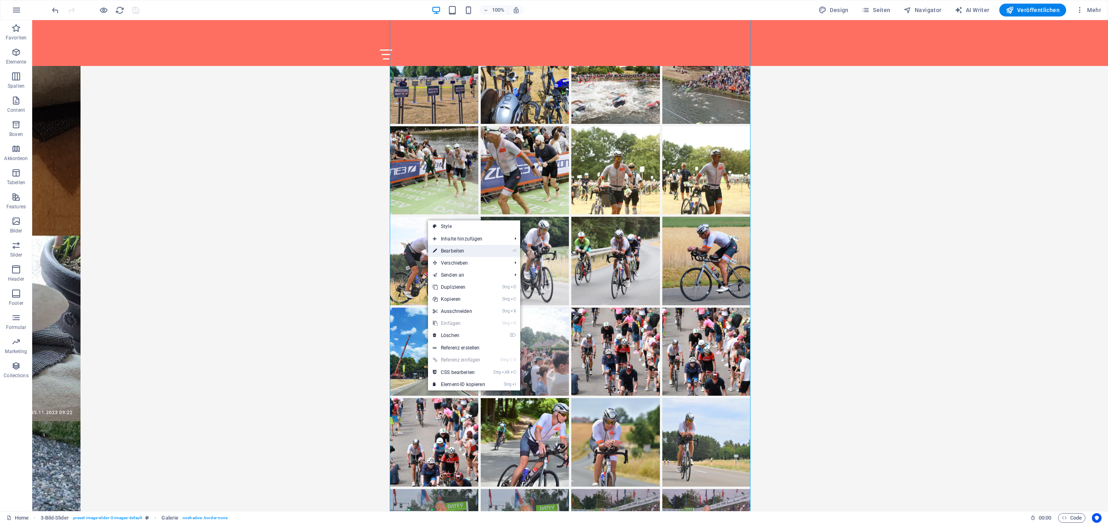
click at [444, 248] on link "⏎ Bearbeiten" at bounding box center [459, 251] width 62 height 12
select select "4"
select select "%"
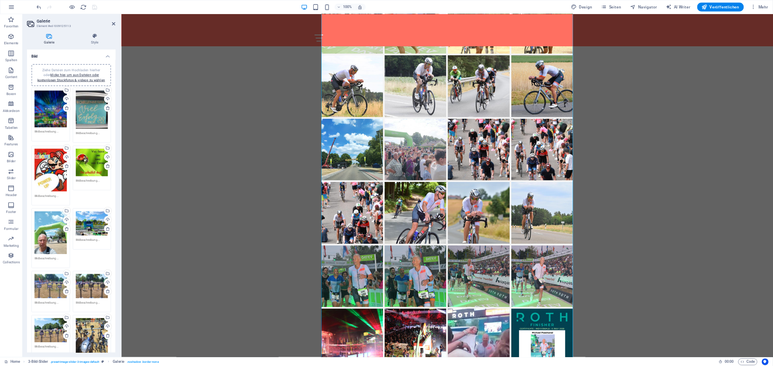
scroll to position [869, 0]
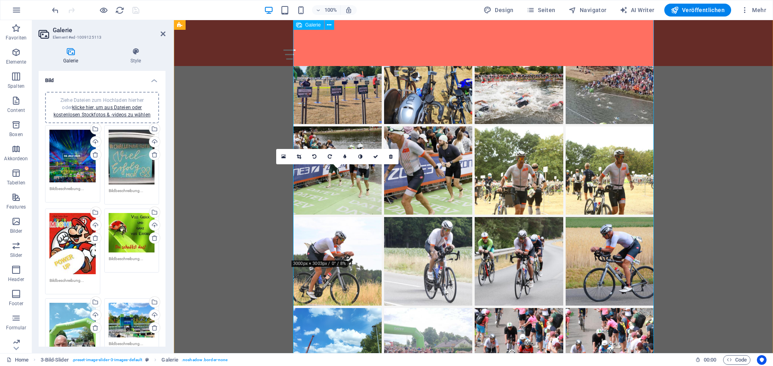
click at [333, 307] on li "Image Slider" at bounding box center [337, 352] width 91 height 91
click at [329, 307] on li "Image Slider" at bounding box center [337, 352] width 91 height 91
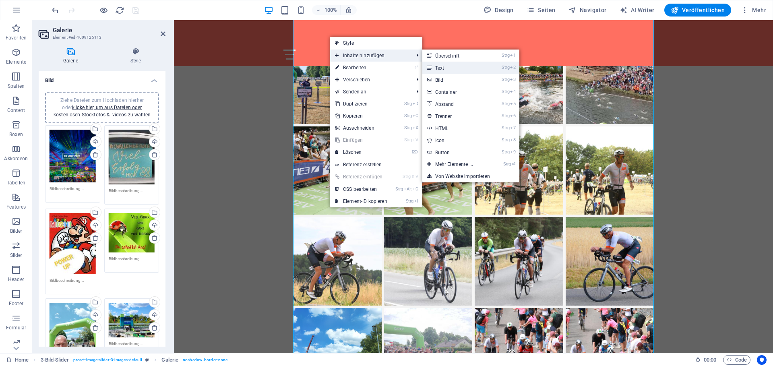
click at [454, 65] on link "Strg 2 Text" at bounding box center [455, 68] width 67 height 12
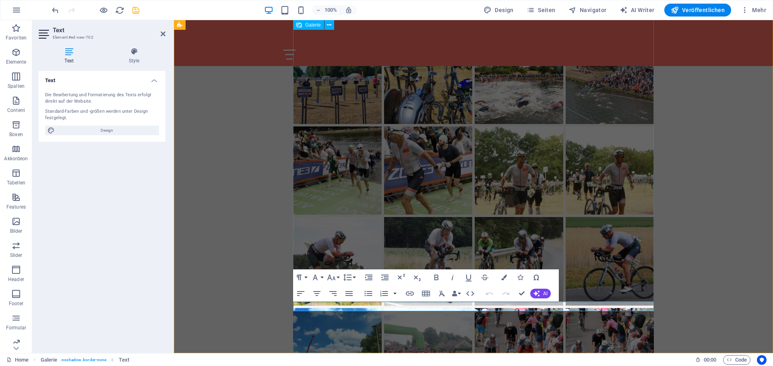
scroll to position [1280, 0]
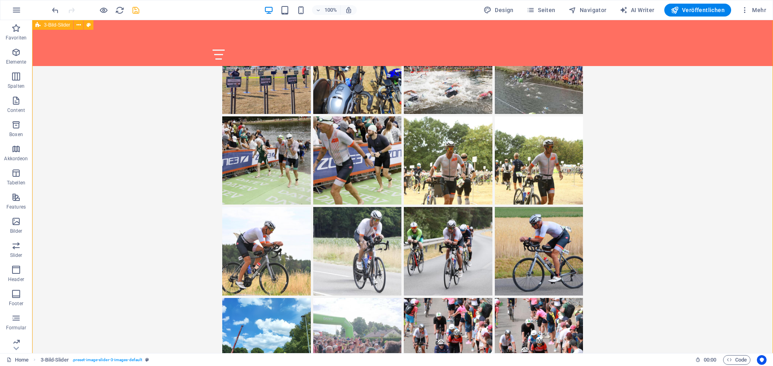
scroll to position [867, 0]
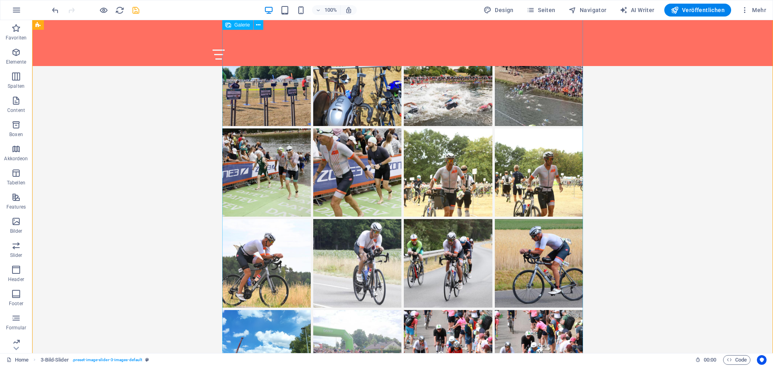
click at [264, 309] on li "Image Slider" at bounding box center [266, 354] width 91 height 91
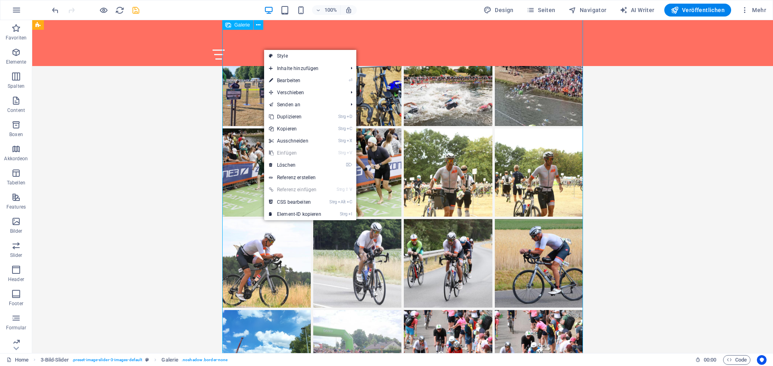
click at [256, 309] on li "Image Slider" at bounding box center [266, 354] width 91 height 91
select select "4"
select select "%"
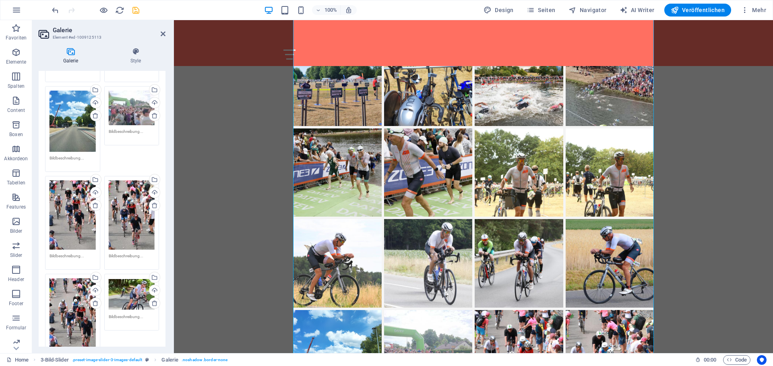
scroll to position [821, 0]
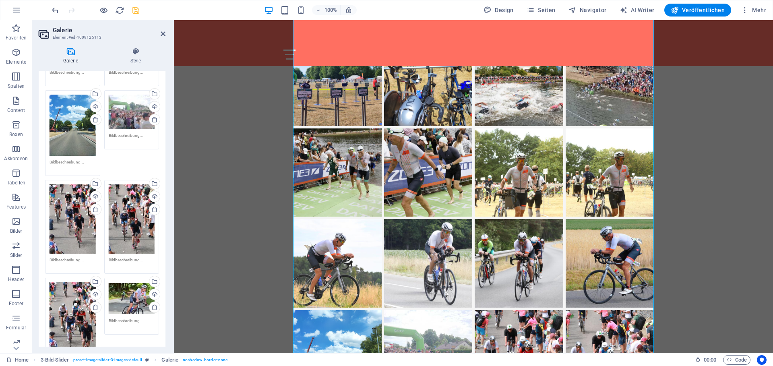
click at [67, 163] on textarea at bounding box center [73, 165] width 46 height 12
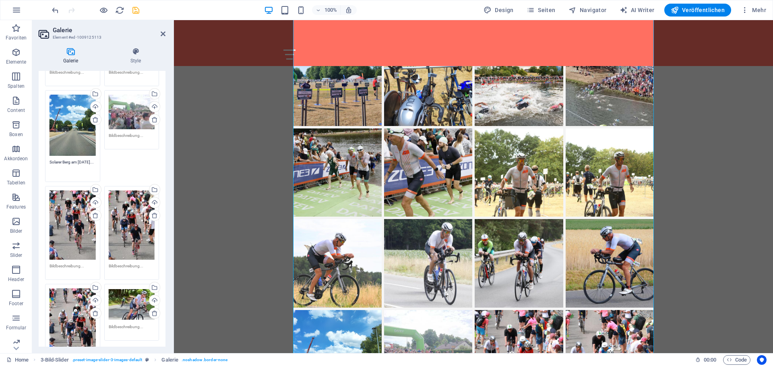
type textarea "Solarer Berg am [DATE]..."
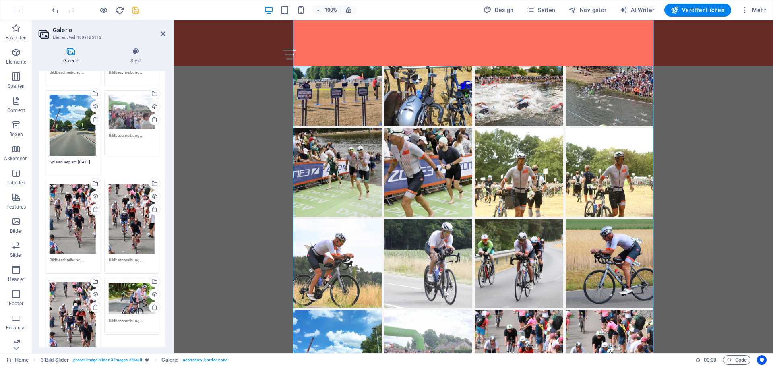
click at [124, 136] on textarea at bounding box center [132, 141] width 46 height 18
click at [136, 7] on icon "save" at bounding box center [135, 10] width 9 height 9
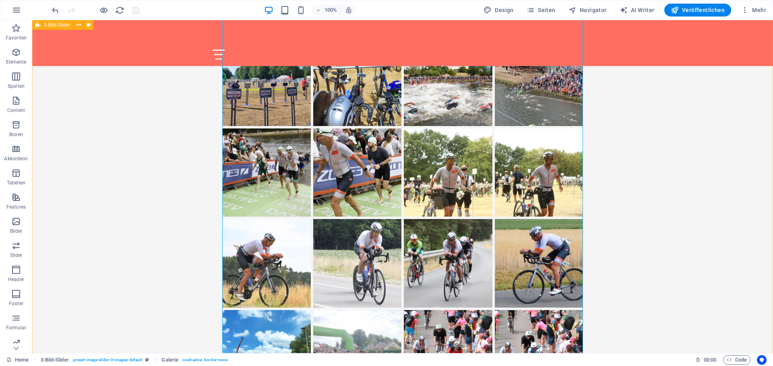
click at [676, 242] on div "Solarer Berg am [DATE]... [DATE] Challenge Roth" at bounding box center [402, 364] width 741 height 1080
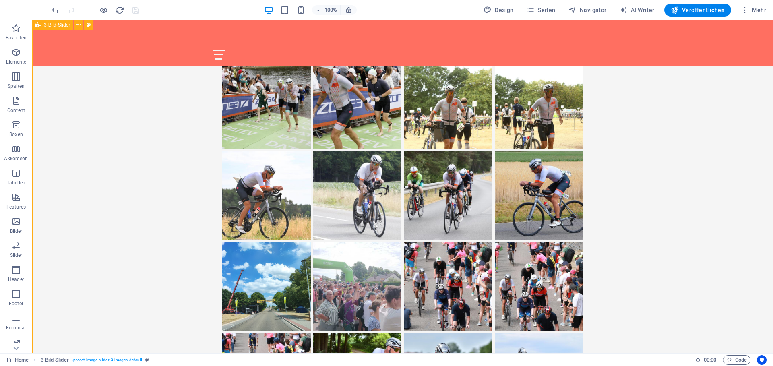
scroll to position [959, 0]
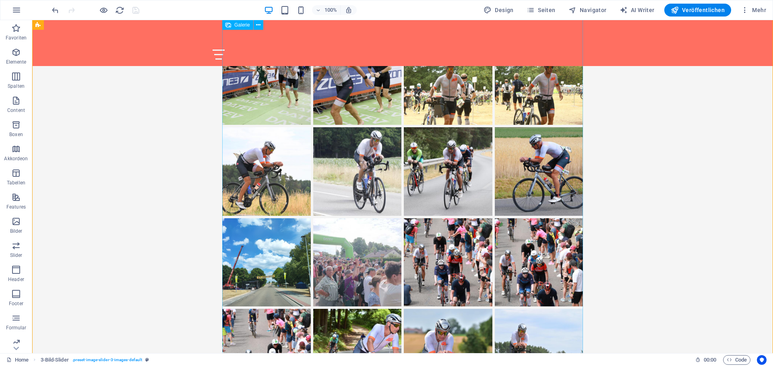
click at [376, 217] on li "Image Slider" at bounding box center [357, 262] width 91 height 91
click at [351, 217] on li "Image Slider" at bounding box center [357, 262] width 91 height 91
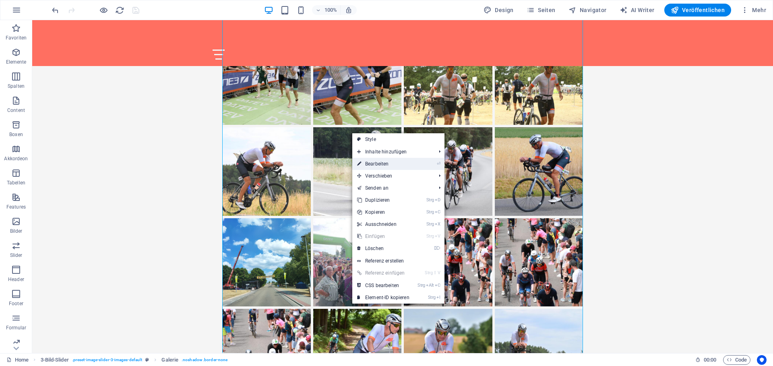
click at [365, 162] on link "⏎ Bearbeiten" at bounding box center [383, 164] width 62 height 12
select select "4"
select select "%"
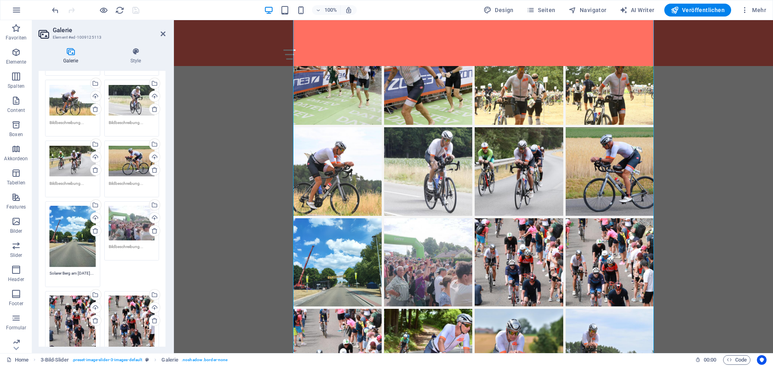
scroll to position [739, 0]
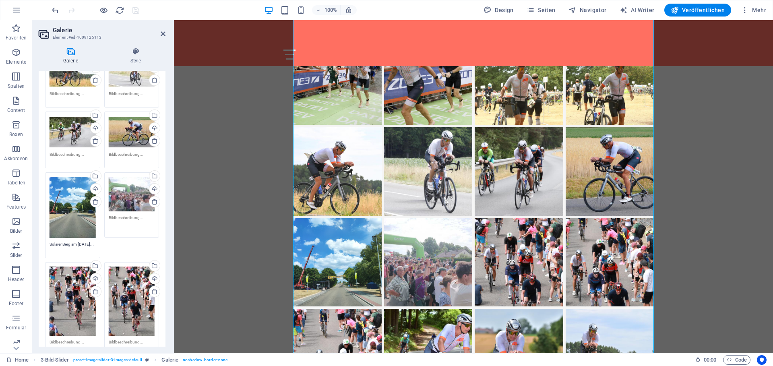
click at [134, 217] on textarea at bounding box center [132, 224] width 46 height 18
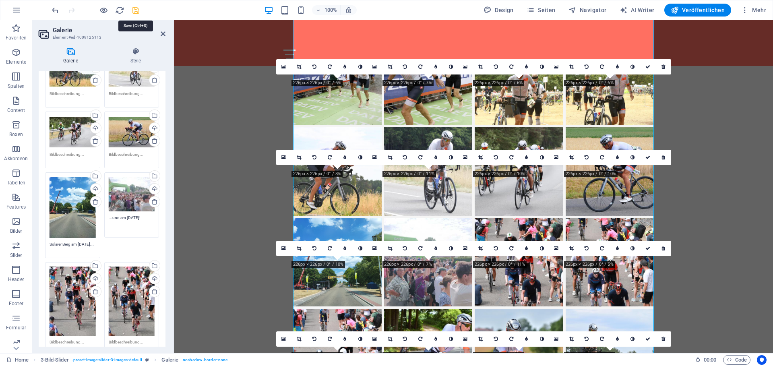
type textarea "...und am [DATE]!"
click at [134, 6] on icon "save" at bounding box center [135, 10] width 9 height 9
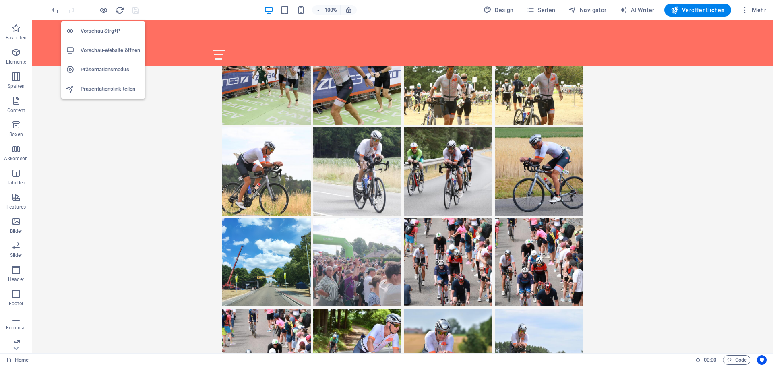
click at [97, 29] on h6 "Vorschau Strg+P" at bounding box center [110, 31] width 60 height 10
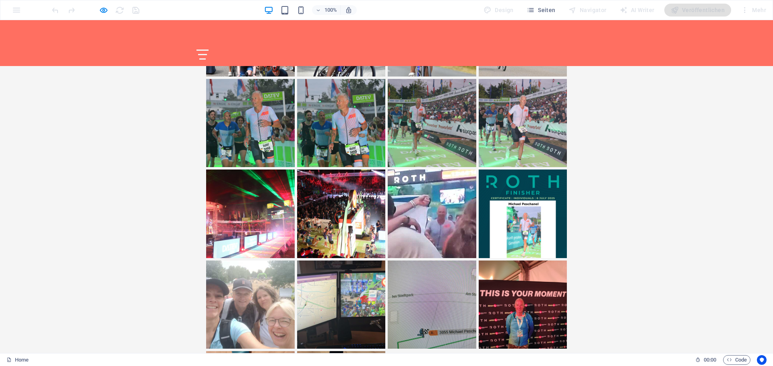
scroll to position [1280, 0]
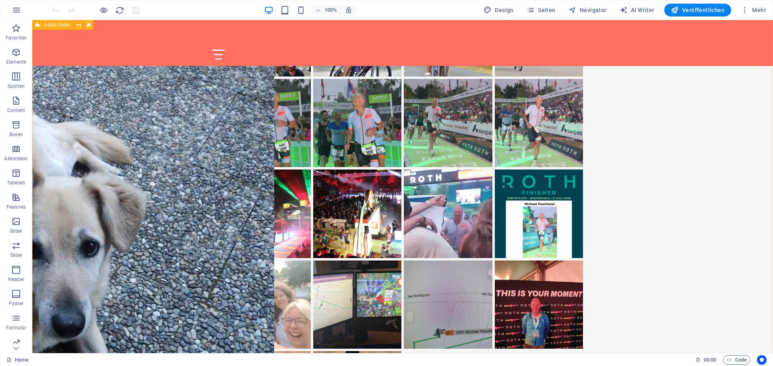
scroll to position [1280, 0]
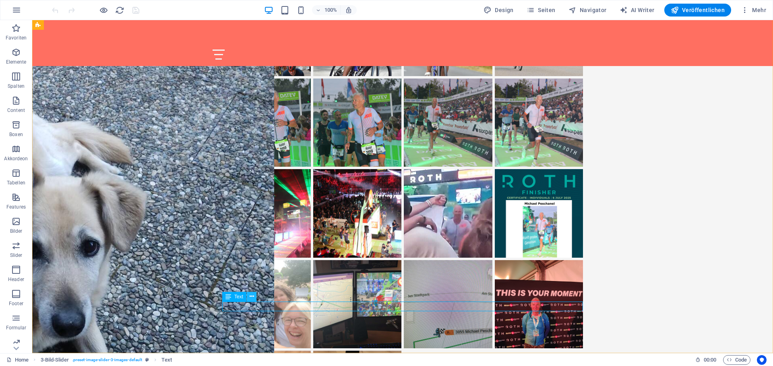
click at [249, 295] on button at bounding box center [252, 297] width 10 height 10
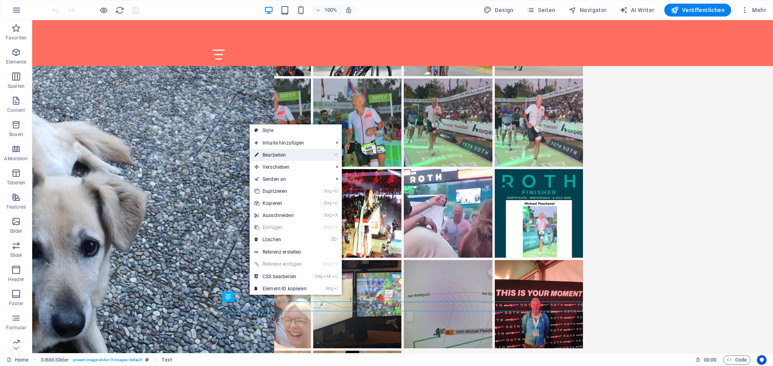
drag, startPoint x: 277, startPoint y: 153, endPoint x: 103, endPoint y: 133, distance: 175.5
click at [277, 153] on link "⏎ Bearbeiten" at bounding box center [281, 155] width 62 height 12
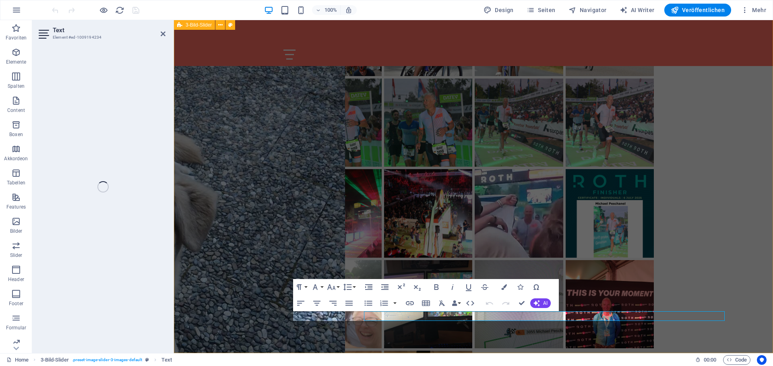
scroll to position [1271, 0]
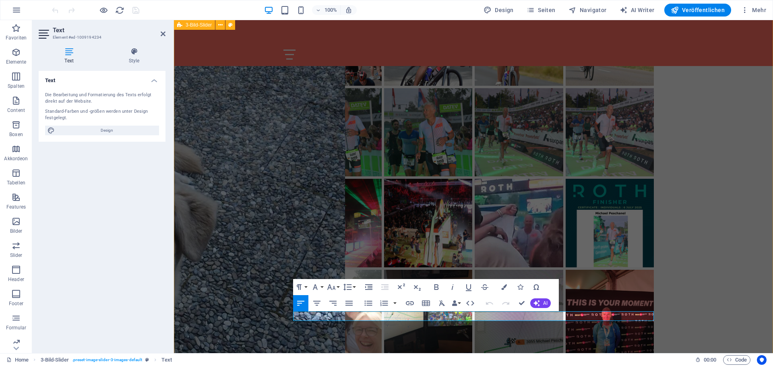
drag, startPoint x: 397, startPoint y: 316, endPoint x: 265, endPoint y: 316, distance: 132.0
drag, startPoint x: 422, startPoint y: 316, endPoint x: 292, endPoint y: 314, distance: 130.4
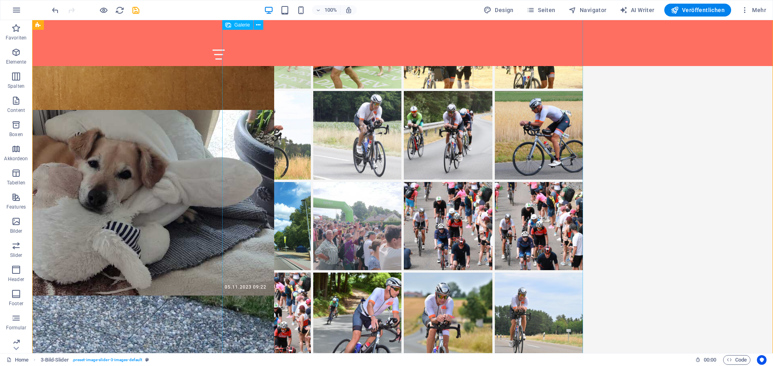
scroll to position [949, 0]
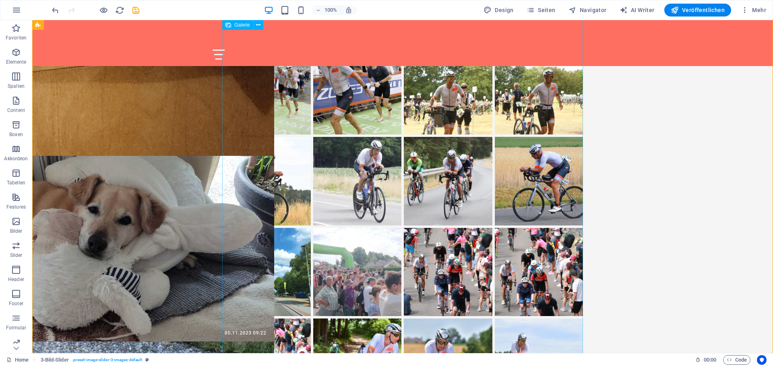
click at [260, 227] on li "Image Slider" at bounding box center [266, 272] width 91 height 91
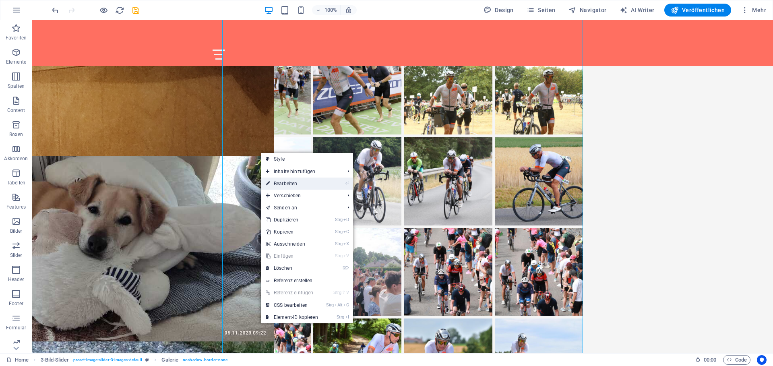
click at [277, 181] on link "⏎ Bearbeiten" at bounding box center [292, 184] width 62 height 12
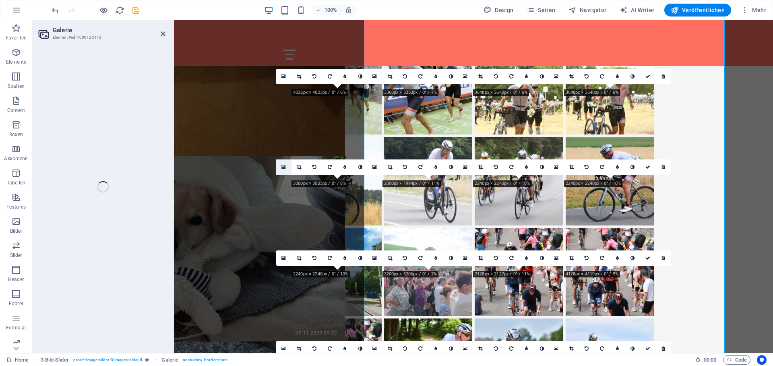
select select "4"
select select "%"
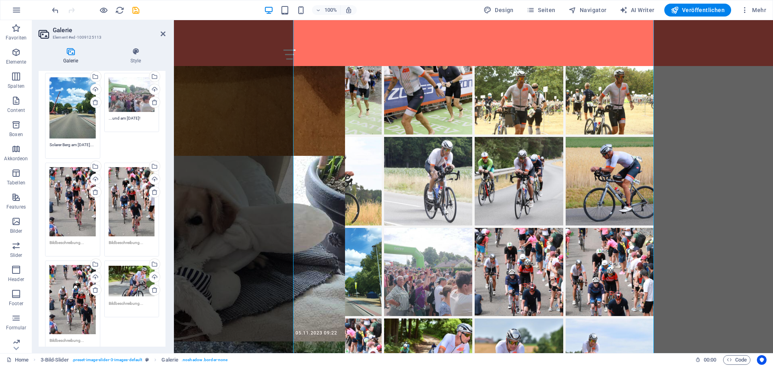
scroll to position [862, 0]
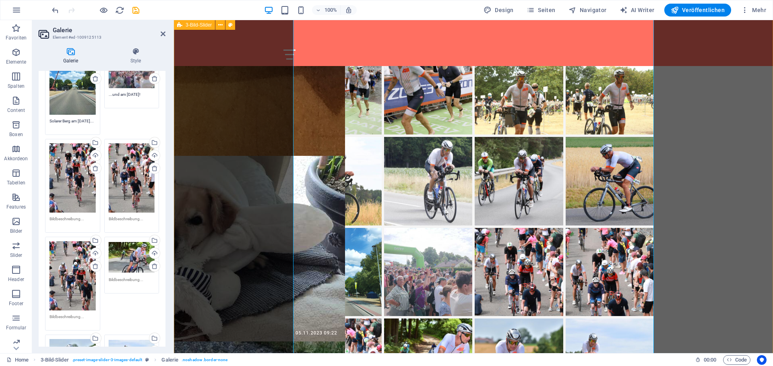
click at [229, 188] on div "[DATE] Challenge [PERSON_NAME]" at bounding box center [473, 277] width 599 height 1070
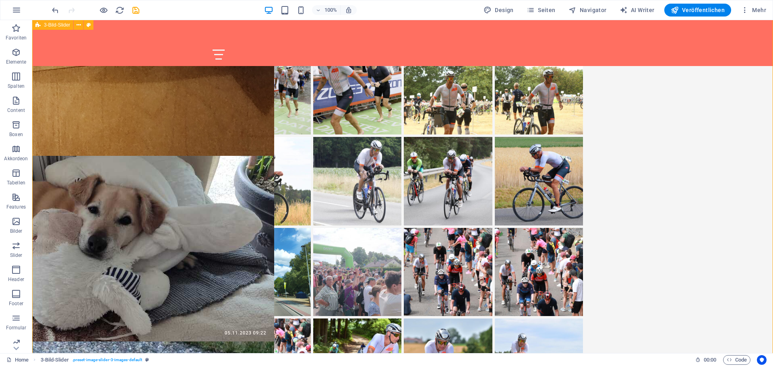
click at [701, 155] on div "[DATE] Challenge [PERSON_NAME]" at bounding box center [402, 277] width 741 height 1070
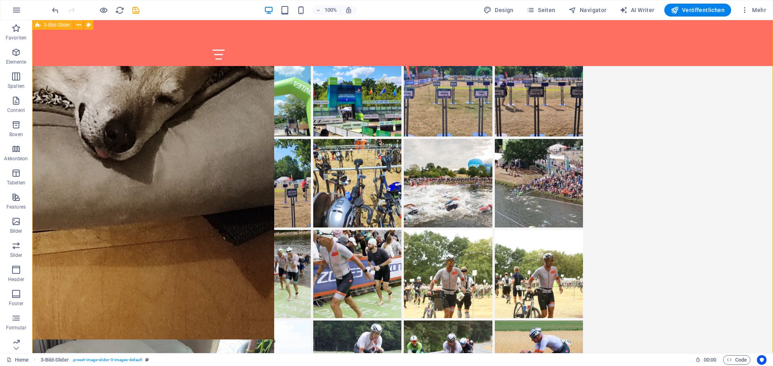
scroll to position [537, 0]
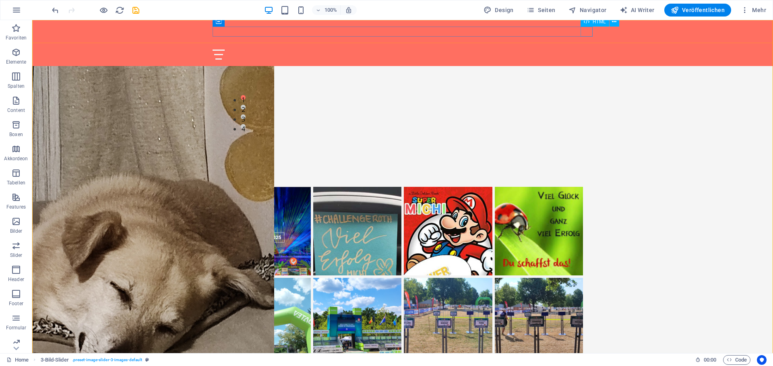
click at [584, 27] on div "HTML" at bounding box center [602, 22] width 44 height 10
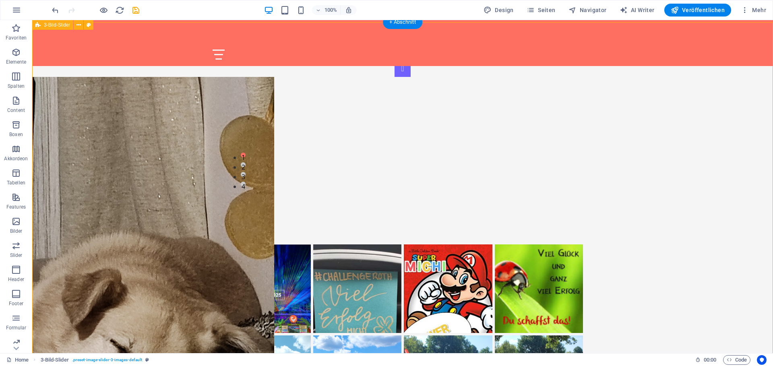
scroll to position [399, 0]
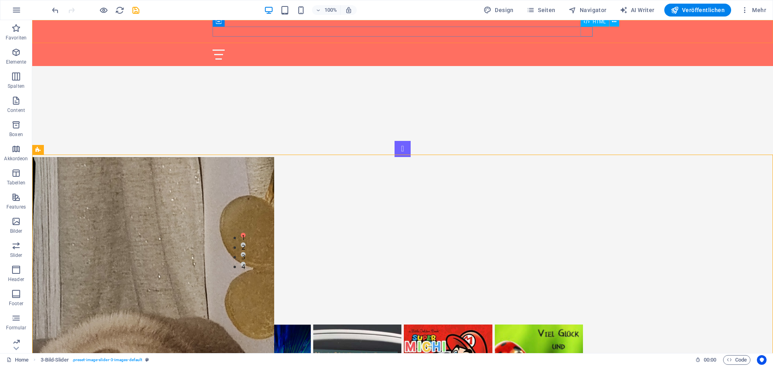
click at [586, 50] on div at bounding box center [403, 55] width 380 height 10
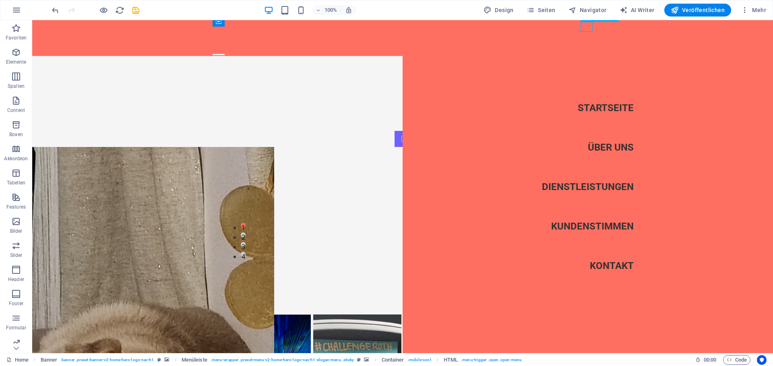
click at [225, 50] on div at bounding box center [219, 55] width 12 height 10
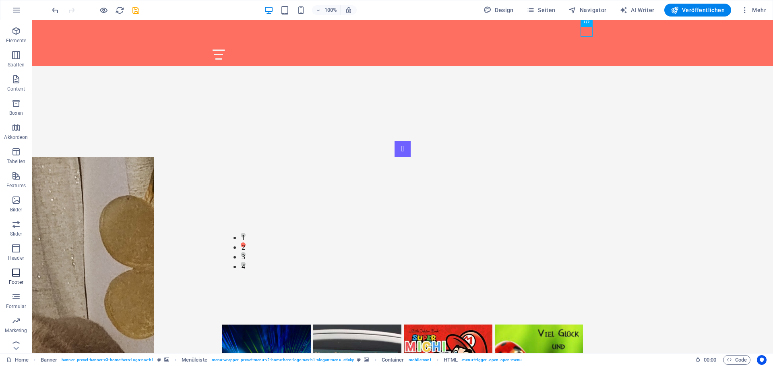
scroll to position [29, 0]
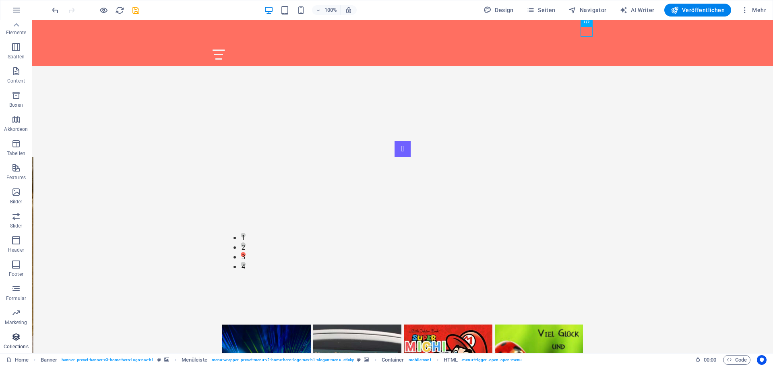
drag, startPoint x: 13, startPoint y: 336, endPoint x: 358, endPoint y: 221, distance: 363.3
click at [13, 336] on icon "button" at bounding box center [16, 337] width 10 height 10
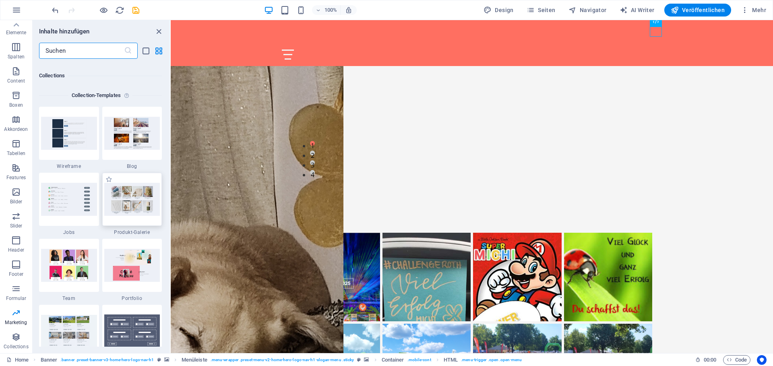
scroll to position [7344, 0]
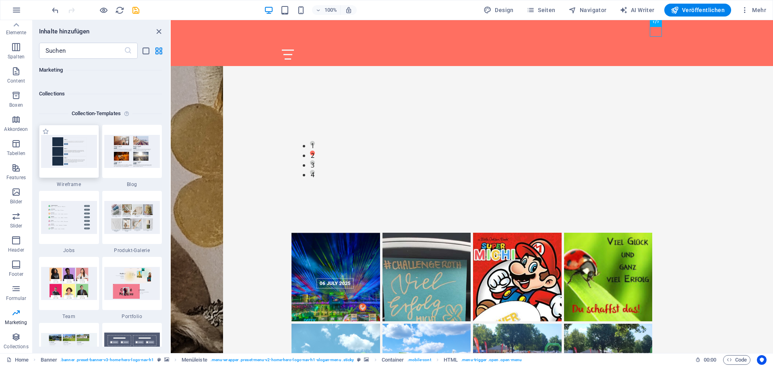
click at [63, 154] on img at bounding box center [69, 151] width 56 height 33
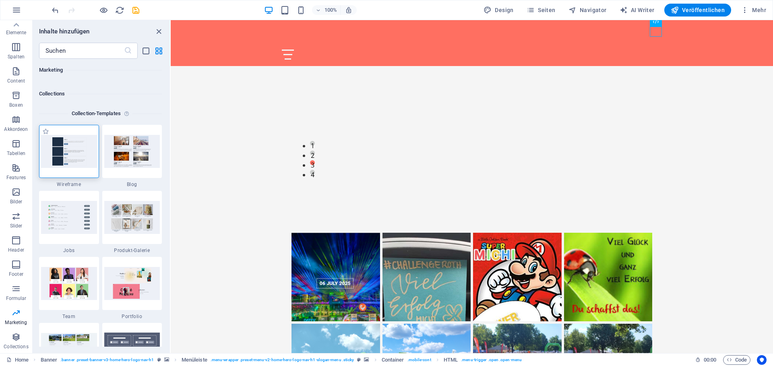
click at [58, 157] on img at bounding box center [69, 151] width 56 height 33
